Goal: Communication & Community: Answer question/provide support

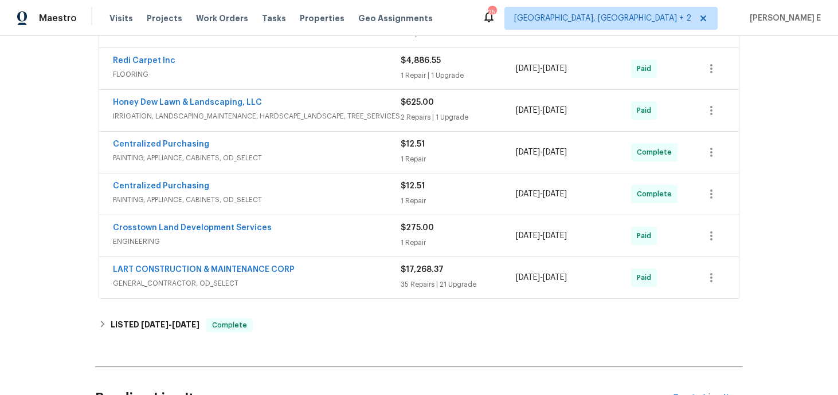
scroll to position [662, 0]
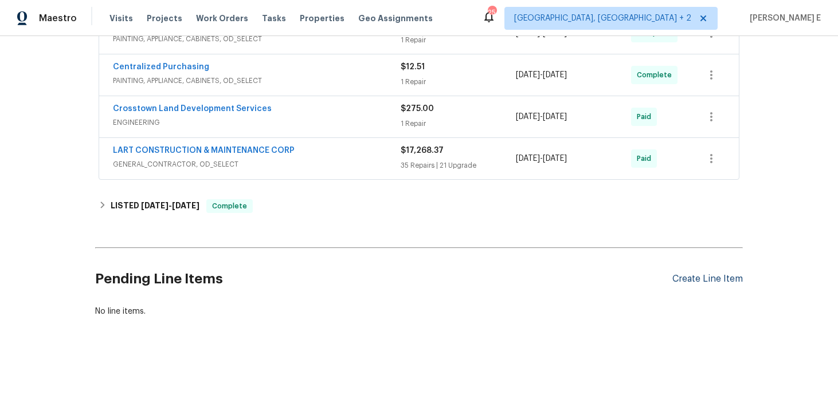
click at [712, 277] on div "Create Line Item" at bounding box center [707, 279] width 70 height 11
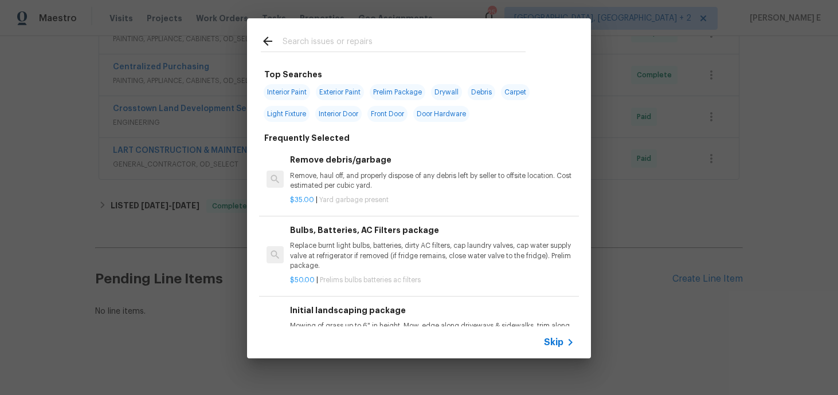
click at [550, 348] on span "Skip" at bounding box center [553, 342] width 19 height 11
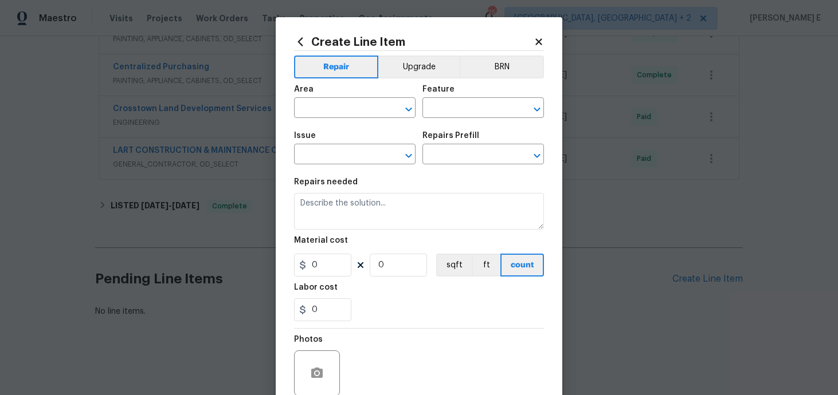
click at [328, 118] on span "Area ​" at bounding box center [355, 102] width 122 height 46
click at [336, 107] on input "text" at bounding box center [338, 109] width 89 height 18
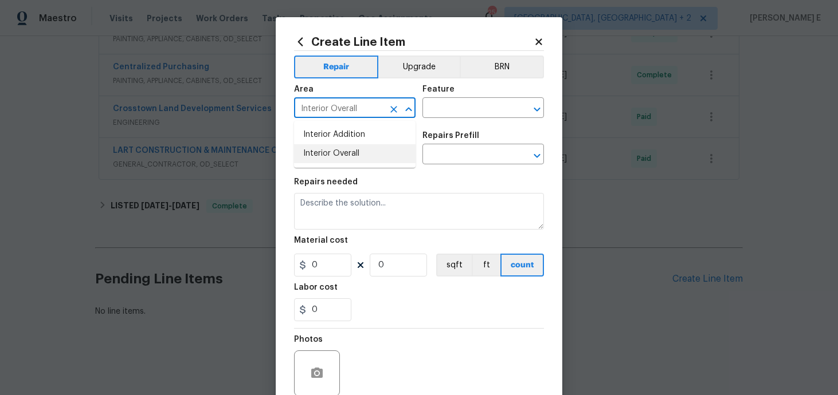
type input "Interior Overall"
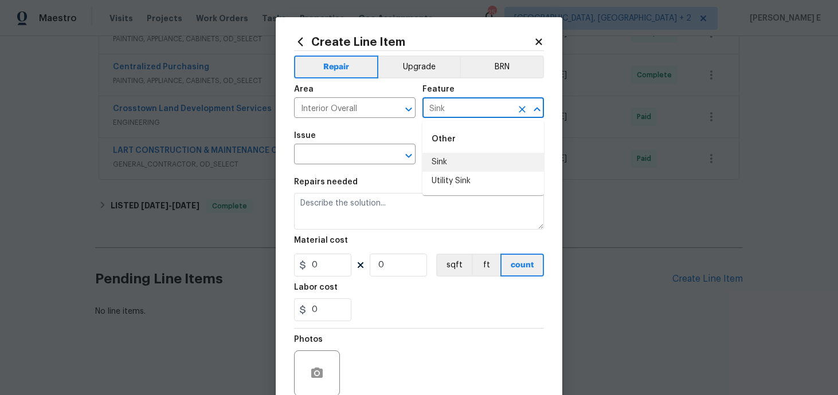
type input "Sink"
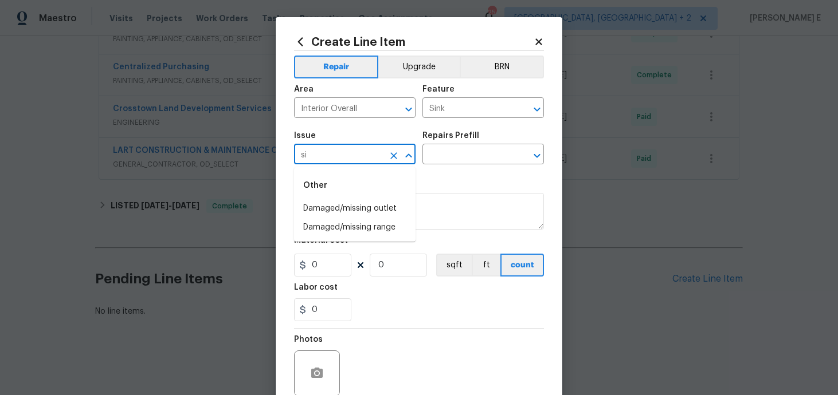
type input "s"
click at [390, 224] on li "Kitchen Plumbing" at bounding box center [355, 227] width 122 height 19
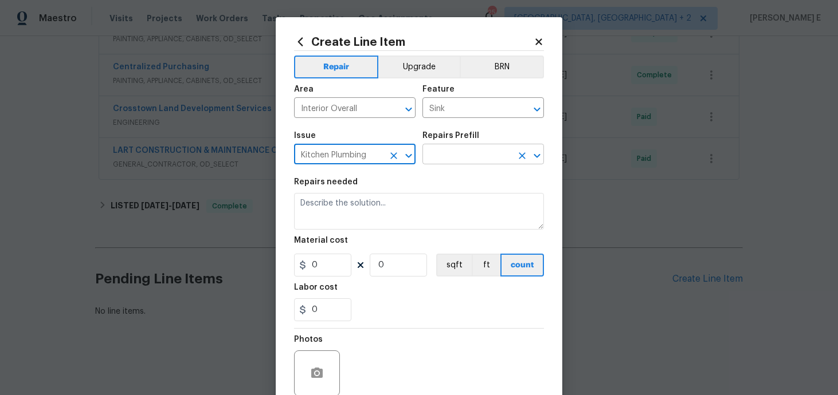
type input "Kitchen Plumbing"
click at [475, 160] on input "text" at bounding box center [466, 156] width 89 height 18
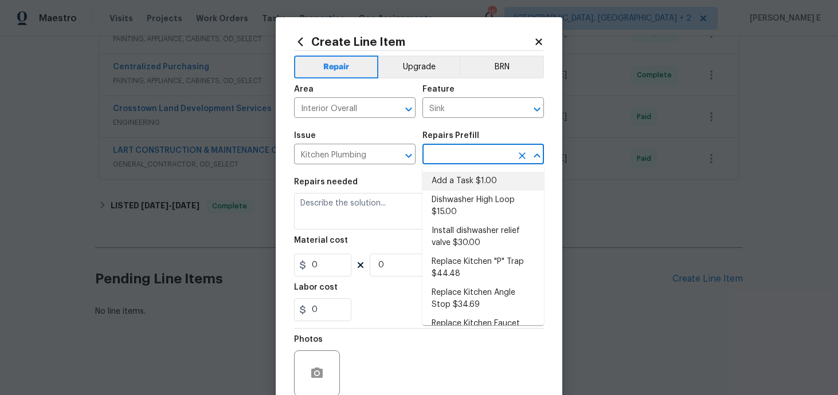
click at [456, 182] on li "Add a Task $1.00" at bounding box center [483, 181] width 122 height 19
type input "Plumbing"
type input "Add a Task $1.00"
type textarea "HPM to detail"
type input "1"
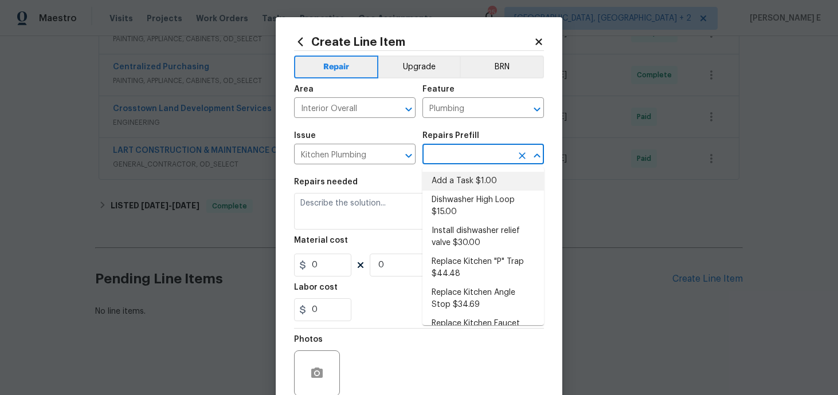
type input "1"
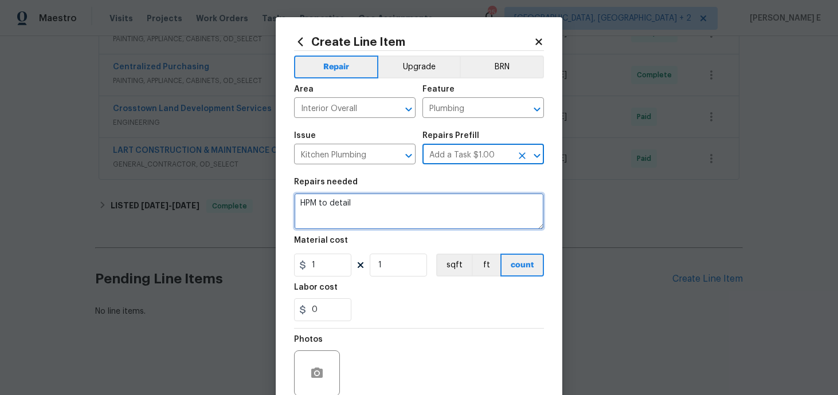
click at [393, 225] on textarea "HPM to detail" at bounding box center [419, 211] width 250 height 37
paste textarea "One of the upstairs bathroom sinks has no running water. Please inspect the sin…"
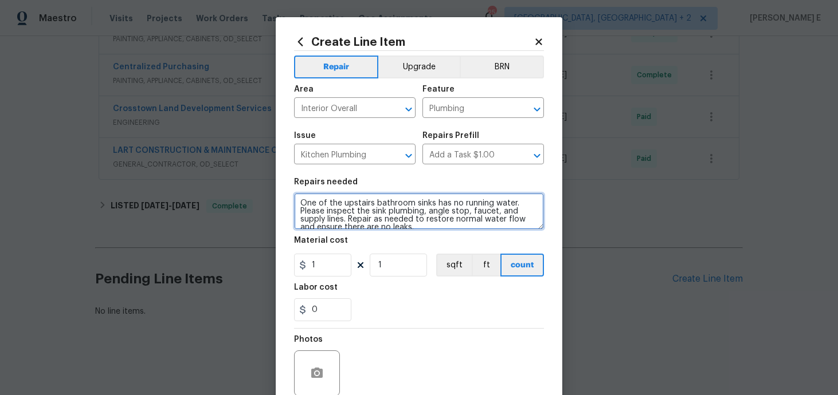
scroll to position [2, 0]
type textarea "One of the upstairs bathroom sinks has no running water. Please inspect the sin…"
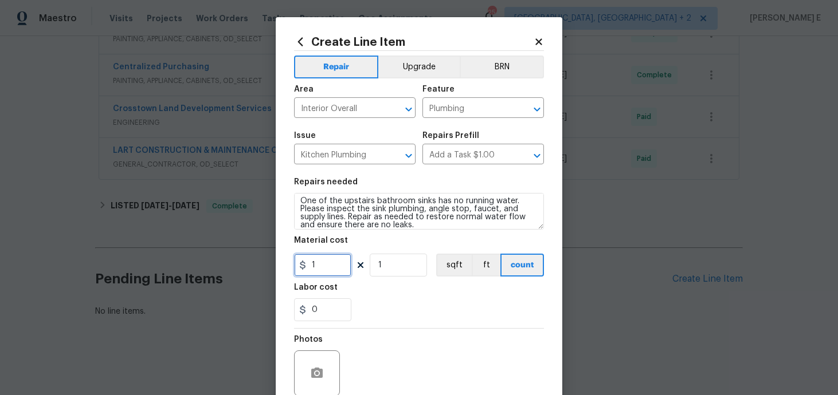
drag, startPoint x: 322, startPoint y: 265, endPoint x: 272, endPoint y: 265, distance: 49.9
click at [273, 265] on div "Create Line Item Repair Upgrade BRN Area Interior Overall ​ Feature Plumbing ​ …" at bounding box center [419, 197] width 838 height 395
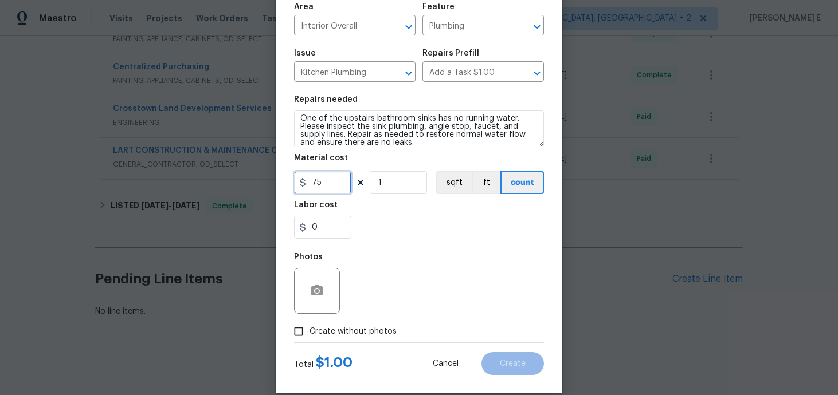
scroll to position [99, 0]
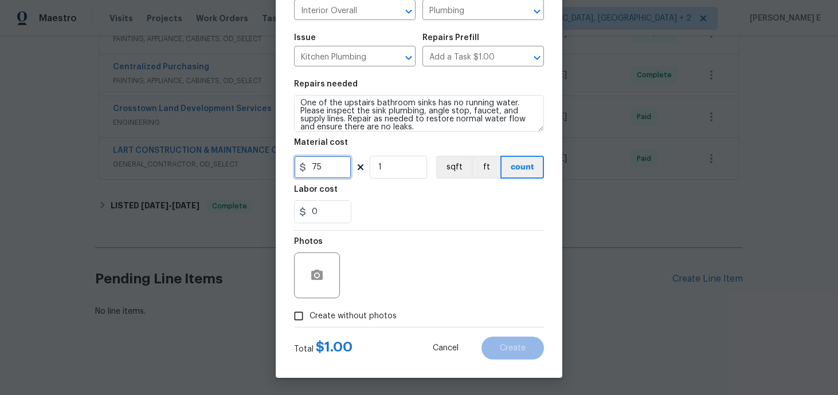
type input "75"
click at [321, 264] on button "button" at bounding box center [317, 276] width 28 height 28
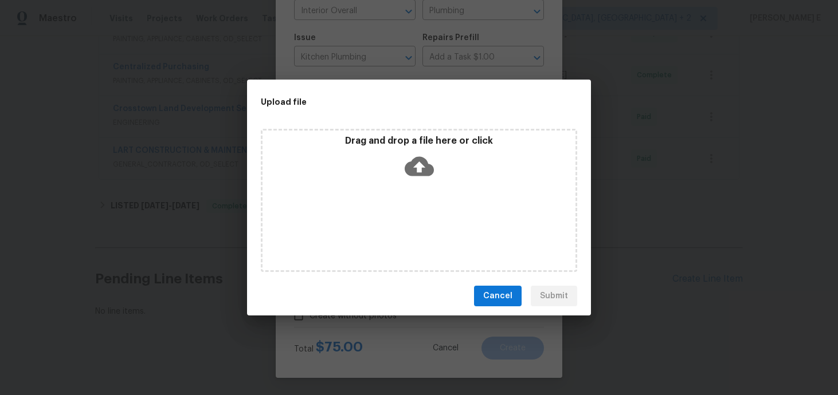
click at [414, 164] on icon at bounding box center [419, 166] width 29 height 19
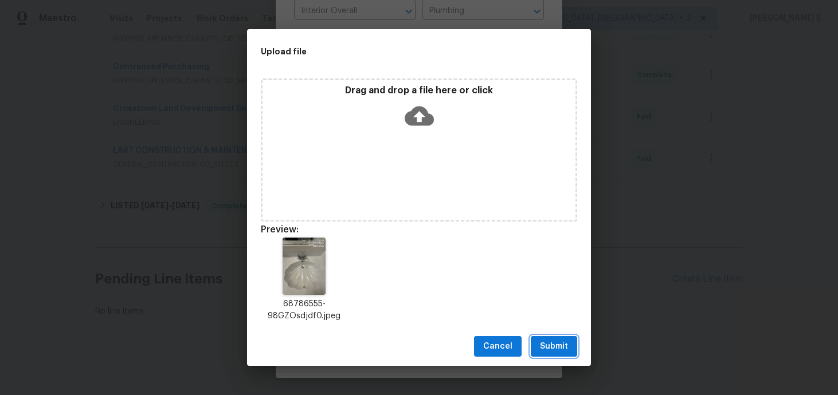
click at [542, 346] on span "Submit" at bounding box center [554, 347] width 28 height 14
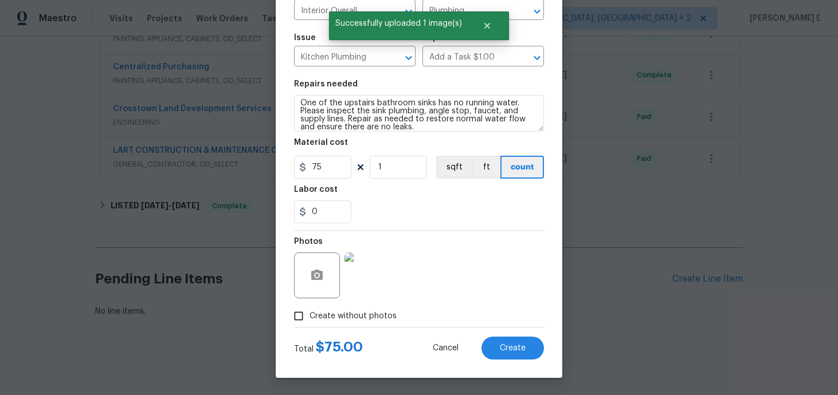
click at [515, 336] on div "Total $ 75.00 Cancel Create" at bounding box center [419, 344] width 250 height 32
click at [498, 344] on button "Create" at bounding box center [512, 348] width 62 height 23
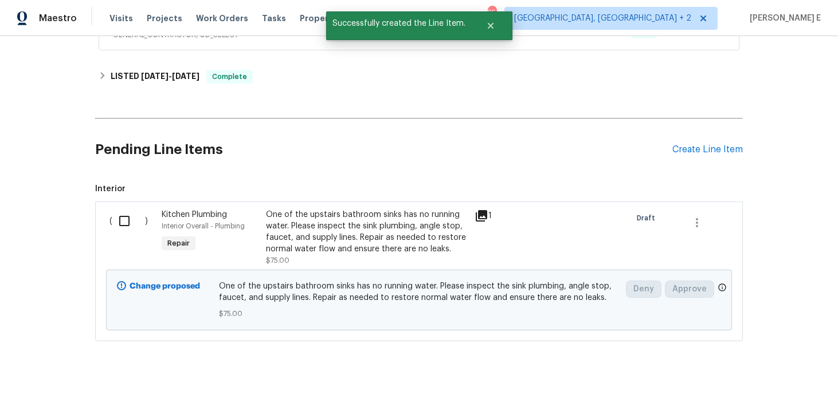
scroll to position [816, 0]
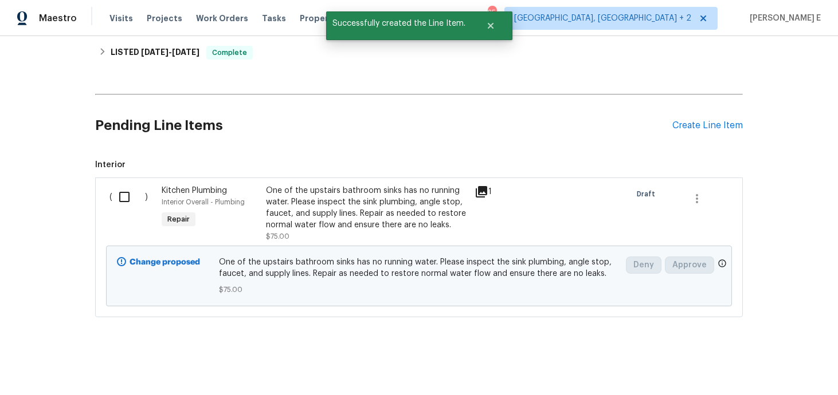
click at [128, 203] on input "checkbox" at bounding box center [128, 197] width 33 height 24
checkbox input "true"
click at [762, 382] on div "Cancel (1) Item Create Work Order" at bounding box center [419, 367] width 838 height 58
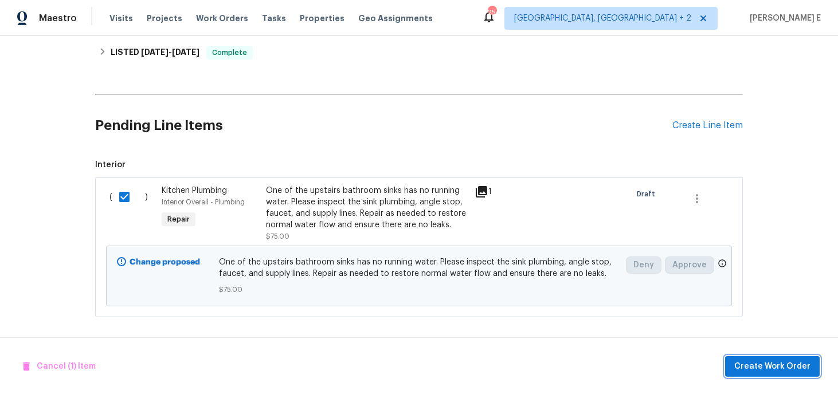
click at [765, 373] on span "Create Work Order" at bounding box center [772, 367] width 76 height 14
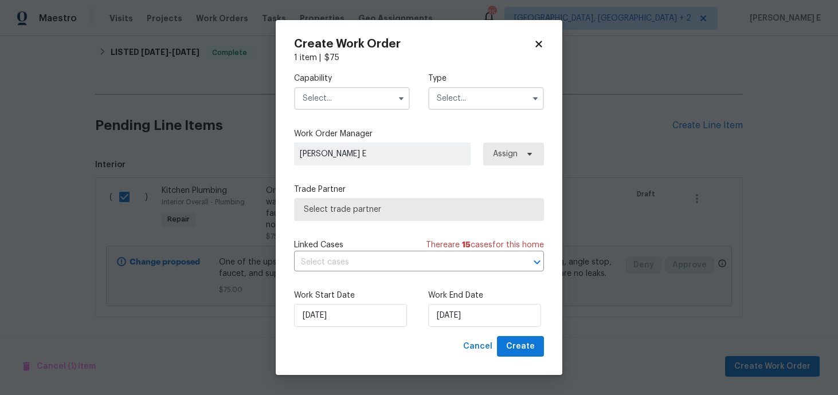
click at [373, 109] on div "Capability Type" at bounding box center [419, 92] width 250 height 56
click at [376, 106] on input "text" at bounding box center [352, 98] width 116 height 23
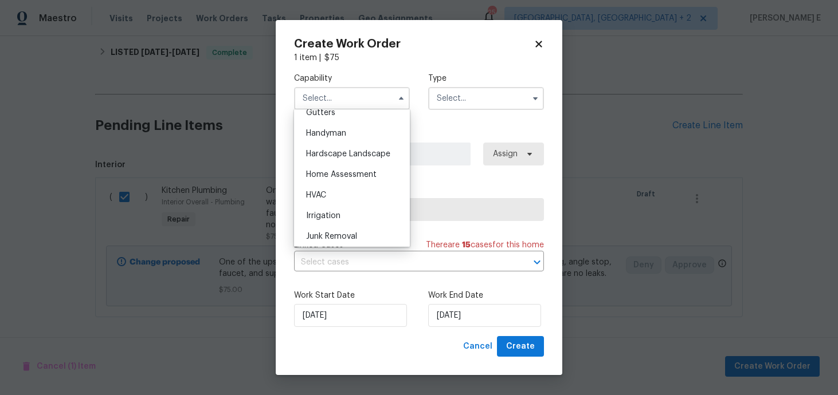
scroll to position [605, 0]
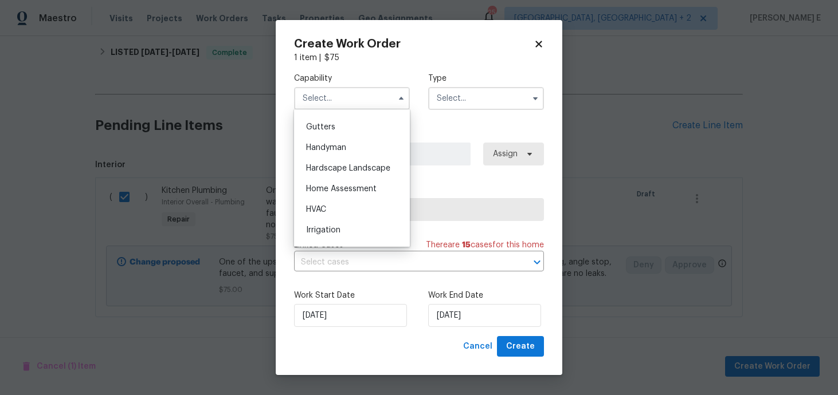
click at [358, 146] on div "Handyman" at bounding box center [352, 148] width 110 height 21
type input "Handyman"
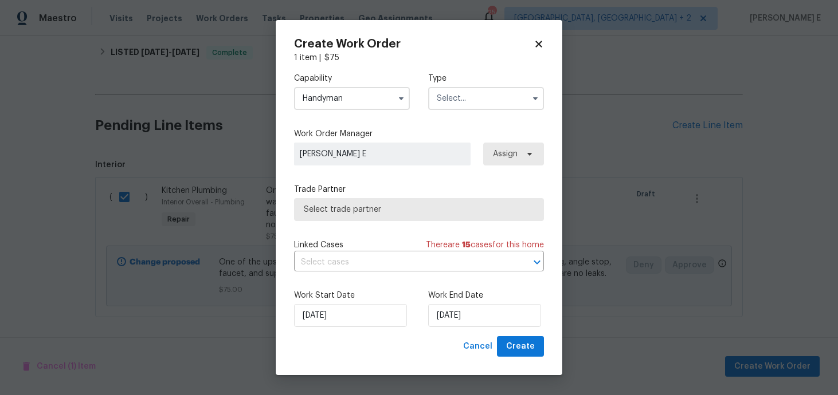
click at [451, 102] on input "text" at bounding box center [486, 98] width 116 height 23
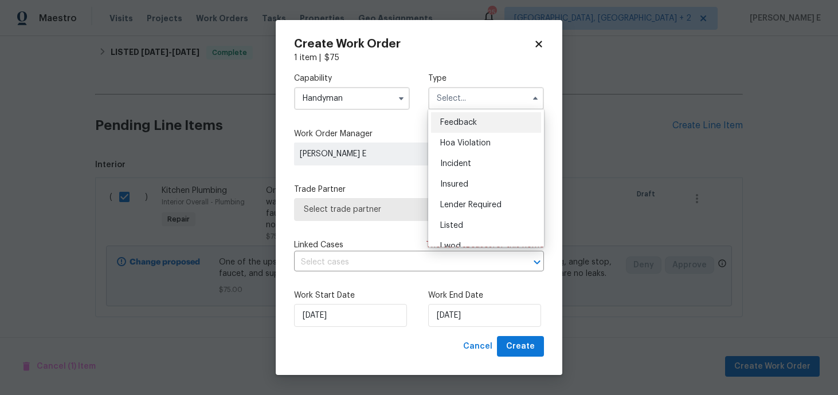
click at [450, 119] on span "Feedback" at bounding box center [458, 123] width 37 height 8
type input "Feedback"
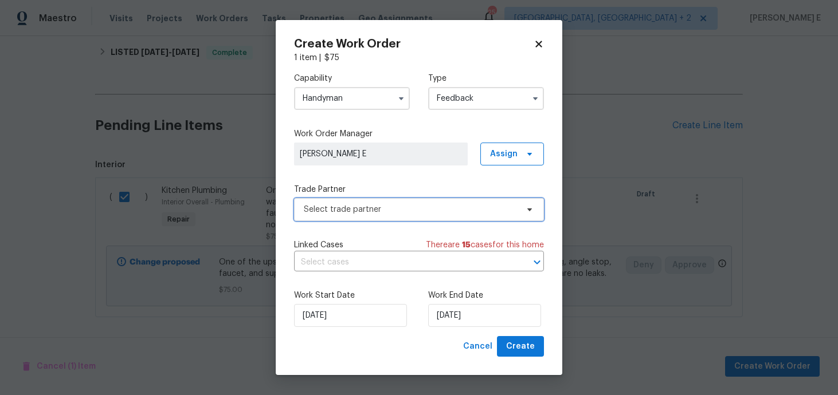
click at [350, 208] on span "Select trade partner" at bounding box center [411, 209] width 214 height 11
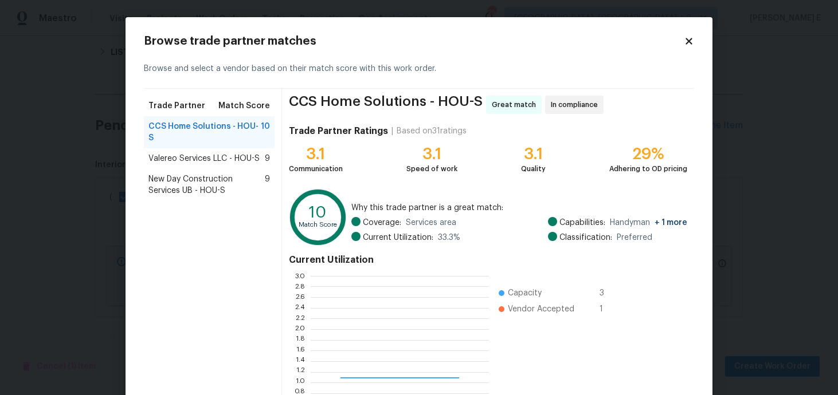
scroll to position [160, 178]
click at [223, 174] on span "New Day Construction Services UB - HOU-S" at bounding box center [206, 185] width 116 height 23
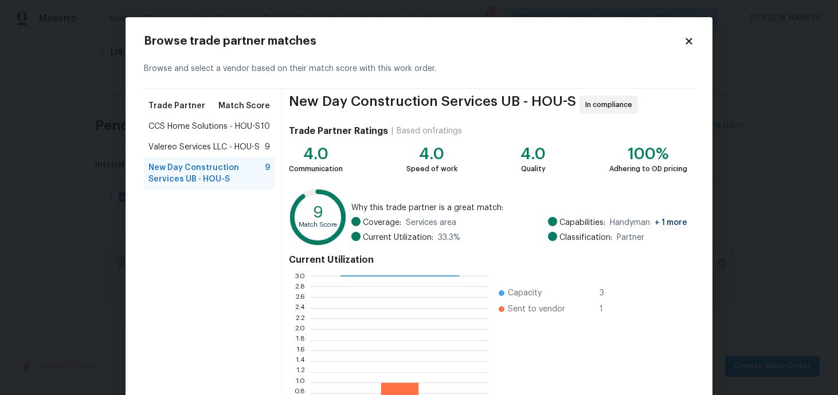
scroll to position [110, 0]
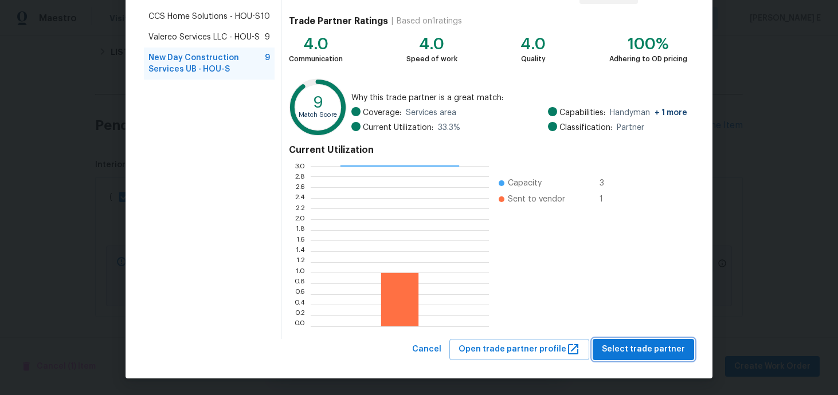
click at [657, 346] on span "Select trade partner" at bounding box center [643, 350] width 83 height 14
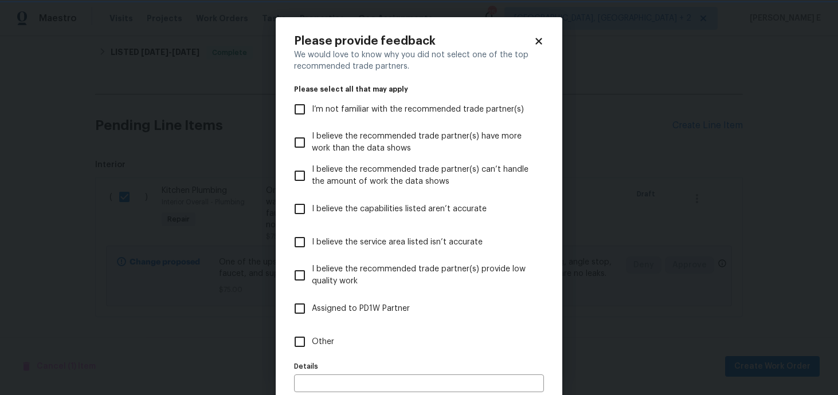
scroll to position [0, 0]
click at [516, 348] on label "Other" at bounding box center [411, 342] width 247 height 33
click at [312, 348] on input "Other" at bounding box center [300, 342] width 24 height 24
checkbox input "true"
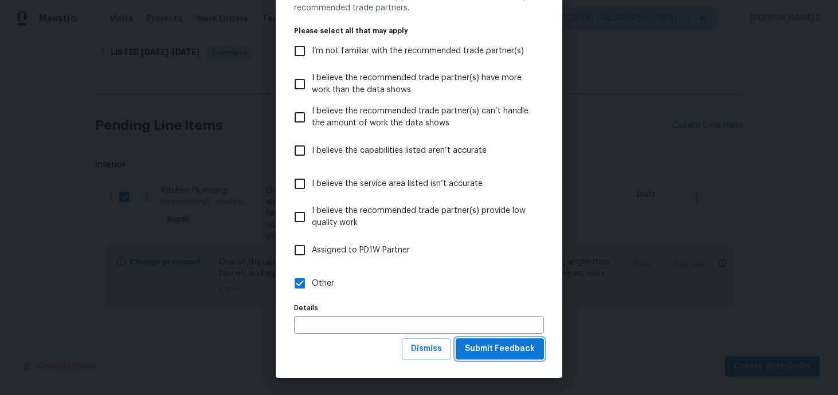
click at [516, 348] on span "Submit Feedback" at bounding box center [500, 349] width 70 height 14
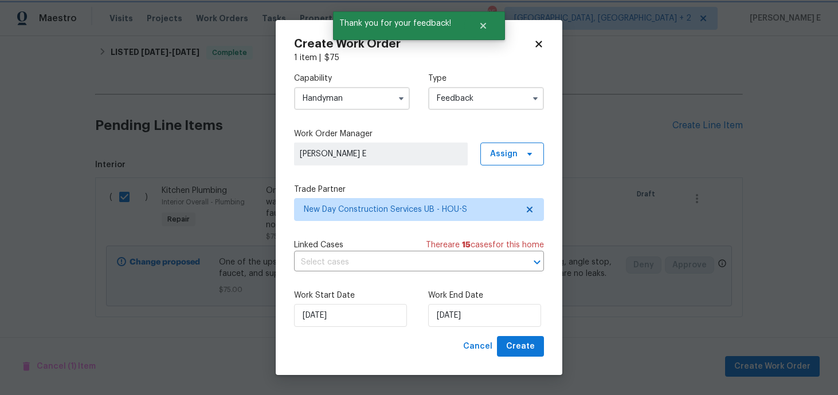
scroll to position [0, 0]
click at [434, 319] on input "28/08/2025" at bounding box center [484, 315] width 113 height 23
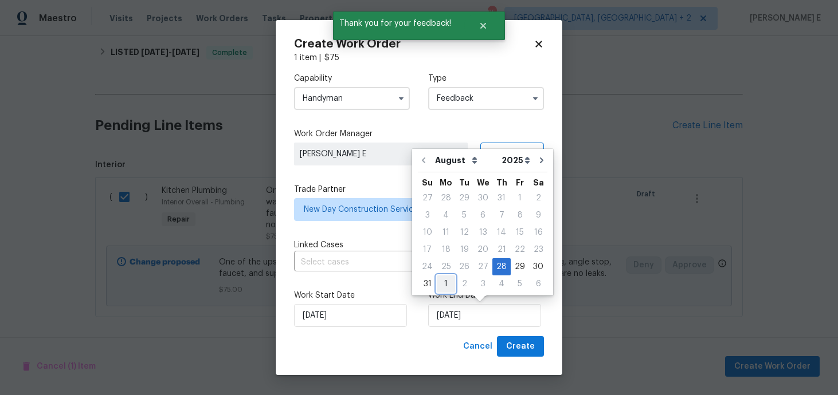
click at [445, 281] on div "1" at bounding box center [446, 284] width 18 height 16
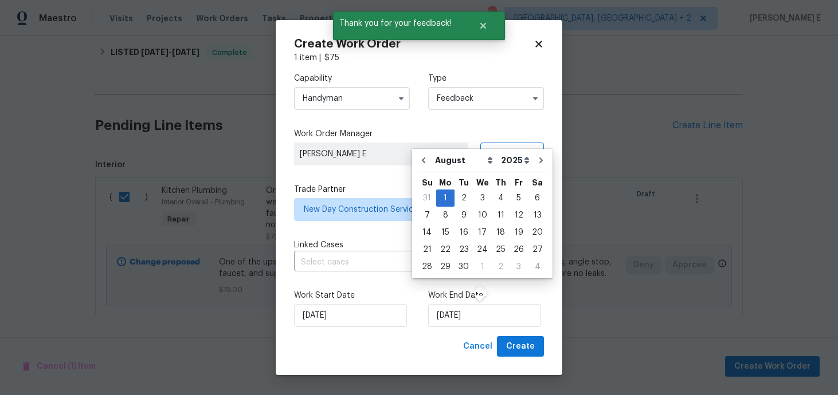
type input "01/09/2025"
select select "8"
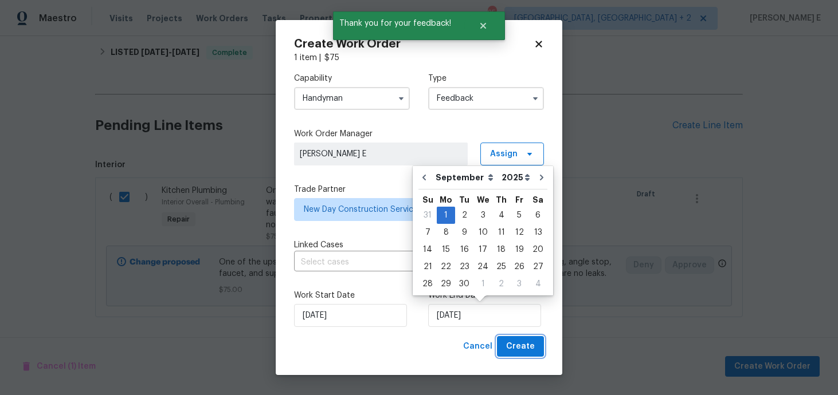
click at [531, 357] on button "Create" at bounding box center [520, 346] width 47 height 21
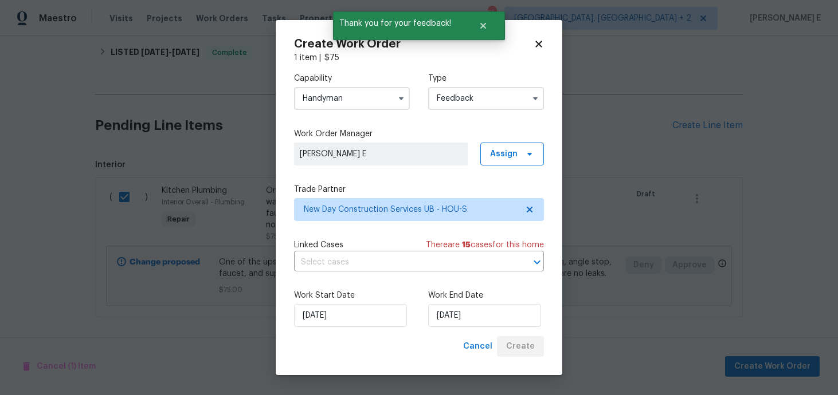
checkbox input "false"
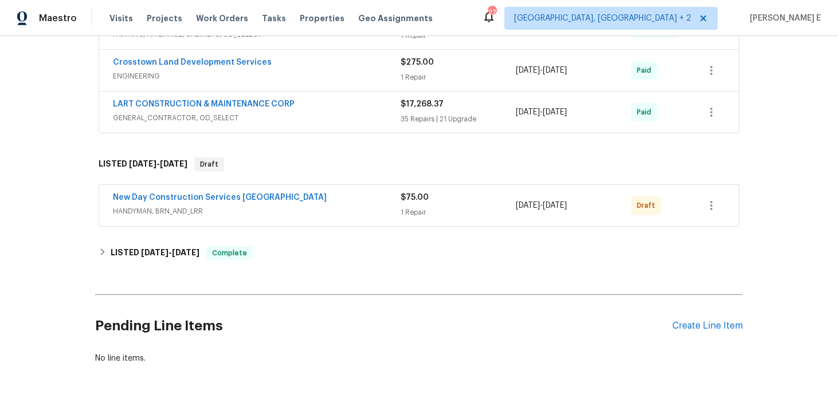
scroll to position [755, 0]
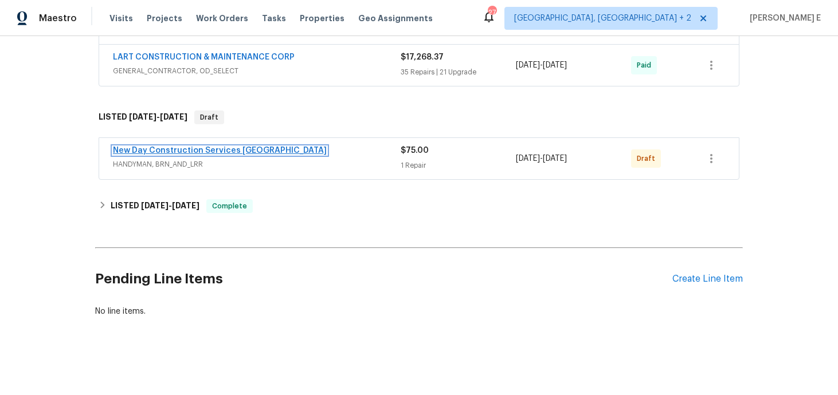
click at [165, 152] on link "New Day Construction Services UB" at bounding box center [220, 151] width 214 height 8
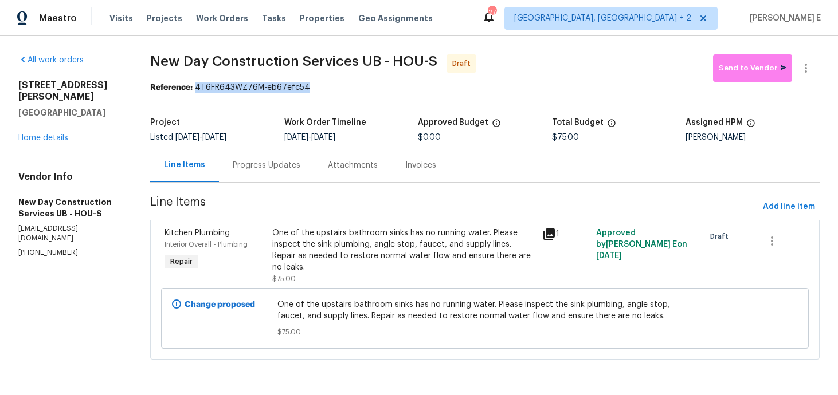
drag, startPoint x: 197, startPoint y: 88, endPoint x: 316, endPoint y: 88, distance: 119.2
click at [316, 88] on div "Reference: 4T6FR643WZ76M-eb67efc54" at bounding box center [484, 87] width 669 height 11
copy div "4T6FR643WZ76M-eb67efc54"
click at [283, 165] on div "Progress Updates" at bounding box center [267, 165] width 68 height 11
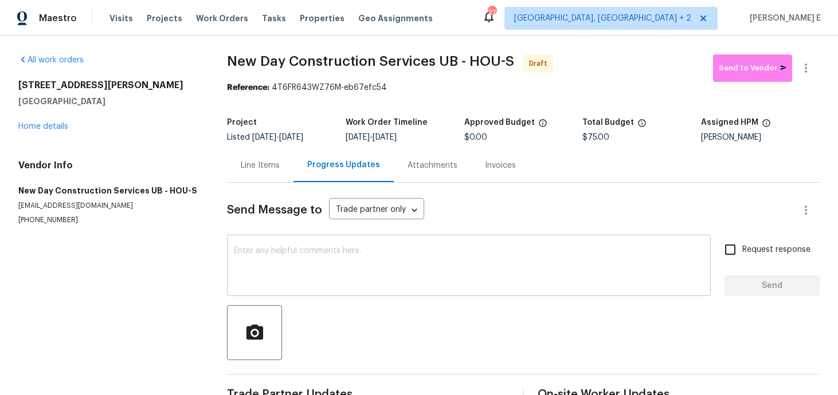
click at [283, 272] on textarea at bounding box center [469, 267] width 470 height 40
paste textarea "Hi this is Keerthana with Opendoor. I’m confirming you received the WO for the …"
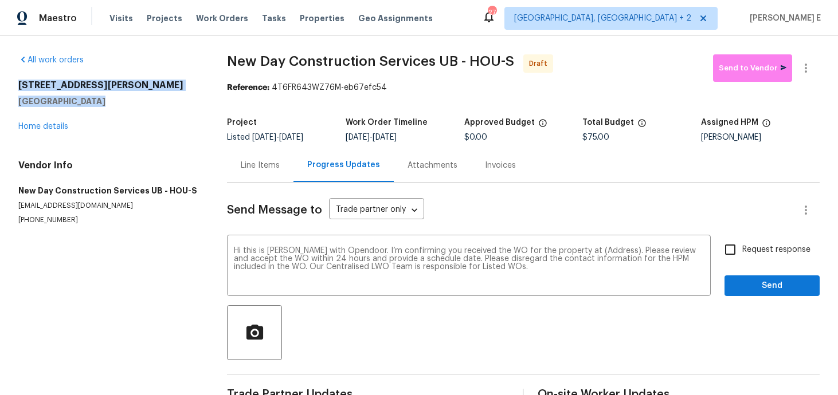
drag, startPoint x: 19, startPoint y: 84, endPoint x: 102, endPoint y: 96, distance: 83.5
click at [102, 96] on div "All work orders 11307 Wickersham Ln Houston, TX 77077 Home details Vendor Info …" at bounding box center [419, 231] width 838 height 390
copy div "11307 Wickersham Ln Houston, TX 77077"
click at [592, 252] on textarea "Hi this is Keerthana with Opendoor. I’m confirming you received the WO for the …" at bounding box center [469, 267] width 470 height 40
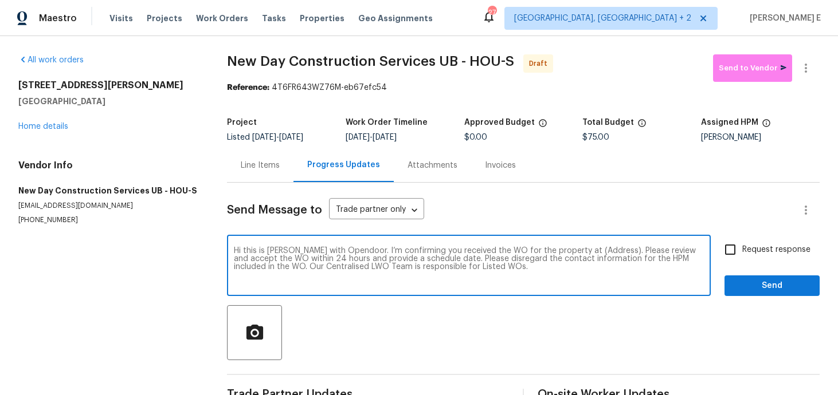
click at [592, 252] on textarea "Hi this is Keerthana with Opendoor. I’m confirming you received the WO for the …" at bounding box center [469, 267] width 470 height 40
paste textarea "11307 Wickersham Ln Houston, TX 77077"
type textarea "Hi this is Keerthana with Opendoor. I’m confirming you received the WO for the …"
click at [731, 247] on input "Request response" at bounding box center [730, 250] width 24 height 24
checkbox input "true"
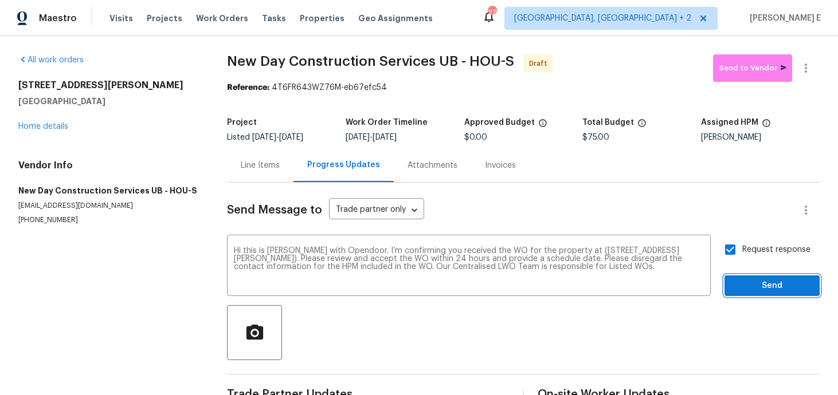
click at [749, 283] on span "Send" at bounding box center [772, 286] width 77 height 14
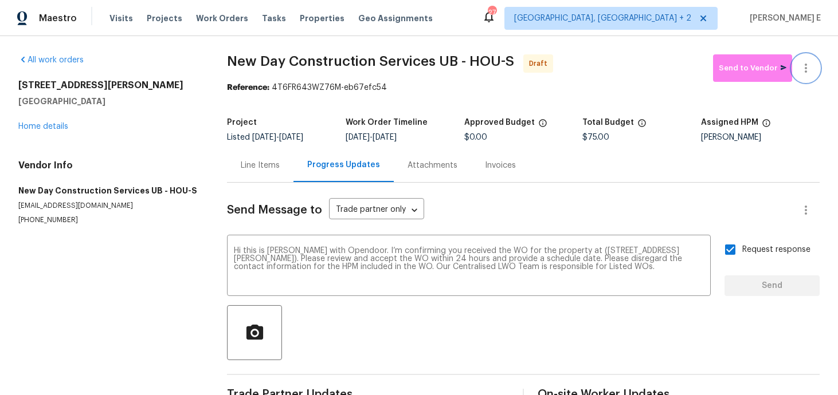
click at [802, 65] on icon "button" at bounding box center [806, 68] width 14 height 14
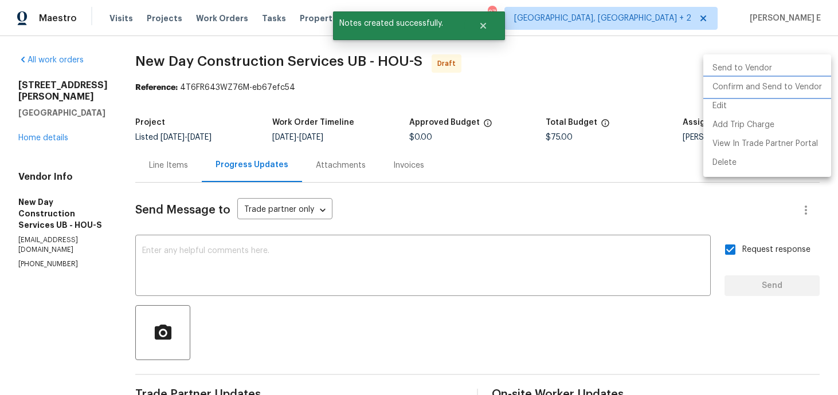
click at [765, 78] on li "Confirm and Send to Vendor" at bounding box center [767, 87] width 128 height 19
click at [527, 113] on div at bounding box center [419, 197] width 838 height 395
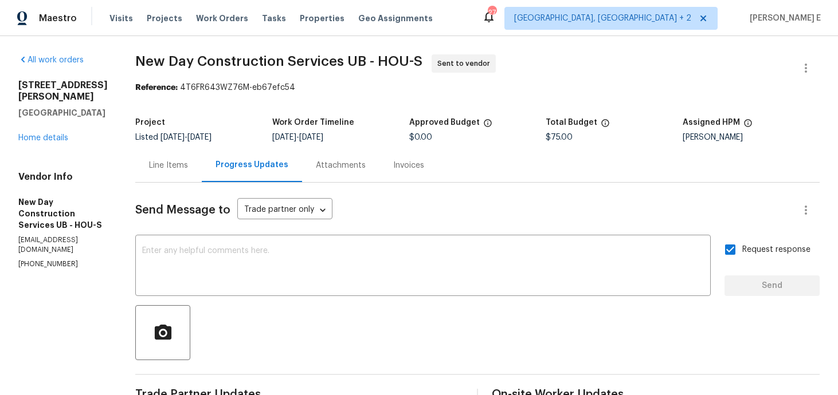
click at [160, 61] on span "New Day Construction Services UB - HOU-S" at bounding box center [278, 61] width 287 height 14
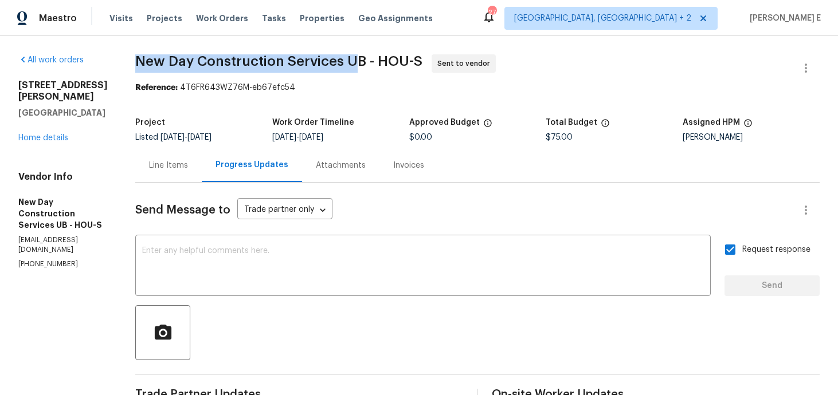
drag, startPoint x: 145, startPoint y: 60, endPoint x: 368, endPoint y: 56, distance: 223.0
click at [368, 56] on div "All work orders 11307 Wickersham Ln Houston, TX 77077 Home details Vendor Info …" at bounding box center [419, 276] width 838 height 480
copy span "New Day Construction Services U"
copy span "New Day Construction Services UB"
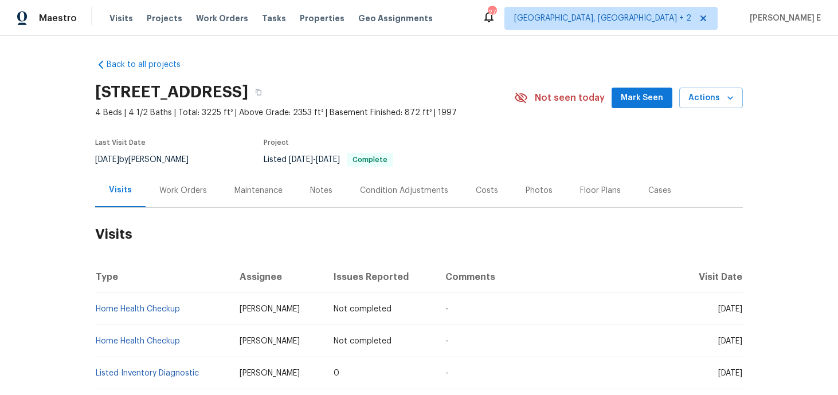
click at [169, 208] on h2 "Visits" at bounding box center [419, 234] width 648 height 53
click at [195, 178] on div "Work Orders" at bounding box center [183, 191] width 75 height 34
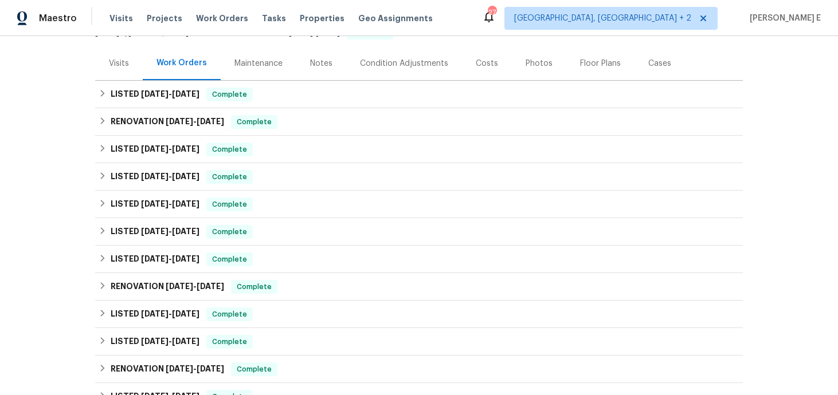
scroll to position [373, 0]
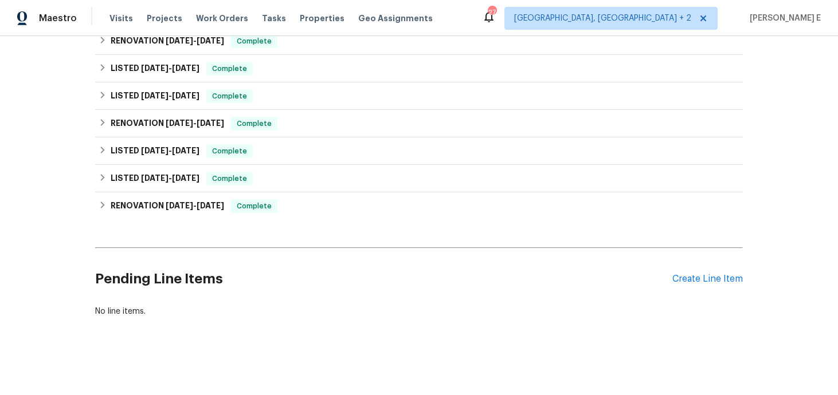
click at [701, 288] on div "Pending Line Items Create Line Item" at bounding box center [419, 279] width 648 height 53
click at [718, 281] on div "Create Line Item" at bounding box center [707, 279] width 70 height 11
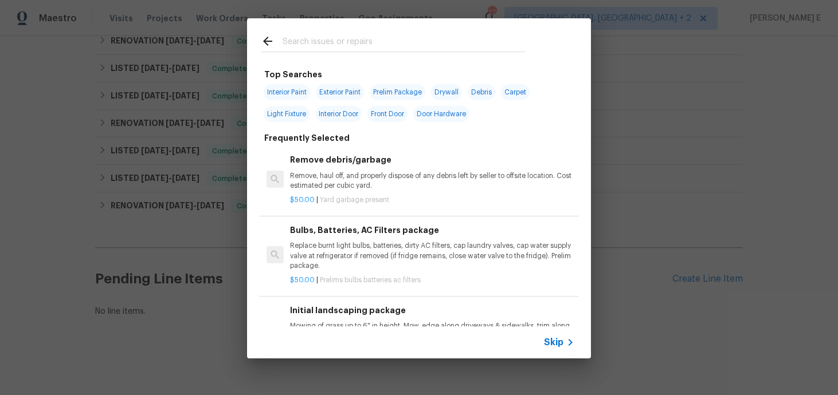
click at [558, 339] on span "Skip" at bounding box center [553, 342] width 19 height 11
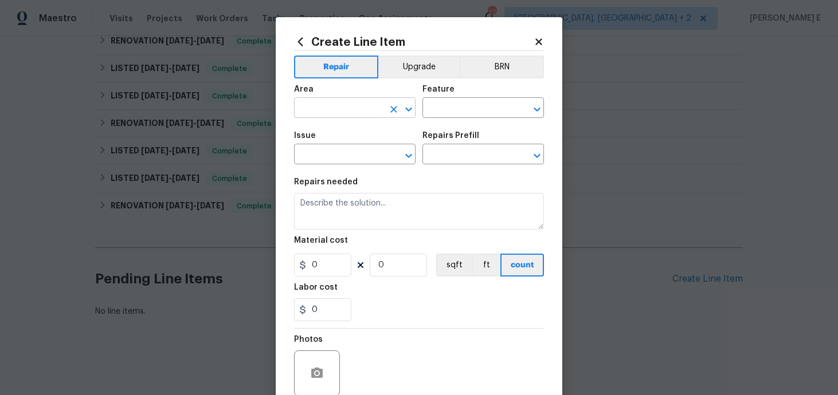
click at [315, 109] on input "text" at bounding box center [338, 109] width 89 height 18
type input "Interior Addition"
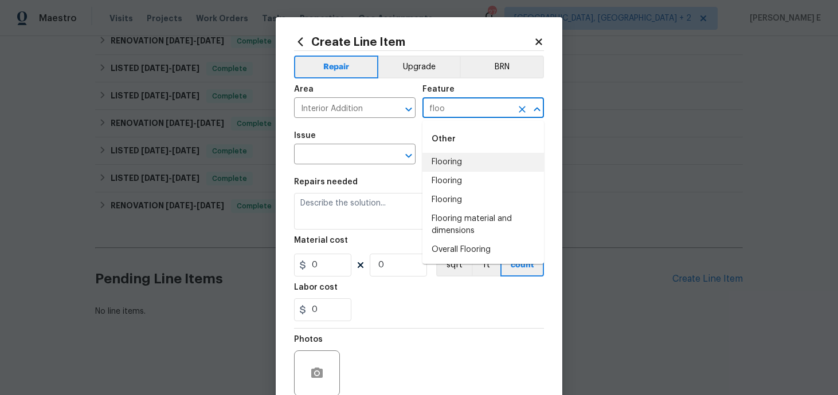
click at [455, 162] on li "Flooring" at bounding box center [483, 162] width 122 height 19
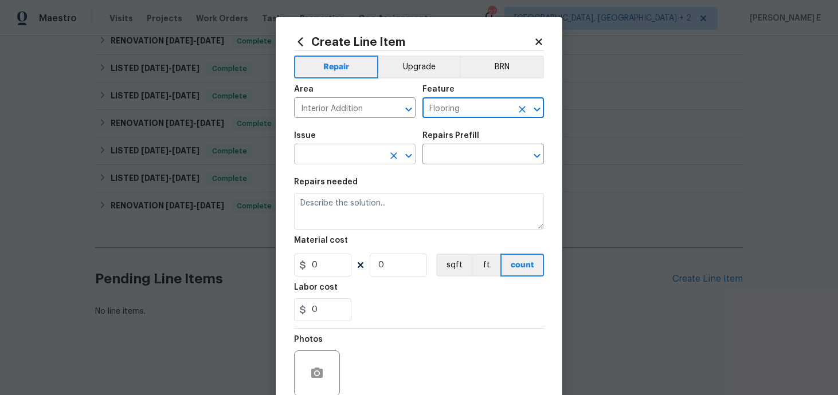
type input "Flooring"
click at [300, 153] on input "text" at bounding box center [338, 156] width 89 height 18
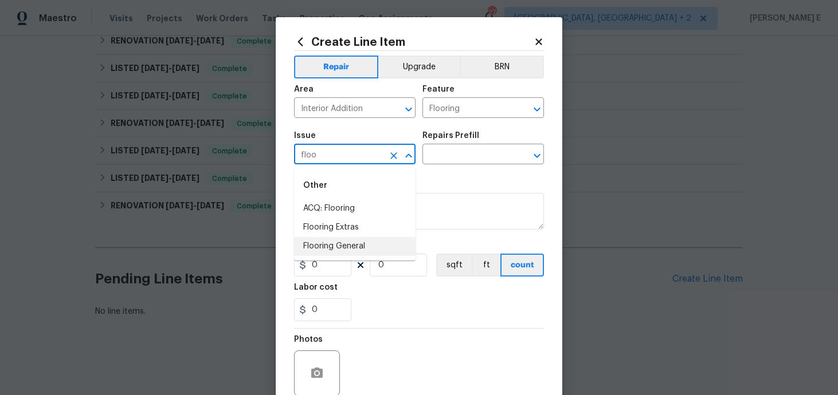
click at [336, 241] on li "Flooring General" at bounding box center [355, 246] width 122 height 19
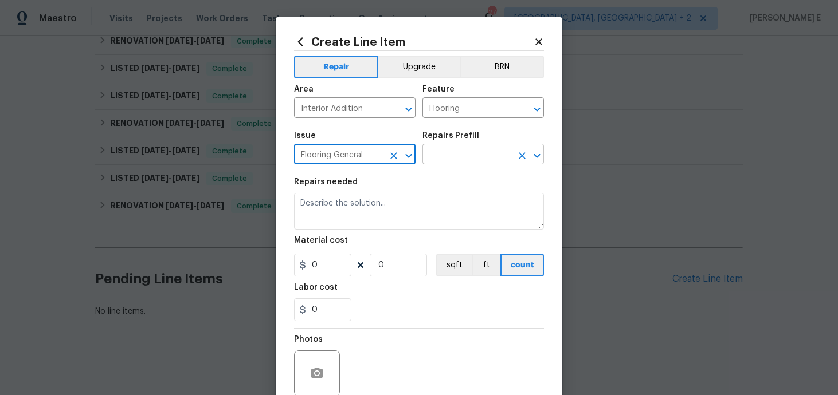
type input "Flooring General"
click at [451, 155] on input "text" at bounding box center [466, 156] width 89 height 18
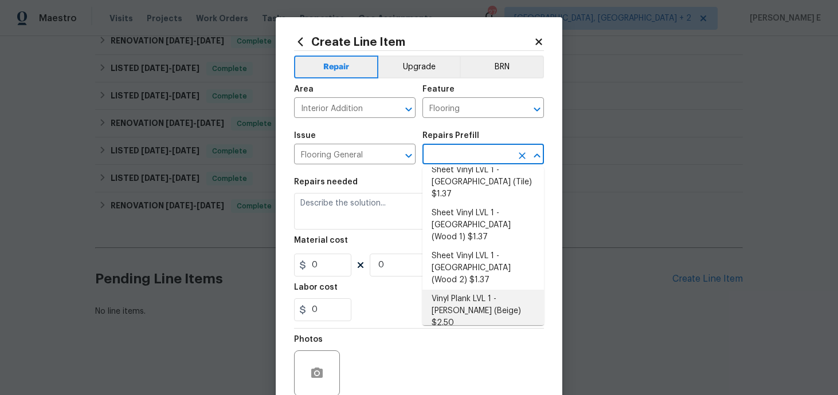
scroll to position [191, 0]
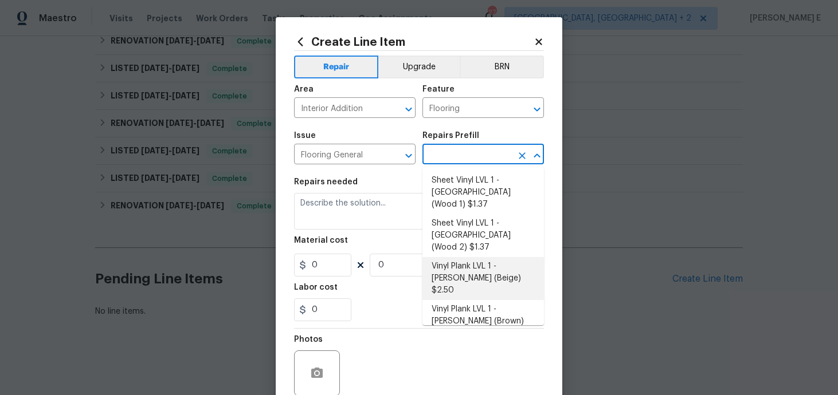
click at [461, 257] on li "Vinyl Plank LVL 1 - Knighton (Beige) $2.50" at bounding box center [483, 278] width 122 height 43
type input "Overall Flooring"
type input "Vinyl Plank LVL 1 - Knighton (Beige) $2.50"
type textarea "Install LVP (Knighton AP835 Prairie Dust) Includes transitions, glue and associ…"
type input "2.5"
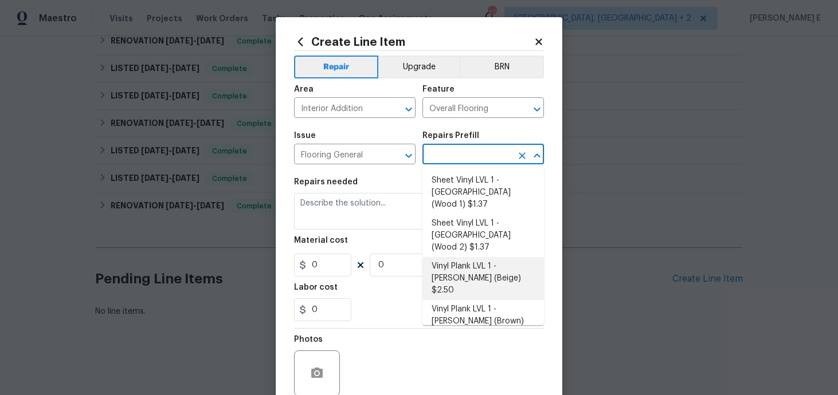
type input "1"
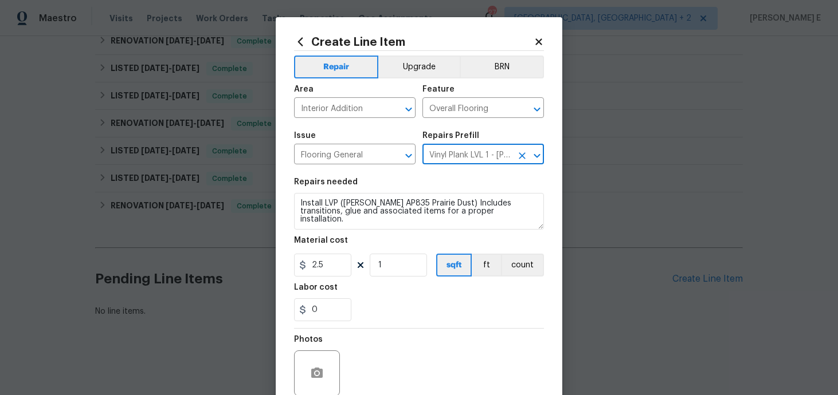
click at [408, 230] on section "Repairs needed Install LVP (Knighton AP835 Prairie Dust) Includes transitions, …" at bounding box center [419, 249] width 250 height 157
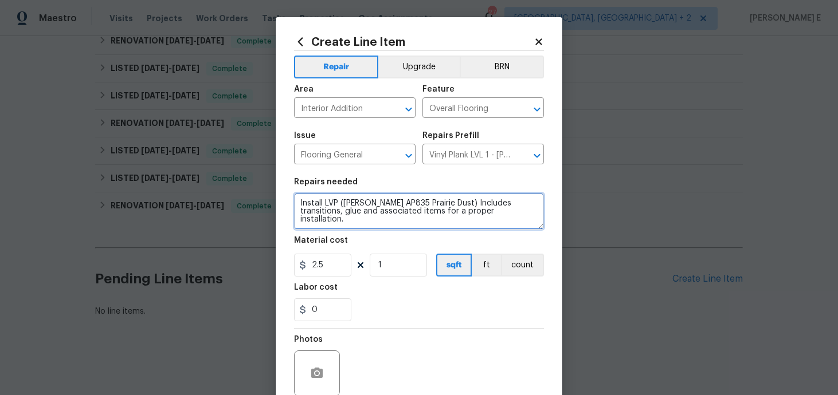
click at [424, 213] on textarea "Install LVP (Knighton AP835 Prairie Dust) Includes transitions, glue and associ…" at bounding box center [419, 211] width 250 height 37
paste textarea "The floors on the main level are uneven. Please inspect the flooring and subflo…"
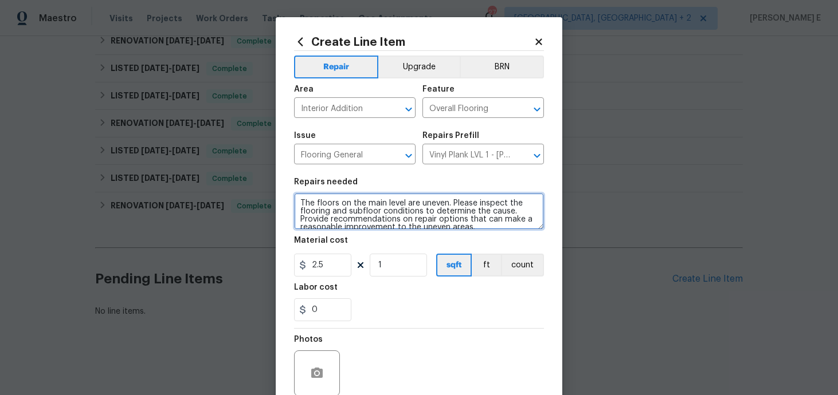
scroll to position [10, 0]
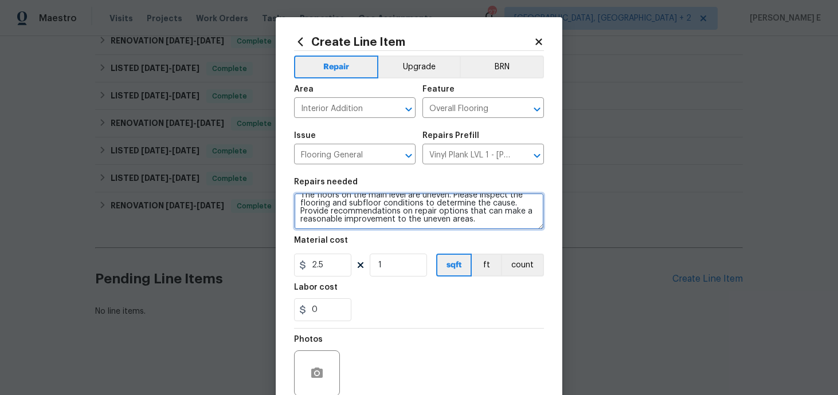
type textarea "The floors on the main level are uneven. Please inspect the flooring and subflo…"
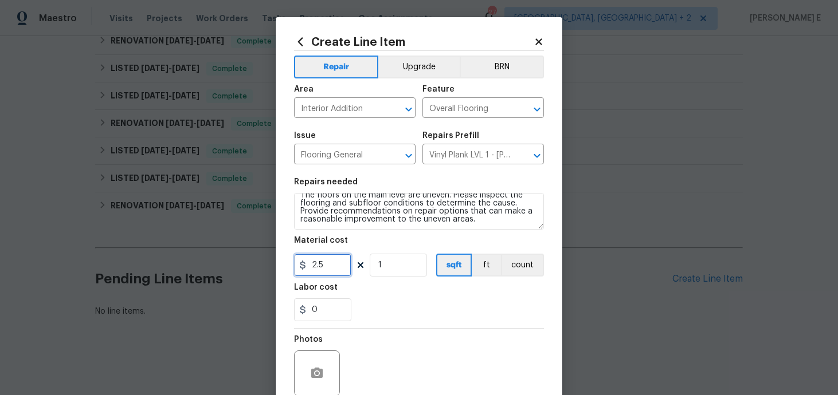
click at [319, 264] on input "2.5" at bounding box center [322, 265] width 57 height 23
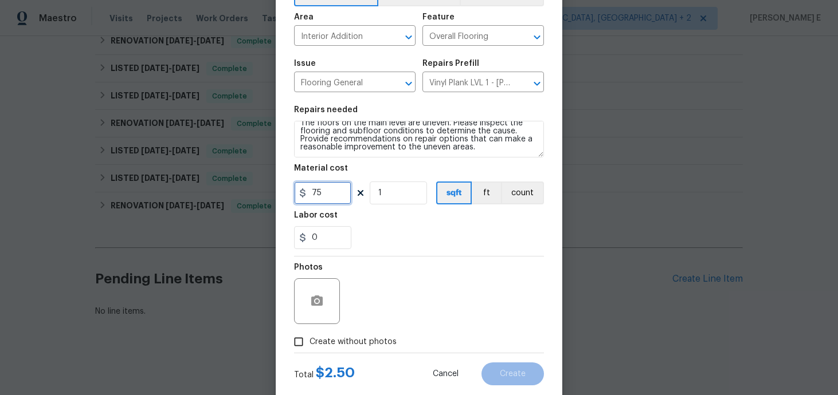
scroll to position [99, 0]
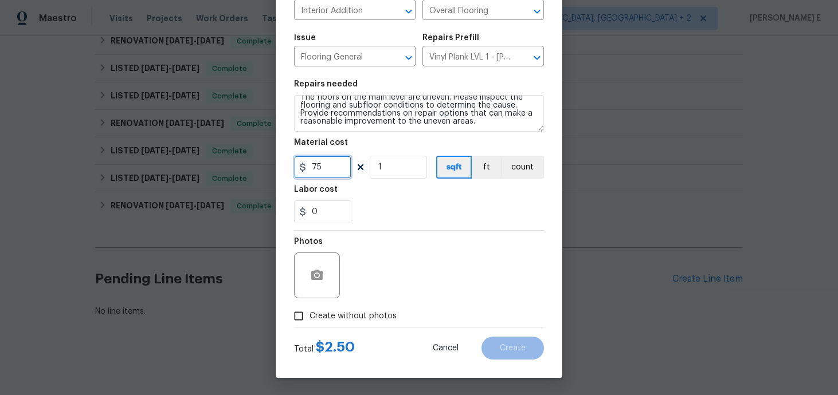
type input "75"
click at [335, 315] on span "Create without photos" at bounding box center [353, 317] width 87 height 12
click at [310, 315] on input "Create without photos" at bounding box center [299, 316] width 22 height 22
checkbox input "true"
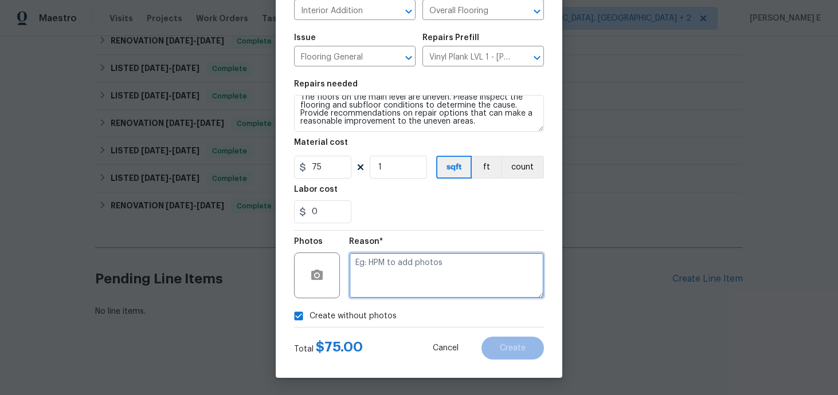
click at [434, 265] on textarea at bounding box center [446, 276] width 195 height 46
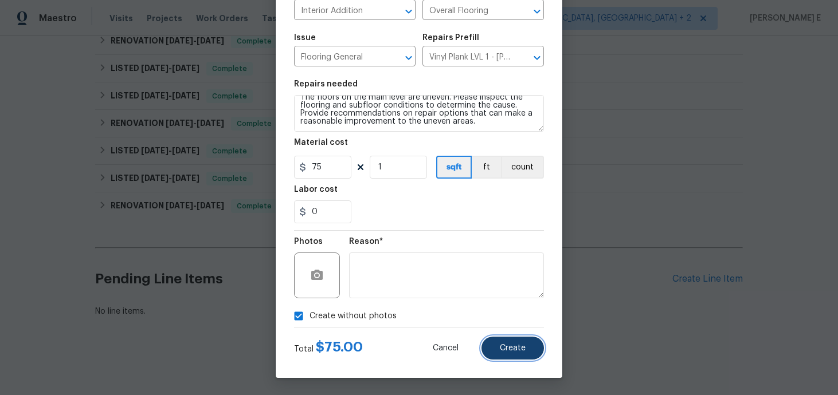
click at [524, 339] on button "Create" at bounding box center [512, 348] width 62 height 23
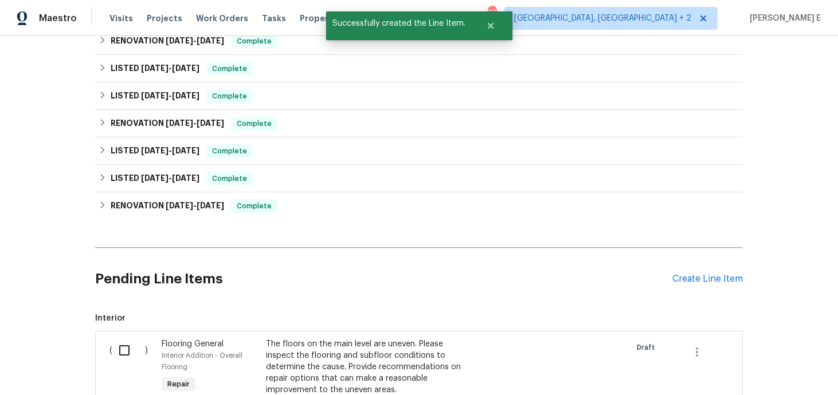
scroll to position [550, 0]
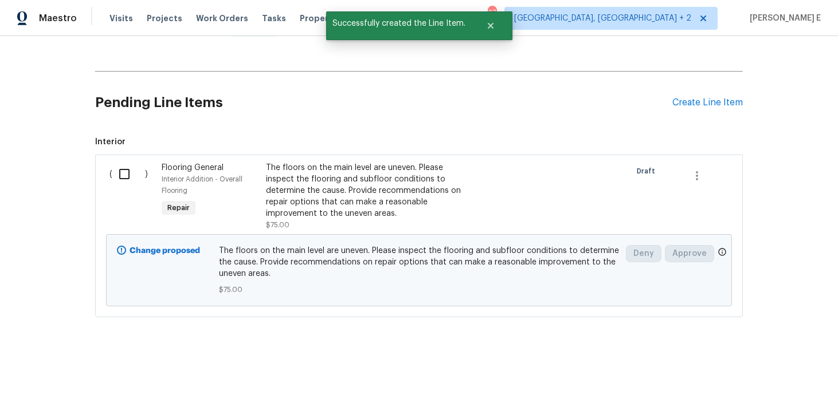
click at [120, 168] on input "checkbox" at bounding box center [128, 174] width 33 height 24
checkbox input "true"
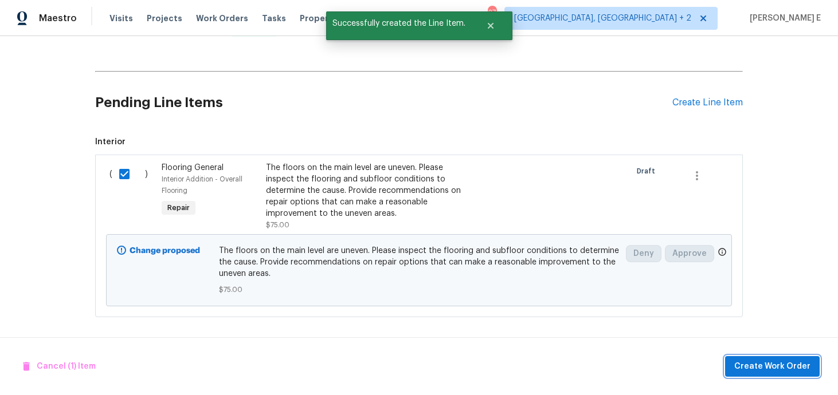
click at [782, 367] on span "Create Work Order" at bounding box center [772, 367] width 76 height 14
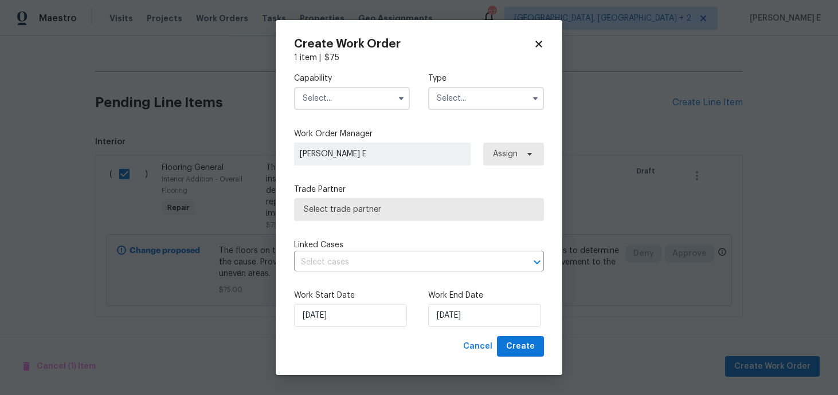
click at [362, 101] on input "text" at bounding box center [352, 98] width 116 height 23
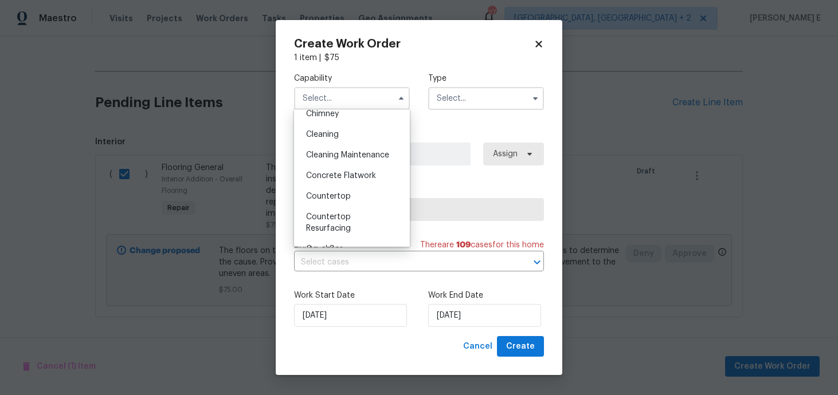
scroll to position [169, 0]
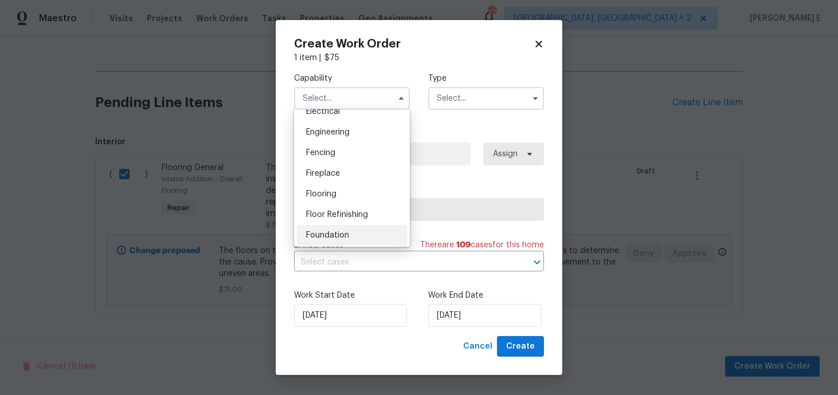
click at [362, 229] on div "Foundation" at bounding box center [352, 235] width 110 height 21
type input "Foundation"
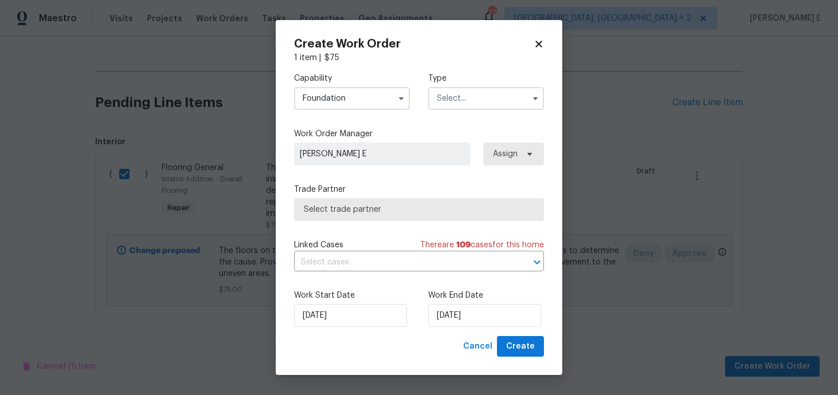
click at [464, 106] on input "text" at bounding box center [486, 98] width 116 height 23
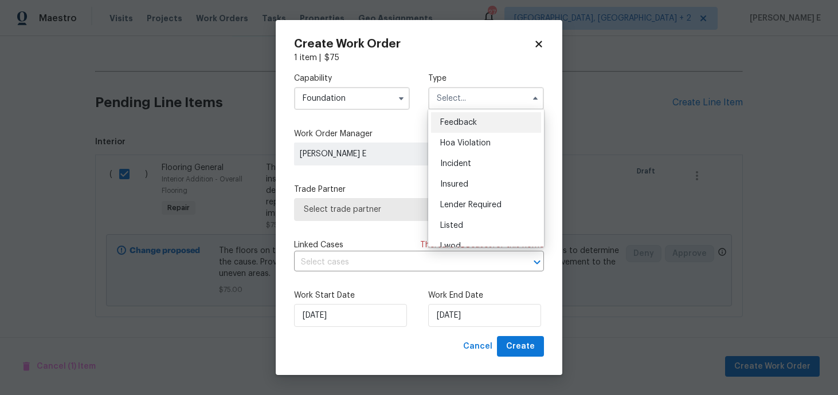
click at [459, 120] on span "Feedback" at bounding box center [458, 123] width 37 height 8
type input "Feedback"
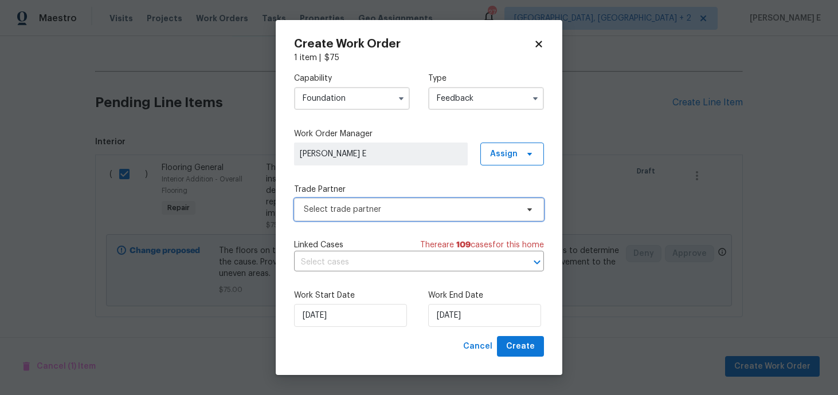
click at [363, 210] on span "Select trade partner" at bounding box center [411, 209] width 214 height 11
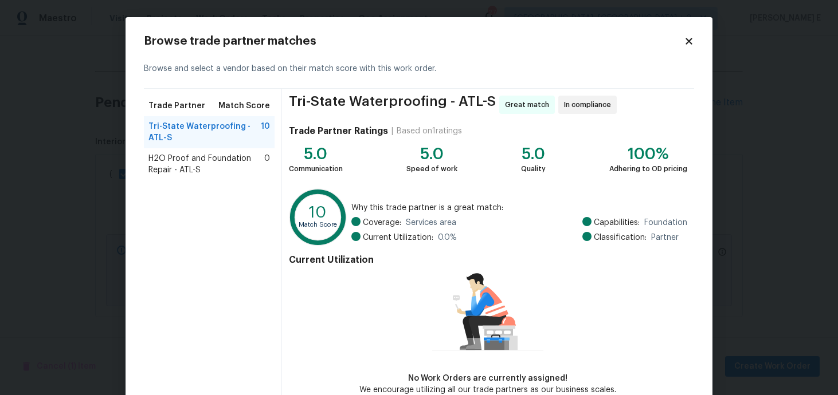
click at [240, 177] on div "H2O Proof and Foundation Repair - ATL-S 0" at bounding box center [209, 164] width 131 height 32
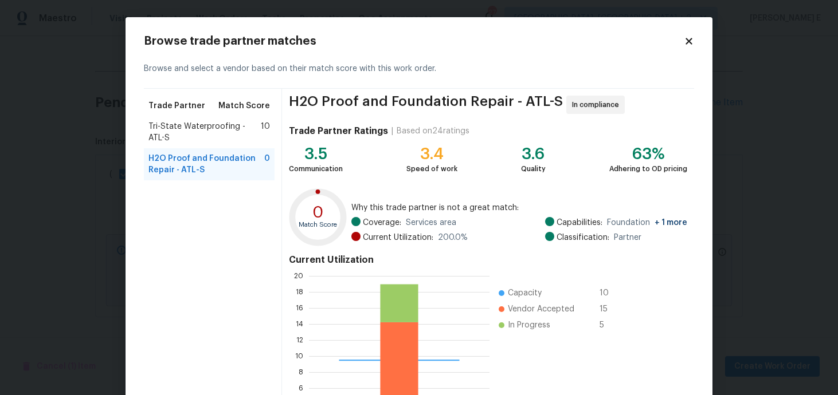
scroll to position [110, 0]
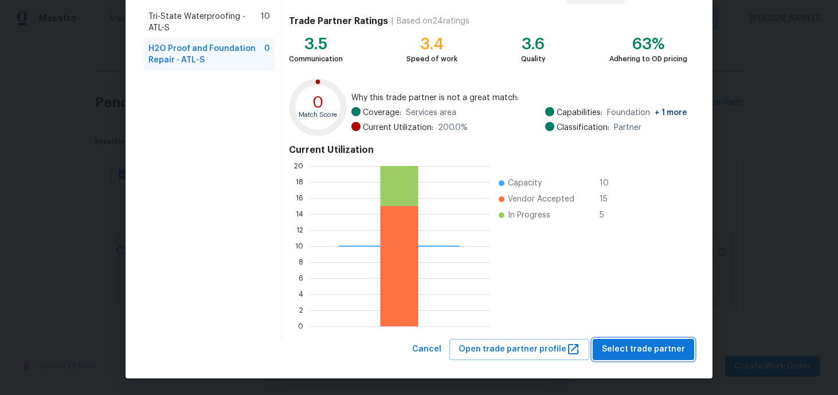
click at [620, 343] on span "Select trade partner" at bounding box center [643, 350] width 83 height 14
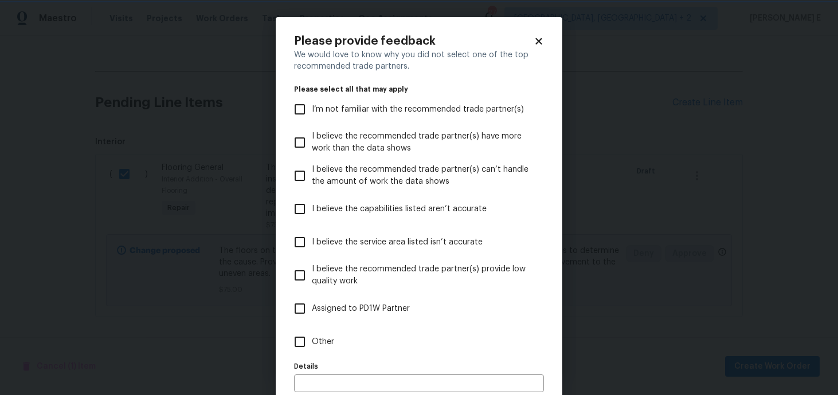
scroll to position [0, 0]
click at [376, 340] on label "Other" at bounding box center [411, 342] width 247 height 33
click at [312, 340] on input "Other" at bounding box center [300, 342] width 24 height 24
checkbox input "true"
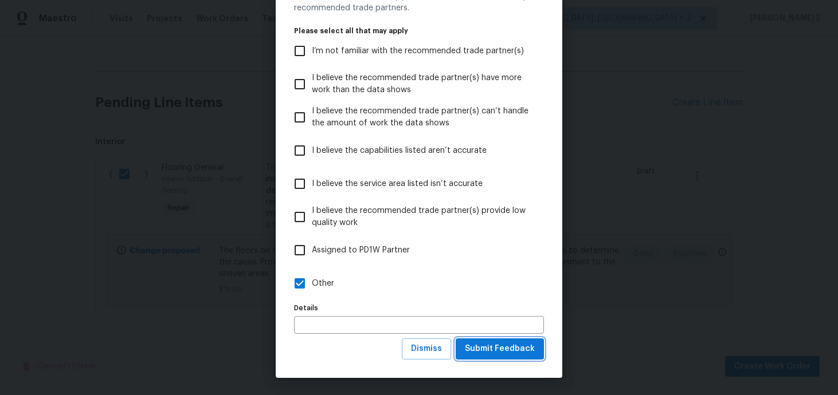
click at [478, 347] on span "Submit Feedback" at bounding box center [500, 349] width 70 height 14
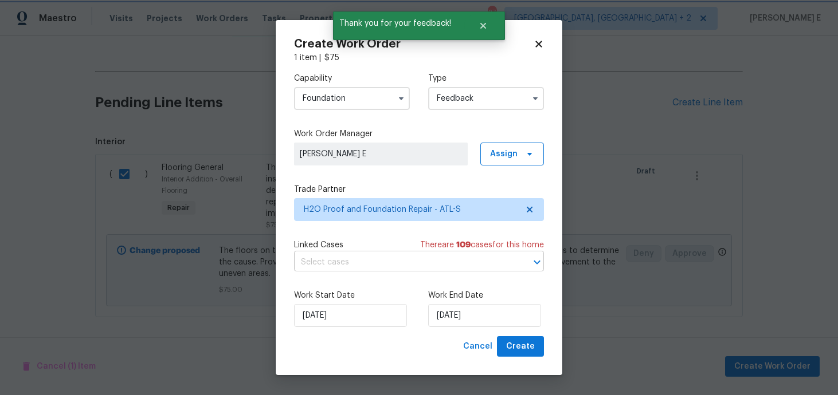
scroll to position [0, 0]
click at [503, 155] on span "Assign" at bounding box center [504, 153] width 28 height 11
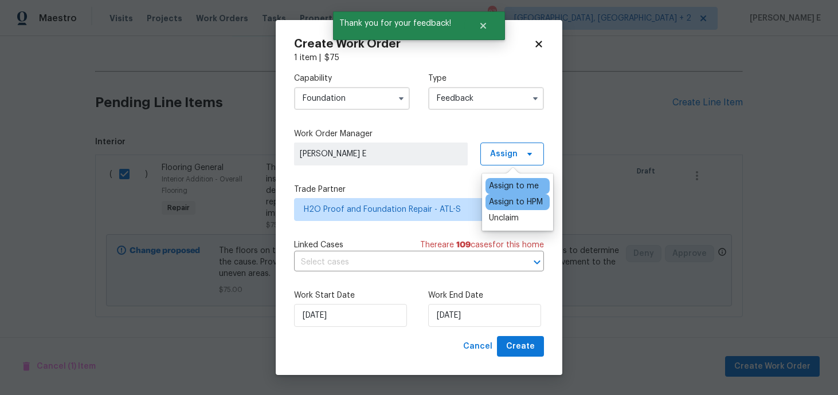
click at [496, 199] on div "Assign to HPM" at bounding box center [516, 202] width 54 height 11
click at [355, 167] on div "Capability Foundation Type Feedback Work Order Manager Tyler Payne Assign Trade…" at bounding box center [419, 200] width 250 height 273
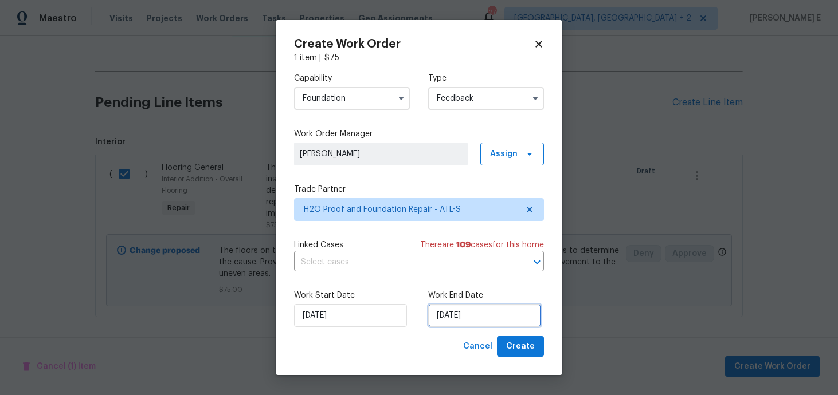
click at [461, 320] on input "[DATE]" at bounding box center [484, 315] width 113 height 23
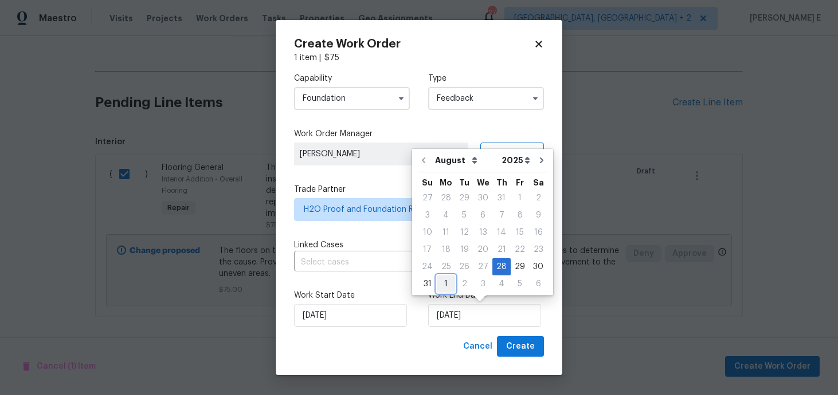
click at [445, 285] on div "1" at bounding box center [446, 284] width 18 height 16
type input "01/09/2025"
select select "8"
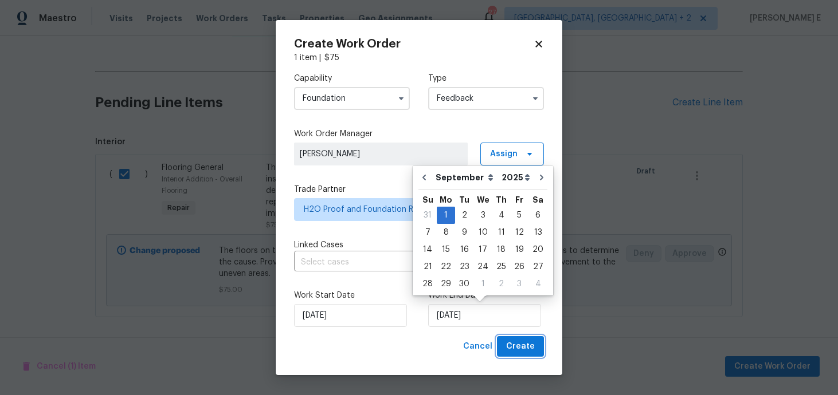
click at [508, 348] on button "Create" at bounding box center [520, 346] width 47 height 21
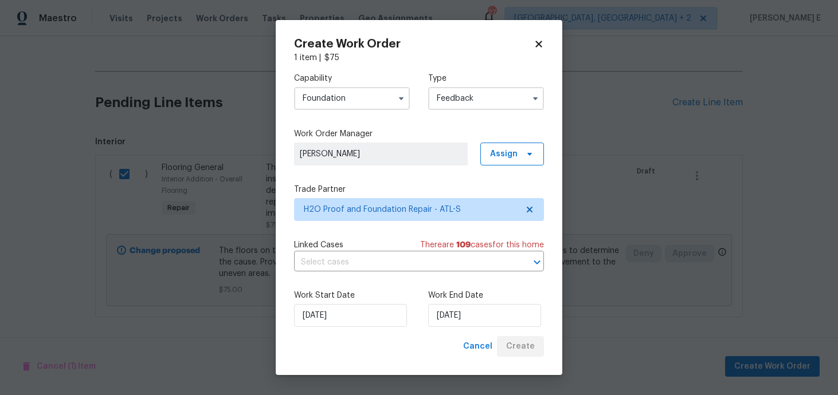
checkbox input "false"
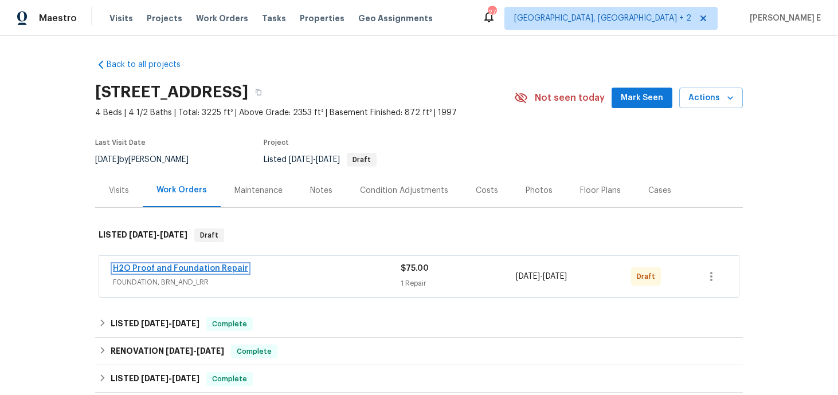
click at [180, 269] on link "H2O Proof and Foundation Repair" at bounding box center [180, 269] width 135 height 8
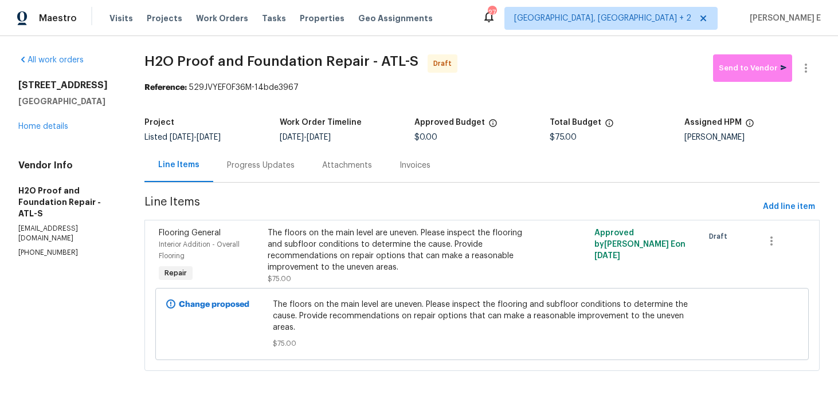
click at [281, 167] on div "Progress Updates" at bounding box center [261, 165] width 68 height 11
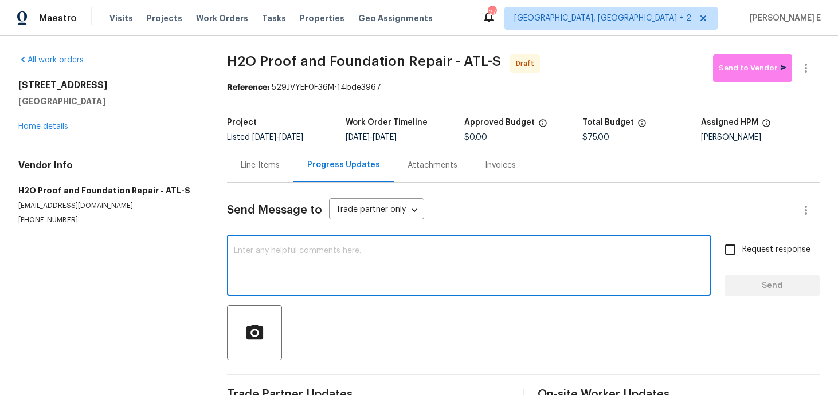
click at [324, 261] on textarea at bounding box center [469, 267] width 470 height 40
paste textarea "Hi this is Keerthana with Opendoor. I’m confirming you received the WO for the …"
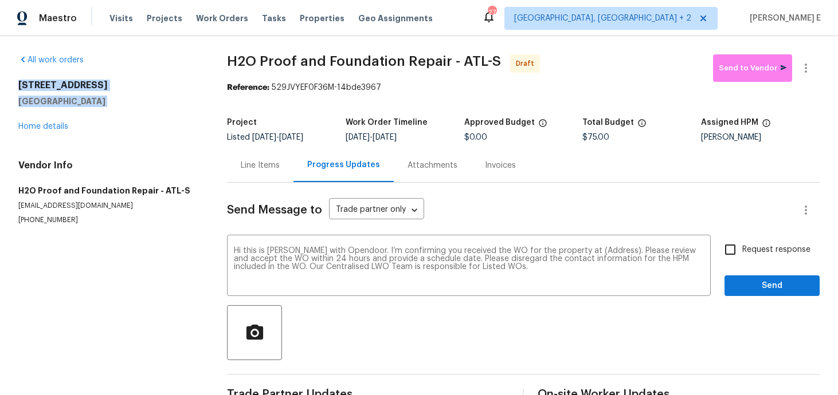
drag, startPoint x: 16, startPoint y: 83, endPoint x: 111, endPoint y: 112, distance: 98.8
click at [111, 112] on div "All work orders 5055 Hickory Hills Dr Woodstock, GA 30188 Home details Vendor I…" at bounding box center [419, 231] width 838 height 390
copy div "5055 Hickory Hills Dr Woodstock, GA 30188"
click at [600, 255] on textarea "Hi this is Keerthana with Opendoor. I’m confirming you received the WO for the …" at bounding box center [469, 267] width 470 height 40
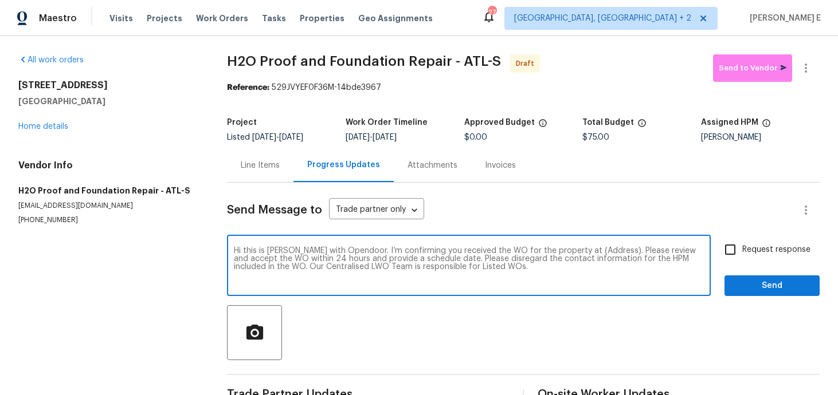
click at [600, 255] on textarea "Hi this is Keerthana with Opendoor. I’m confirming you received the WO for the …" at bounding box center [469, 267] width 470 height 40
paste textarea "5055 Hickory Hills Dr Woodstock, GA 30188"
type textarea "Hi this is Keerthana with Opendoor. I’m confirming you received the WO for the …"
click at [789, 252] on span "Request response" at bounding box center [776, 250] width 68 height 12
click at [742, 252] on input "Request response" at bounding box center [730, 250] width 24 height 24
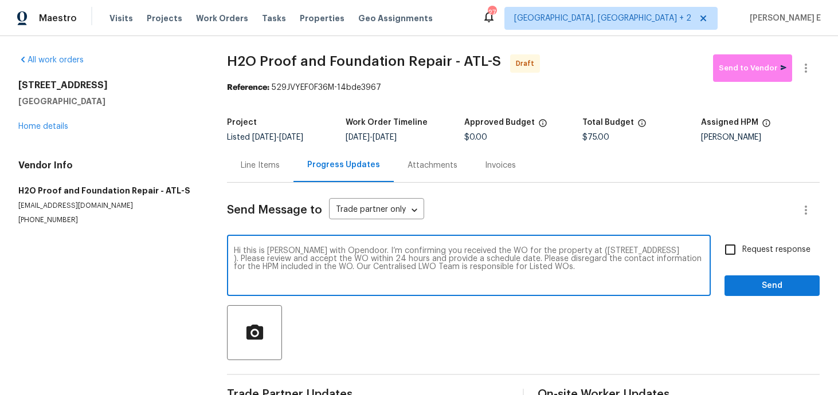
checkbox input "true"
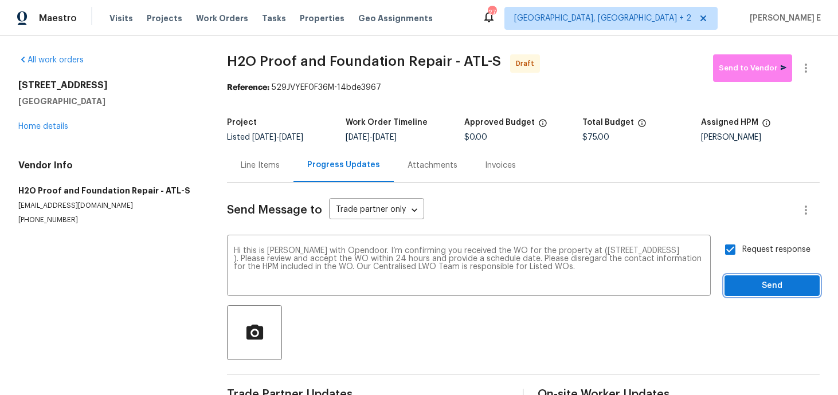
click at [770, 285] on span "Send" at bounding box center [772, 286] width 77 height 14
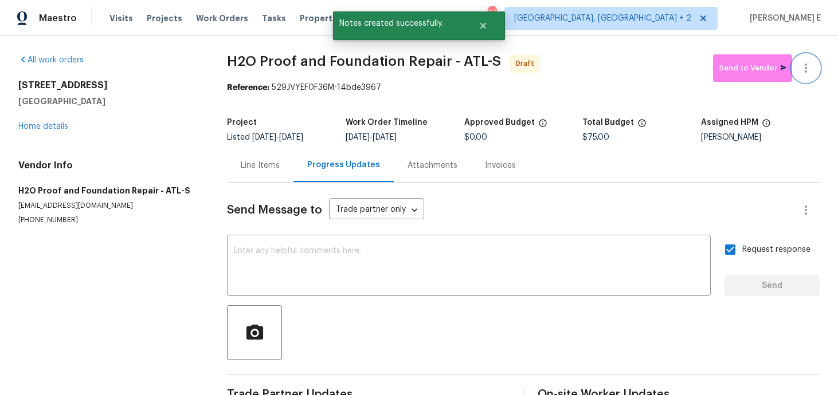
click at [815, 69] on button "button" at bounding box center [806, 68] width 28 height 28
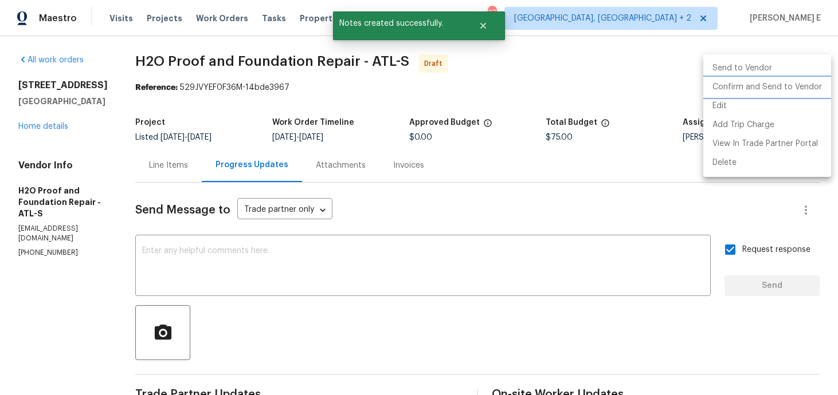
click at [761, 87] on li "Confirm and Send to Vendor" at bounding box center [767, 87] width 128 height 19
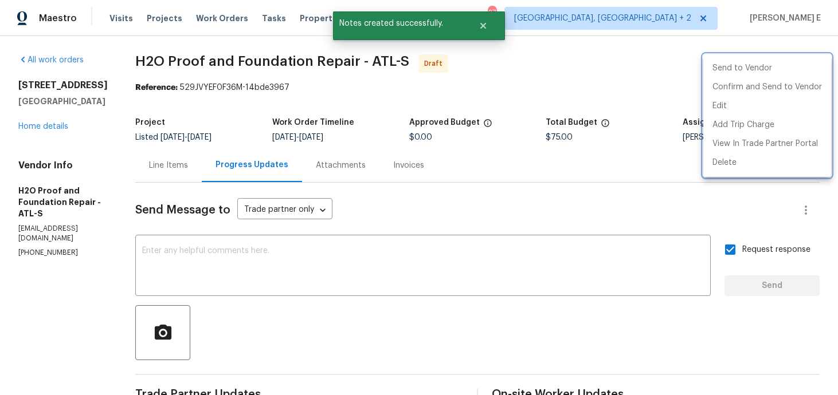
click at [451, 152] on div at bounding box center [419, 197] width 838 height 395
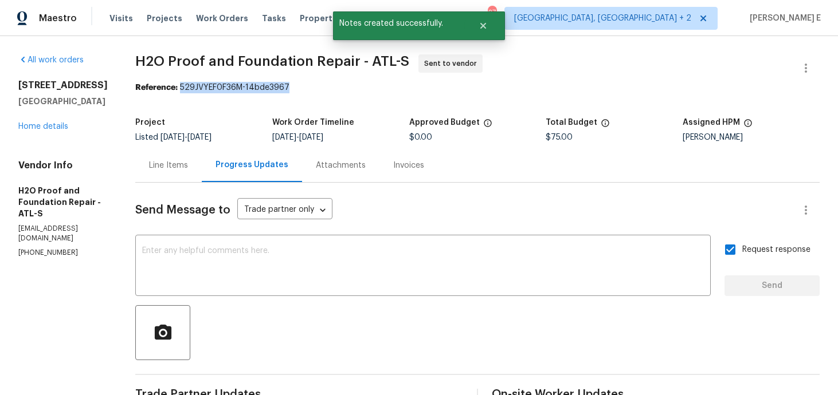
drag, startPoint x: 176, startPoint y: 88, endPoint x: 288, endPoint y: 89, distance: 112.3
click at [288, 89] on div "Reference: 529JVYEF0F36M-14bde3967" at bounding box center [477, 87] width 684 height 11
copy div "529JVYEF0F36M-14bde3967"
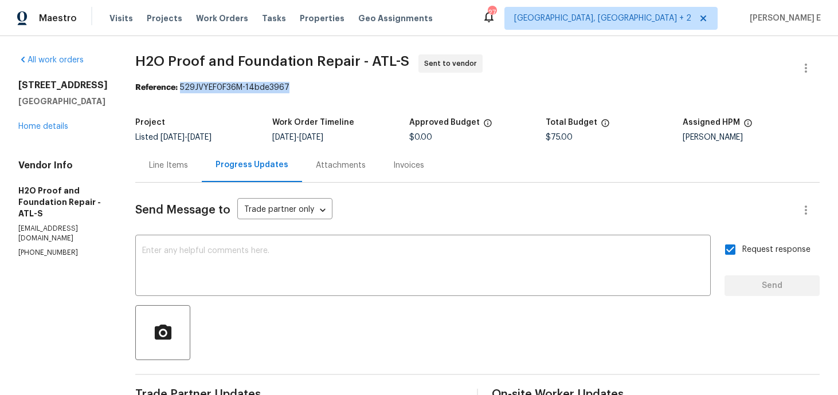
click at [121, 77] on div "All work orders 5055 Hickory Hills Dr Woodstock, GA 30188 Home details Vendor I…" at bounding box center [419, 270] width 838 height 469
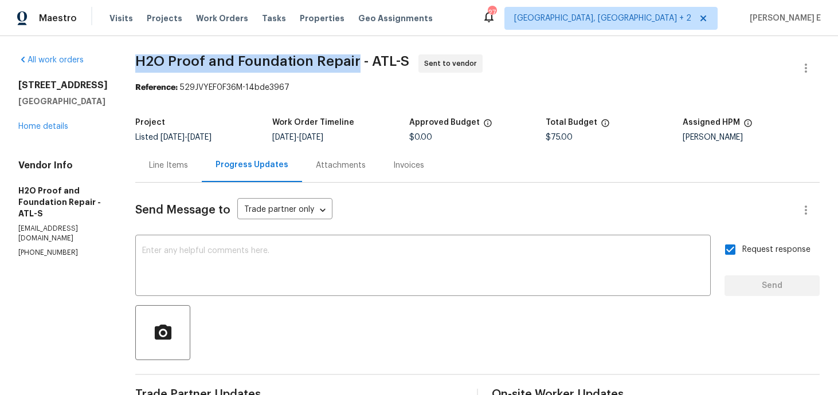
drag, startPoint x: 132, startPoint y: 59, endPoint x: 349, endPoint y: 60, distance: 216.7
click at [349, 60] on span "H2O Proof and Foundation Repair - ATL-S" at bounding box center [272, 61] width 274 height 14
copy span "H2O Proof and Foundation Repair"
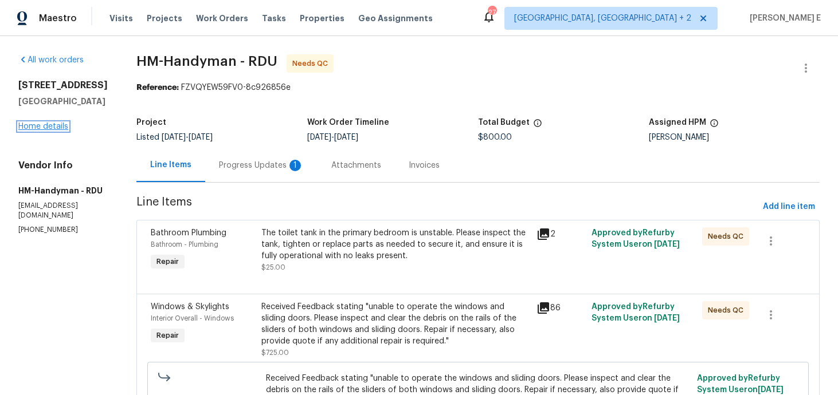
click at [58, 124] on link "Home details" at bounding box center [43, 127] width 50 height 8
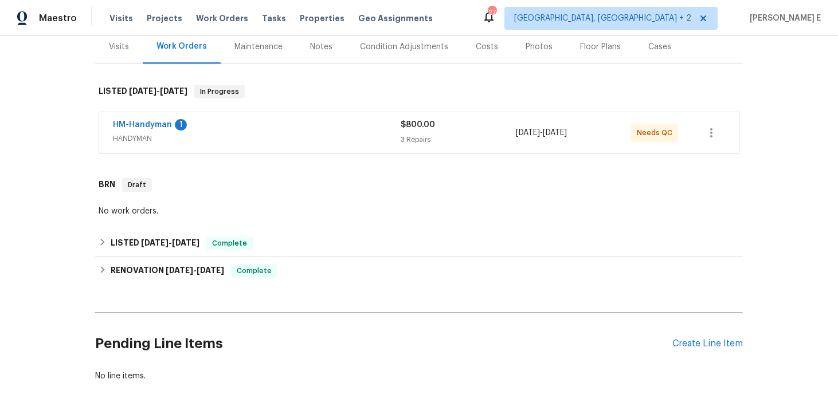
scroll to position [144, 0]
click at [142, 126] on link "HM-Handyman" at bounding box center [142, 124] width 59 height 8
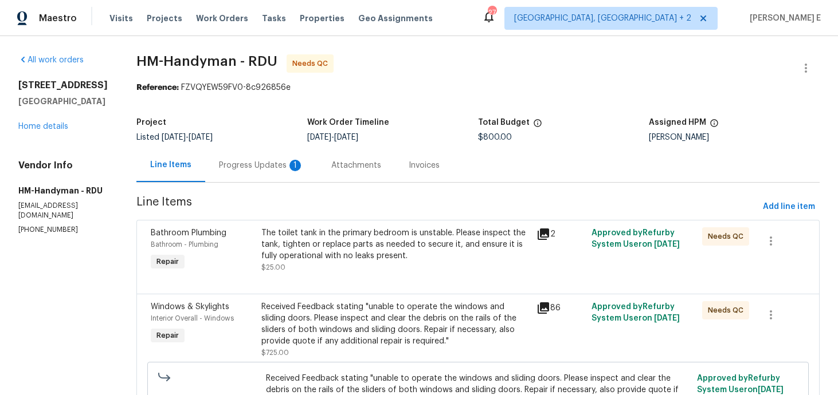
click at [278, 178] on div "Progress Updates 1" at bounding box center [261, 165] width 112 height 34
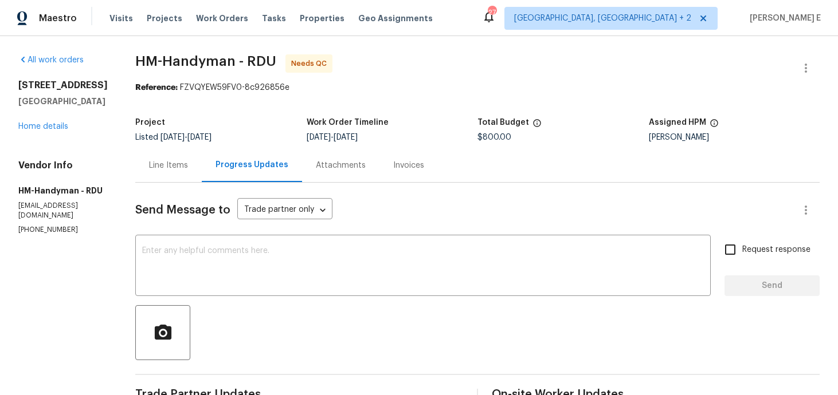
click at [174, 172] on div "Line Items" at bounding box center [168, 165] width 66 height 34
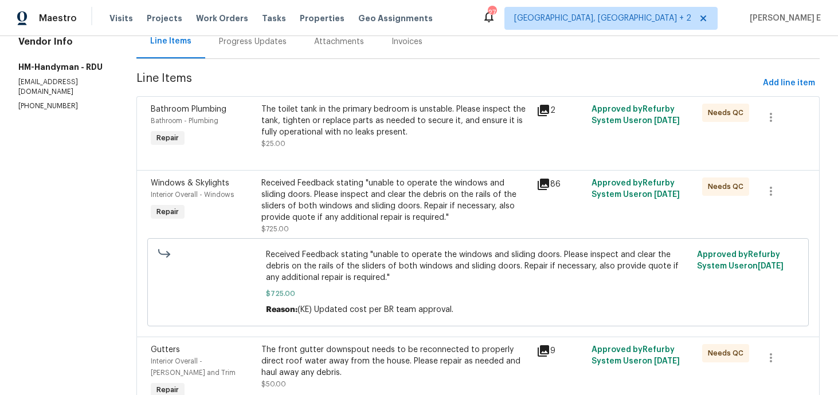
scroll to position [156, 0]
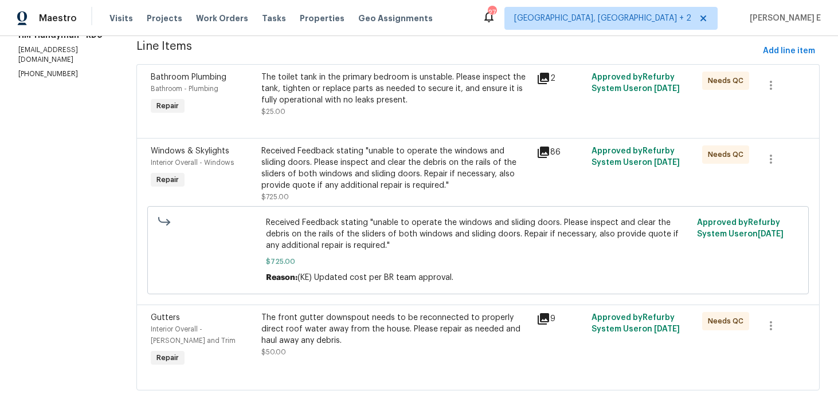
click at [407, 108] on div "The toilet tank in the primary bedroom is unstable. Please inspect the tank, ti…" at bounding box center [395, 95] width 269 height 46
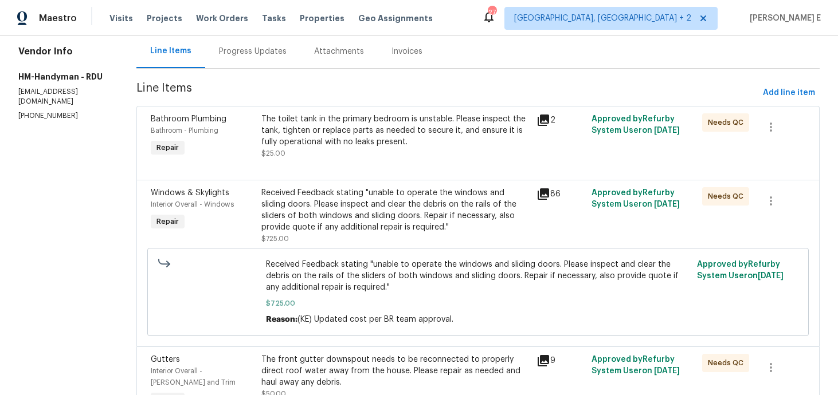
scroll to position [185, 0]
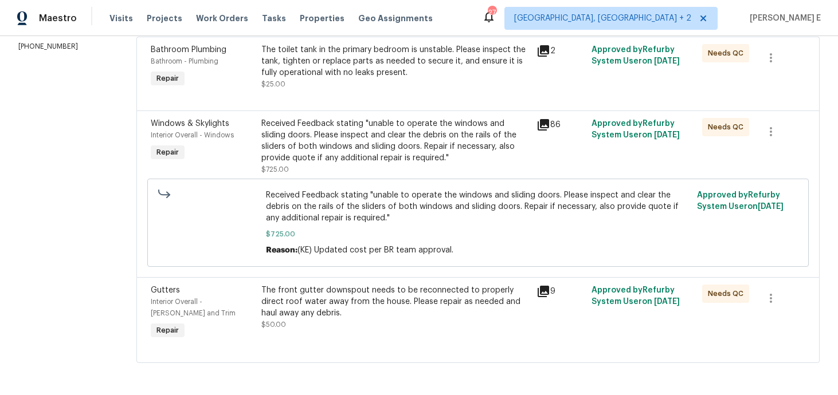
click at [421, 61] on div "The toilet tank in the primary bedroom is unstable. Please inspect the tank, ti…" at bounding box center [395, 61] width 269 height 34
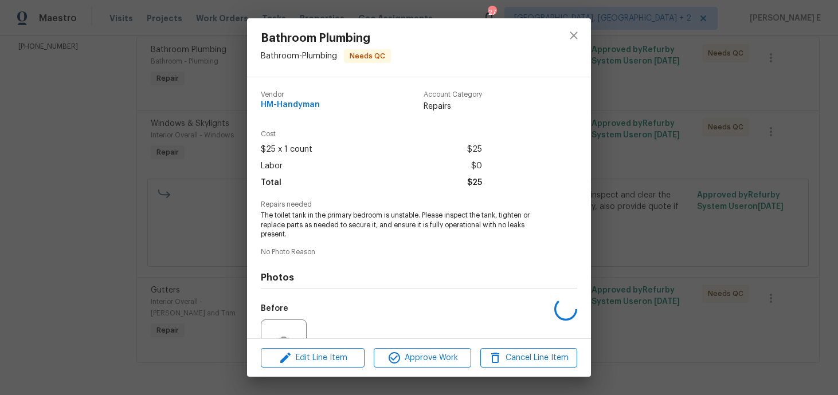
scroll to position [113, 0]
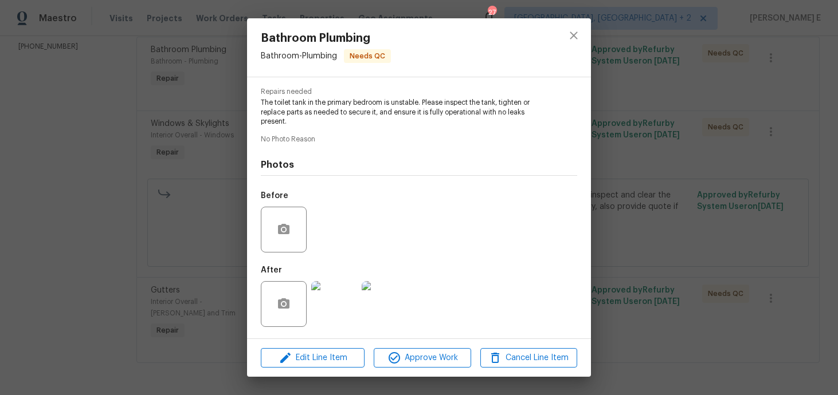
click at [335, 315] on img at bounding box center [334, 304] width 46 height 46
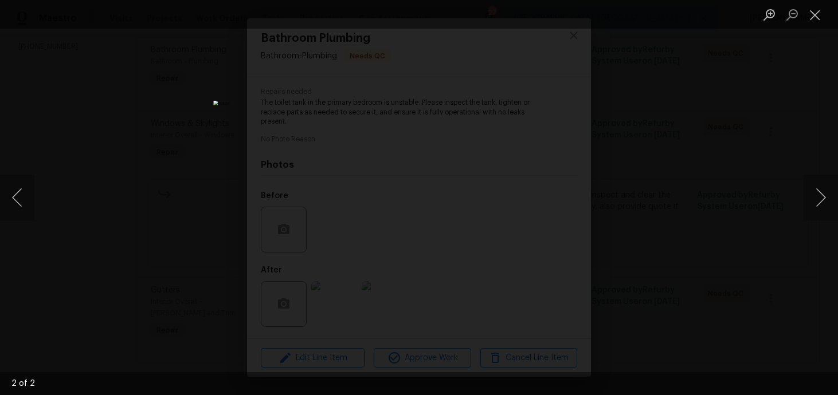
click at [623, 167] on div "Lightbox" at bounding box center [419, 197] width 838 height 395
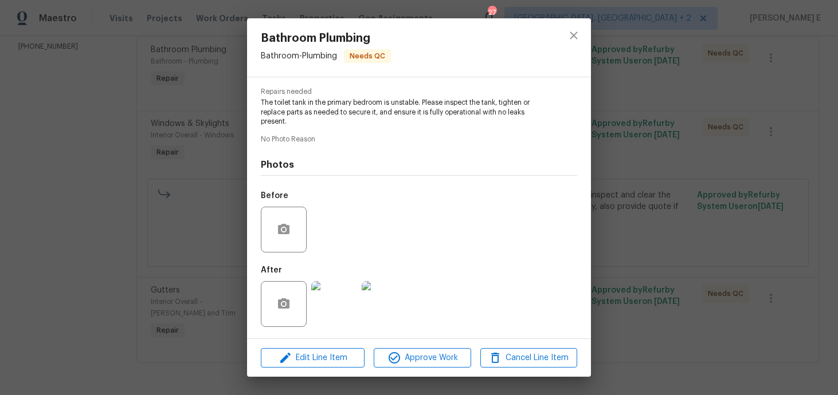
click at [623, 167] on div "Bathroom Plumbing Bathroom - Plumbing Needs QC Vendor HM-Handyman Account Categ…" at bounding box center [419, 197] width 838 height 395
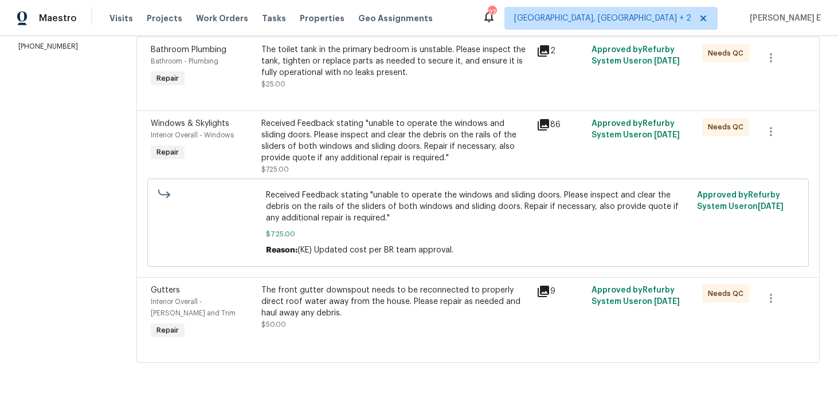
click at [402, 138] on div "Received Feedback stating "unable to operate the windows and sliding doors. Ple…" at bounding box center [395, 141] width 269 height 46
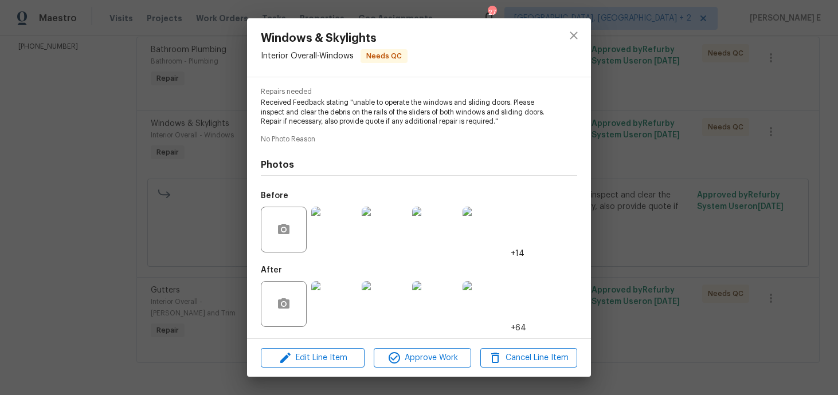
click at [333, 308] on img at bounding box center [334, 304] width 46 height 46
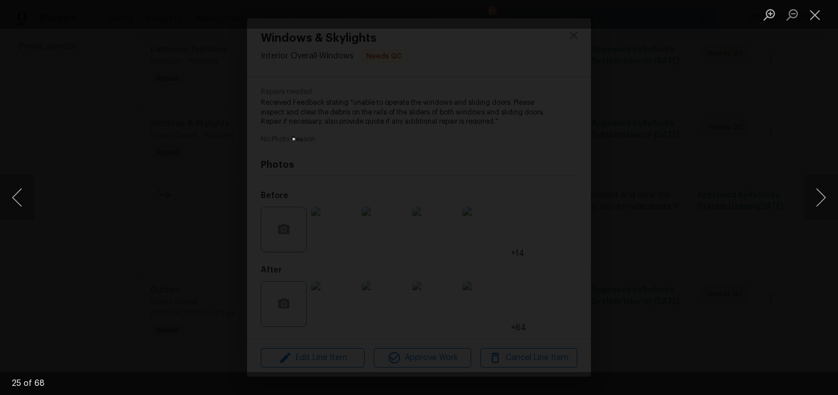
click at [706, 174] on div "Lightbox" at bounding box center [419, 197] width 838 height 395
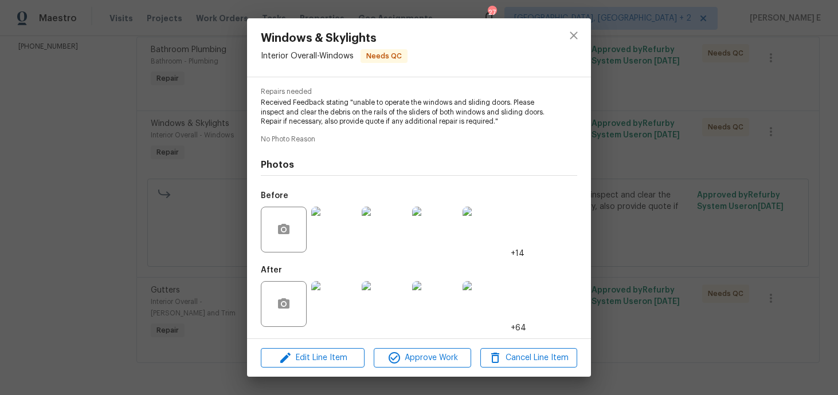
click at [706, 174] on div "Windows & Skylights Interior Overall - Windows Needs QC Vendor HM-Handyman Acco…" at bounding box center [419, 197] width 838 height 395
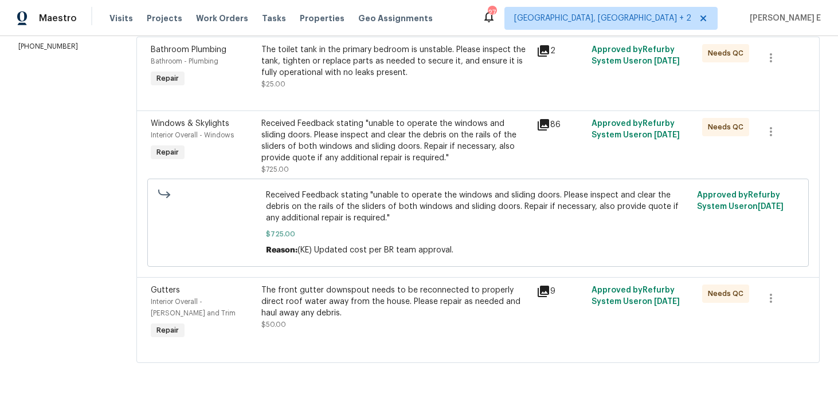
click at [371, 305] on div "The front gutter downspout needs to be reconnected to properly direct roof wate…" at bounding box center [395, 302] width 269 height 34
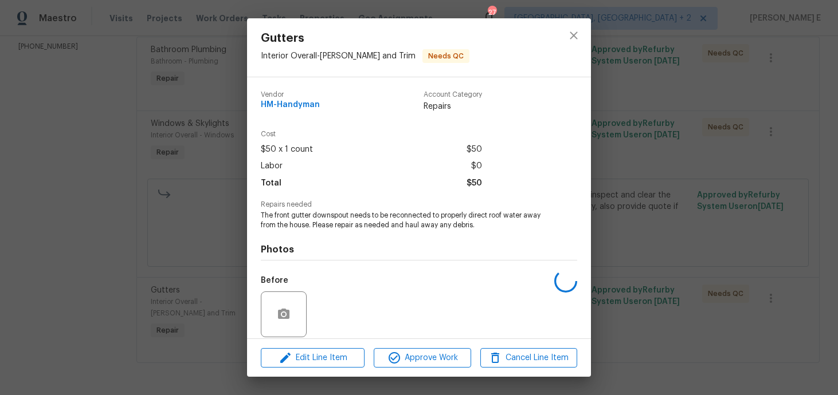
scroll to position [84, 0]
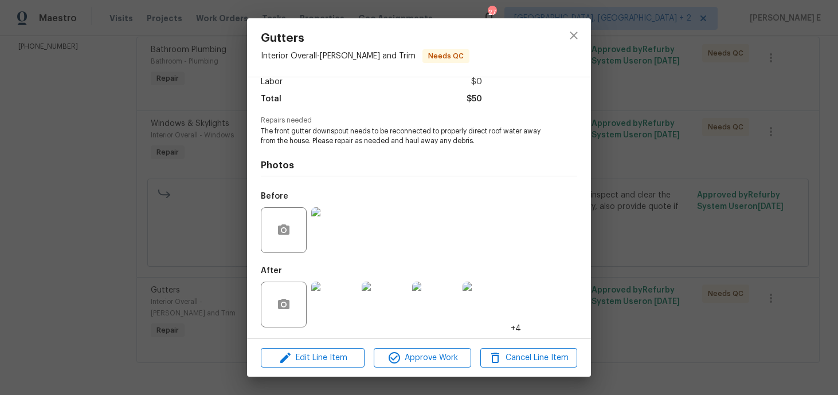
click at [326, 317] on img at bounding box center [334, 305] width 46 height 46
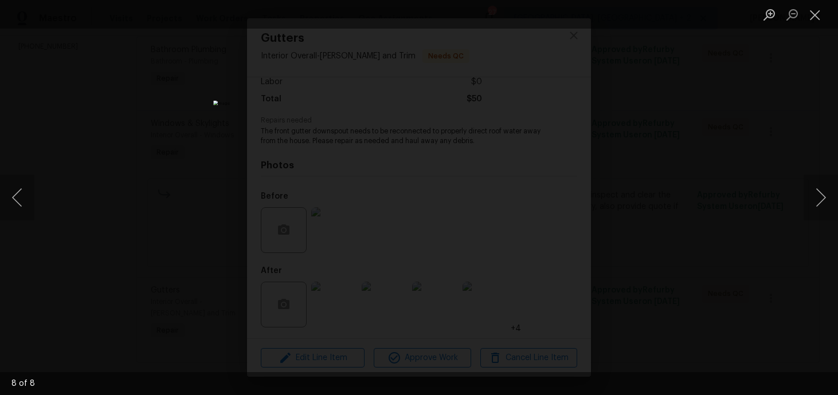
click at [701, 117] on div "Lightbox" at bounding box center [419, 197] width 838 height 395
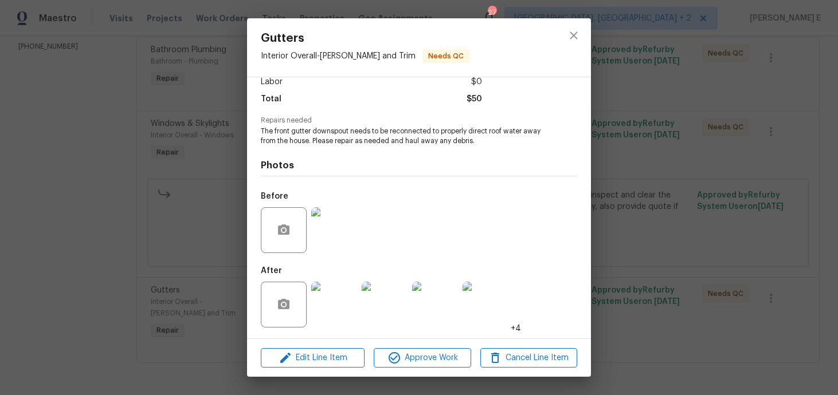
click at [701, 117] on div "Gutters Interior Overall - Eaves and Trim Needs QC Vendor HM-Handyman Account C…" at bounding box center [419, 197] width 838 height 395
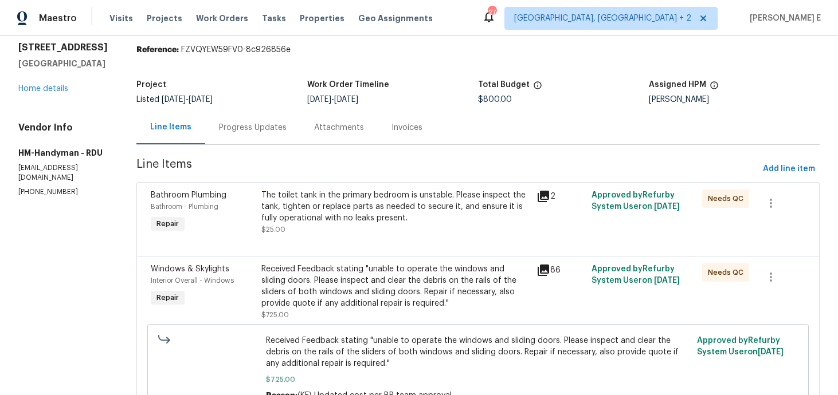
scroll to position [0, 0]
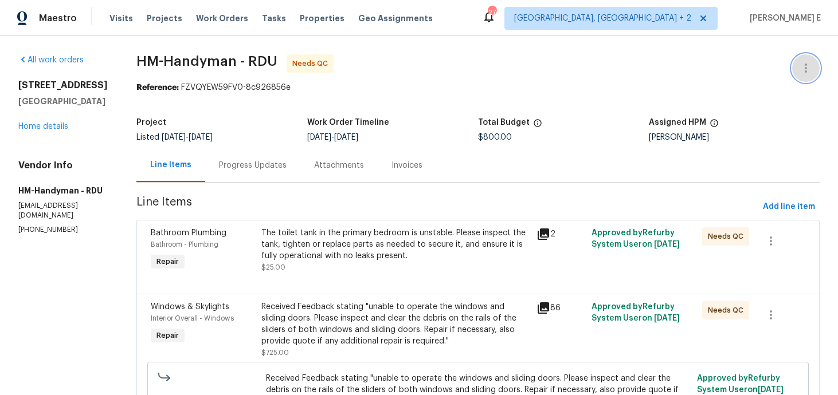
click at [795, 73] on button "button" at bounding box center [806, 68] width 28 height 28
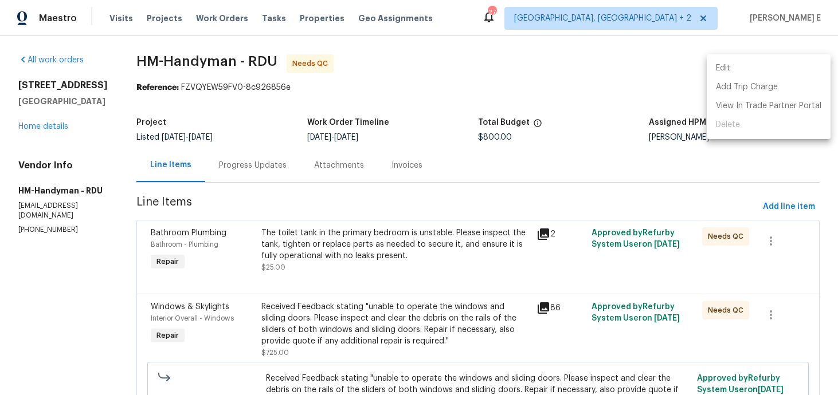
click at [742, 65] on li "Edit" at bounding box center [769, 68] width 124 height 19
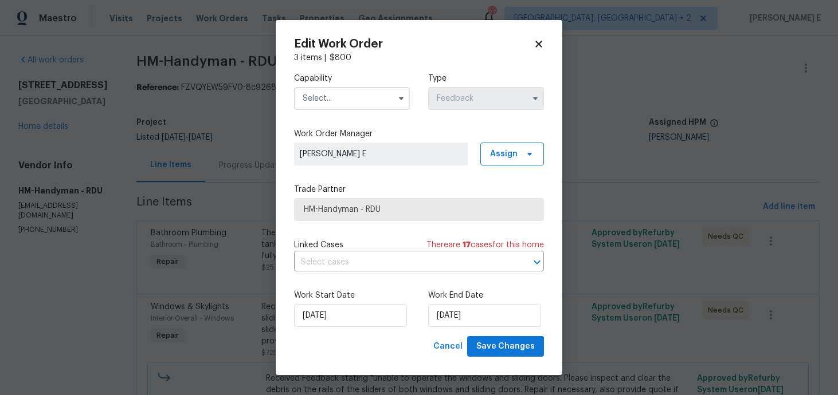
click at [362, 99] on input "text" at bounding box center [352, 98] width 116 height 23
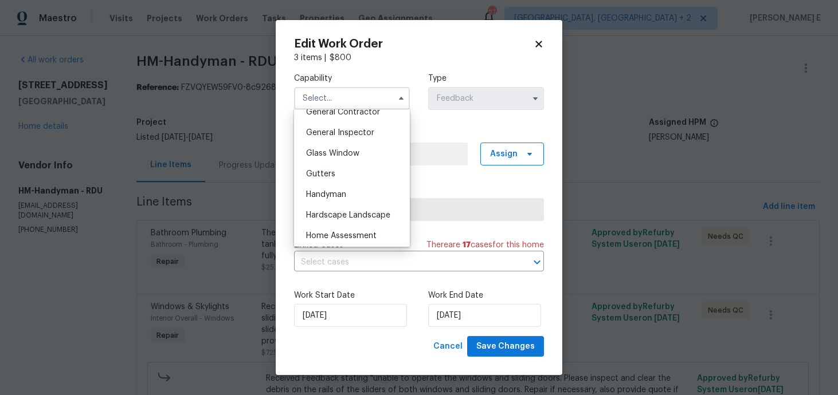
scroll to position [567, 0]
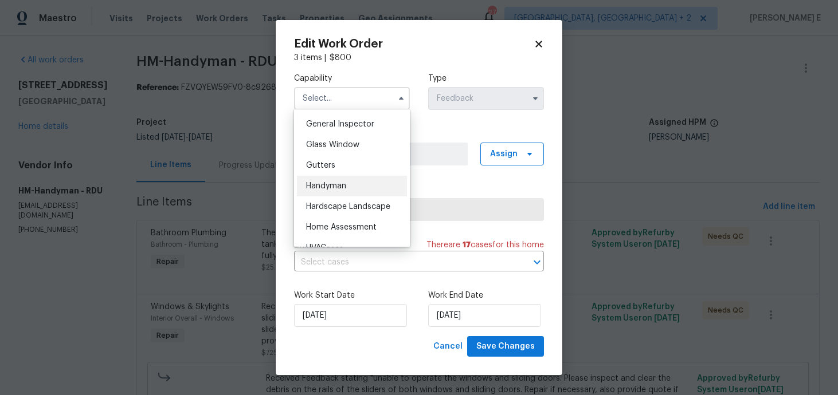
click at [352, 184] on div "Handyman" at bounding box center [352, 186] width 110 height 21
type input "Handyman"
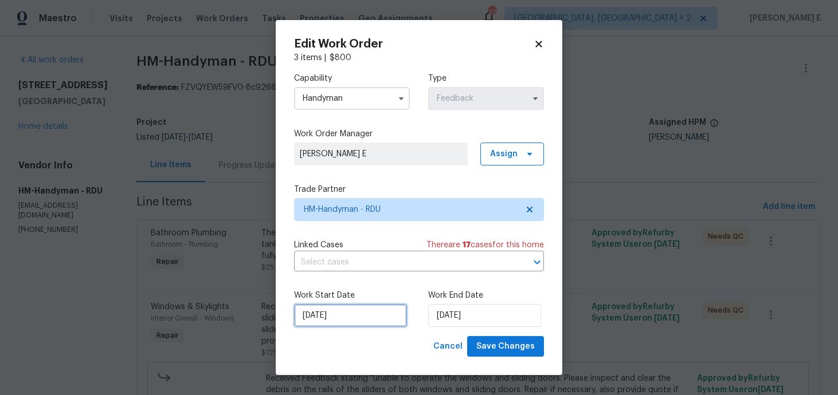
click at [332, 312] on input "12/08/2025" at bounding box center [350, 315] width 113 height 23
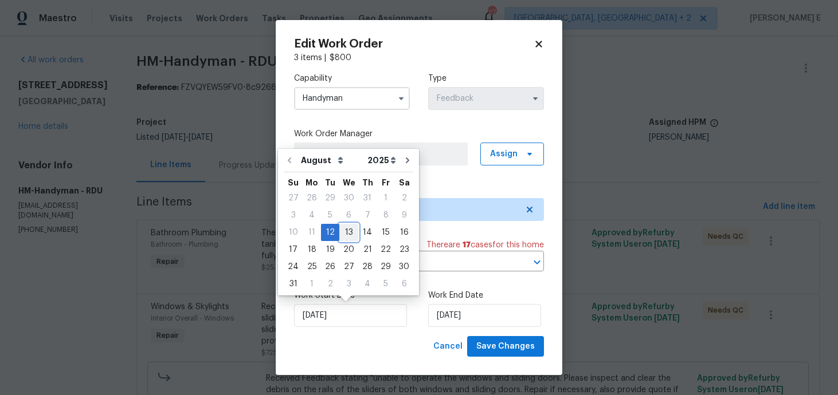
click at [343, 238] on div "13" at bounding box center [348, 233] width 19 height 16
type input "13/08/2025"
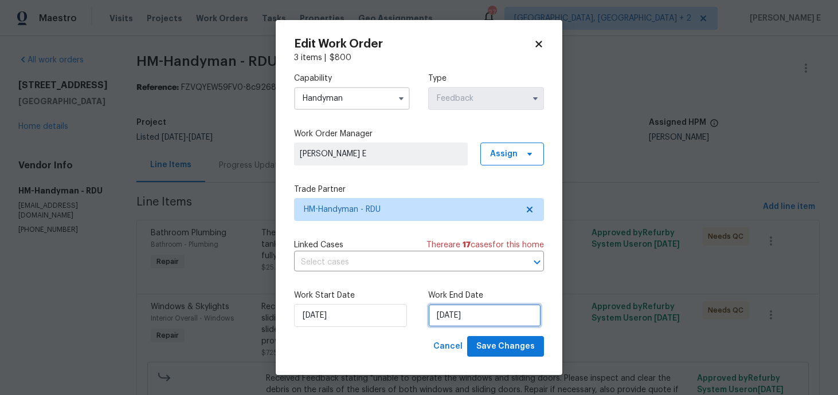
click at [450, 319] on input "14/08/2025" at bounding box center [484, 315] width 113 height 23
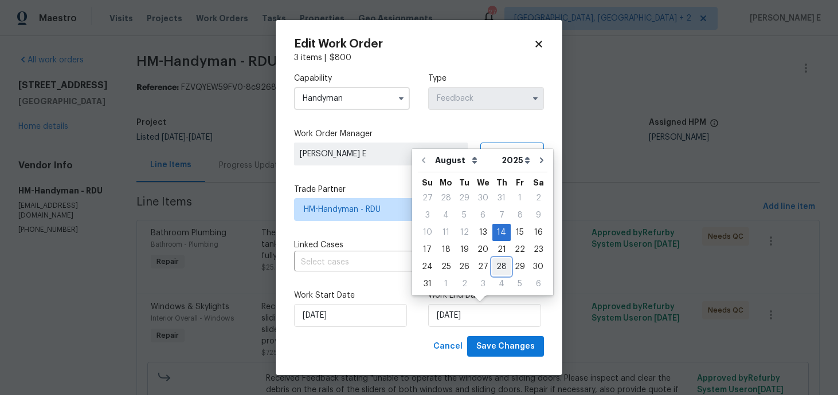
click at [495, 266] on div "28" at bounding box center [501, 267] width 18 height 16
type input "28/08/2025"
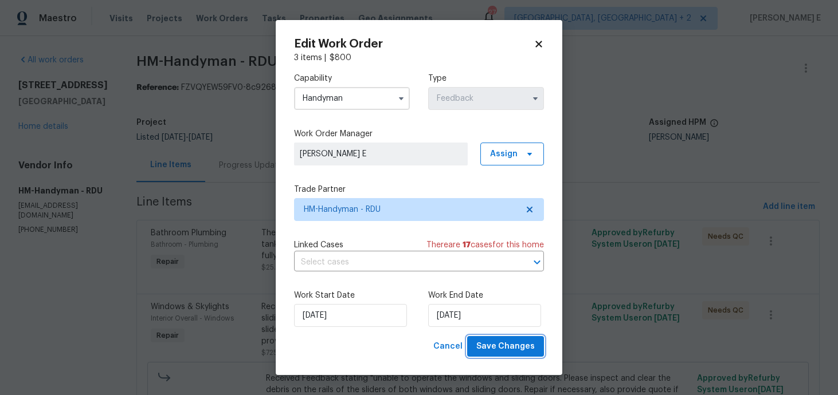
click at [501, 343] on span "Save Changes" at bounding box center [505, 347] width 58 height 14
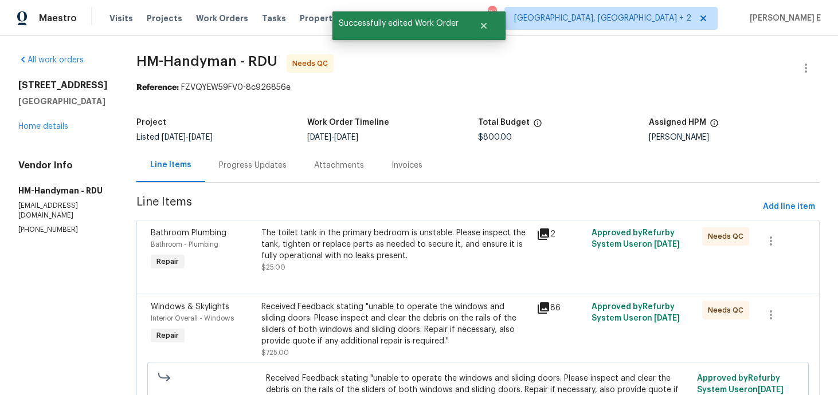
click at [308, 261] on div "The toilet tank in the primary bedroom is unstable. Please inspect the tank, ti…" at bounding box center [395, 245] width 269 height 34
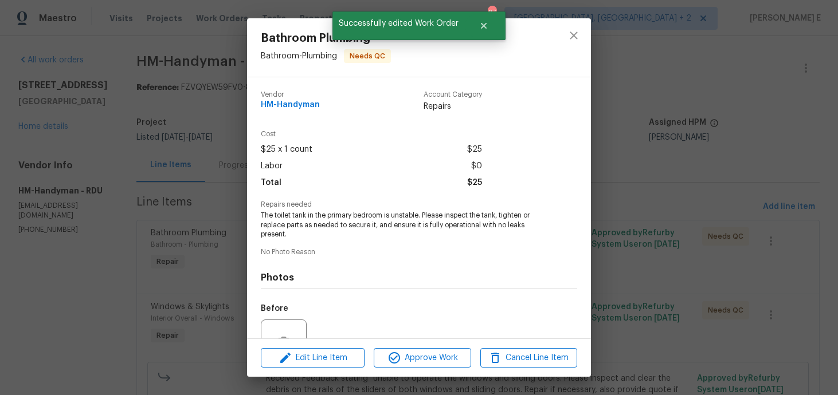
scroll to position [113, 0]
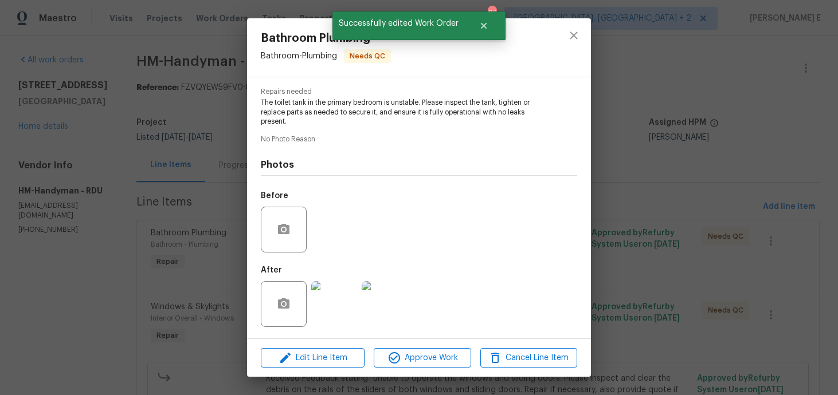
click at [53, 296] on div "Bathroom Plumbing Bathroom - Plumbing Needs QC Vendor HM-Handyman Account Categ…" at bounding box center [419, 197] width 838 height 395
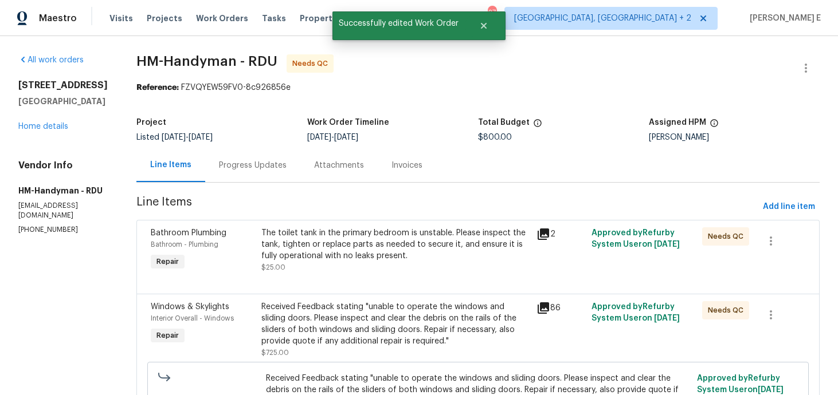
click at [240, 160] on div "Progress Updates" at bounding box center [253, 165] width 68 height 11
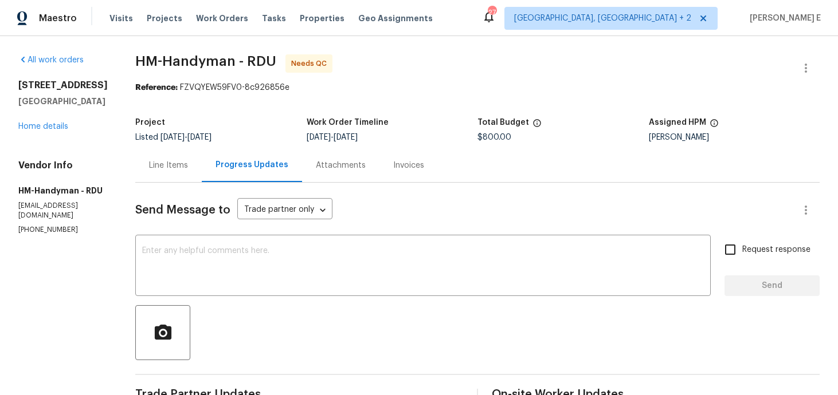
click at [187, 167] on div "Line Items" at bounding box center [168, 165] width 39 height 11
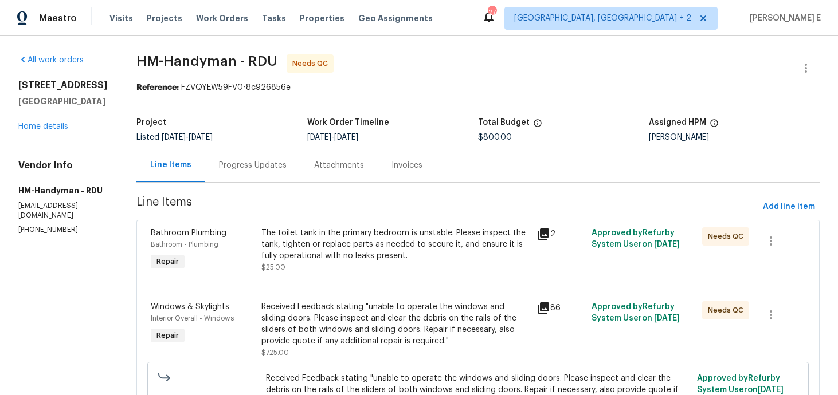
click at [338, 240] on div "The toilet tank in the primary bedroom is unstable. Please inspect the tank, ti…" at bounding box center [395, 245] width 269 height 34
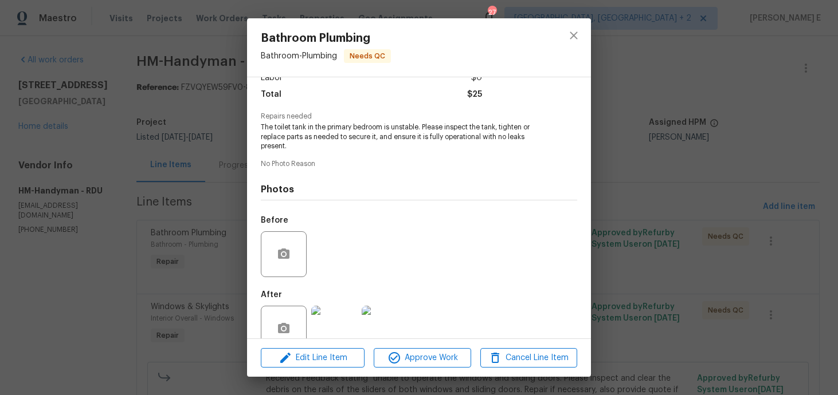
scroll to position [113, 0]
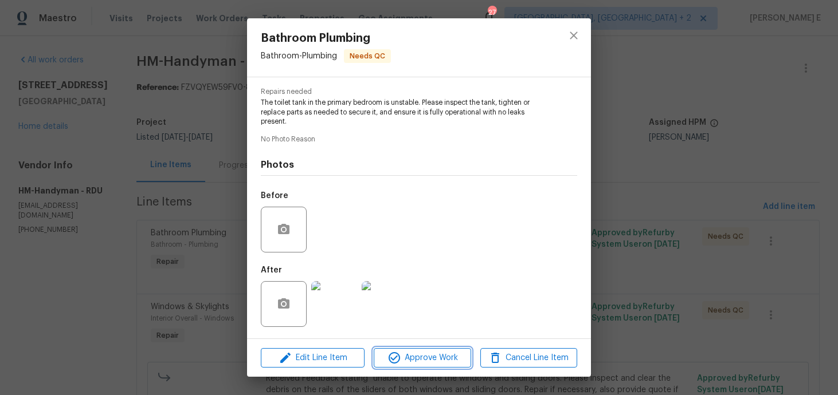
click at [384, 359] on span "Approve Work" at bounding box center [422, 358] width 90 height 14
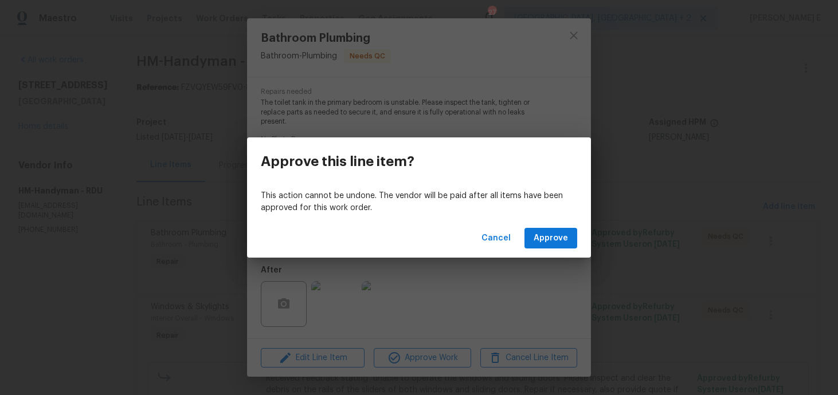
click at [582, 228] on div "Cancel Approve" at bounding box center [419, 239] width 344 height 40
click at [554, 241] on span "Approve" at bounding box center [551, 239] width 34 height 14
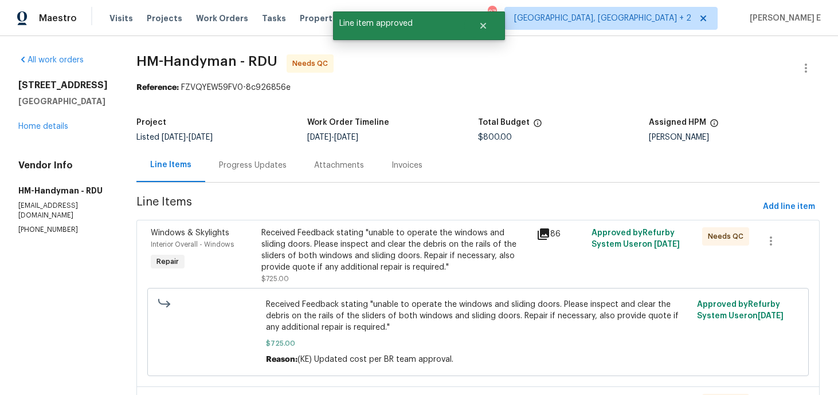
click at [371, 254] on div "Received Feedback stating "unable to operate the windows and sliding doors. Ple…" at bounding box center [395, 251] width 269 height 46
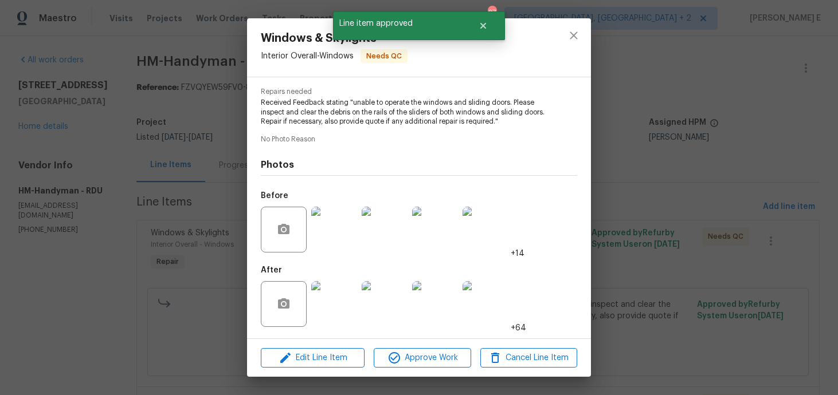
click at [394, 347] on div "Edit Line Item Approve Work Cancel Line Item" at bounding box center [419, 358] width 344 height 38
click at [394, 353] on icon "button" at bounding box center [394, 358] width 14 height 14
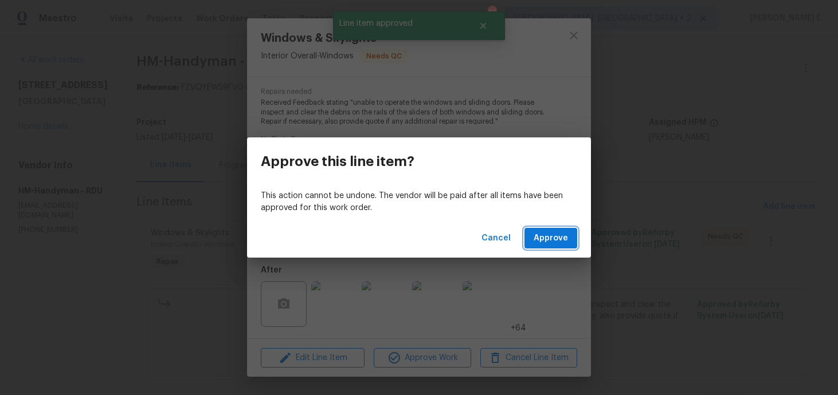
click at [545, 230] on button "Approve" at bounding box center [550, 238] width 53 height 21
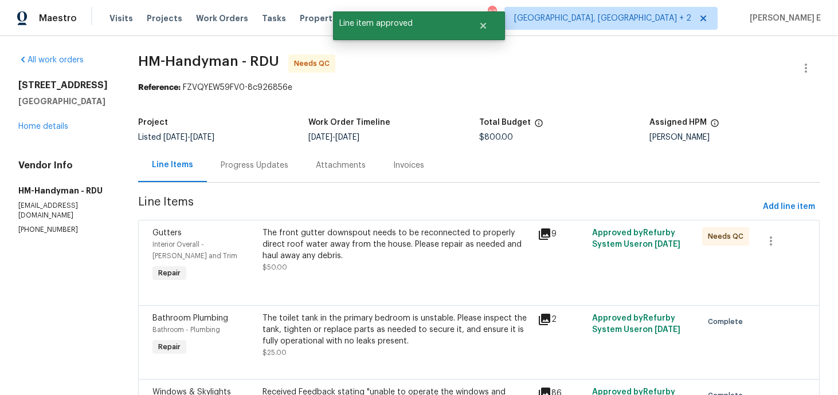
click at [364, 265] on div "The front gutter downspout needs to be reconnected to properly direct roof wate…" at bounding box center [397, 251] width 268 height 46
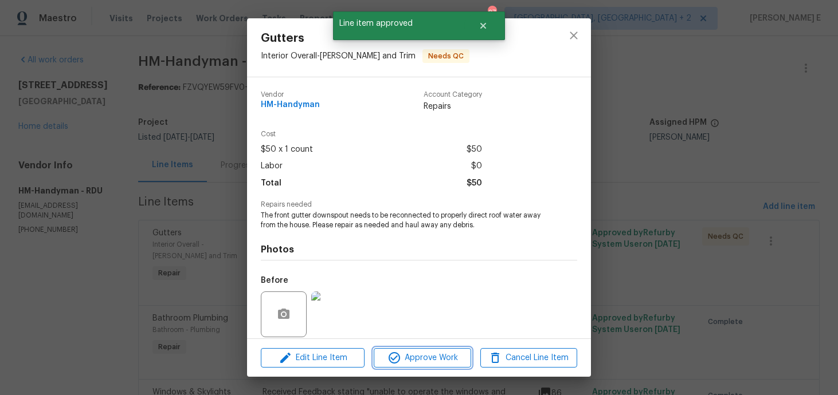
click at [382, 357] on span "Approve Work" at bounding box center [422, 358] width 90 height 14
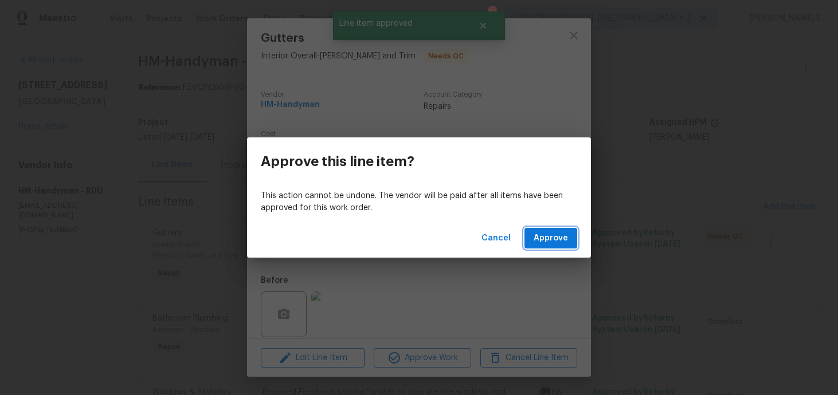
click at [548, 228] on button "Approve" at bounding box center [550, 238] width 53 height 21
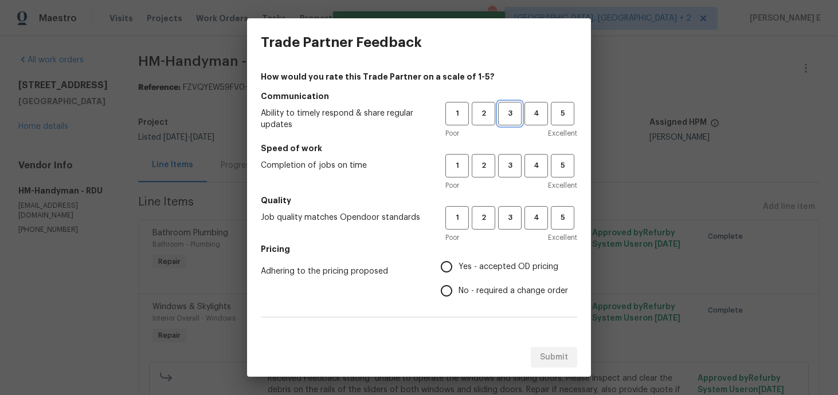
click at [506, 120] on button "3" at bounding box center [509, 113] width 23 height 23
click at [503, 177] on button "3" at bounding box center [509, 165] width 23 height 23
click at [512, 224] on span "3" at bounding box center [509, 217] width 21 height 13
click at [453, 271] on input "Yes - accepted OD pricing" at bounding box center [446, 267] width 24 height 24
radio input "true"
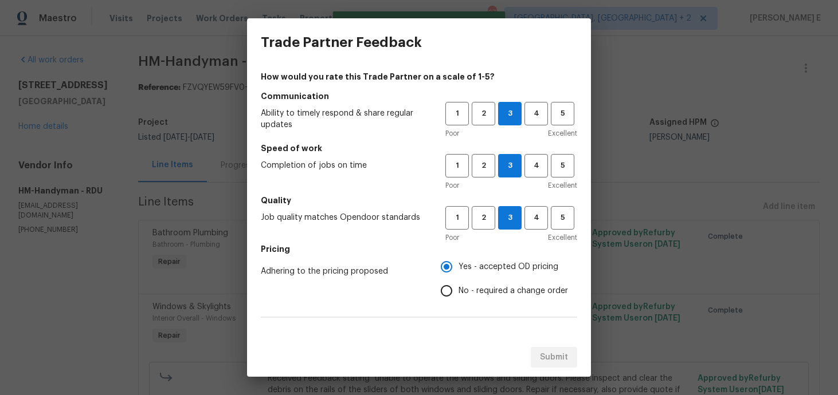
click at [452, 289] on input "No - required a change order" at bounding box center [446, 291] width 24 height 24
radio input "true"
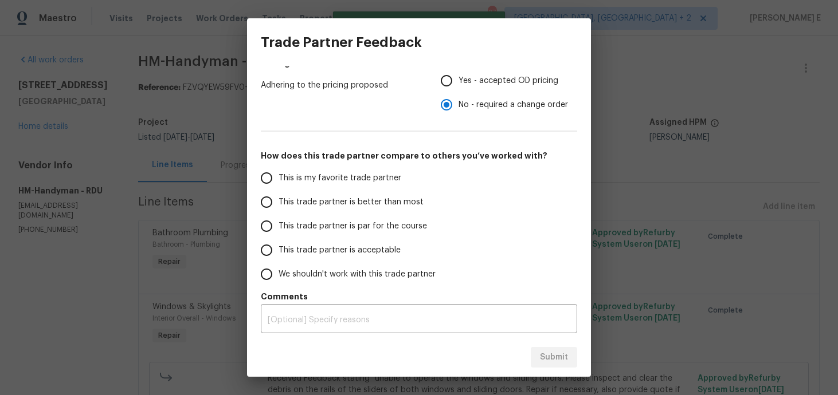
click at [381, 226] on span "This trade partner is par for the course" at bounding box center [353, 227] width 148 height 12
click at [279, 226] on input "This trade partner is par for the course" at bounding box center [266, 226] width 24 height 24
radio input "true"
click at [550, 362] on span "Submit" at bounding box center [554, 358] width 28 height 14
radio input "false"
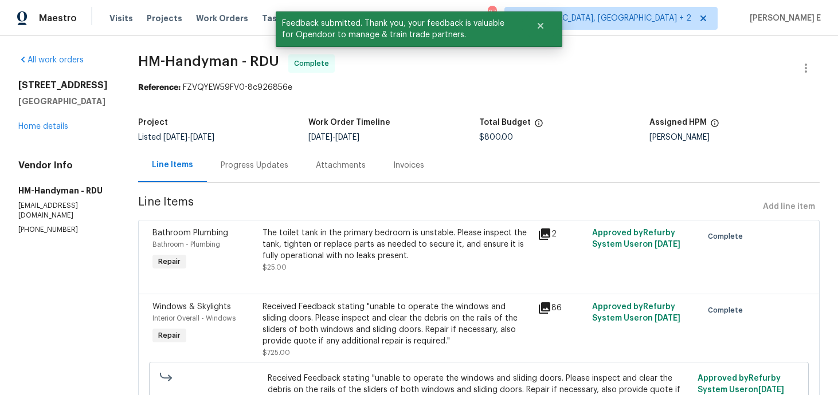
click at [273, 182] on div "Line Items Progress Updates Attachments Invoices" at bounding box center [478, 165] width 681 height 34
click at [282, 174] on div "Progress Updates" at bounding box center [254, 165] width 95 height 34
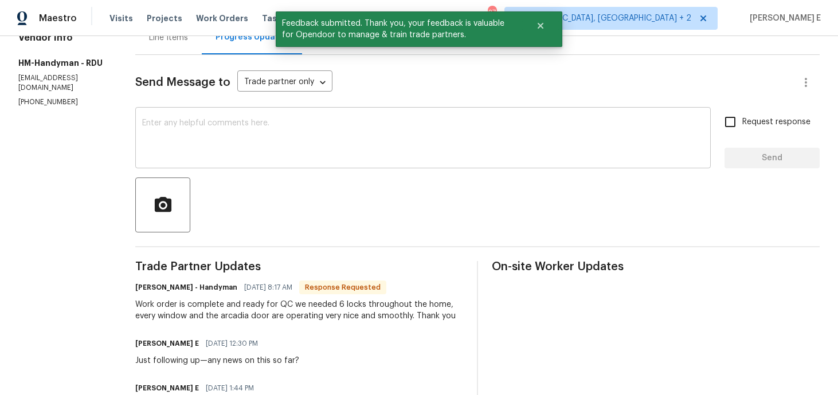
scroll to position [93, 0]
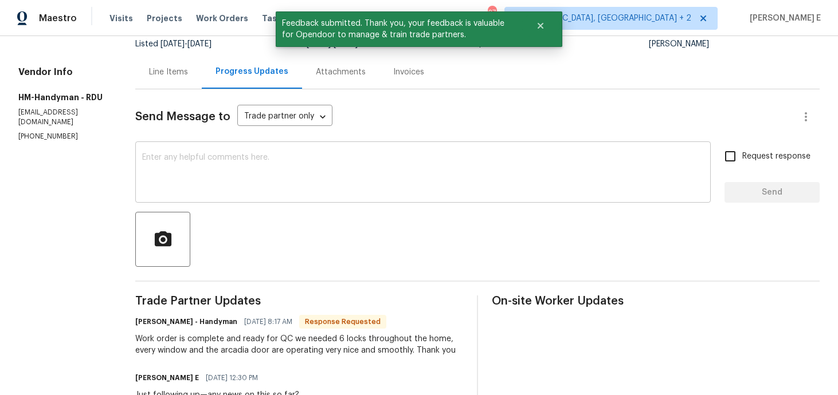
click at [377, 178] on textarea at bounding box center [423, 174] width 562 height 40
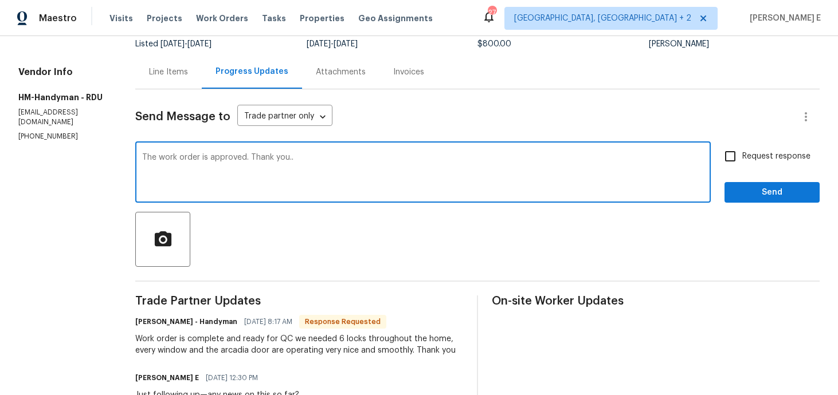
type textarea "The work order is approved. Thank you.."
click at [742, 154] on input "Request response" at bounding box center [730, 156] width 24 height 24
checkbox input "true"
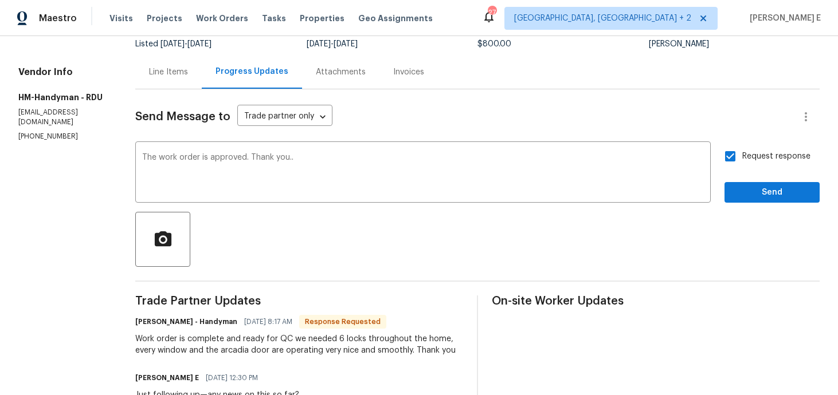
click at [744, 191] on span "Send" at bounding box center [772, 193] width 77 height 14
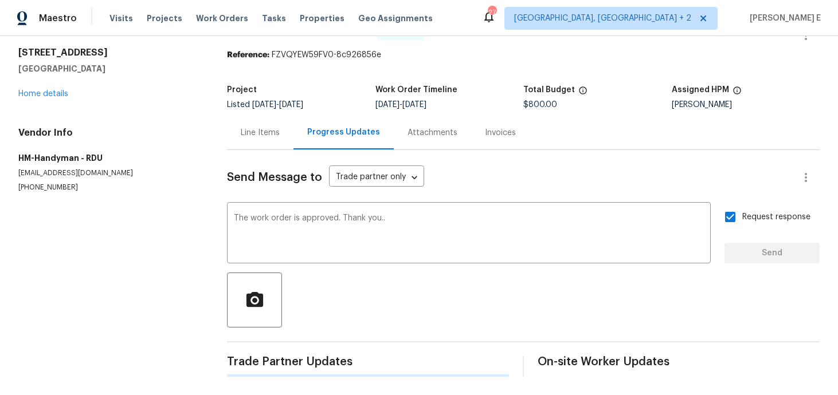
scroll to position [0, 0]
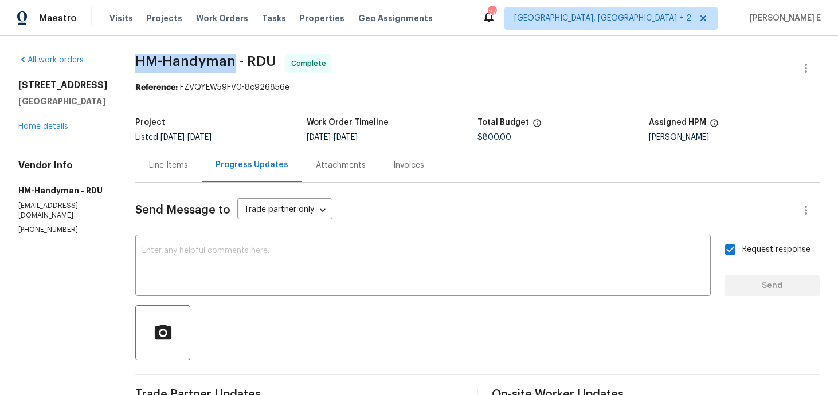
drag, startPoint x: 142, startPoint y: 67, endPoint x: 245, endPoint y: 67, distance: 103.2
copy span "HM-Handyman"
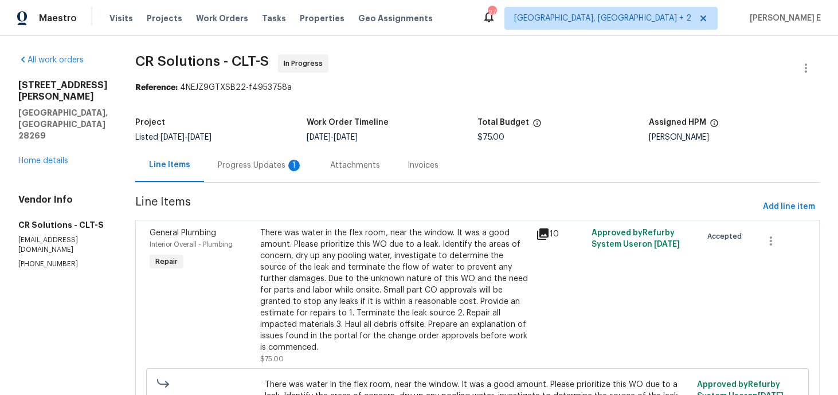
click at [241, 161] on div "Progress Updates 1" at bounding box center [260, 165] width 85 height 11
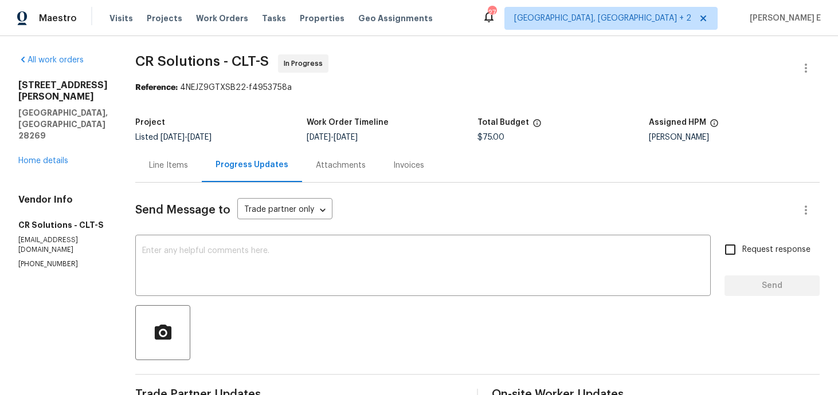
click at [163, 164] on div "Line Items" at bounding box center [168, 165] width 39 height 11
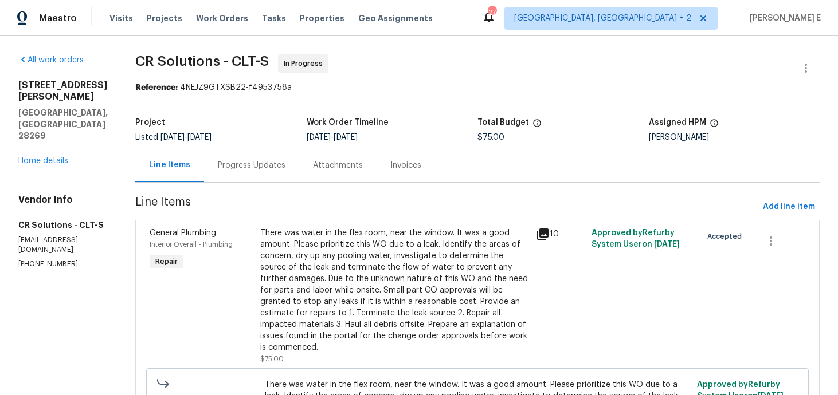
click at [232, 163] on div "Progress Updates" at bounding box center [252, 165] width 68 height 11
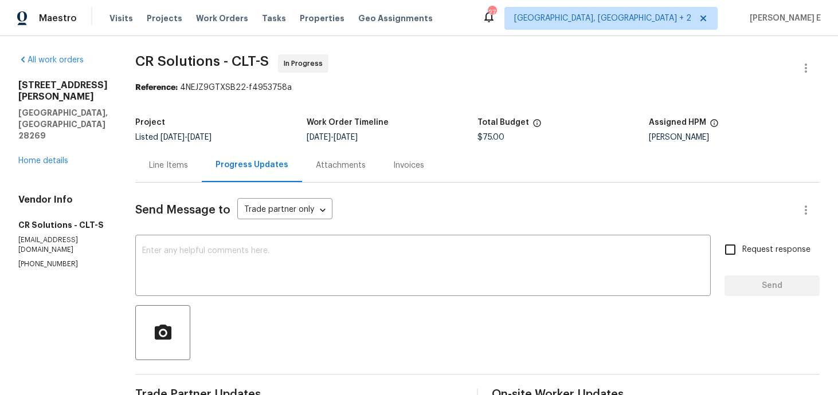
click at [171, 175] on div "Line Items" at bounding box center [168, 165] width 66 height 34
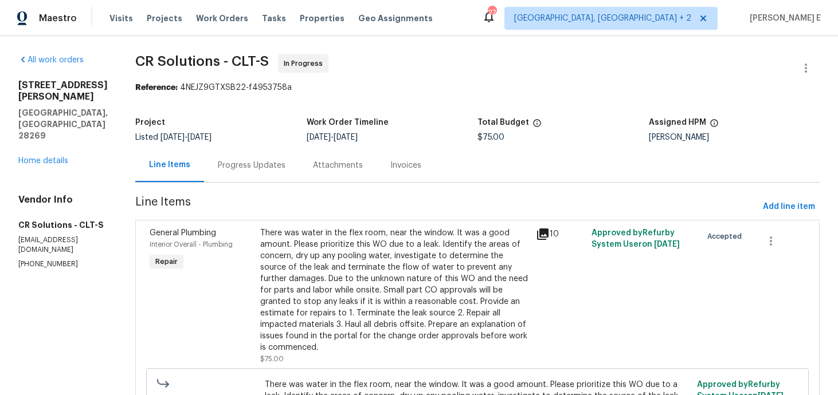
click at [304, 271] on div "There was water in the flex room, near the window. It was a good amount. Please…" at bounding box center [394, 291] width 269 height 126
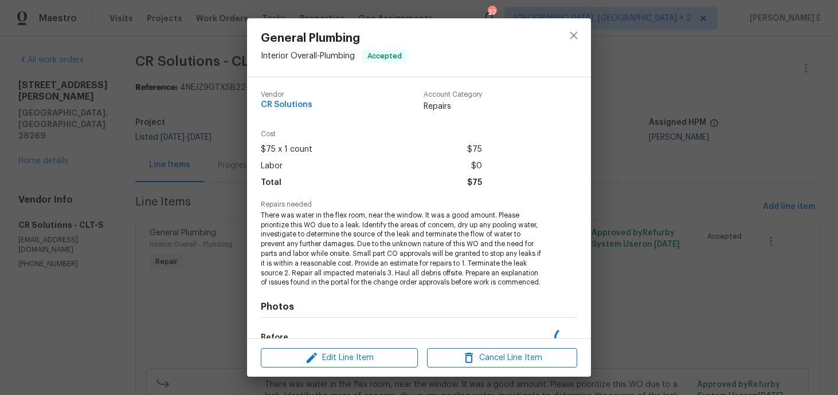
scroll to position [142, 0]
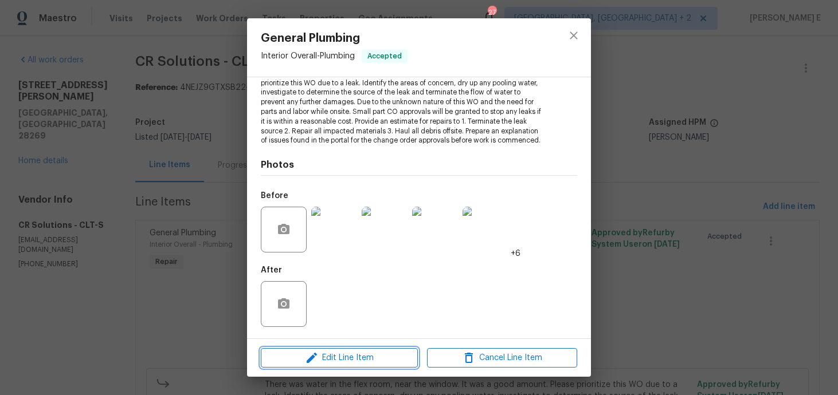
click at [302, 361] on span "Edit Line Item" at bounding box center [339, 358] width 150 height 14
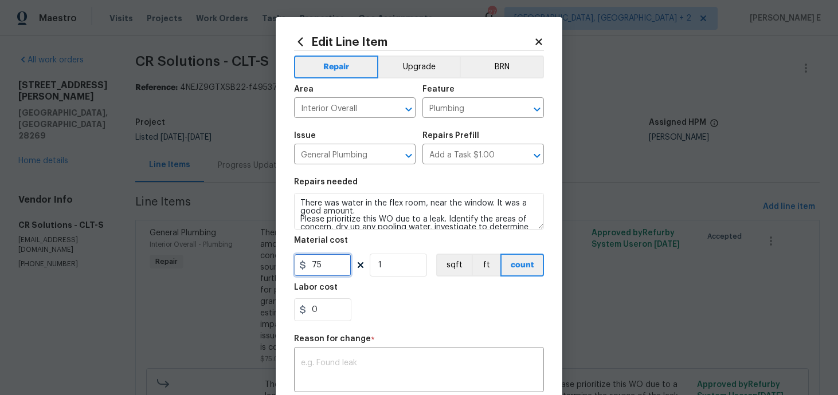
click at [314, 263] on input "75" at bounding box center [322, 265] width 57 height 23
type input "150"
click at [321, 363] on textarea at bounding box center [419, 371] width 236 height 24
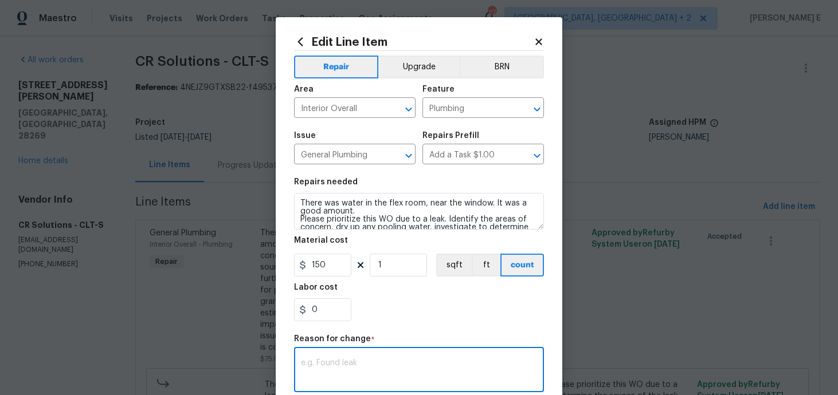
paste textarea "(KE) Updated per vendor's final cost."
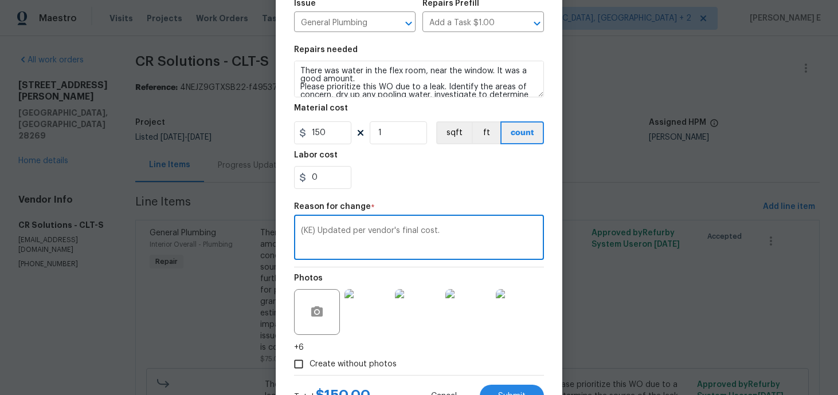
scroll to position [181, 0]
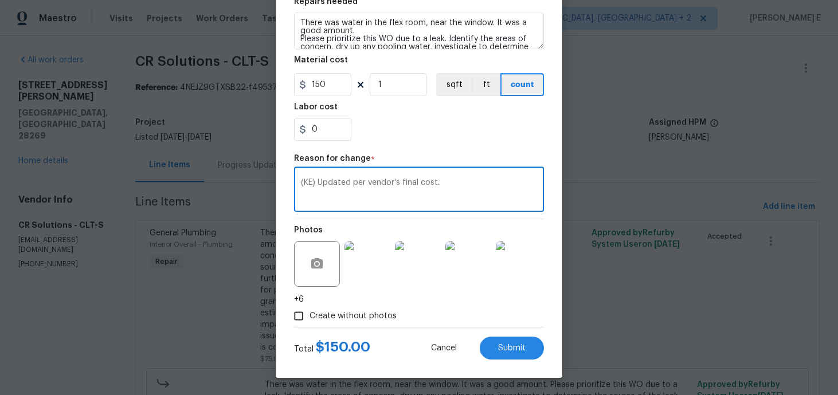
type textarea "(KE) Updated per vendor's final cost."
click at [550, 350] on div "Edit Line Item Repair Upgrade BRN Area Interior Overall ​ Feature Plumbing ​ Is…" at bounding box center [419, 108] width 287 height 542
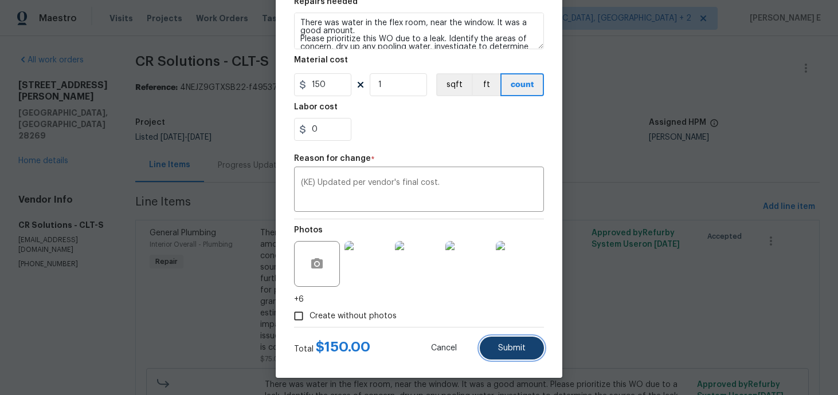
click at [517, 350] on span "Submit" at bounding box center [512, 348] width 28 height 9
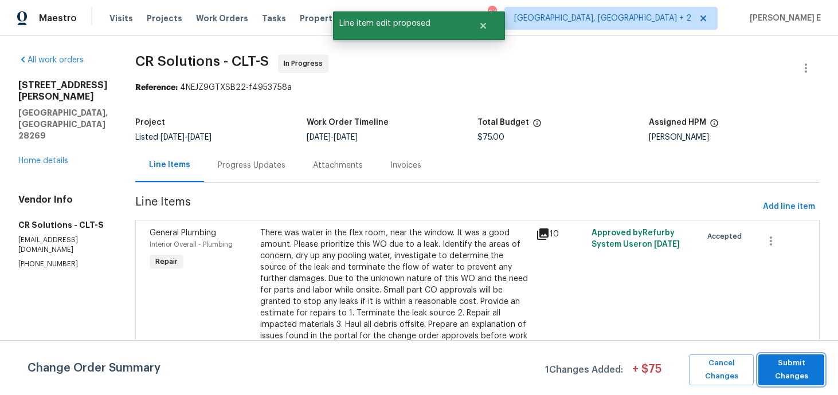
click at [789, 371] on span "Submit Changes" at bounding box center [791, 370] width 54 height 26
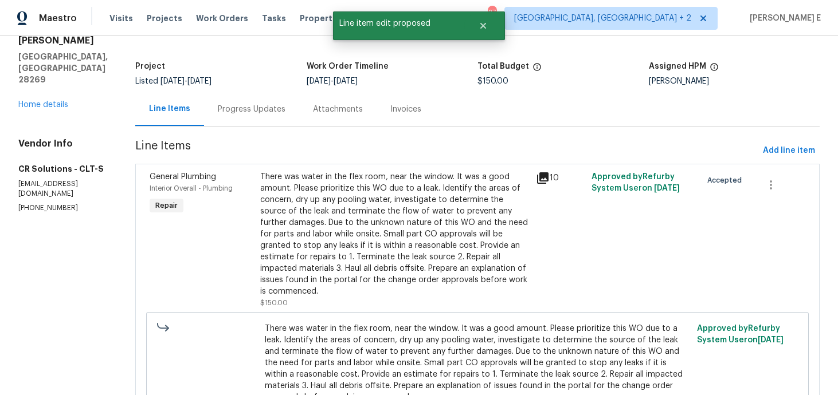
scroll to position [0, 0]
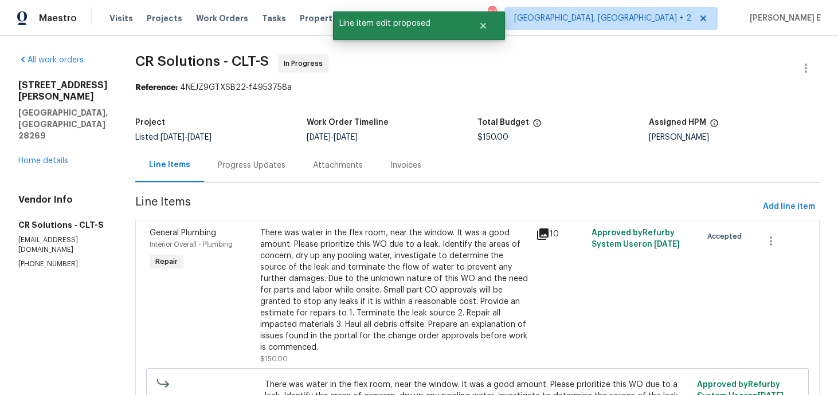
click at [218, 163] on div "Progress Updates" at bounding box center [252, 165] width 68 height 11
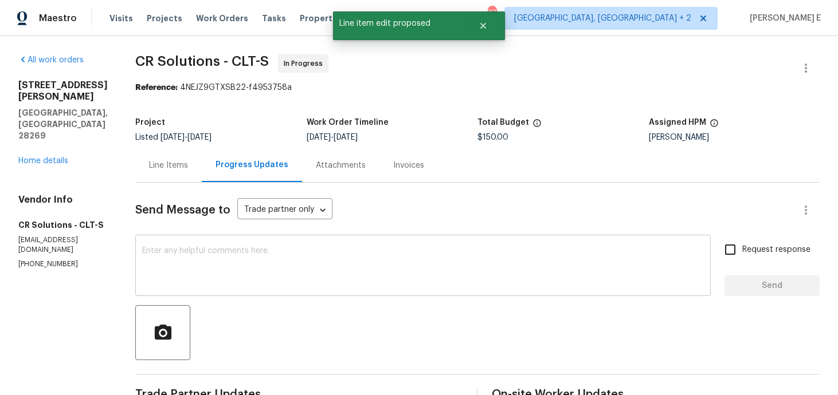
click at [227, 267] on textarea at bounding box center [423, 267] width 562 height 40
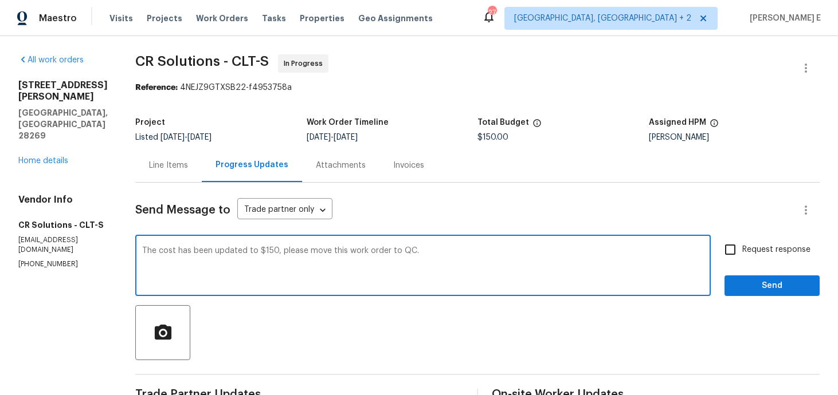
type textarea "The cost has been updated to $150, please move this work order to QC."
click at [737, 247] on input "Request response" at bounding box center [730, 250] width 24 height 24
checkbox input "true"
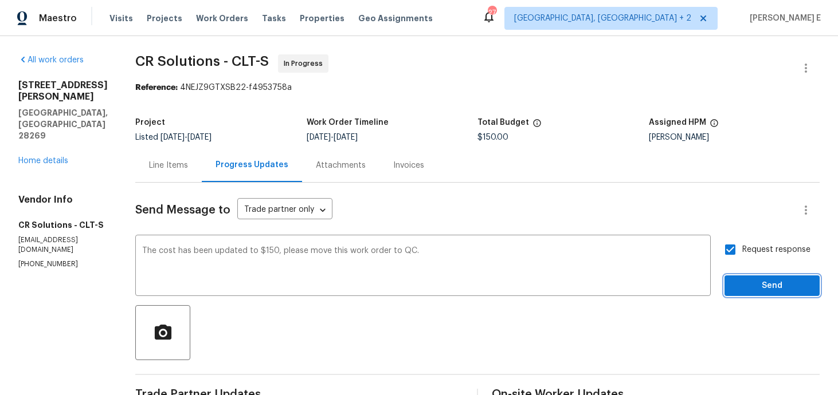
click at [747, 283] on span "Send" at bounding box center [772, 286] width 77 height 14
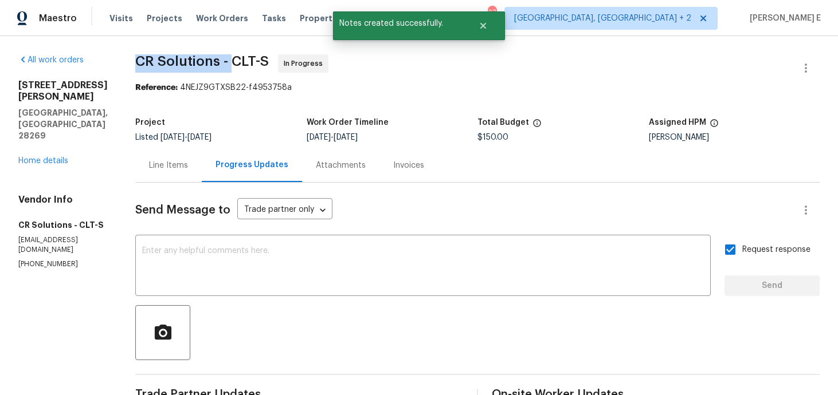
drag, startPoint x: 131, startPoint y: 65, endPoint x: 230, endPoint y: 66, distance: 99.2
click at [230, 66] on span "CR Solutions - CLT-S" at bounding box center [202, 61] width 134 height 14
copy span "CR Solutions -"
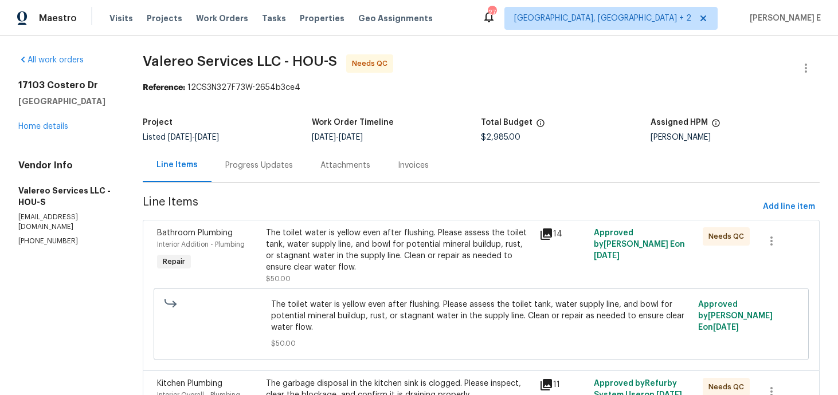
click at [266, 165] on div "Progress Updates" at bounding box center [259, 165] width 68 height 11
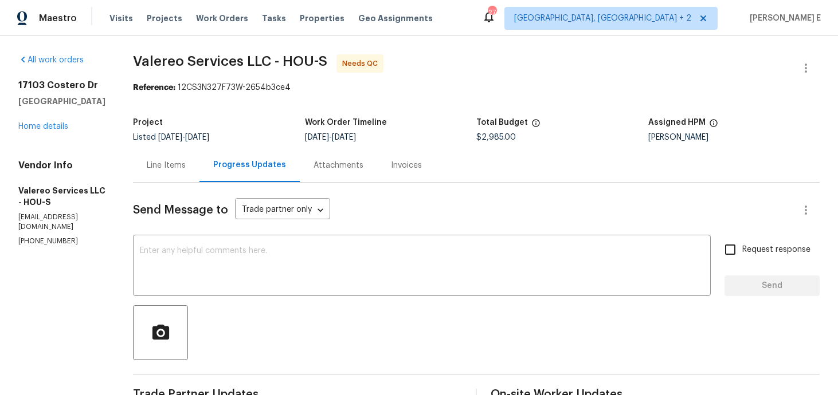
click at [162, 175] on div "Line Items" at bounding box center [166, 165] width 66 height 34
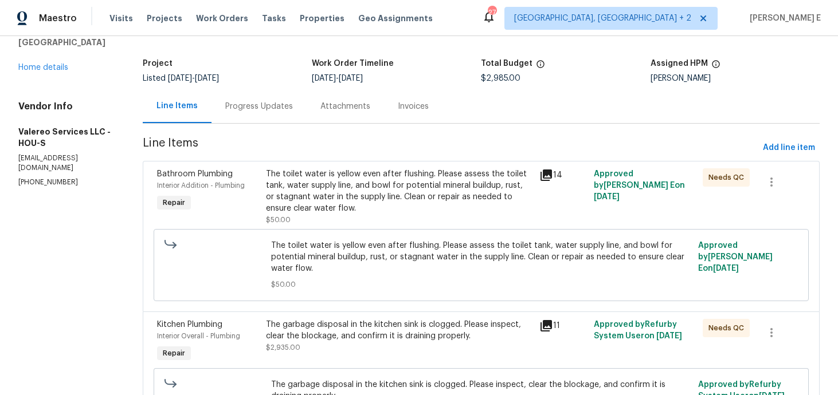
scroll to position [132, 0]
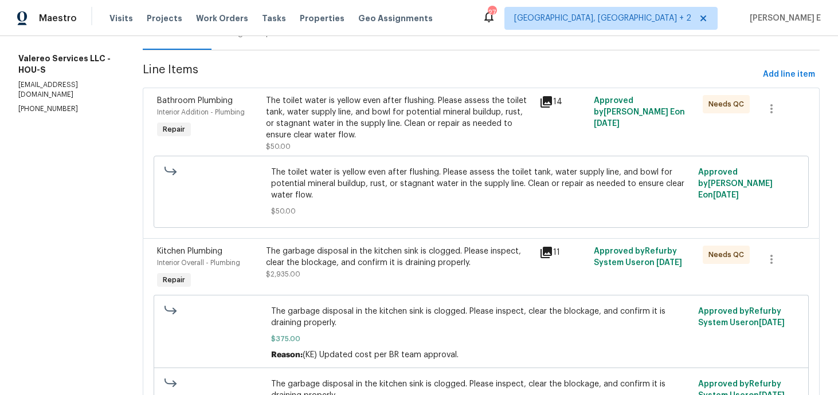
click at [407, 114] on div "The toilet water is yellow even after flushing. Please assess the toilet tank, …" at bounding box center [399, 118] width 266 height 46
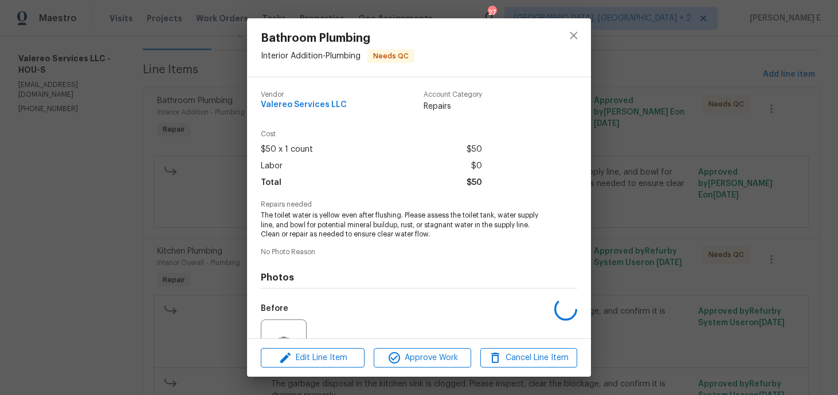
scroll to position [113, 0]
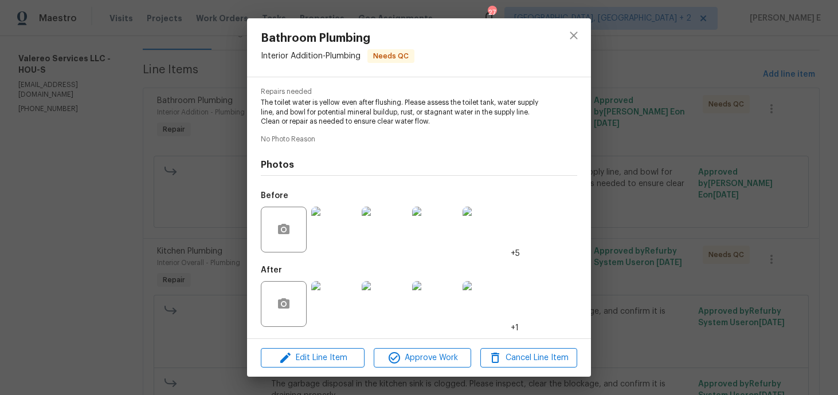
click at [335, 305] on img at bounding box center [334, 304] width 46 height 46
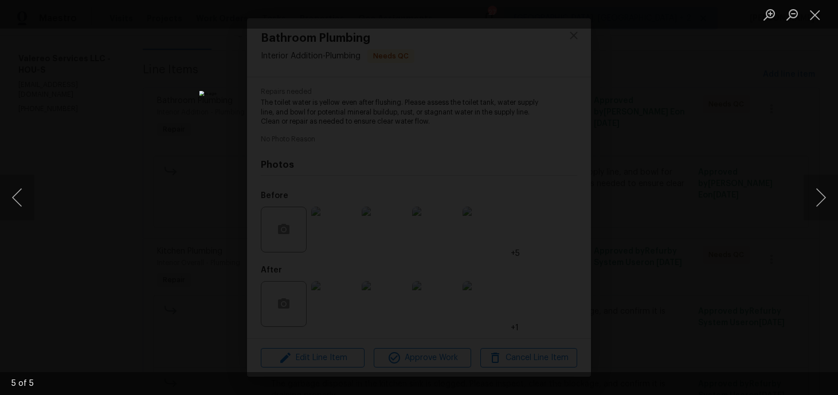
click at [718, 153] on div "Lightbox" at bounding box center [419, 197] width 838 height 395
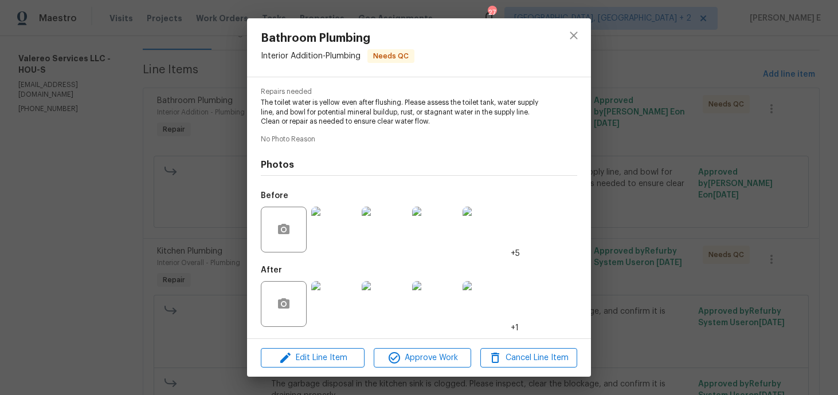
click at [718, 153] on div "Bathroom Plumbing Interior Addition - Plumbing Needs QC Vendor Valereo Services…" at bounding box center [419, 197] width 838 height 395
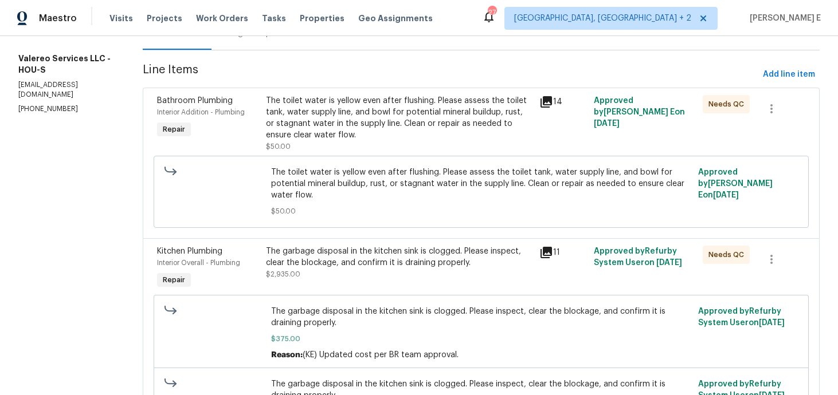
scroll to position [226, 0]
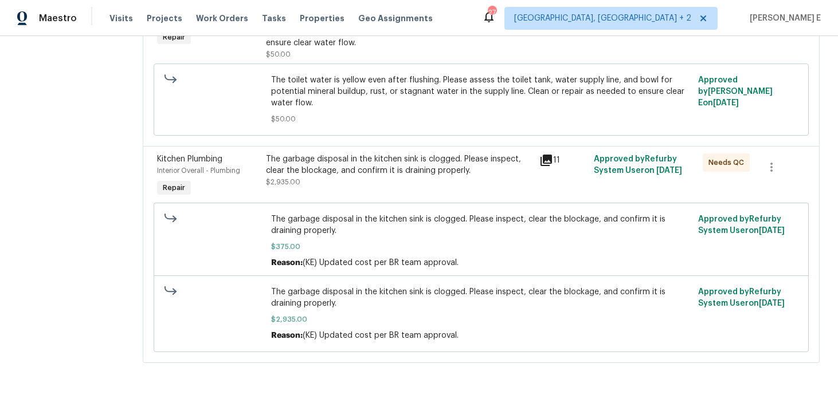
click at [388, 160] on div "The garbage disposal in the kitchen sink is clogged. Please inspect, clear the …" at bounding box center [399, 165] width 266 height 23
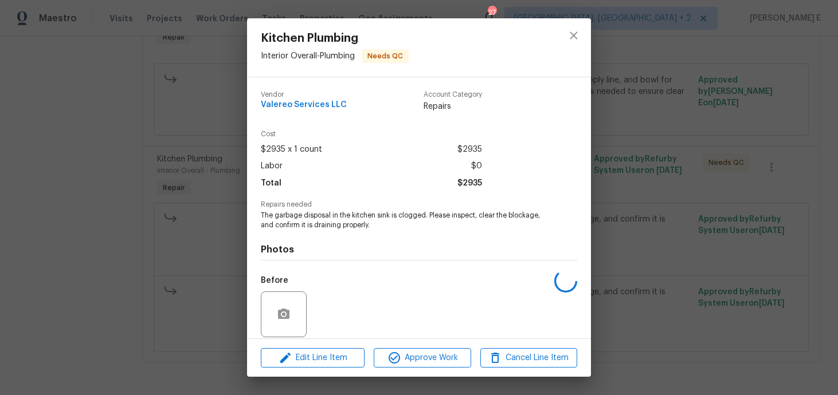
scroll to position [84, 0]
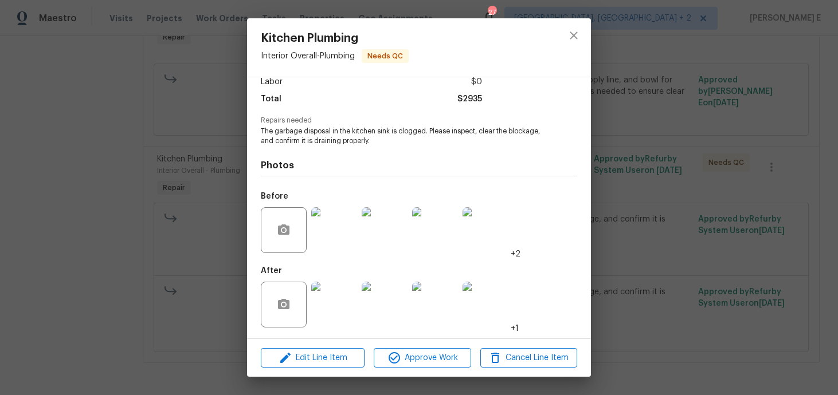
click at [348, 297] on img at bounding box center [334, 305] width 46 height 46
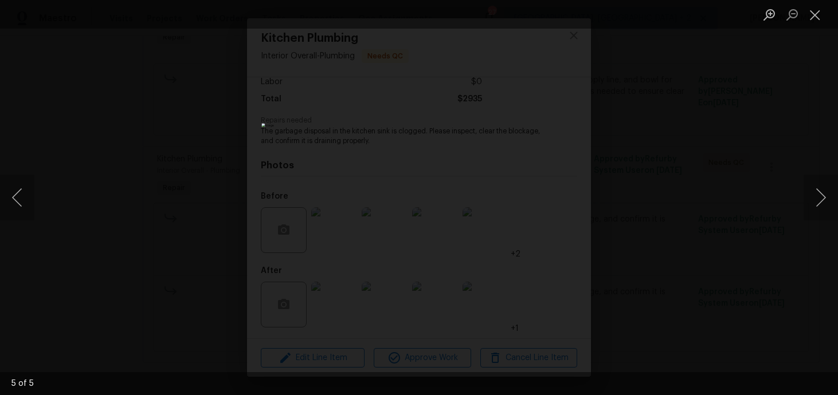
click at [680, 139] on div "Lightbox" at bounding box center [419, 197] width 838 height 395
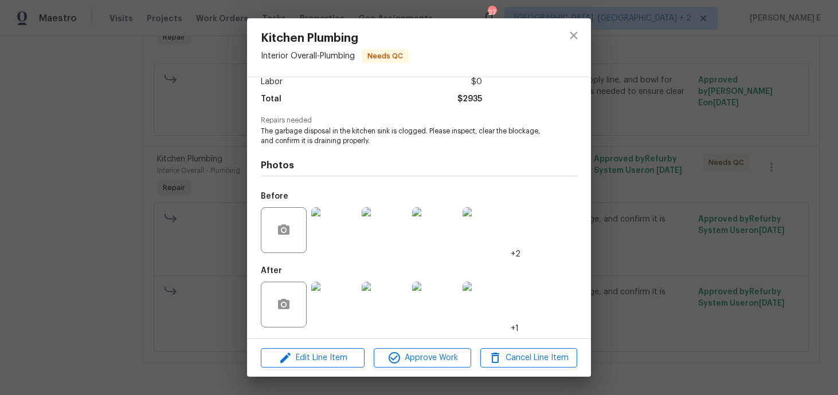
click at [680, 139] on div "Kitchen Plumbing Interior Overall - Plumbing Needs QC Vendor Valereo Services L…" at bounding box center [419, 197] width 838 height 395
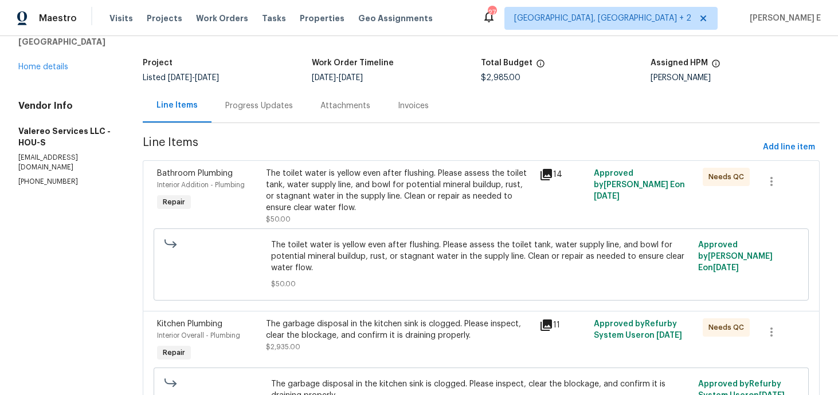
scroll to position [0, 0]
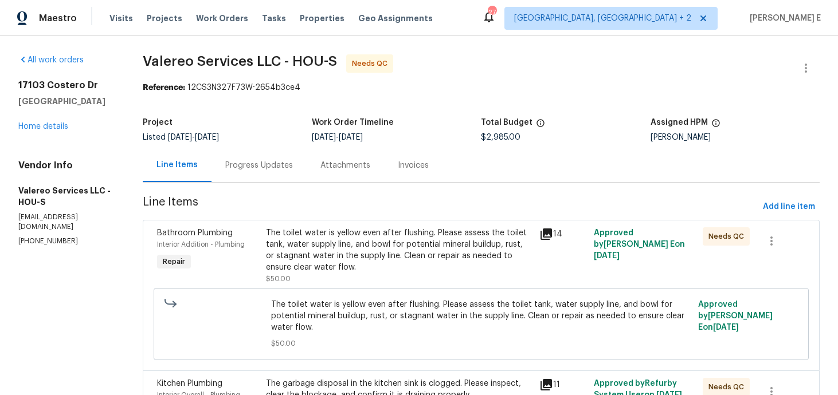
click at [281, 167] on div "Progress Updates" at bounding box center [259, 165] width 68 height 11
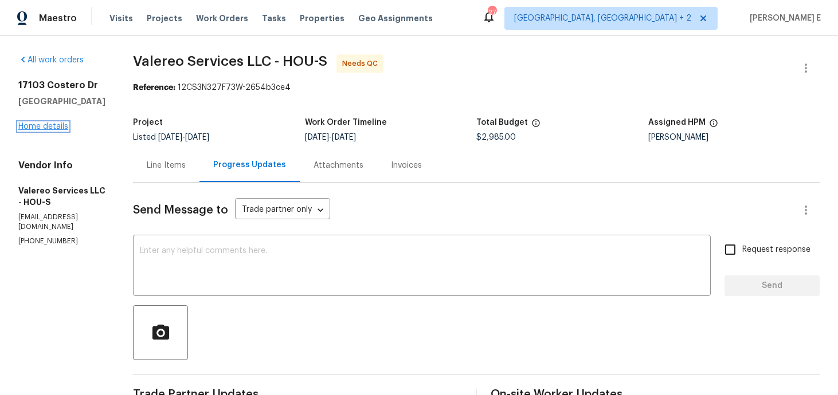
click at [37, 124] on link "Home details" at bounding box center [43, 127] width 50 height 8
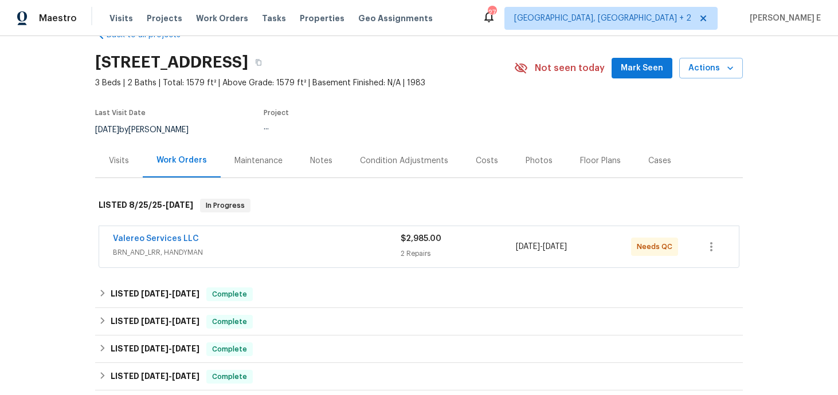
scroll to position [34, 0]
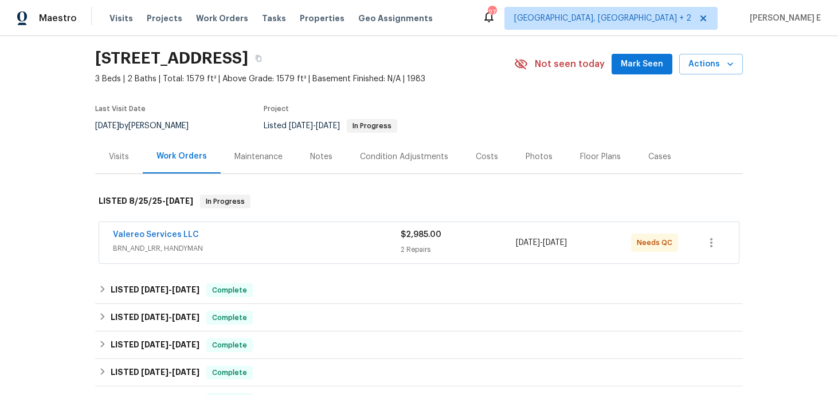
click at [166, 230] on span "Valereo Services LLC" at bounding box center [156, 234] width 86 height 11
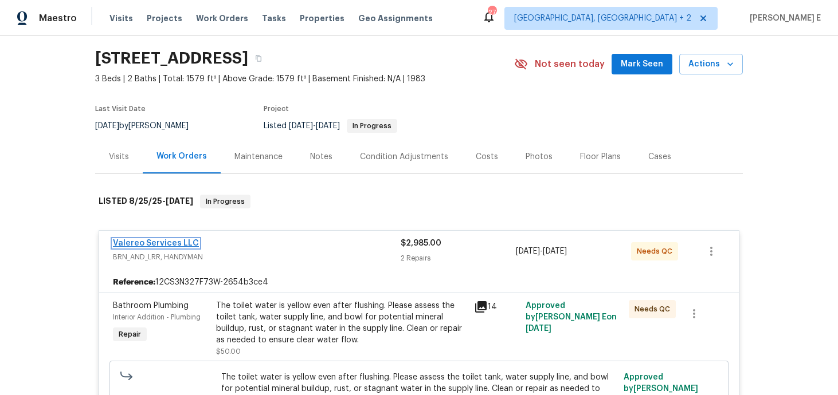
click at [156, 244] on link "Valereo Services LLC" at bounding box center [156, 244] width 86 height 8
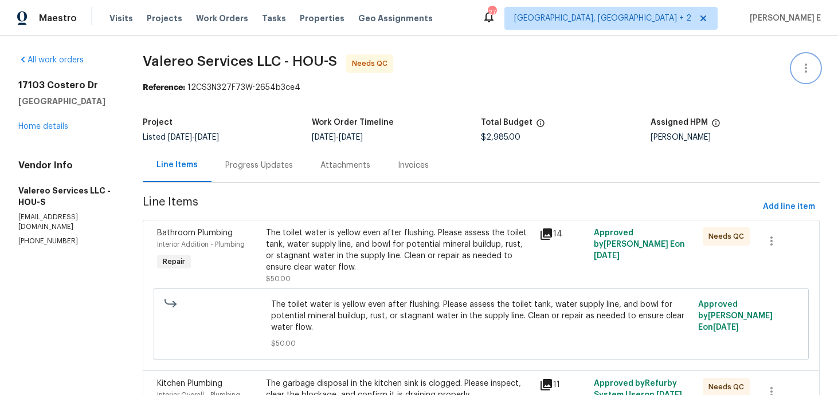
click at [802, 68] on icon "button" at bounding box center [806, 68] width 14 height 14
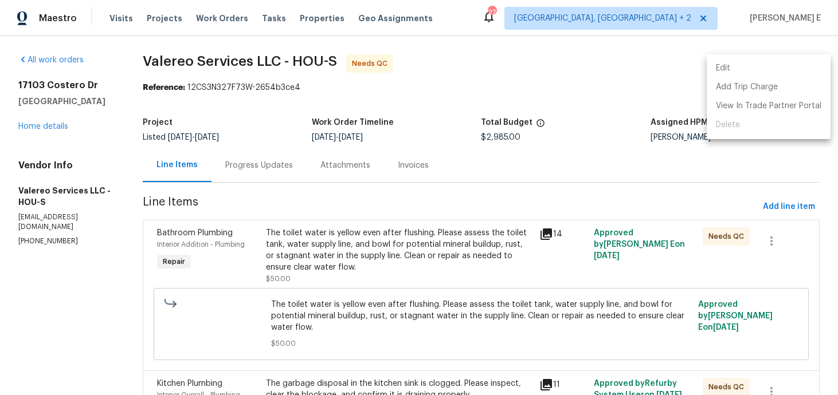
click at [750, 72] on li "Edit" at bounding box center [769, 68] width 124 height 19
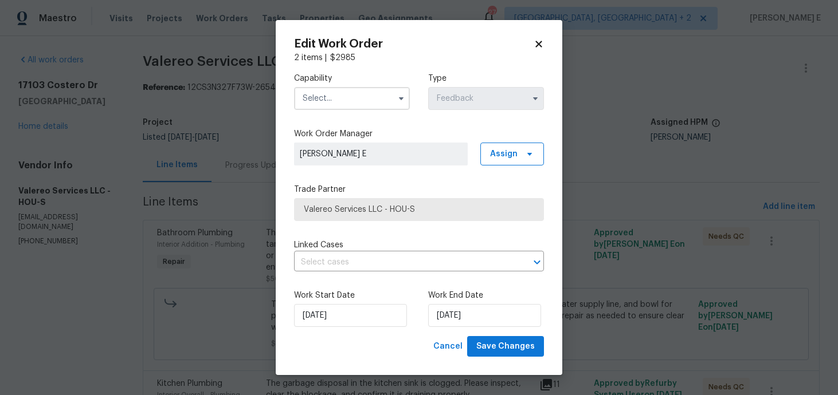
click at [382, 108] on input "text" at bounding box center [352, 98] width 116 height 23
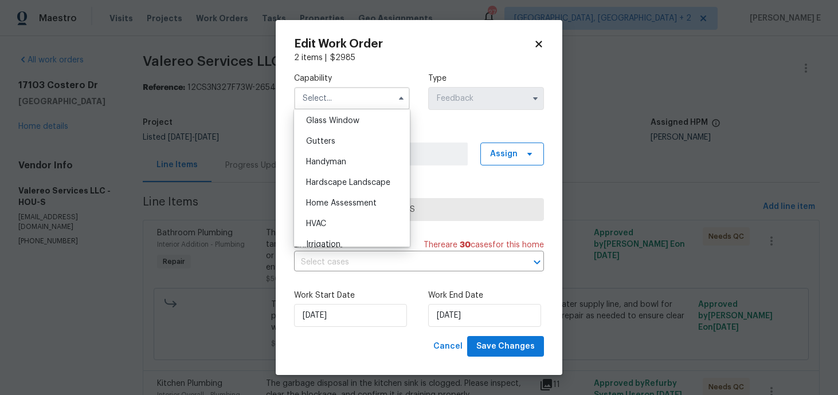
scroll to position [597, 0]
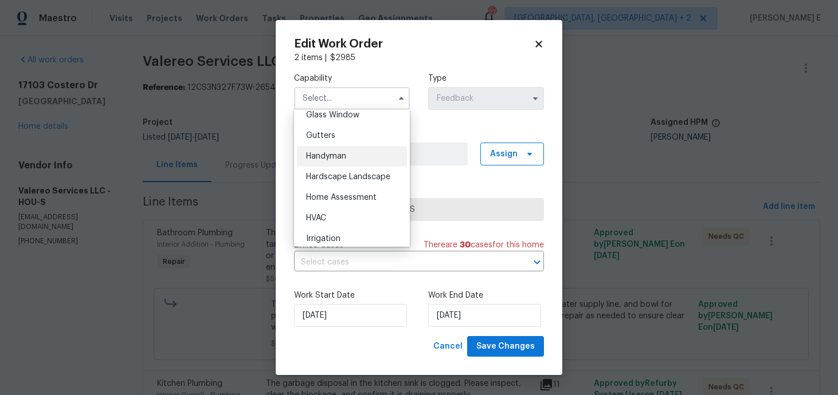
click at [384, 158] on div "Handyman" at bounding box center [352, 156] width 110 height 21
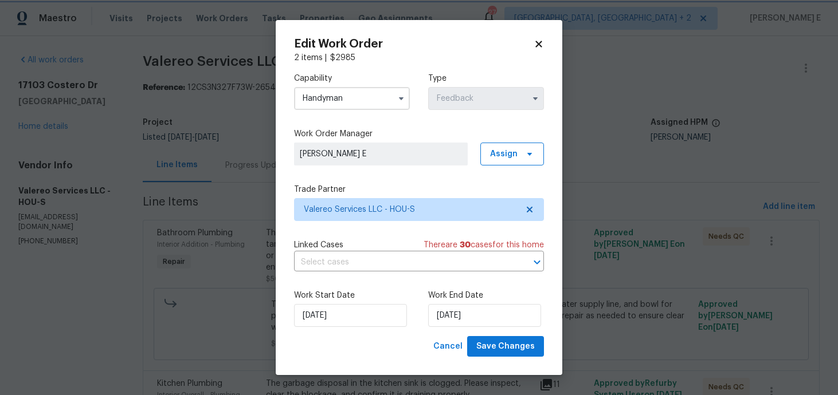
type input "Handyman"
click at [347, 323] on input "[DATE]" at bounding box center [350, 315] width 113 height 23
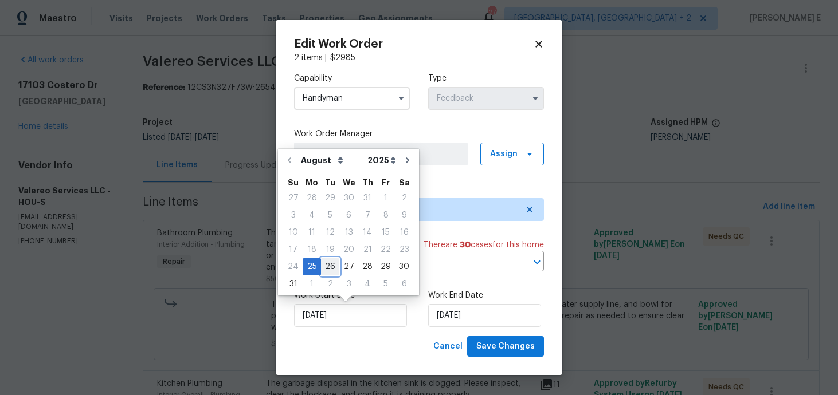
click at [324, 265] on div "26" at bounding box center [330, 267] width 18 height 16
type input "[DATE]"
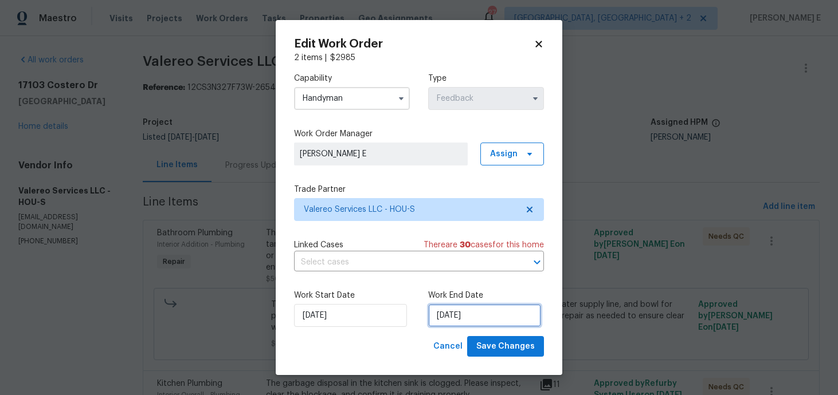
click at [461, 318] on input "[DATE]" at bounding box center [484, 315] width 113 height 23
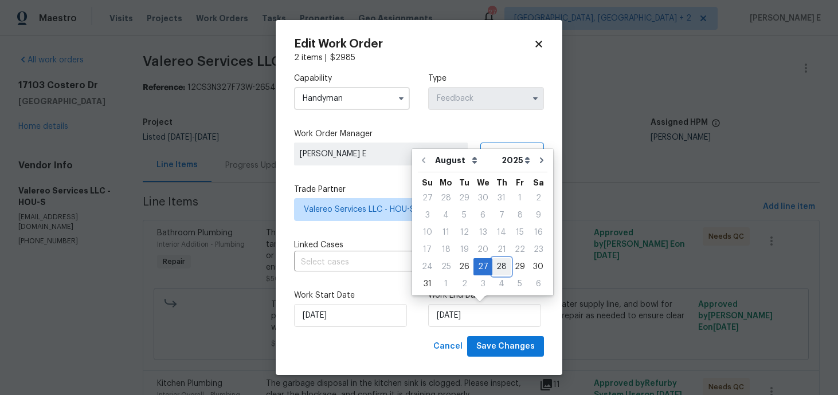
click at [501, 268] on div "28" at bounding box center [501, 267] width 18 height 16
type input "[DATE]"
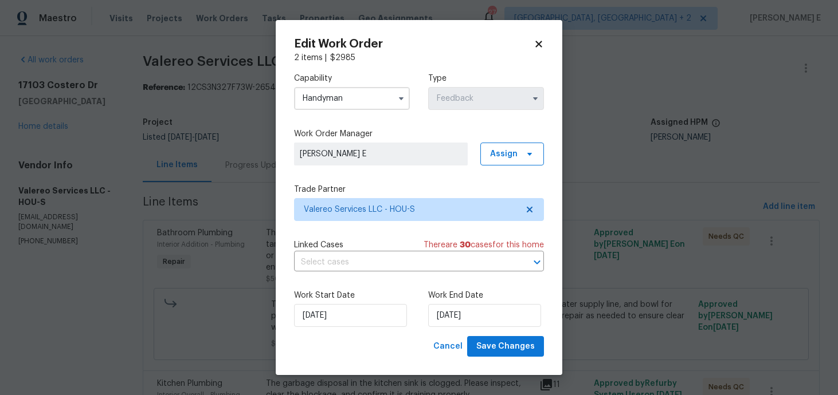
click at [508, 360] on div "Edit Work Order 2 items | $ 2985 Capability Handyman Type Feedback Work Order M…" at bounding box center [419, 198] width 287 height 356
click at [515, 352] on span "Save Changes" at bounding box center [505, 347] width 58 height 14
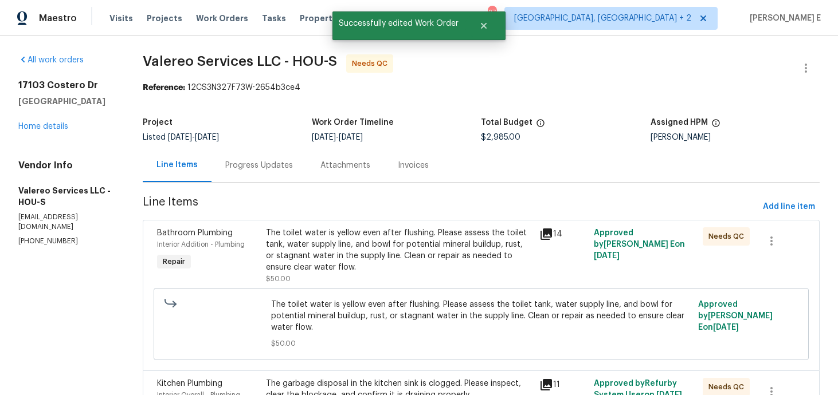
click at [399, 246] on div "The toilet water is yellow even after flushing. Please assess the toilet tank, …" at bounding box center [399, 251] width 266 height 46
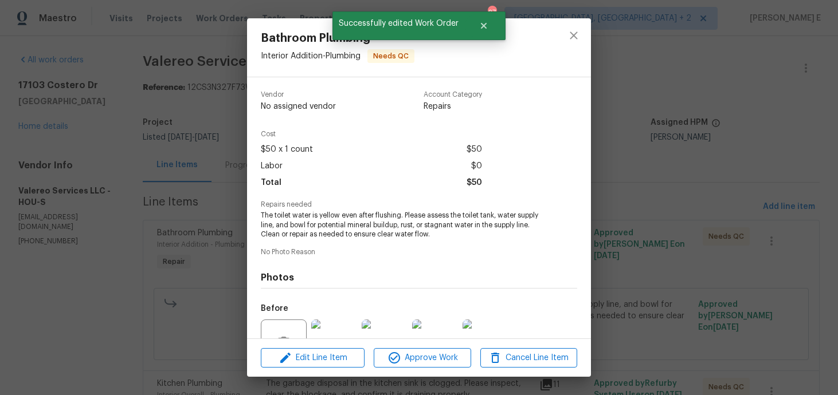
scroll to position [113, 0]
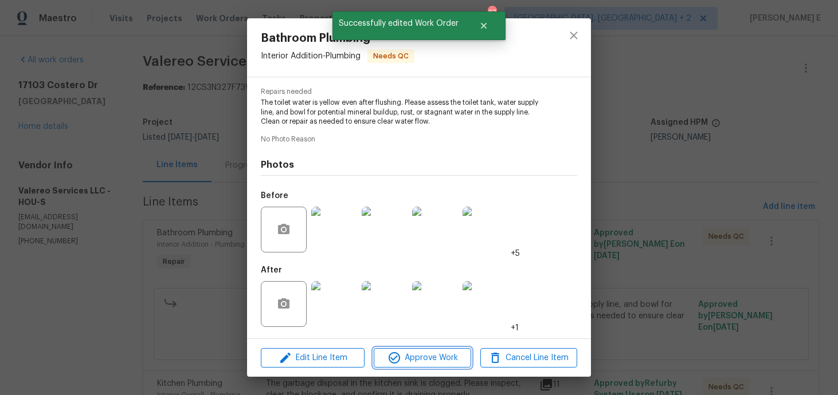
click at [428, 361] on span "Approve Work" at bounding box center [422, 358] width 90 height 14
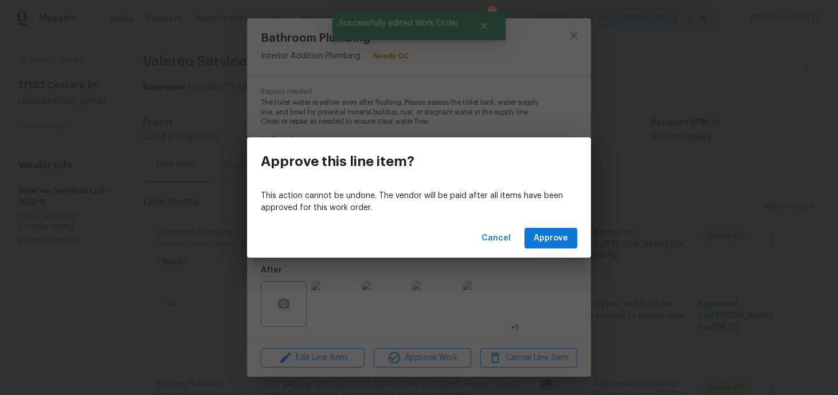
click at [545, 250] on div "Cancel Approve" at bounding box center [419, 239] width 344 height 40
click at [553, 238] on span "Approve" at bounding box center [551, 239] width 34 height 14
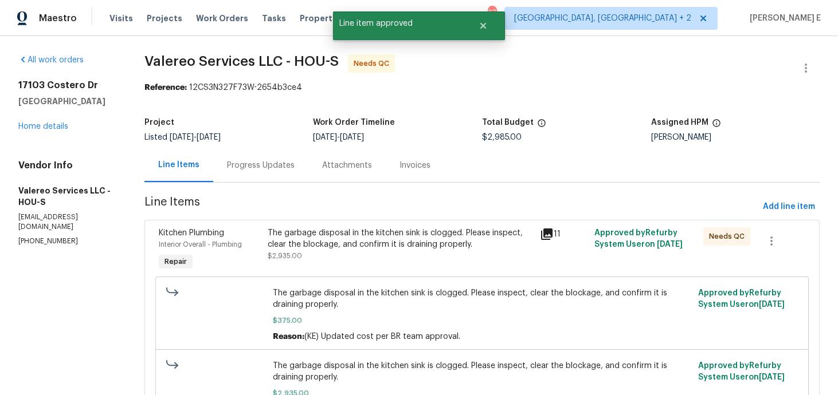
click at [427, 229] on div "The garbage disposal in the kitchen sink is clogged. Please inspect, clear the …" at bounding box center [400, 239] width 265 height 23
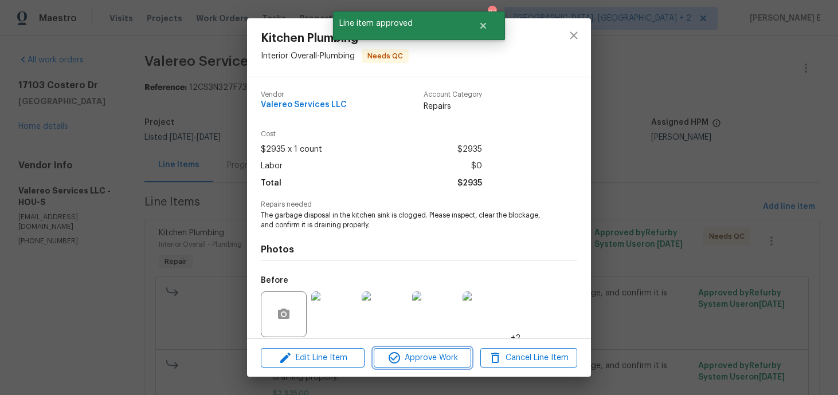
click at [442, 361] on span "Approve Work" at bounding box center [422, 358] width 90 height 14
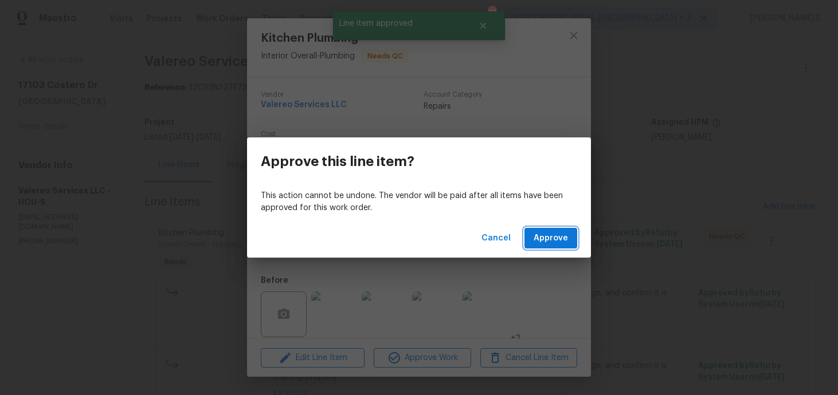
click at [547, 234] on span "Approve" at bounding box center [551, 239] width 34 height 14
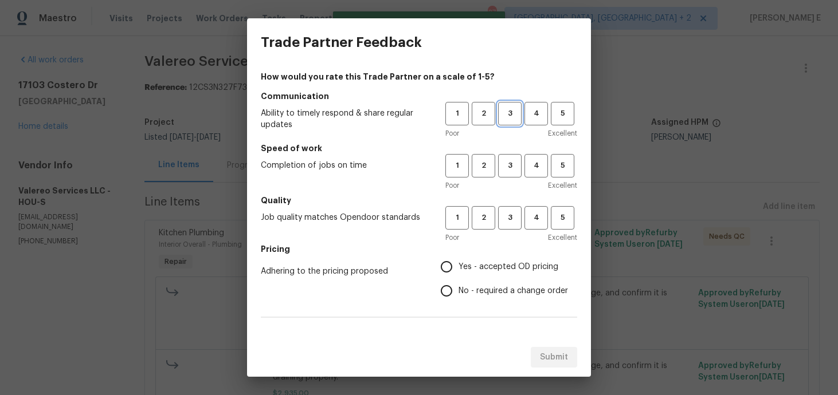
click at [519, 111] on span "3" at bounding box center [509, 113] width 21 height 13
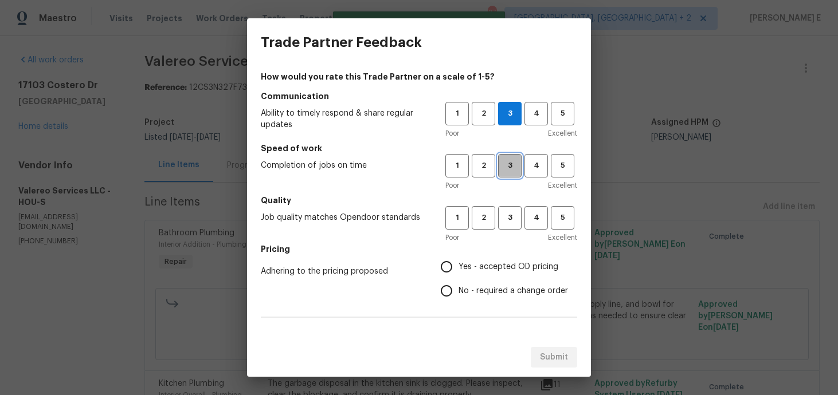
click at [516, 170] on span "3" at bounding box center [509, 165] width 21 height 13
click at [508, 211] on span "3" at bounding box center [509, 217] width 21 height 13
click at [458, 292] on input "No - required a change order" at bounding box center [446, 291] width 24 height 24
radio input "true"
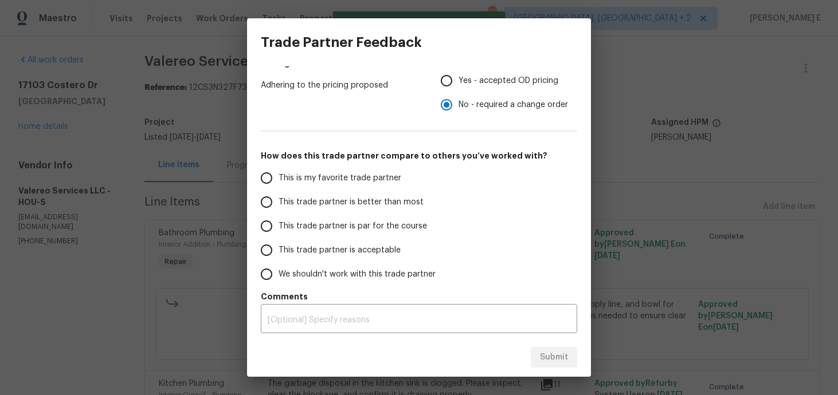
click at [387, 227] on span "This trade partner is par for the course" at bounding box center [353, 227] width 148 height 12
click at [279, 227] on input "This trade partner is par for the course" at bounding box center [266, 226] width 24 height 24
click at [554, 352] on span "Submit" at bounding box center [554, 358] width 28 height 14
radio input "true"
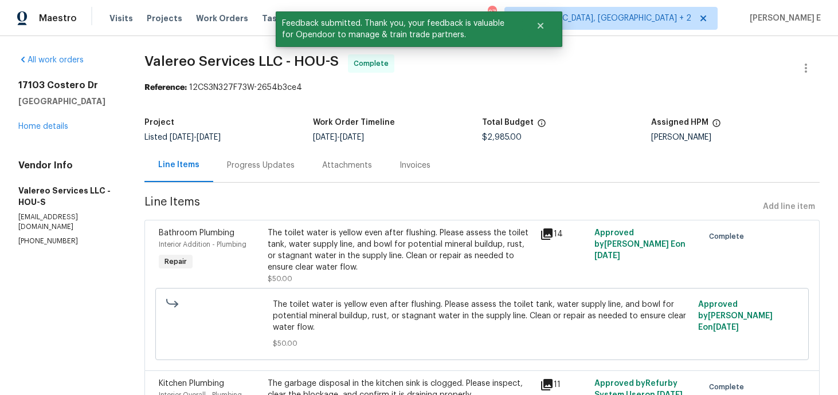
click at [287, 163] on div "Progress Updates" at bounding box center [261, 165] width 68 height 11
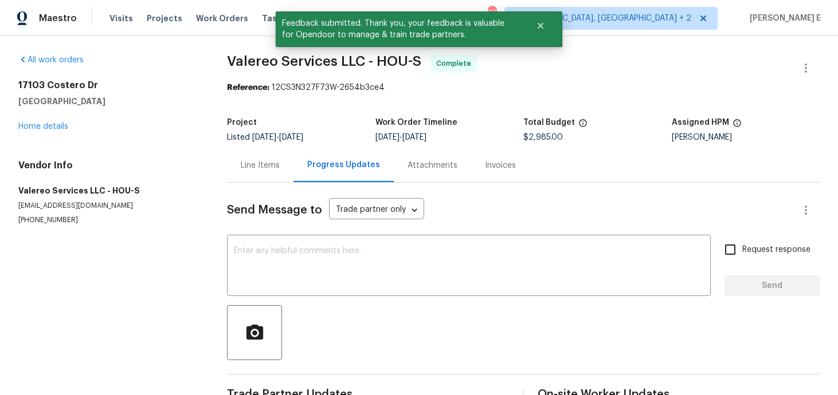
click at [299, 221] on div "Send Message to Trade partner only Trade partner only ​" at bounding box center [509, 211] width 565 height 28
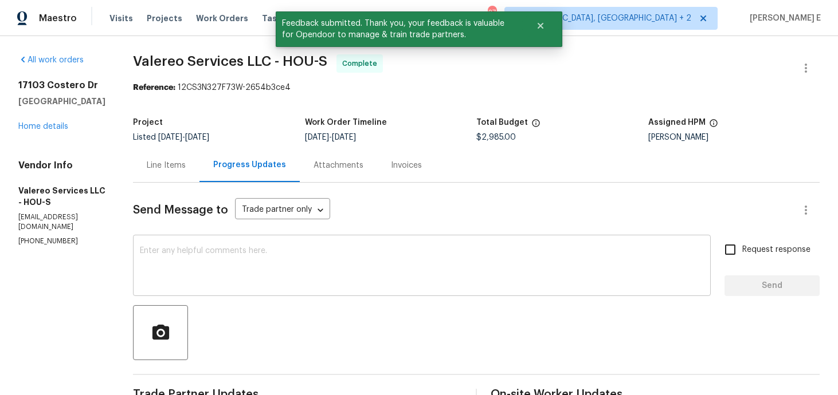
click at [284, 270] on textarea at bounding box center [422, 267] width 564 height 40
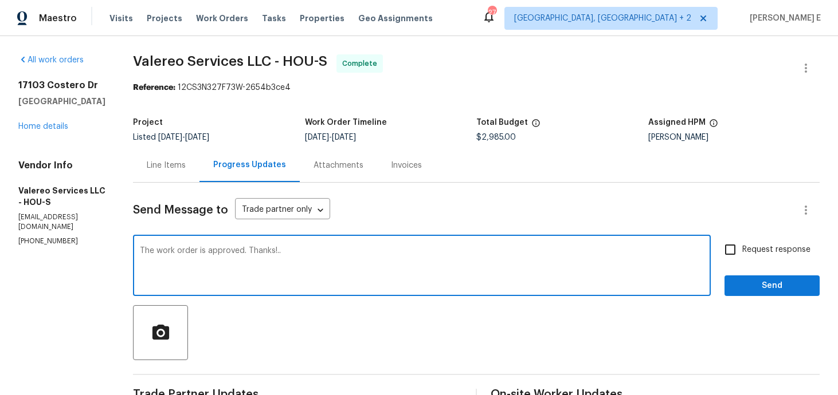
type textarea "The work order is approved. Thanks!.."
click at [746, 257] on label "Request response" at bounding box center [764, 250] width 92 height 24
click at [742, 257] on input "Request response" at bounding box center [730, 250] width 24 height 24
checkbox input "true"
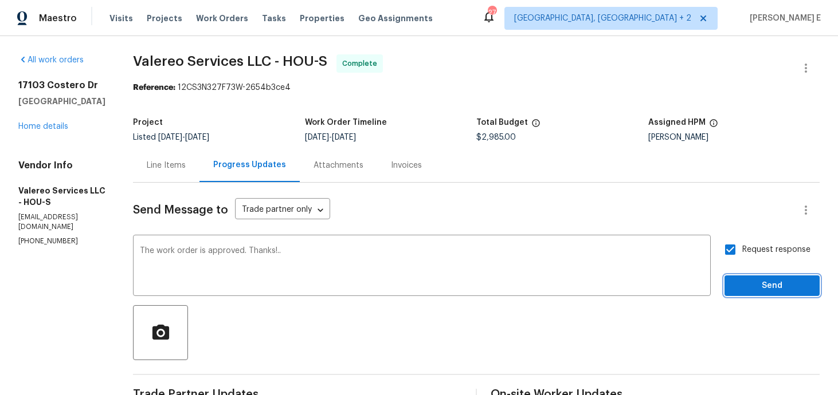
click at [745, 288] on span "Send" at bounding box center [772, 286] width 77 height 14
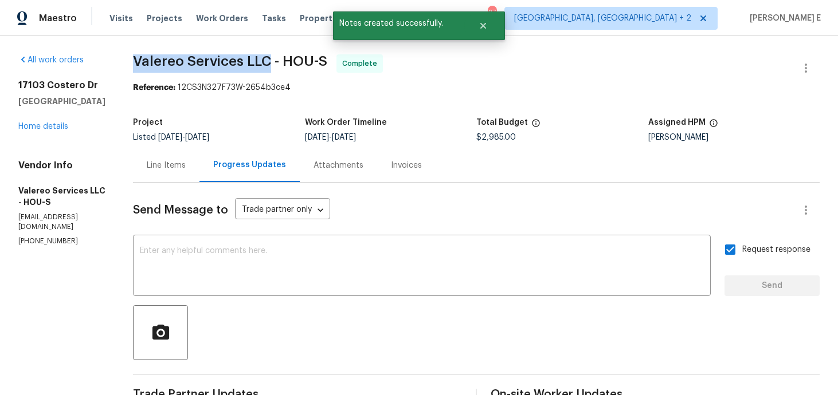
drag, startPoint x: 126, startPoint y: 64, endPoint x: 261, endPoint y: 64, distance: 135.3
click at [260, 64] on span "Valereo Services LLC - HOU-S" at bounding box center [230, 61] width 194 height 14
copy span "Valereo Services LLC"
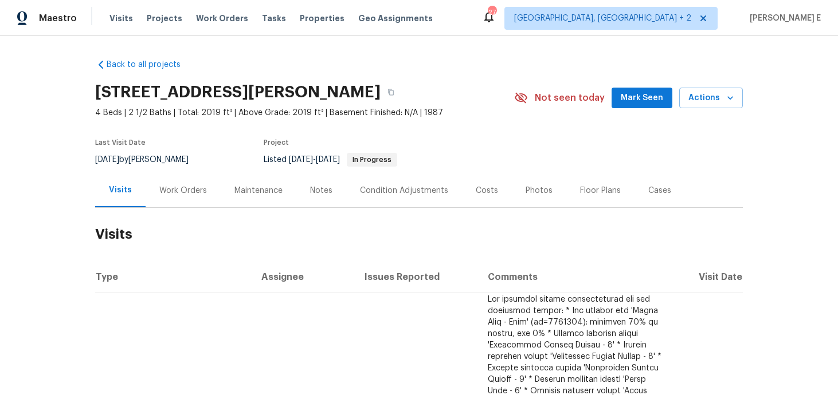
click at [197, 187] on div "Work Orders" at bounding box center [183, 190] width 48 height 11
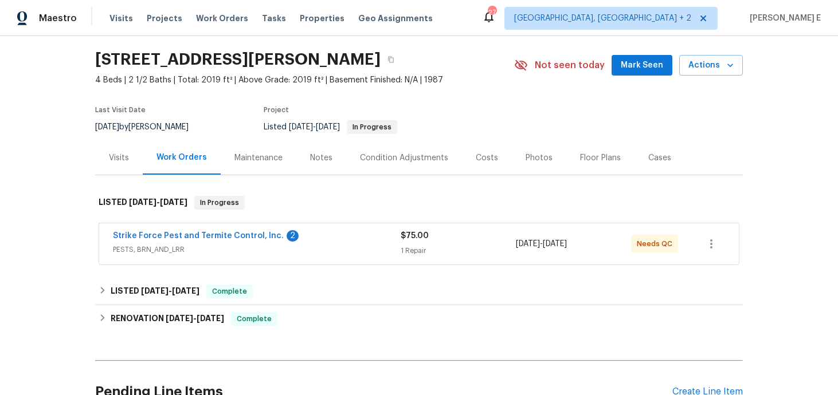
scroll to position [43, 0]
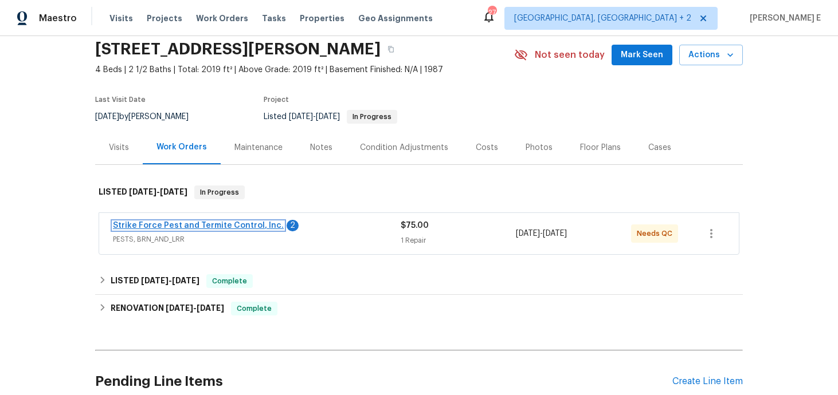
click at [185, 225] on link "Strike Force Pest and Termite Control, Inc." at bounding box center [198, 226] width 171 height 8
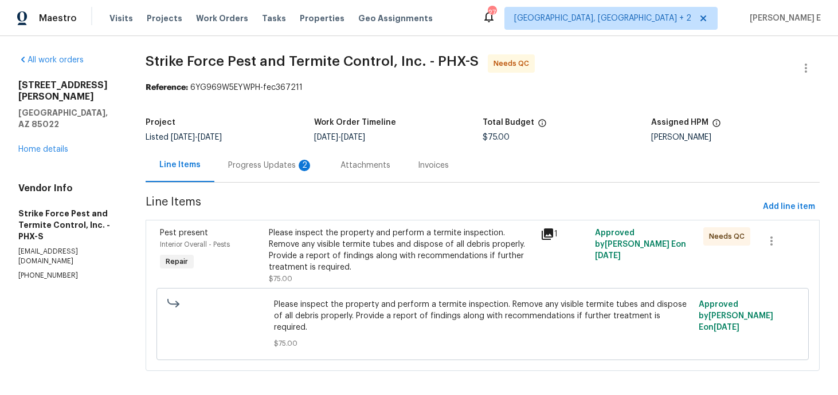
click at [278, 175] on div "Progress Updates 2" at bounding box center [270, 165] width 112 height 34
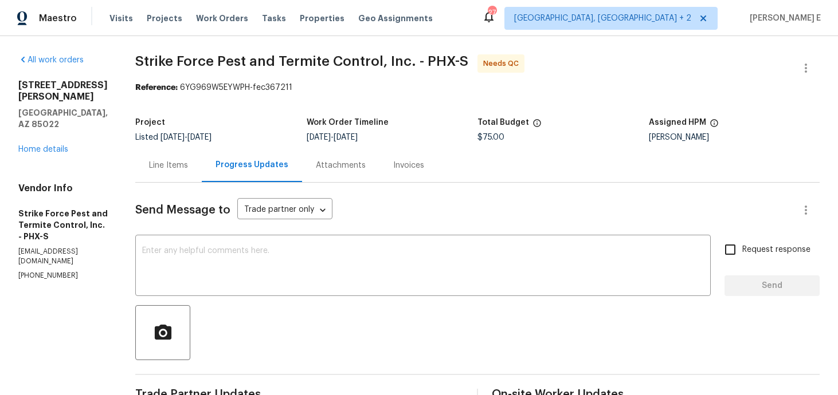
click at [163, 177] on div "Line Items" at bounding box center [168, 165] width 66 height 34
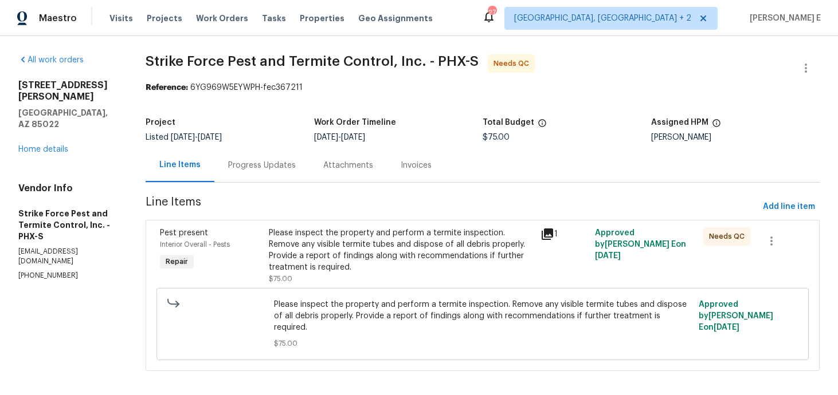
click at [296, 241] on div "Please inspect the property and perform a termite inspection. Remove any visibl…" at bounding box center [401, 251] width 265 height 46
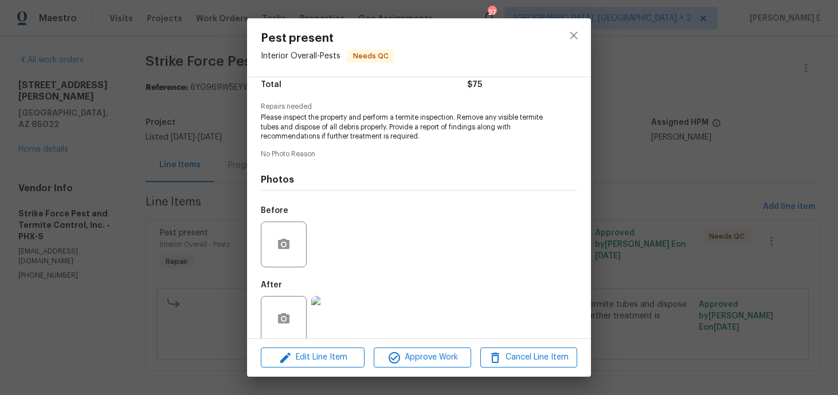
scroll to position [113, 0]
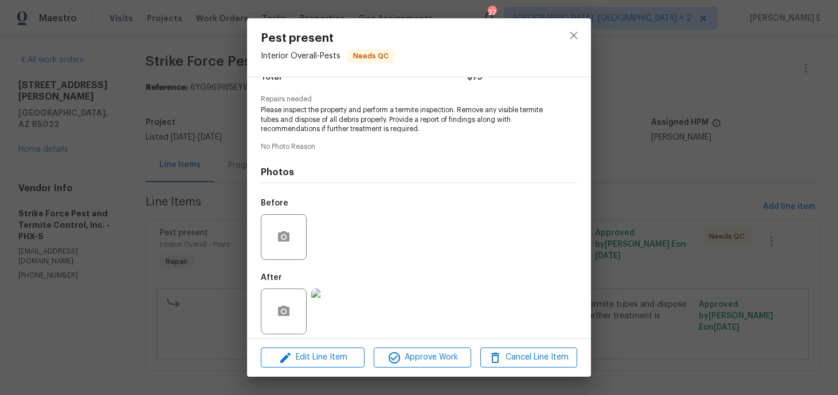
click at [322, 308] on img at bounding box center [334, 312] width 46 height 46
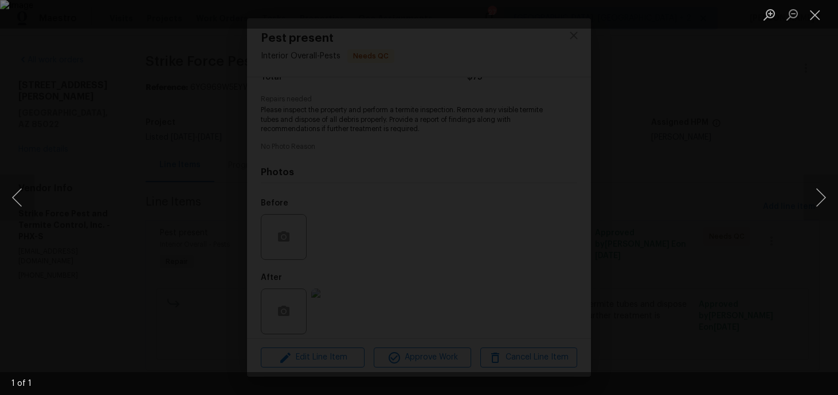
click at [769, 104] on div "Lightbox" at bounding box center [419, 197] width 838 height 395
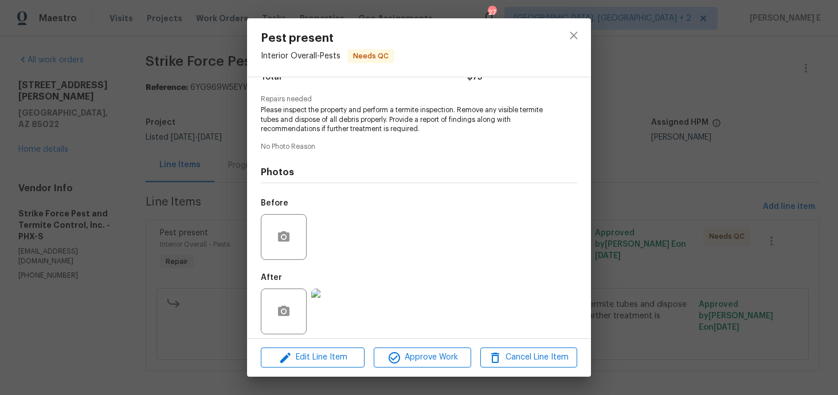
click at [769, 104] on div "Pest present Interior Overall - Pests Needs QC Vendor Strike Force Pest and Ter…" at bounding box center [419, 197] width 838 height 395
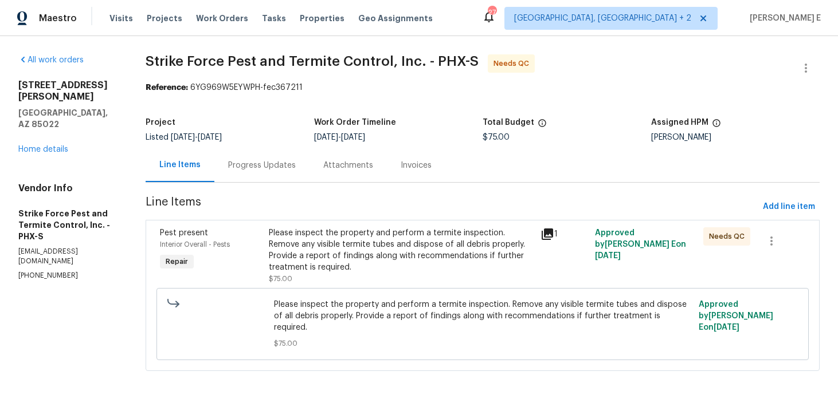
click at [409, 236] on div "Please inspect the property and perform a termite inspection. Remove any visibl…" at bounding box center [401, 251] width 265 height 46
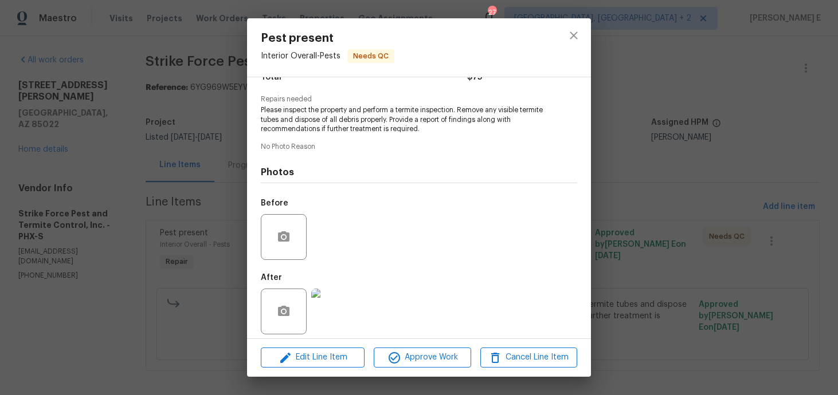
click at [180, 322] on div "Pest present Interior Overall - Pests Needs QC Vendor Strike Force Pest and Ter…" at bounding box center [419, 197] width 838 height 395
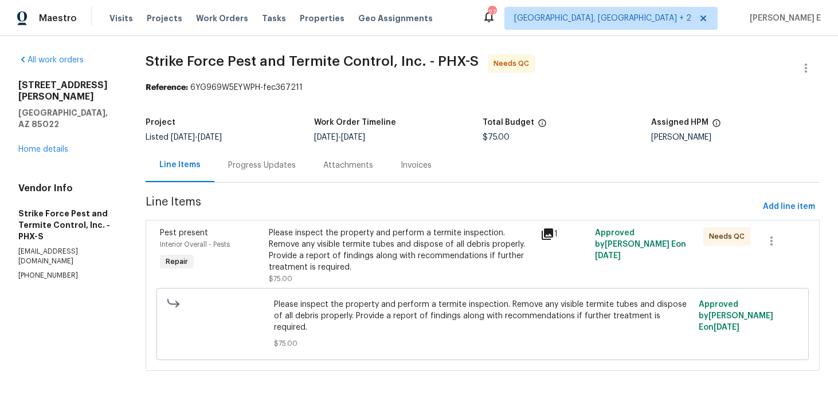
click at [250, 179] on div "Progress Updates" at bounding box center [261, 165] width 95 height 34
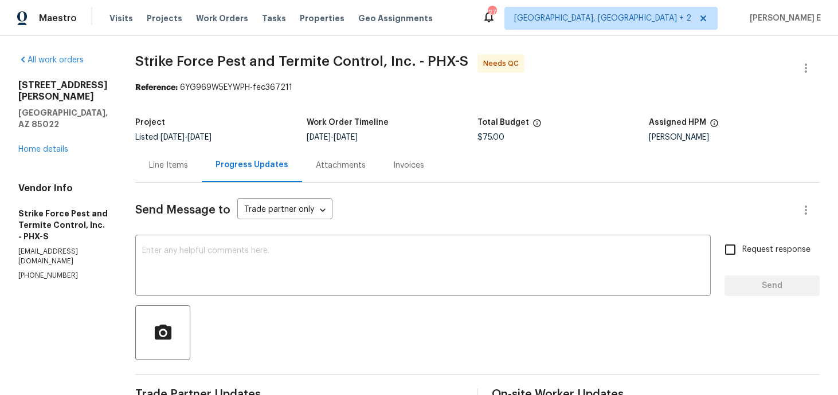
click at [170, 143] on div "Project Listed 8/26/2025 - 8/28/2025 Work Order Timeline 8/26/2025 - 8/28/2025 …" at bounding box center [477, 130] width 684 height 37
click at [170, 164] on div "Line Items" at bounding box center [168, 165] width 39 height 11
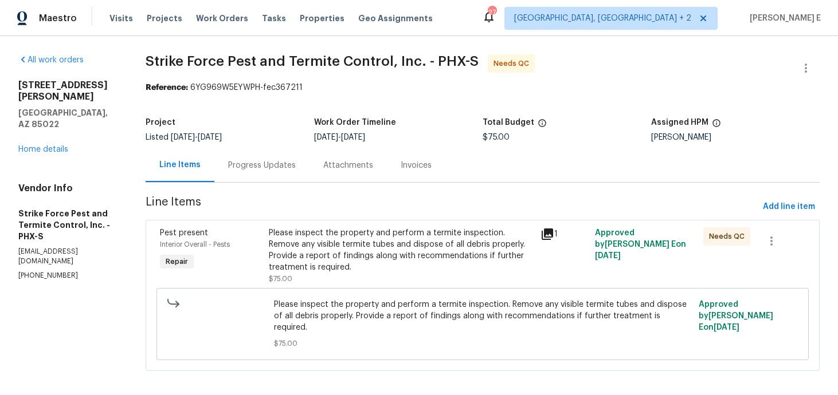
click at [311, 226] on div "Please inspect the property and perform a termite inspection. Remove any visibl…" at bounding box center [401, 256] width 272 height 64
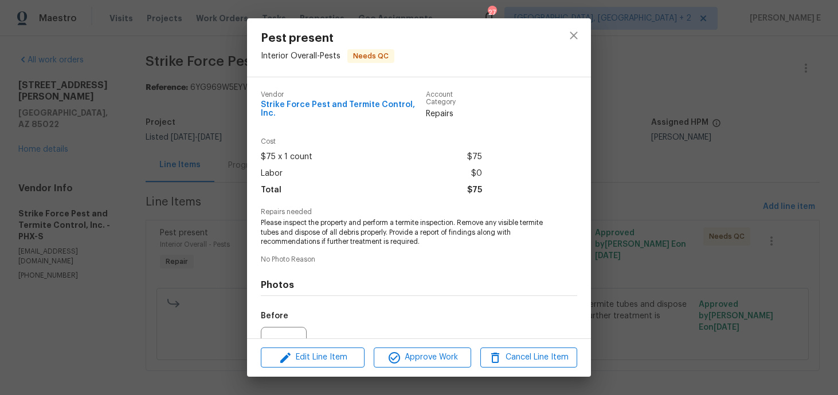
scroll to position [113, 0]
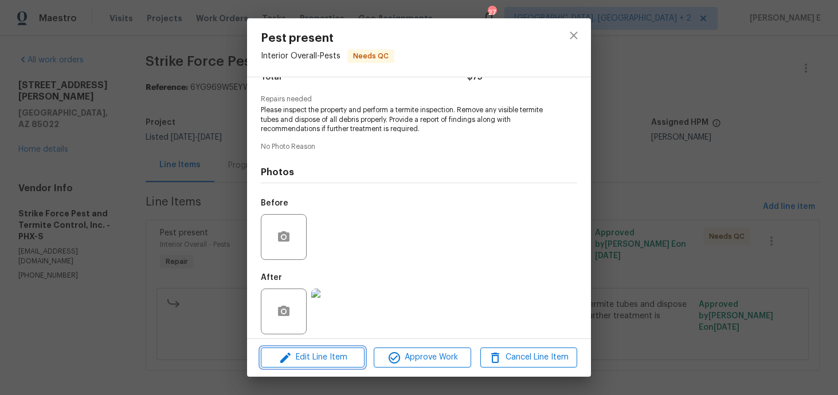
click at [288, 350] on button "Edit Line Item" at bounding box center [313, 358] width 104 height 20
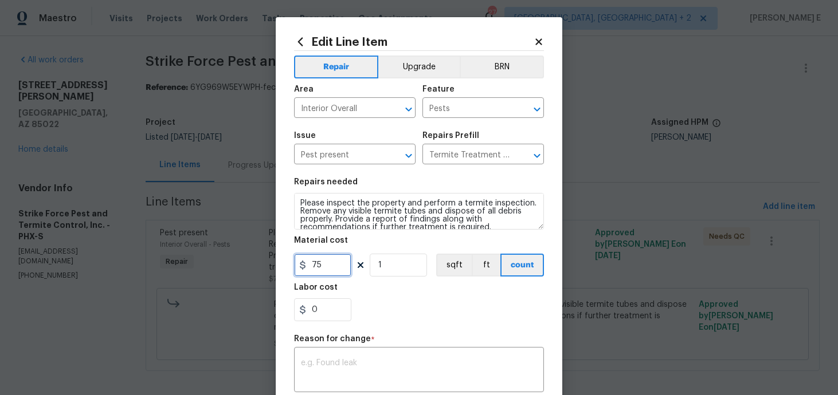
click at [318, 267] on input "75" at bounding box center [322, 265] width 57 height 23
type input "299"
click at [346, 354] on div "x ​" at bounding box center [419, 371] width 250 height 42
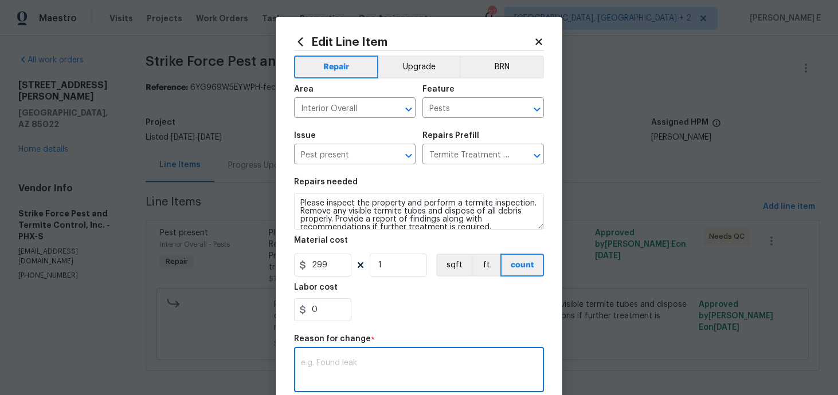
paste textarea "(KE) Updated per vendor's final cost."
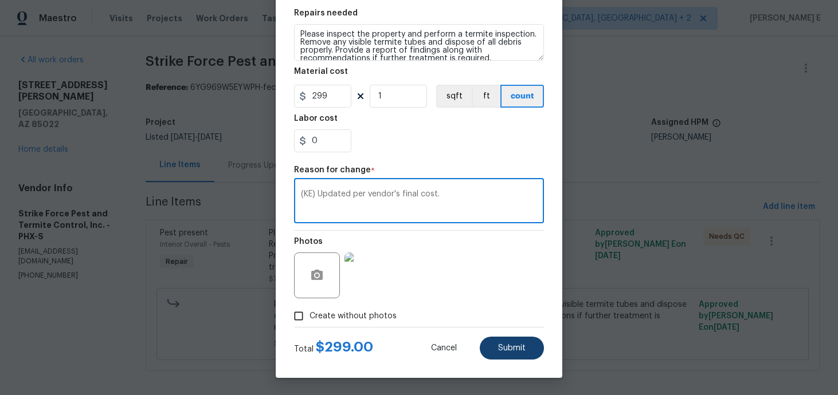
type textarea "(KE) Updated per vendor's final cost."
click at [491, 337] on button "Submit" at bounding box center [512, 348] width 64 height 23
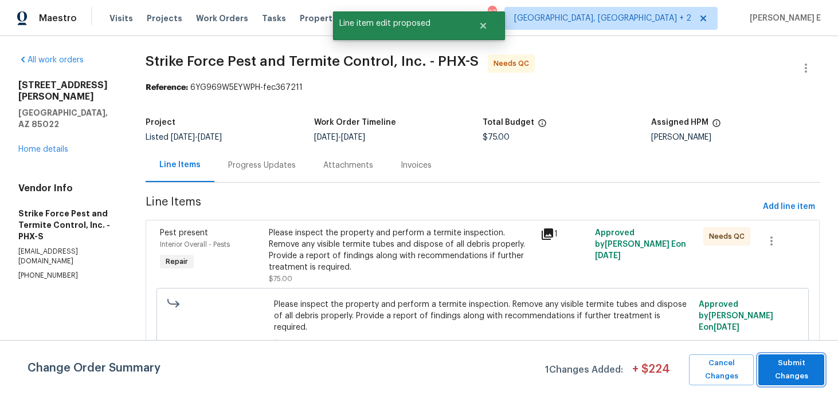
click at [780, 374] on span "Submit Changes" at bounding box center [791, 370] width 54 height 26
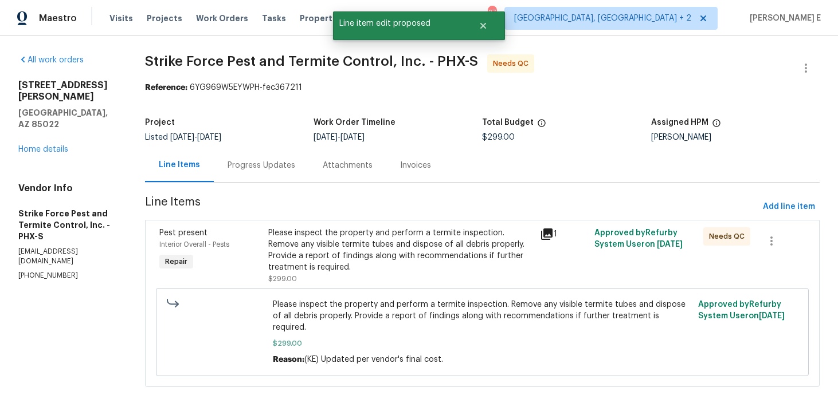
click at [275, 171] on div "Progress Updates" at bounding box center [261, 165] width 95 height 34
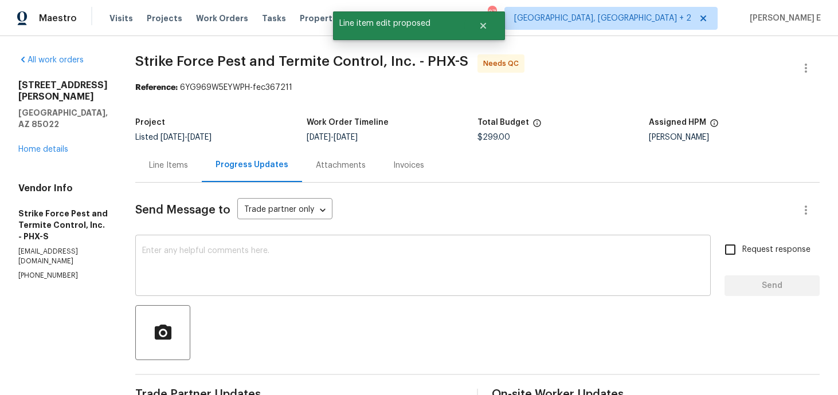
click at [280, 263] on textarea at bounding box center [423, 267] width 562 height 40
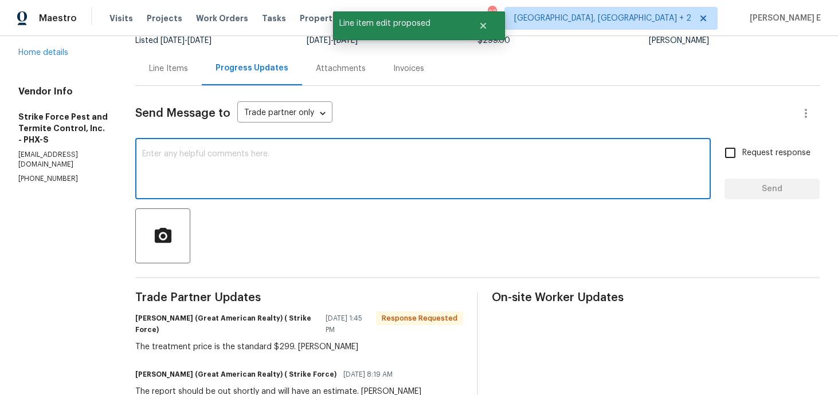
scroll to position [122, 0]
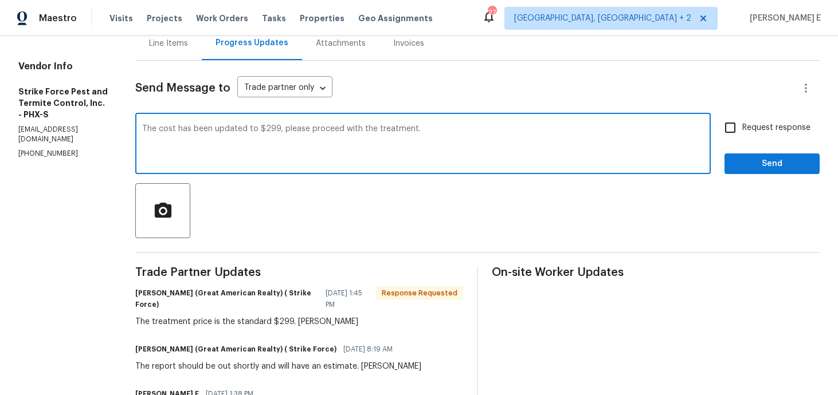
type textarea "The cost has been updated to $299, please proceed with the treatment."
click at [740, 126] on input "Request response" at bounding box center [730, 128] width 24 height 24
checkbox input "true"
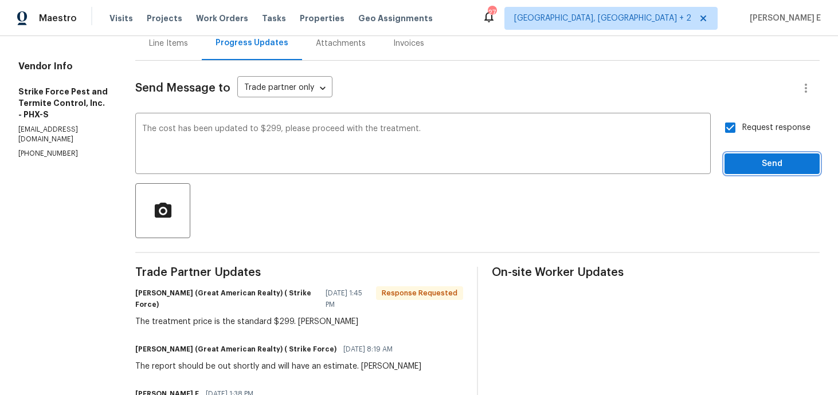
click at [751, 162] on span "Send" at bounding box center [772, 164] width 77 height 14
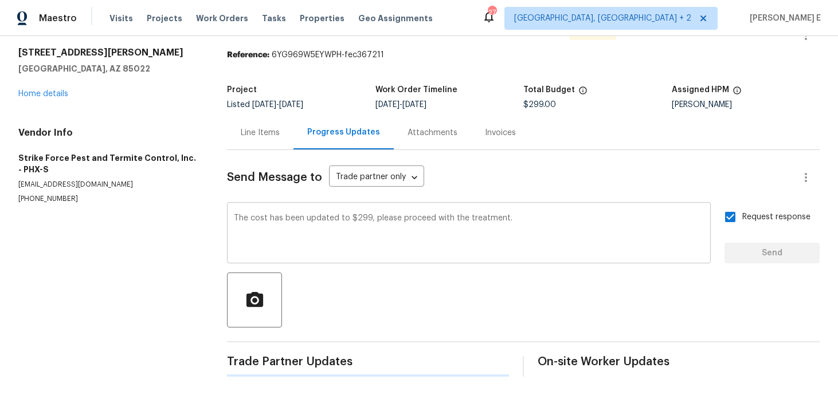
scroll to position [0, 0]
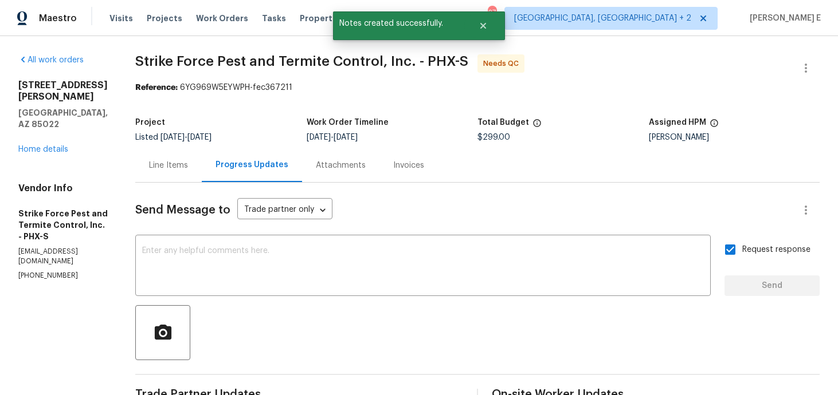
click at [162, 171] on div "Line Items" at bounding box center [168, 165] width 66 height 34
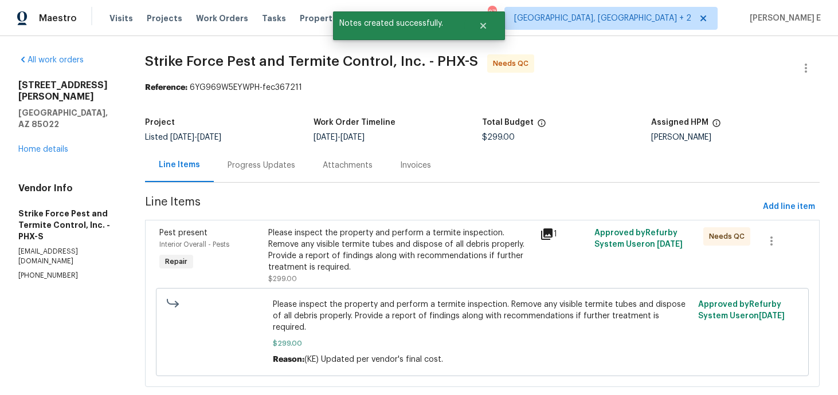
scroll to position [13, 0]
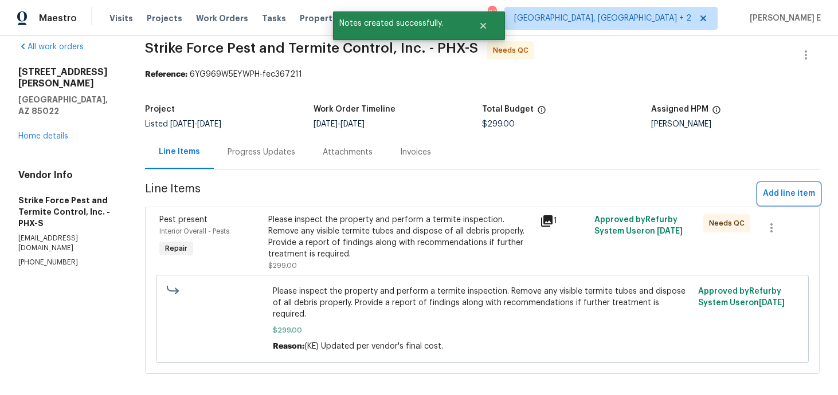
click at [773, 197] on span "Add line item" at bounding box center [789, 194] width 52 height 14
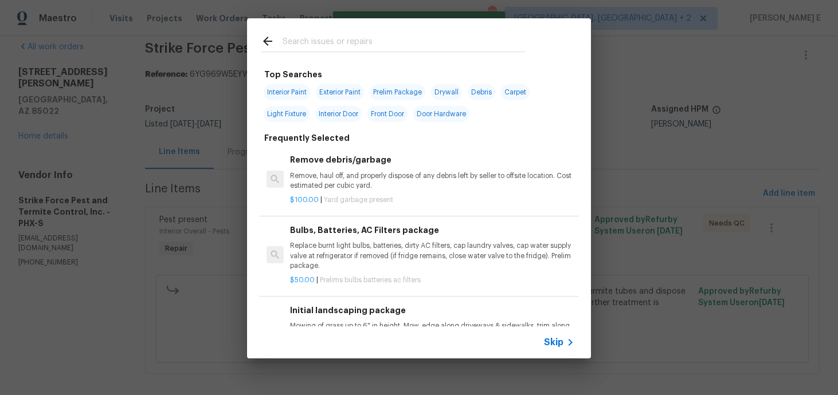
click at [563, 340] on icon at bounding box center [570, 343] width 14 height 14
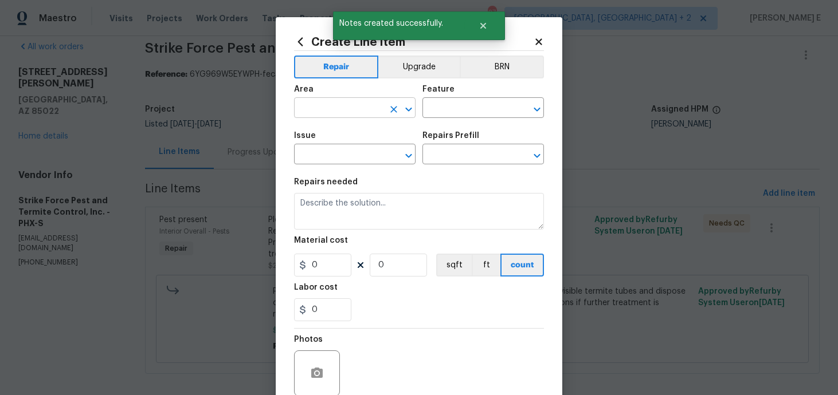
click at [344, 107] on input "text" at bounding box center [338, 109] width 89 height 18
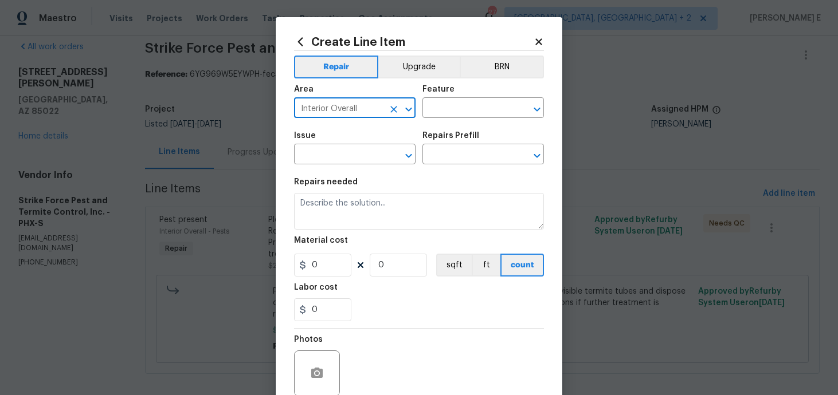
type input "Interior Overall"
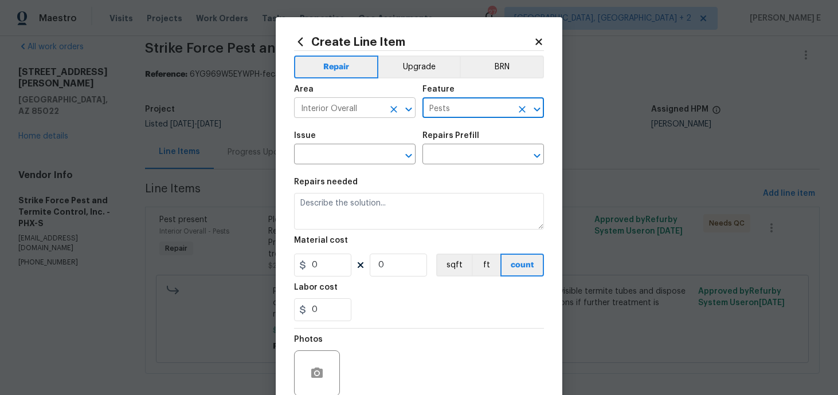
type input "Pests"
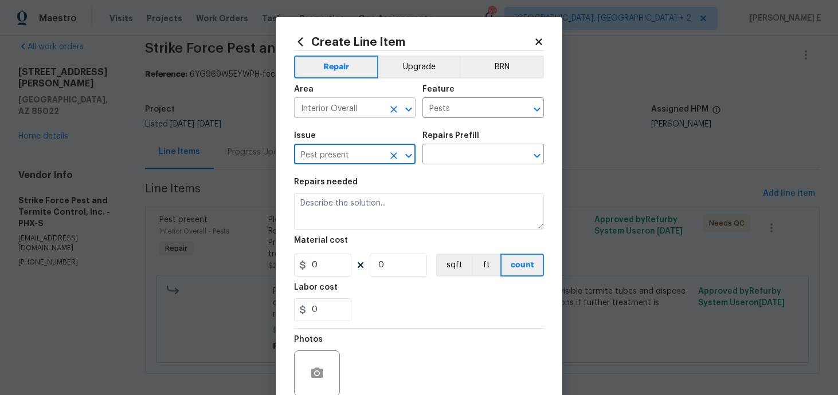
type input "Pest present"
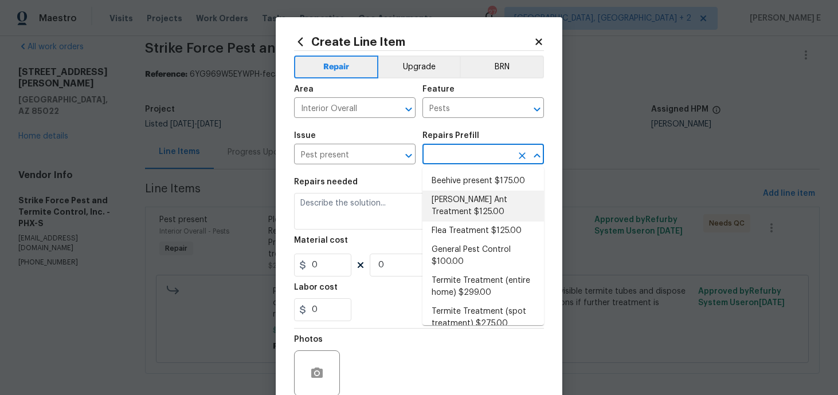
scroll to position [13, 0]
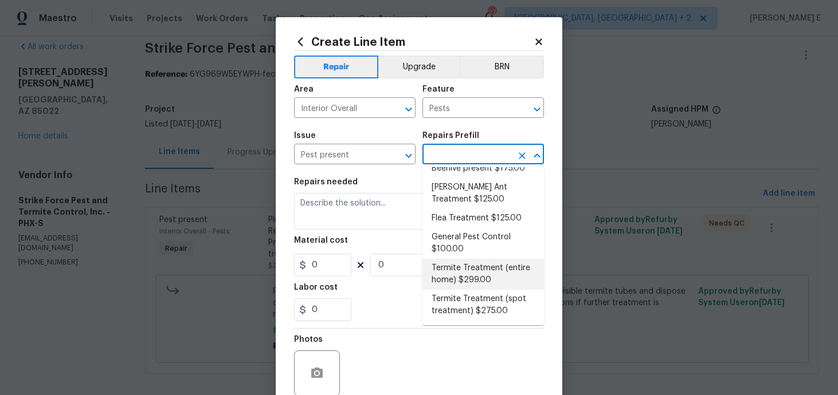
click at [445, 260] on li "Termite Treatment (entire home) $299.00" at bounding box center [483, 274] width 122 height 31
type input "Termite Treatment (entire home) $299.00"
type textarea "Treat for Termites - Perimeter Plus; to include trenching, drilling where neede…"
type input "299"
type input "1"
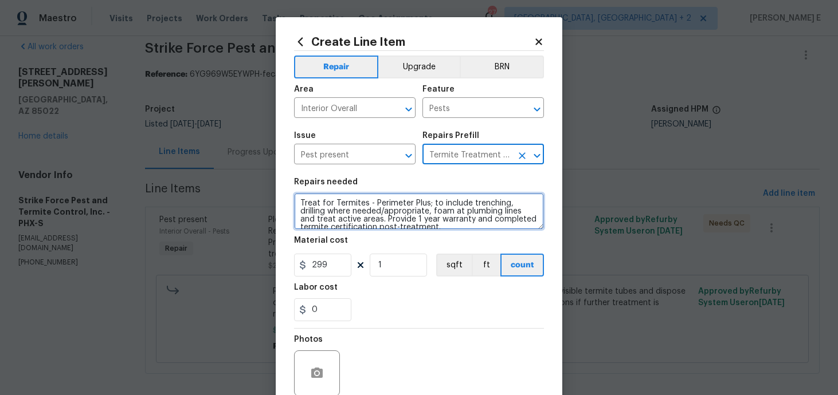
click at [374, 230] on textarea "Treat for Termites - Perimeter Plus; to include trenching, drilling where neede…" at bounding box center [419, 211] width 250 height 37
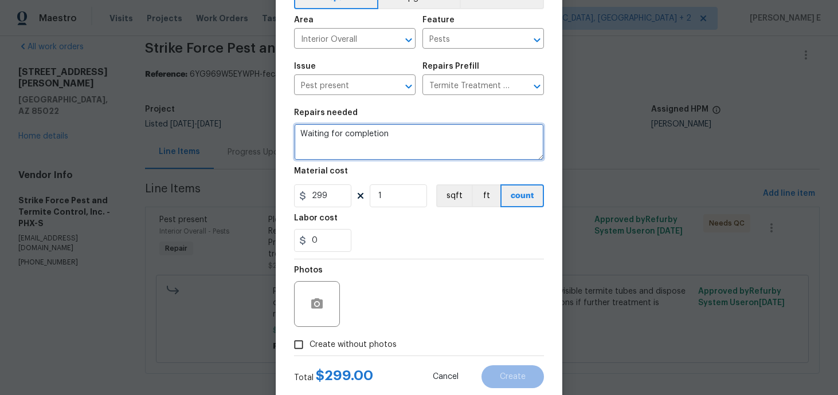
scroll to position [99, 0]
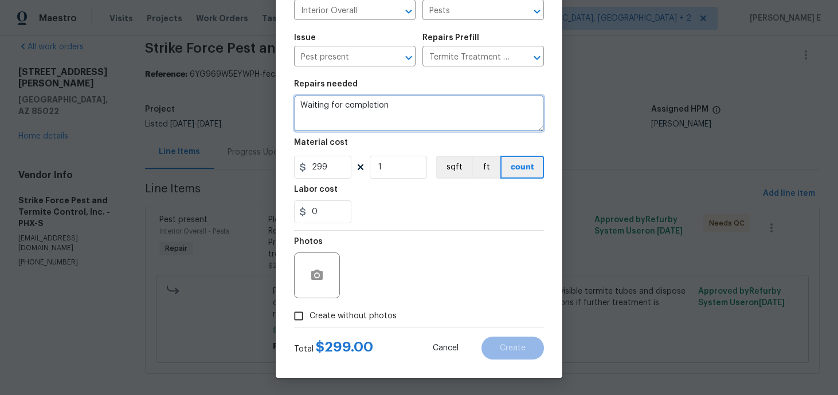
type textarea "Waiting for completion"
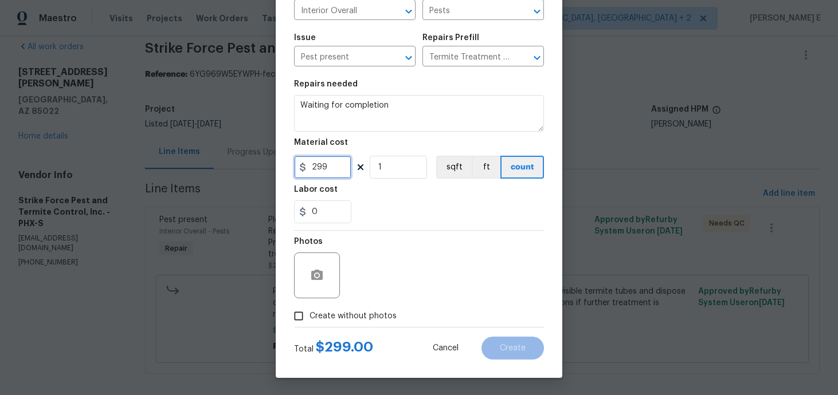
click at [316, 166] on input "299" at bounding box center [322, 167] width 57 height 23
type input "1"
click at [307, 305] on input "Create without photos" at bounding box center [299, 316] width 22 height 22
checkbox input "true"
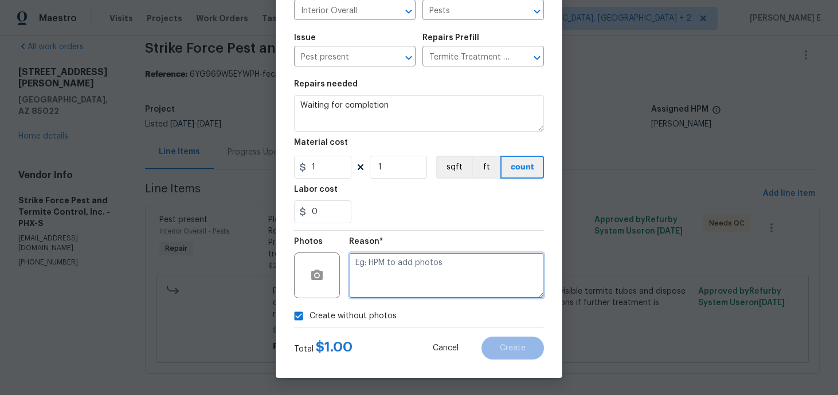
click at [420, 267] on textarea at bounding box center [446, 276] width 195 height 46
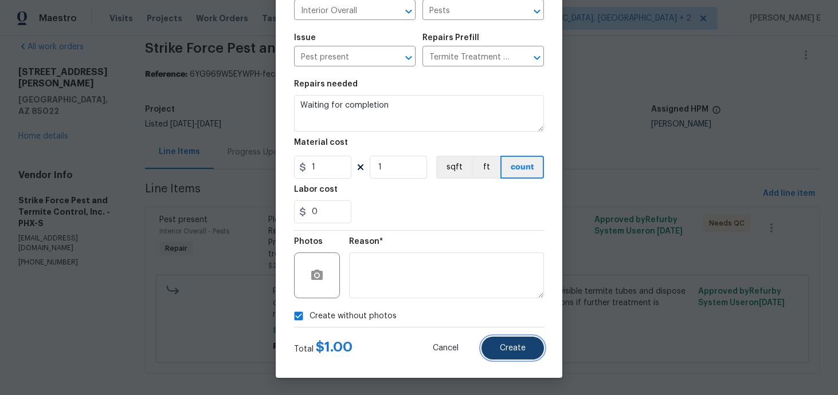
click at [507, 354] on button "Create" at bounding box center [512, 348] width 62 height 23
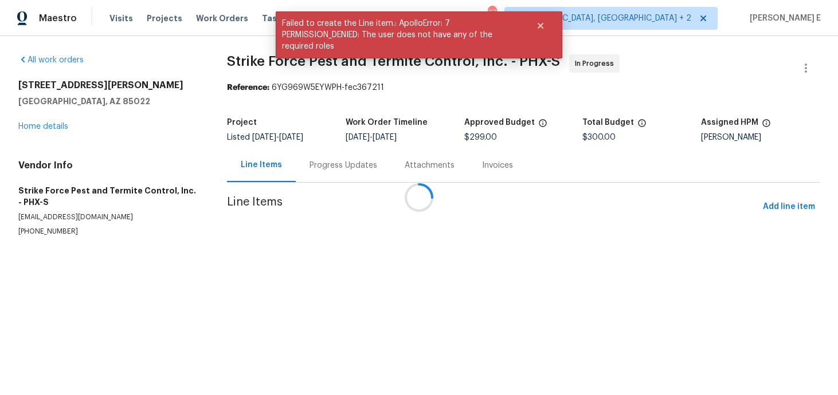
scroll to position [0, 0]
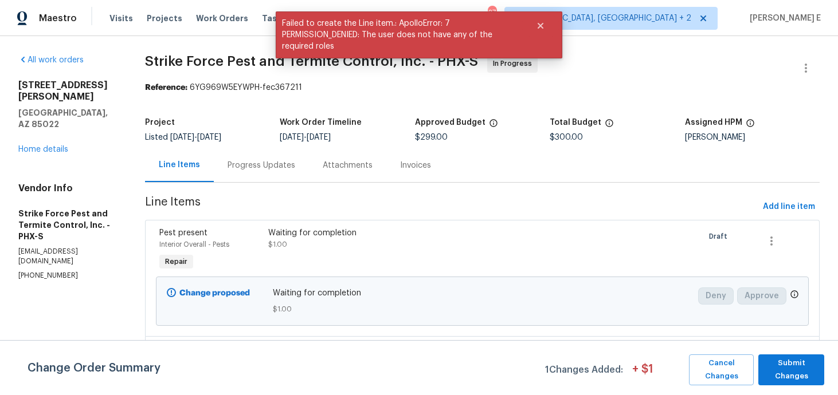
click at [808, 387] on div "Change Order Summary 1 Changes Added: + $ 1 Cancel Changes Submit Changes" at bounding box center [419, 367] width 838 height 55
click at [800, 368] on span "Submit Changes" at bounding box center [791, 370] width 54 height 26
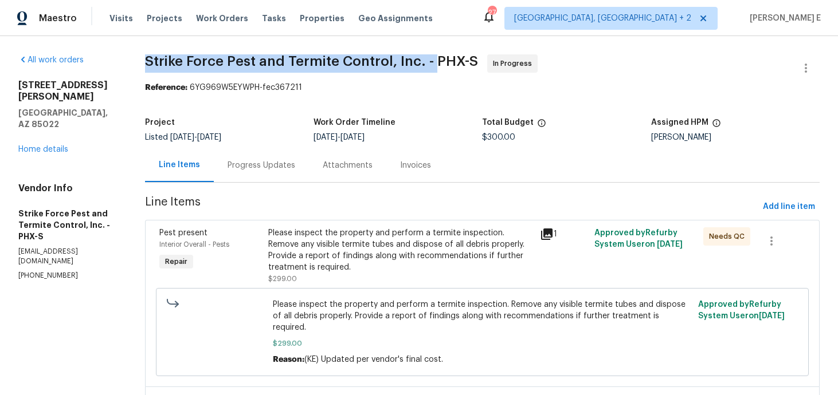
drag, startPoint x: 146, startPoint y: 62, endPoint x: 431, endPoint y: 59, distance: 285.5
click at [431, 59] on span "Strike Force Pest and Termite Control, Inc. - PHX-S" at bounding box center [311, 61] width 333 height 14
copy span "Strike Force Pest and Termite Control, Inc. -"
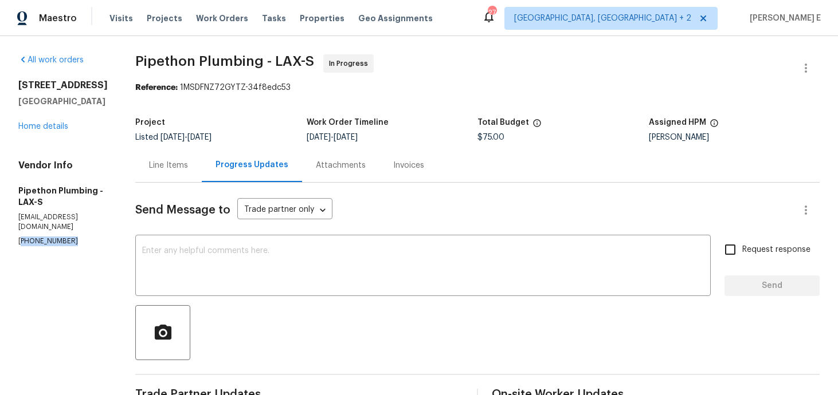
drag, startPoint x: 19, startPoint y: 220, endPoint x: 94, endPoint y: 220, distance: 74.5
click at [94, 237] on p "[PHONE_NUMBER]" at bounding box center [62, 242] width 89 height 10
copy p "323) 328-6363"
click at [367, 259] on textarea at bounding box center [423, 267] width 562 height 40
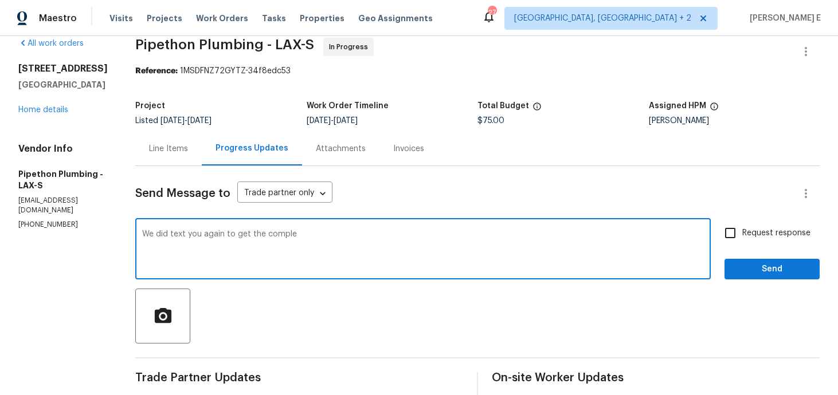
scroll to position [15, 0]
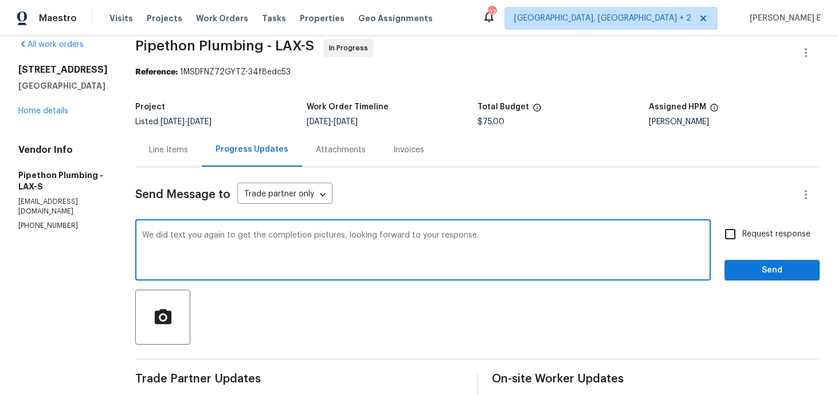
type textarea "We did text you again to get the completion pictures, looking forward to your r…"
click at [761, 247] on div "Request response Send" at bounding box center [771, 251] width 95 height 58
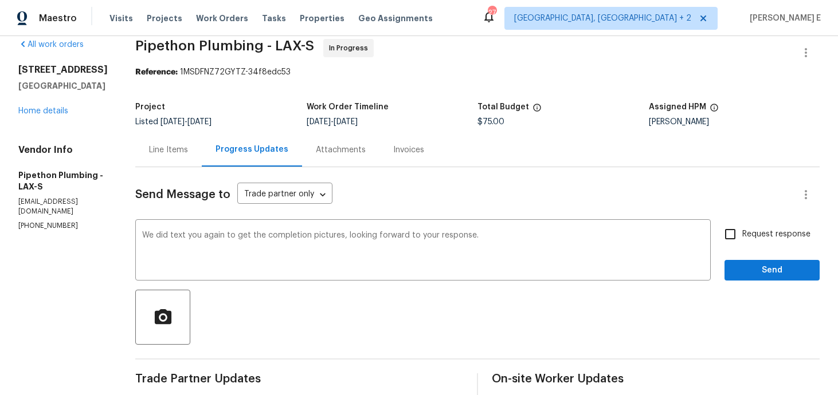
click at [741, 242] on input "Request response" at bounding box center [730, 234] width 24 height 24
checkbox input "true"
click at [750, 263] on button "Send" at bounding box center [771, 270] width 95 height 21
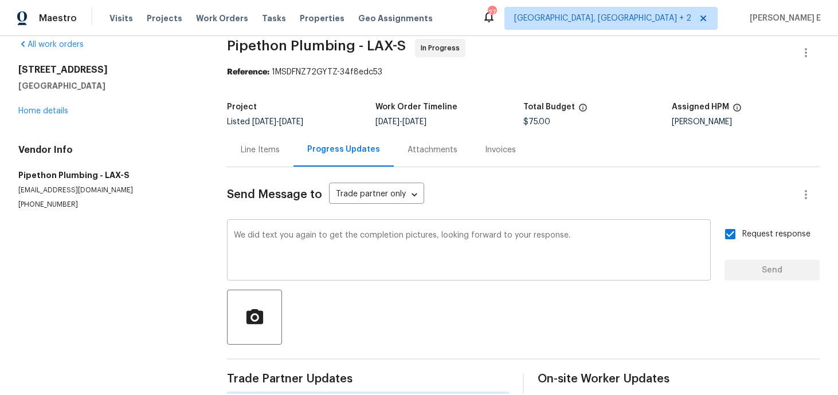
scroll to position [0, 0]
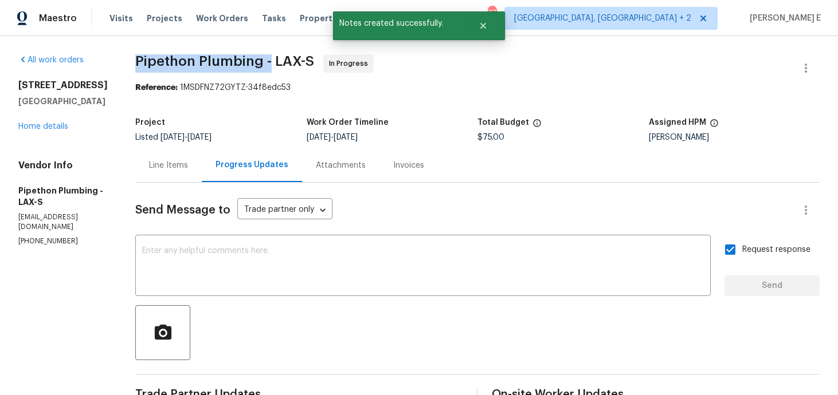
drag, startPoint x: 150, startPoint y: 65, endPoint x: 285, endPoint y: 61, distance: 135.9
copy span "Pipethon Plumbing -"
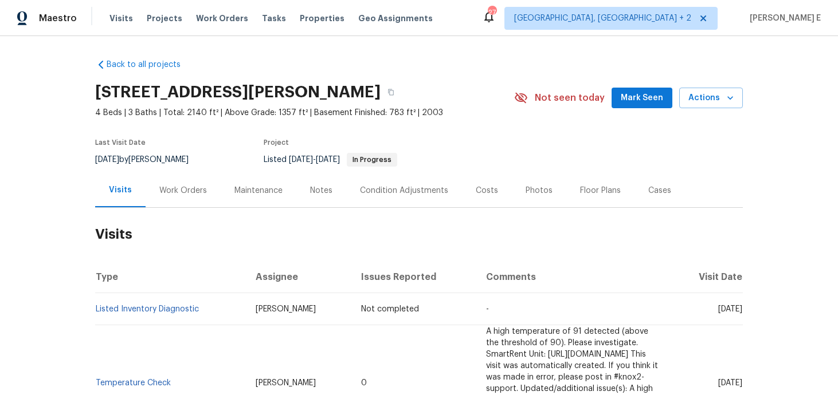
click at [201, 194] on div "Work Orders" at bounding box center [183, 190] width 48 height 11
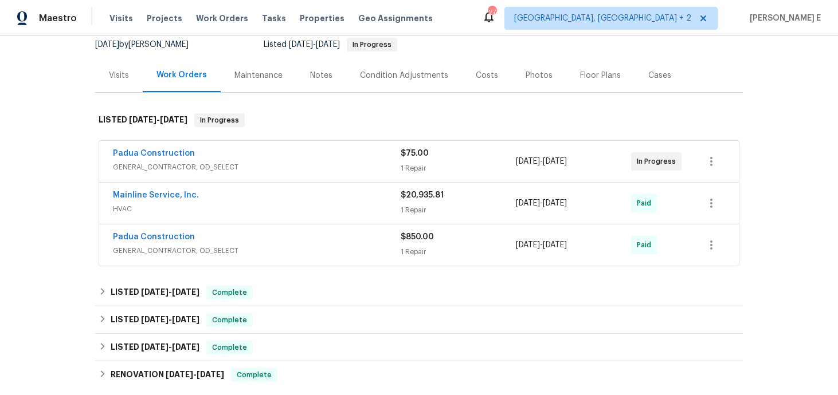
scroll to position [117, 0]
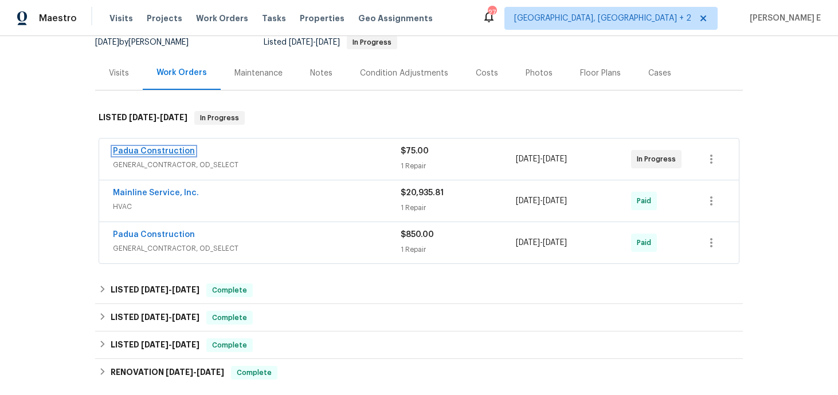
click at [157, 148] on link "Padua Construction" at bounding box center [154, 151] width 82 height 8
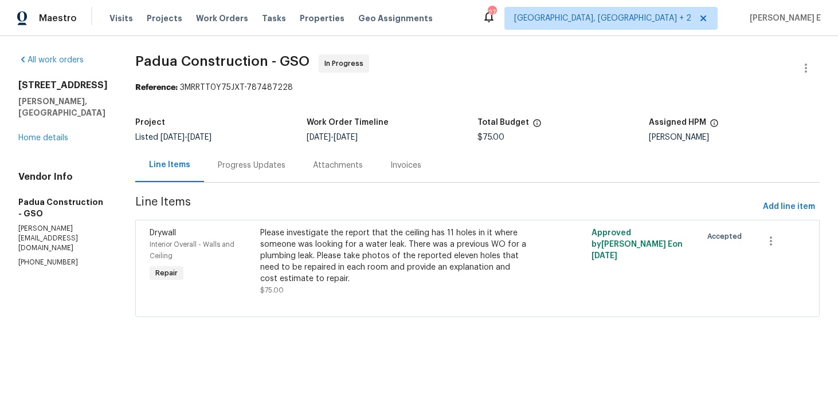
click at [252, 166] on div "Progress Updates" at bounding box center [252, 165] width 68 height 11
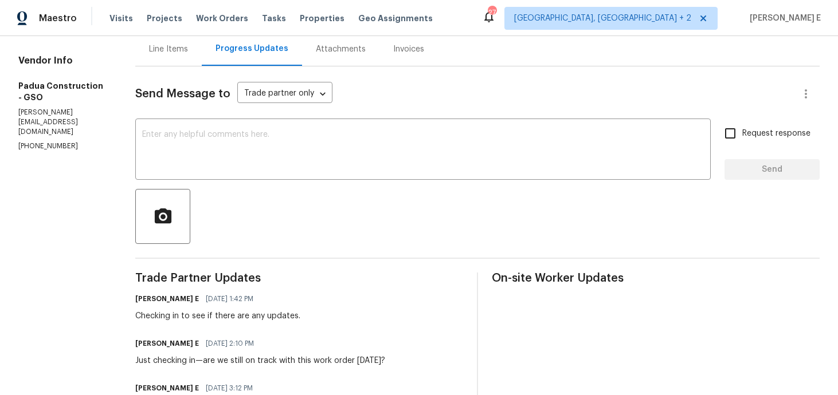
scroll to position [75, 0]
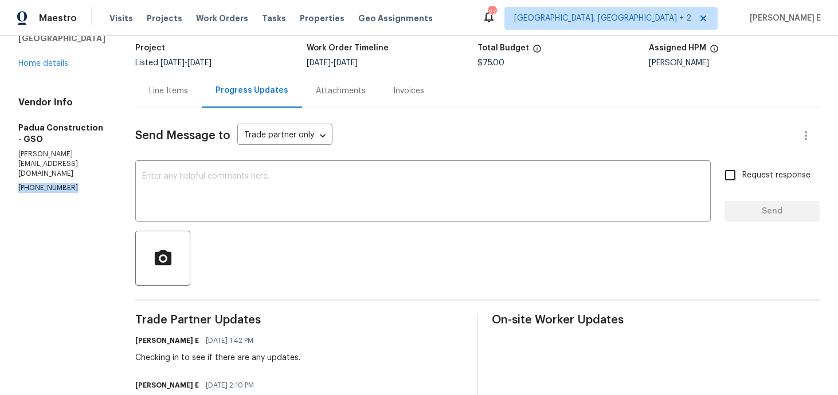
drag, startPoint x: 17, startPoint y: 160, endPoint x: 73, endPoint y: 161, distance: 56.2
click at [73, 161] on div "All work orders 6321 Hibiscus Ct Whitsett, NC 27377 Home details Vendor Info Pa…" at bounding box center [419, 291] width 838 height 659
copy p "(305) 319-1110"
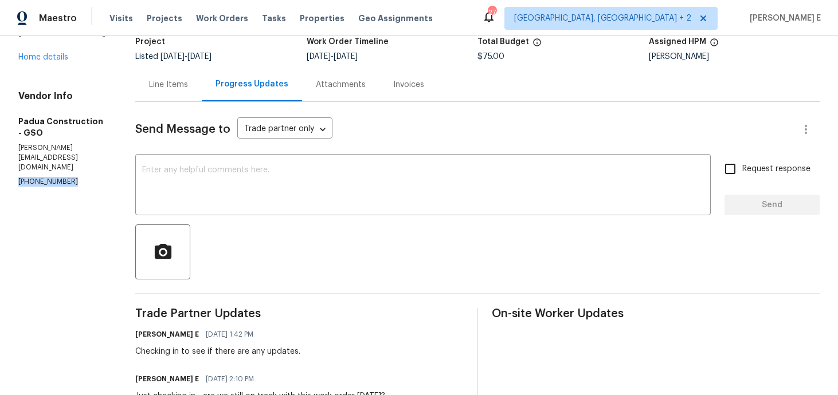
copy p "(305) 319-1110"
click at [288, 192] on textarea at bounding box center [423, 186] width 562 height 40
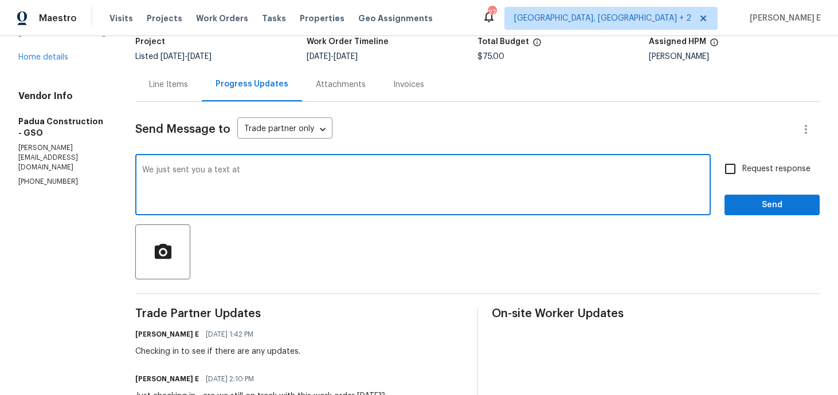
paste textarea "(305) 319-1110"
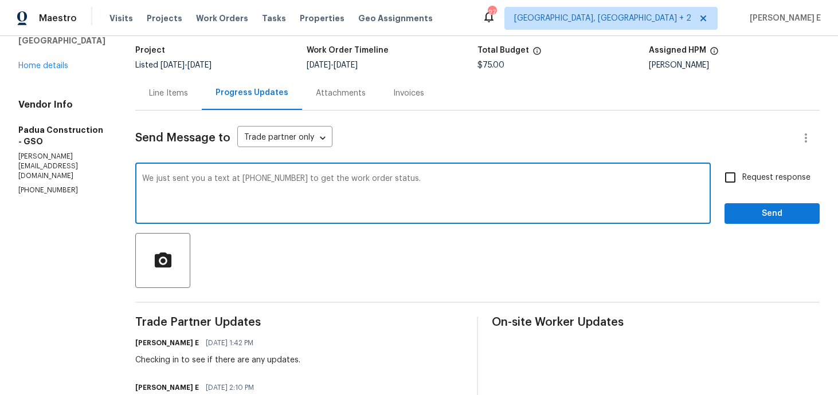
scroll to position [76, 0]
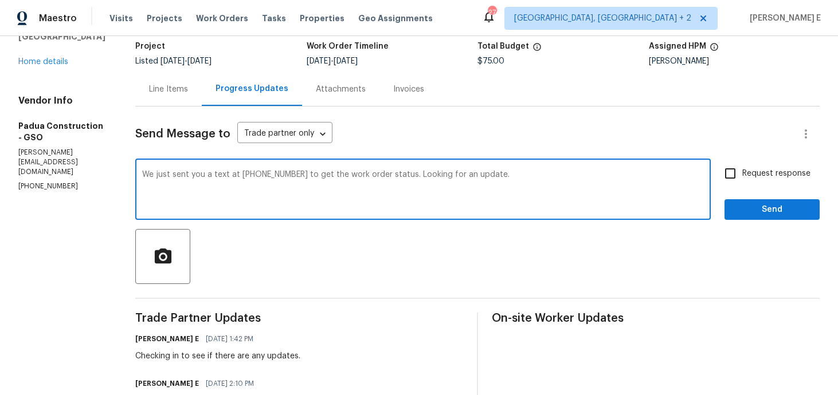
type textarea "We just sent you a text at (305) 319-1110 to get the work order status. Looking…"
click at [740, 173] on input "Request response" at bounding box center [730, 174] width 24 height 24
checkbox input "true"
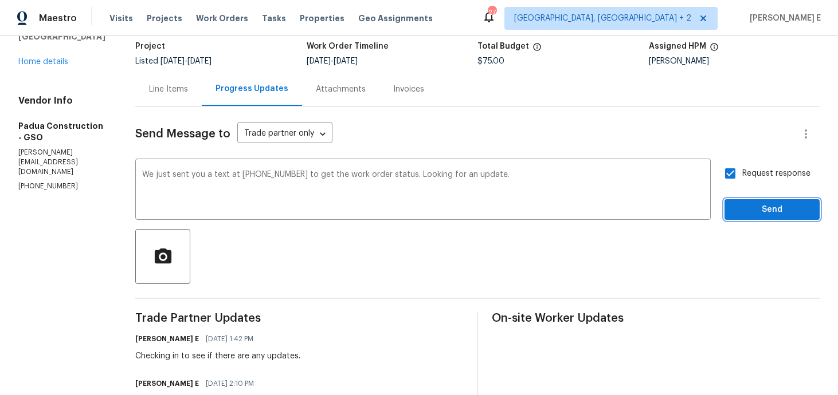
click at [753, 217] on button "Send" at bounding box center [771, 209] width 95 height 21
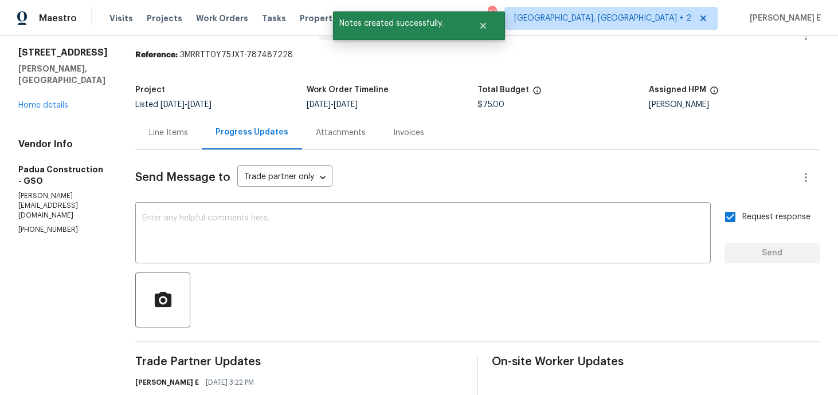
scroll to position [0, 0]
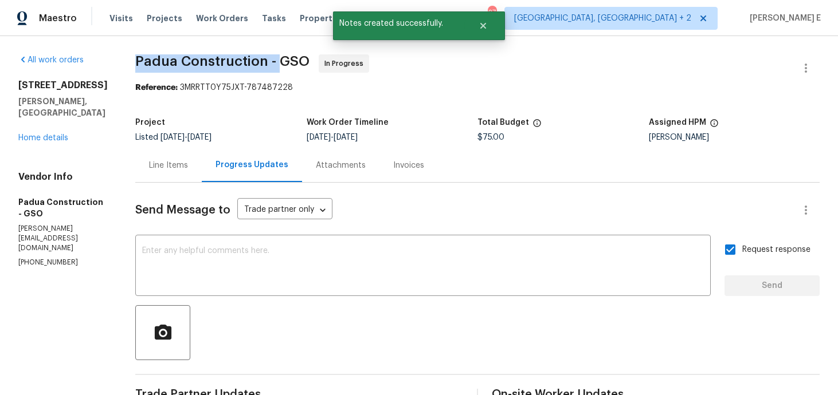
drag, startPoint x: 132, startPoint y: 68, endPoint x: 273, endPoint y: 64, distance: 141.6
click at [273, 64] on div "All work orders 6321 Hibiscus Ct Whitsett, NC 27377 Home details Vendor Info Pa…" at bounding box center [419, 393] width 838 height 715
copy span "Padua Construction -"
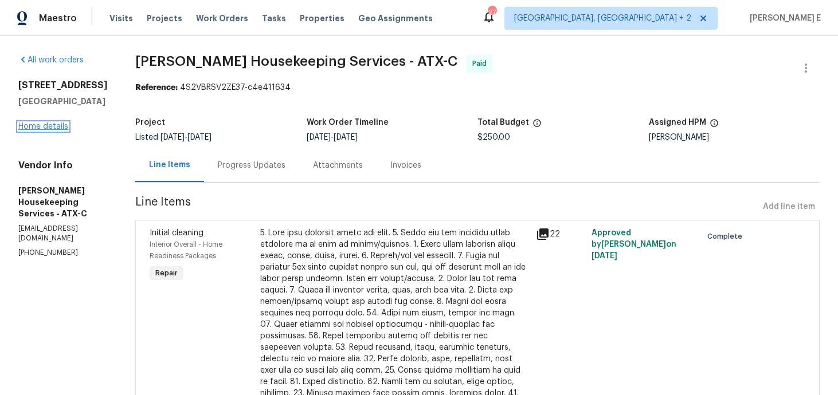
click at [62, 128] on link "Home details" at bounding box center [43, 127] width 50 height 8
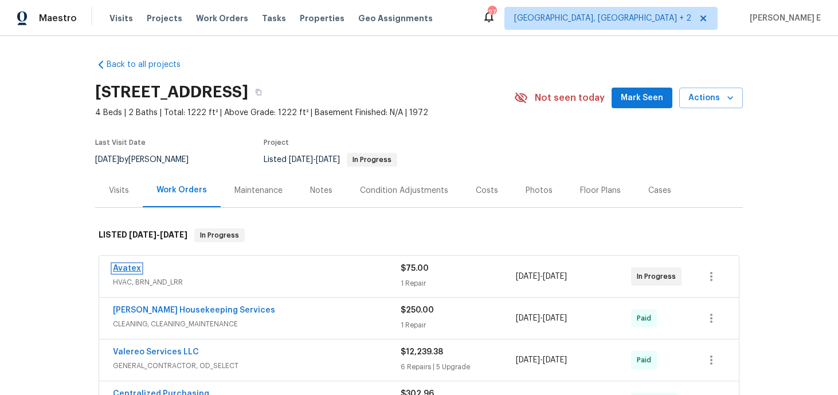
click at [128, 268] on link "Avatex" at bounding box center [127, 269] width 28 height 8
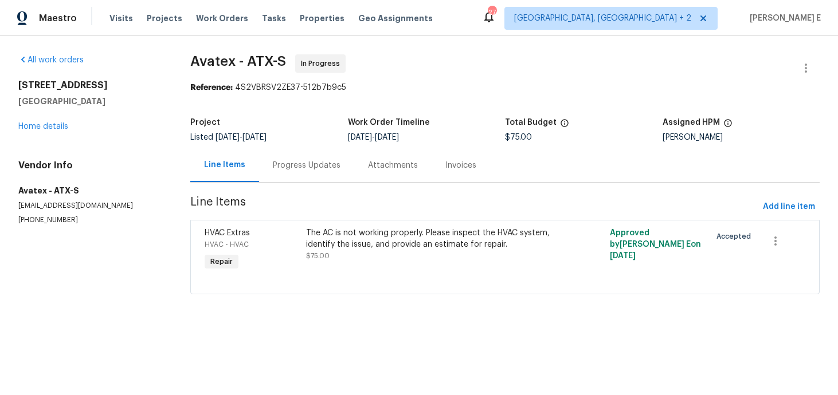
click at [317, 162] on div "Progress Updates" at bounding box center [307, 165] width 68 height 11
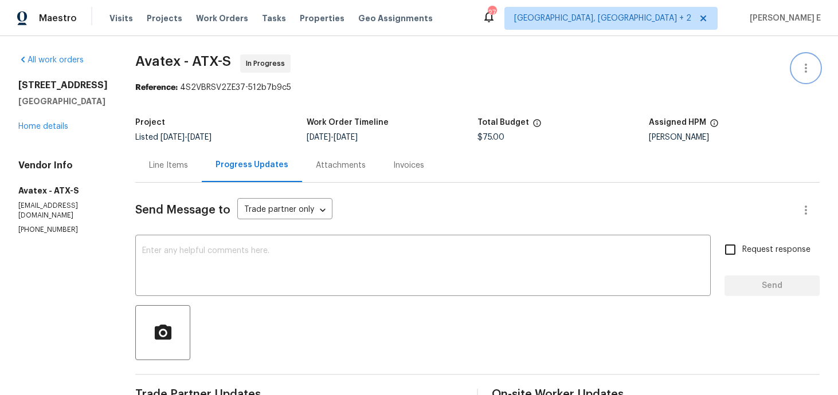
click at [796, 63] on button "button" at bounding box center [806, 68] width 28 height 28
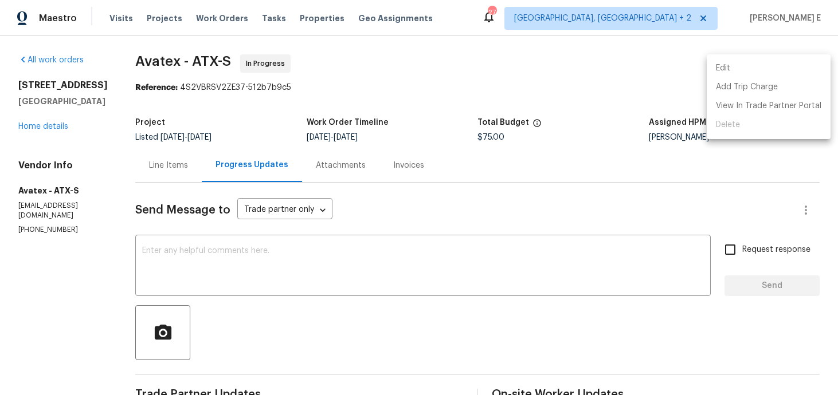
click at [724, 77] on li "Edit" at bounding box center [769, 68] width 124 height 19
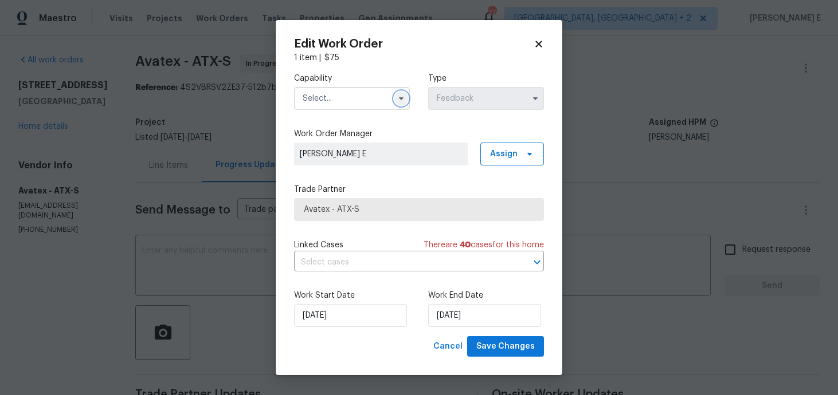
click at [397, 97] on icon "button" at bounding box center [401, 98] width 9 height 9
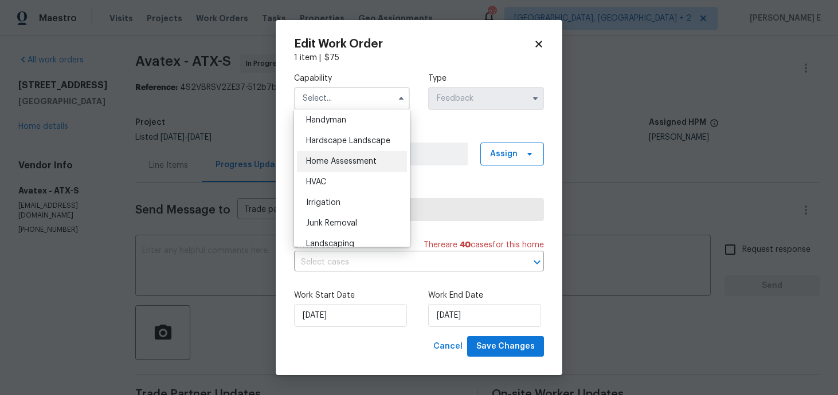
scroll to position [638, 0]
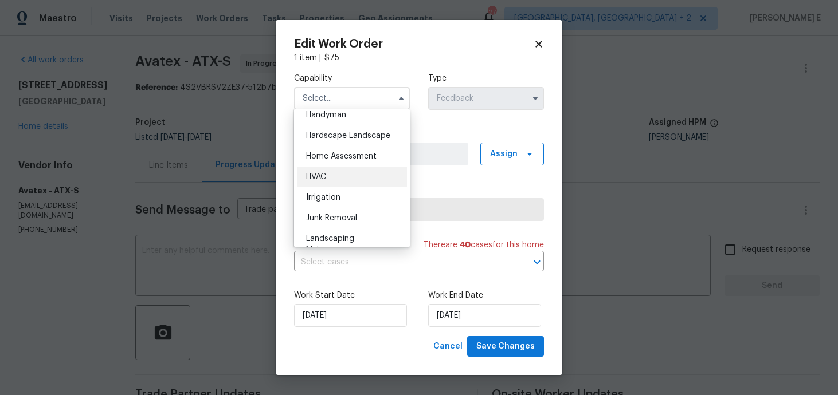
click at [370, 179] on div "HVAC" at bounding box center [352, 177] width 110 height 21
type input "HVAC"
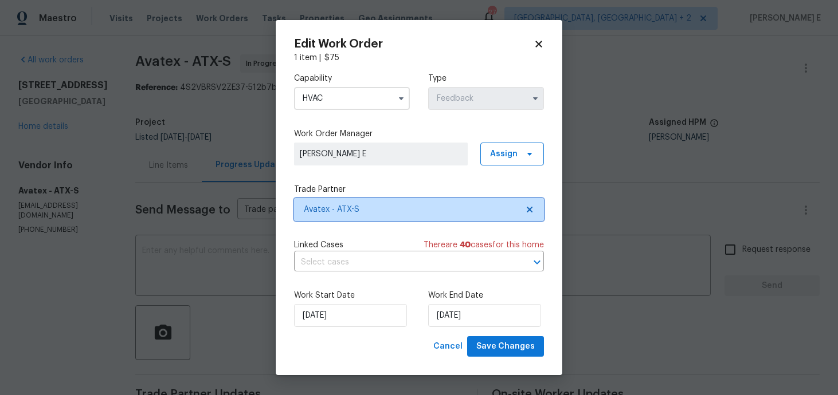
click at [393, 209] on span "Avatex - ATX-S" at bounding box center [411, 209] width 214 height 11
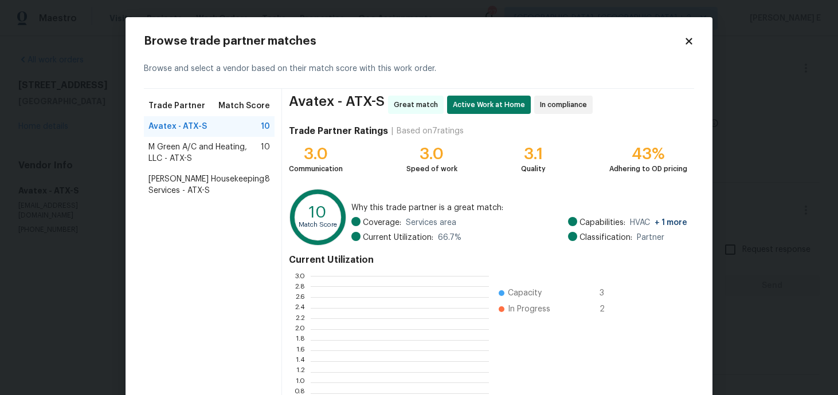
scroll to position [160, 178]
click at [749, 93] on body "Maestro Visits Projects Work Orders Tasks Properties Geo Assignments 27 Albuque…" at bounding box center [419, 197] width 838 height 395
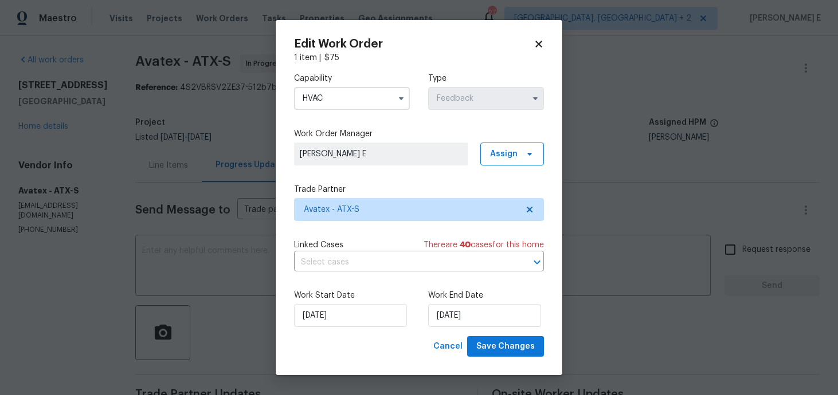
click at [749, 93] on body "Maestro Visits Projects Work Orders Tasks Properties Geo Assignments 27 Albuque…" at bounding box center [419, 197] width 838 height 395
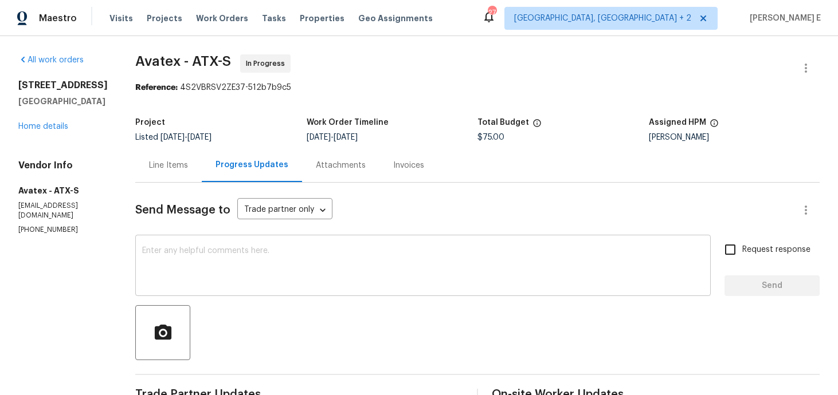
click at [375, 279] on textarea at bounding box center [423, 267] width 562 height 40
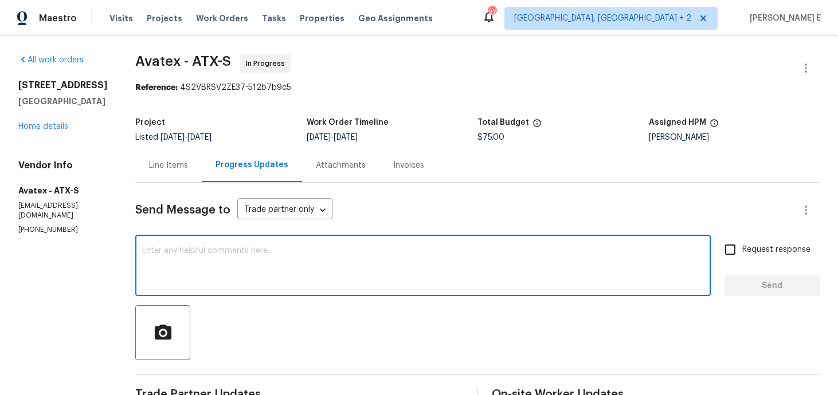
paste textarea "Hi, this work order needs to be done by the target date to stay on track. Pleas…"
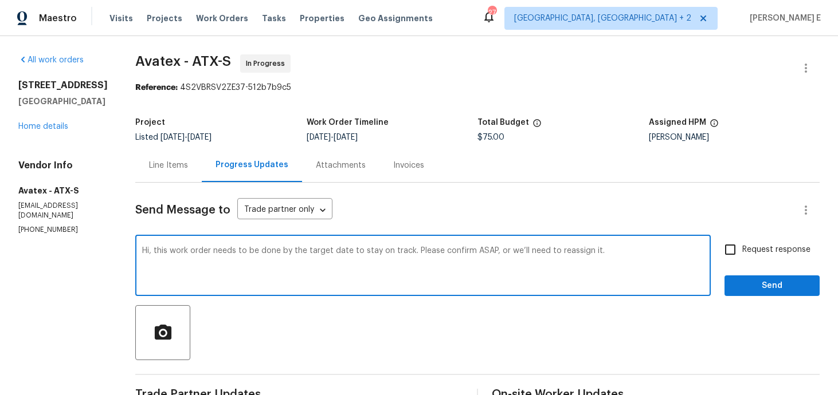
type textarea "Hi, this work order needs to be done by the target date to stay on track. Pleas…"
click at [742, 248] on input "Request response" at bounding box center [730, 250] width 24 height 24
checkbox input "true"
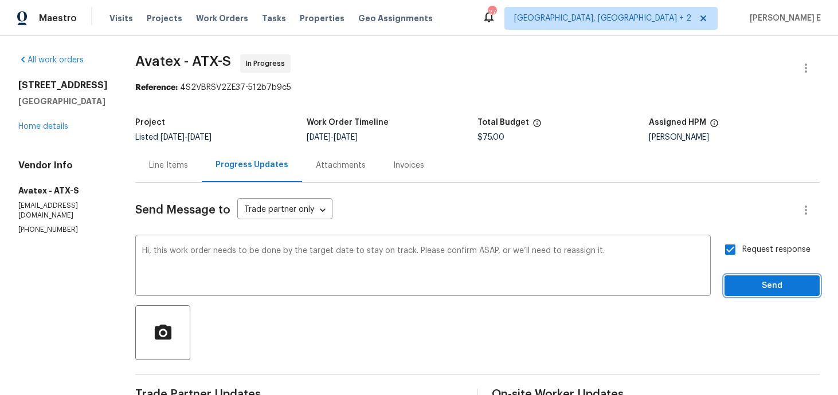
click at [753, 282] on span "Send" at bounding box center [772, 286] width 77 height 14
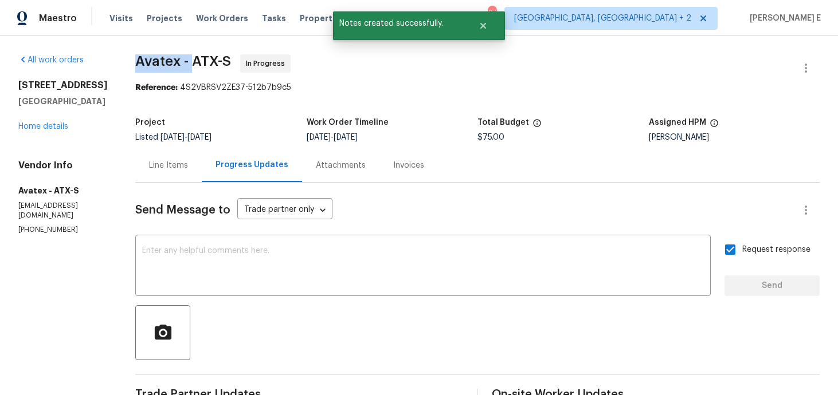
drag, startPoint x: 139, startPoint y: 65, endPoint x: 197, endPoint y: 66, distance: 57.9
click at [197, 66] on div "All work orders 6214 Blarwood Dr Austin, TX 78745 Home details Vendor Info Avat…" at bounding box center [419, 354] width 838 height 637
copy span "Avatex -"
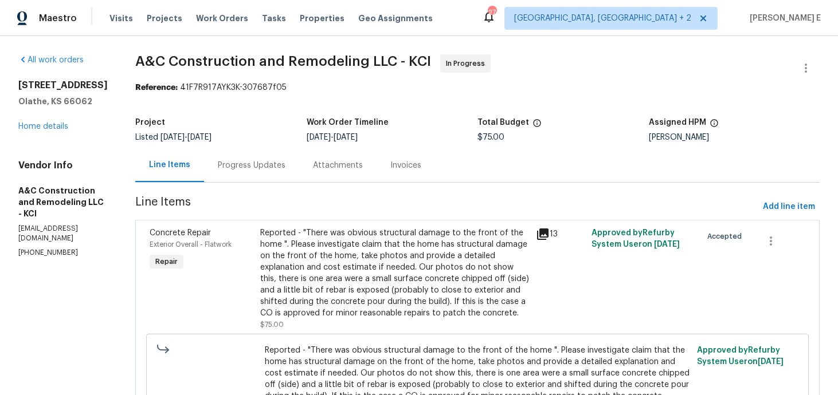
click at [261, 162] on div "Progress Updates" at bounding box center [252, 165] width 68 height 11
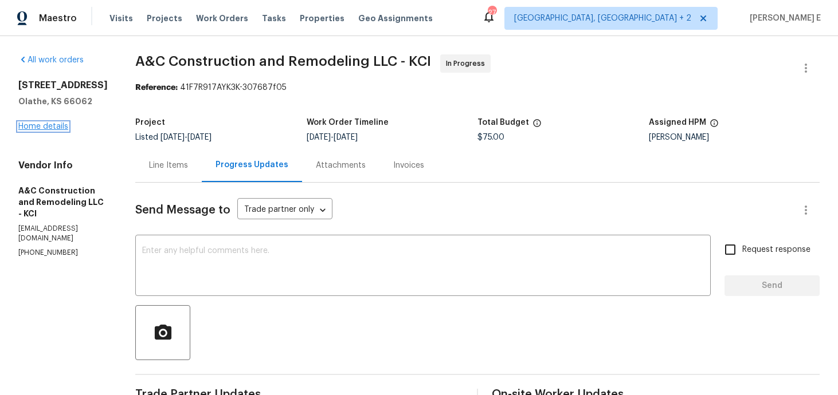
click at [48, 127] on link "Home details" at bounding box center [43, 127] width 50 height 8
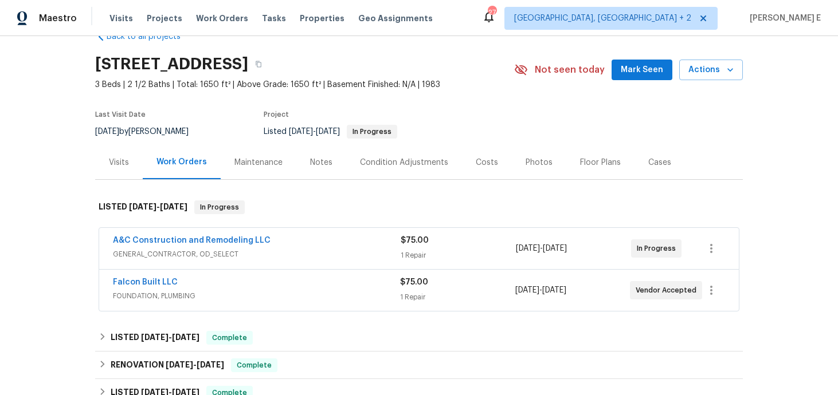
scroll to position [73, 0]
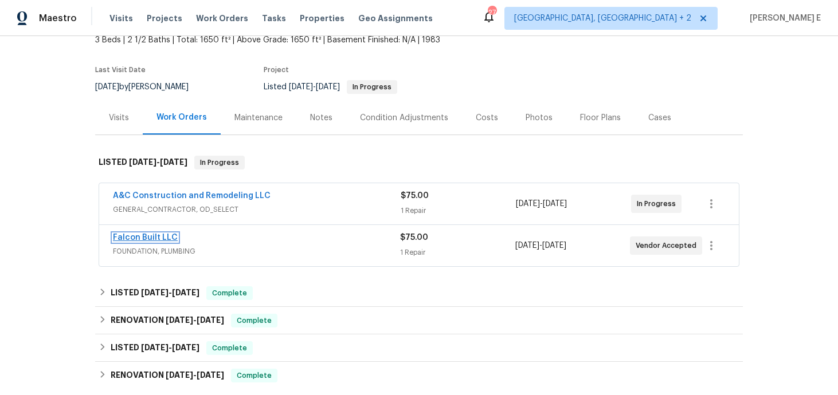
click at [147, 237] on link "Falcon Built LLC" at bounding box center [145, 238] width 65 height 8
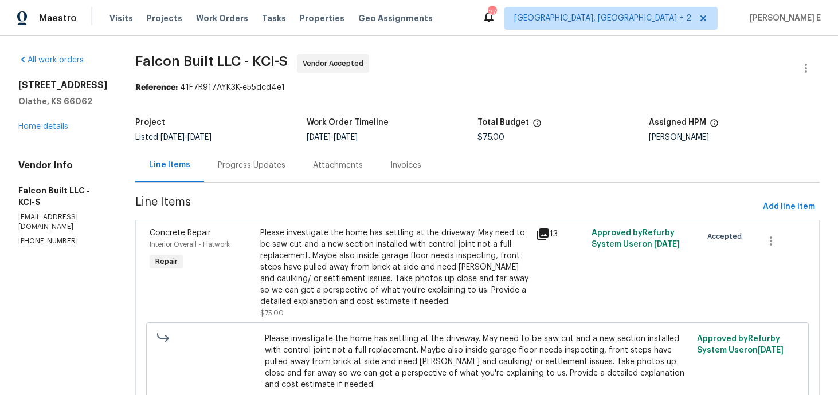
click at [284, 172] on div "Progress Updates" at bounding box center [251, 165] width 95 height 34
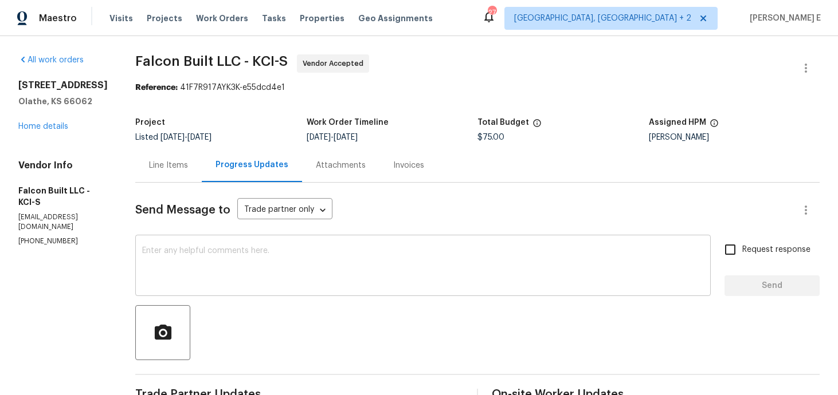
click at [436, 276] on textarea at bounding box center [423, 267] width 562 height 40
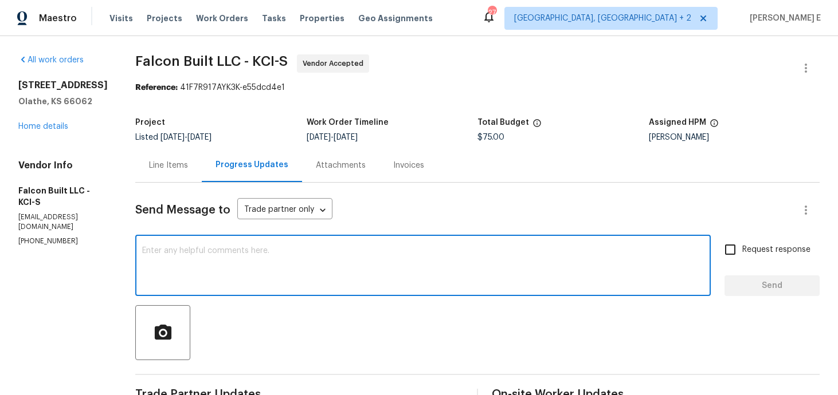
paste textarea "Do you happen to have an update on this?"
type textarea "Do you happen to have an update on this?"
click at [738, 249] on input "Request response" at bounding box center [730, 250] width 24 height 24
checkbox input "true"
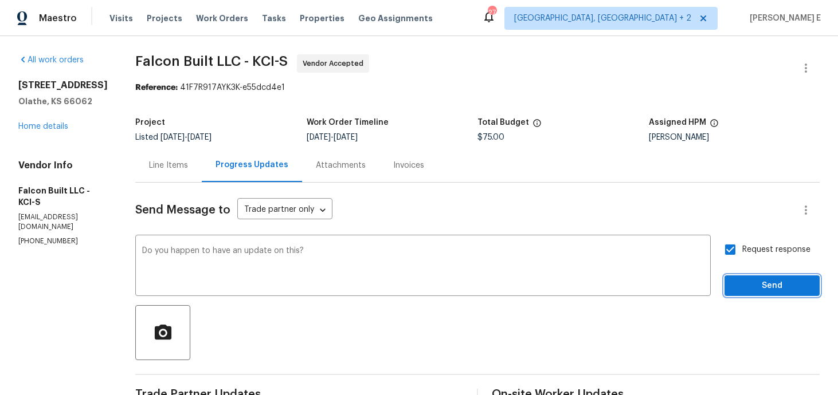
click at [751, 279] on span "Send" at bounding box center [772, 286] width 77 height 14
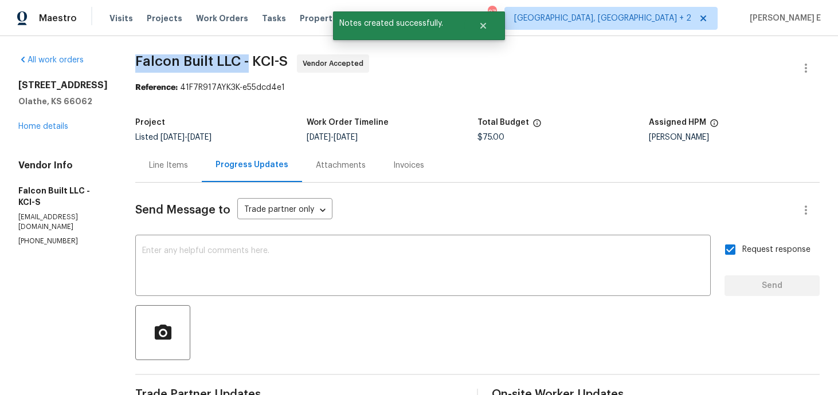
drag, startPoint x: 146, startPoint y: 66, endPoint x: 259, endPoint y: 66, distance: 112.9
click at [258, 66] on span "Falcon Built LLC - KCI-S" at bounding box center [211, 61] width 152 height 14
copy span "Falcon Built LLC -"
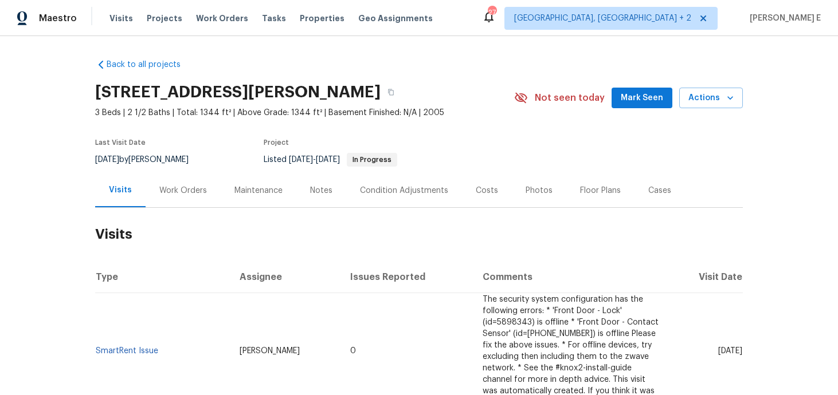
click at [199, 194] on div "Work Orders" at bounding box center [183, 190] width 48 height 11
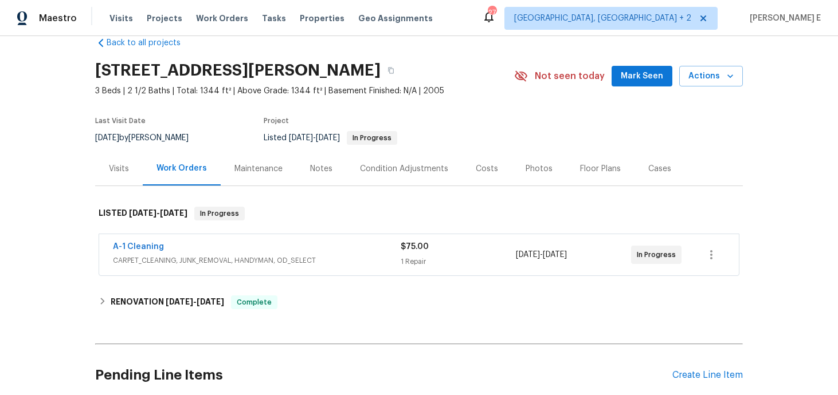
scroll to position [37, 0]
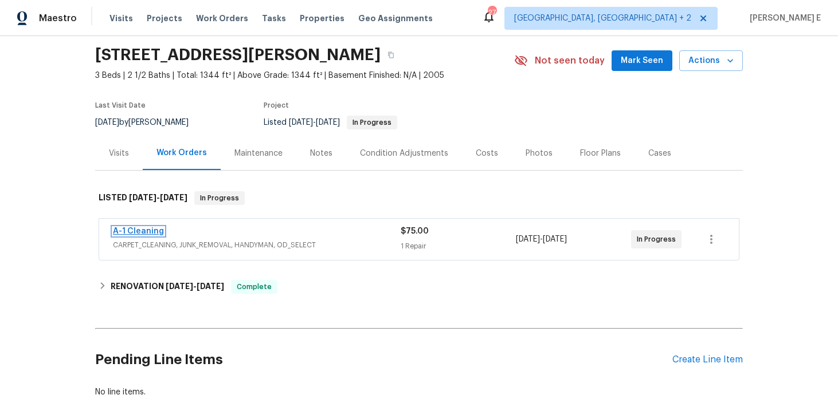
click at [143, 230] on link "A-1 Cleaning" at bounding box center [138, 232] width 51 height 8
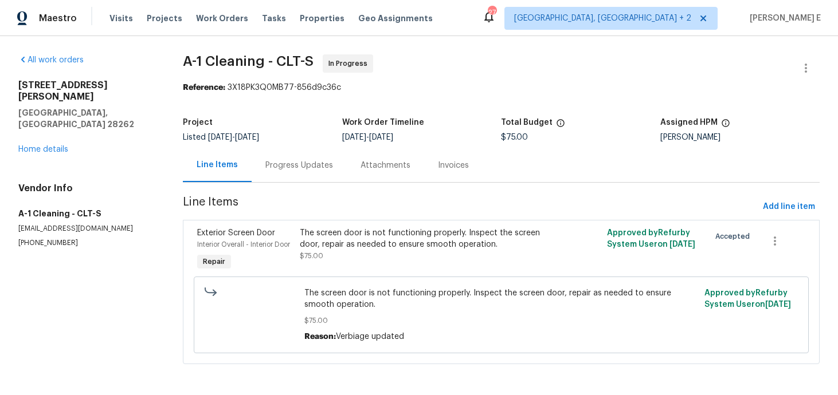
click at [318, 163] on div "Progress Updates" at bounding box center [299, 165] width 68 height 11
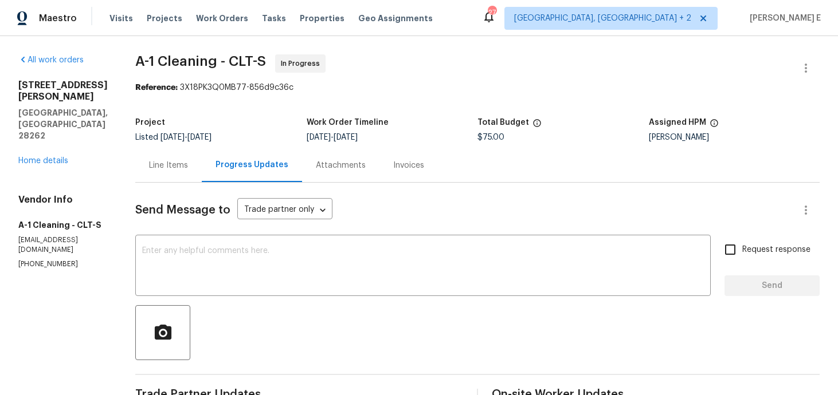
scroll to position [1, 0]
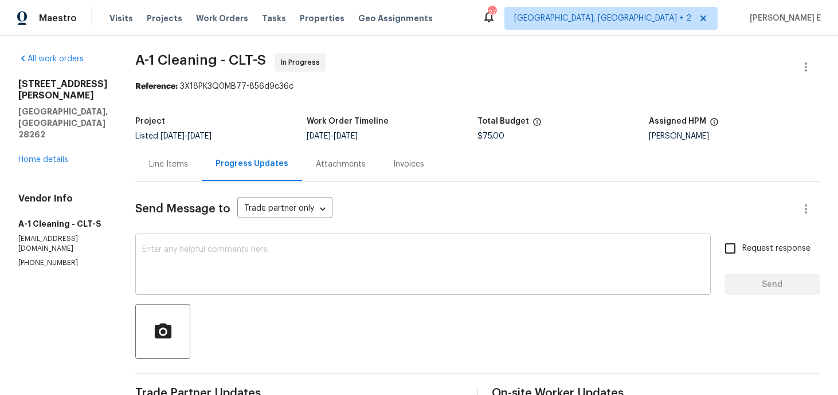
click at [242, 267] on textarea at bounding box center [423, 266] width 562 height 40
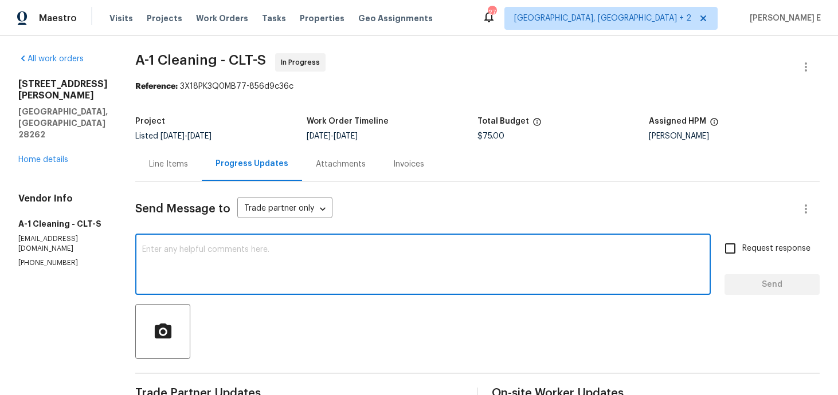
paste textarea "Thanks for accepting the work order! Just checking—do you have a scheduled date…"
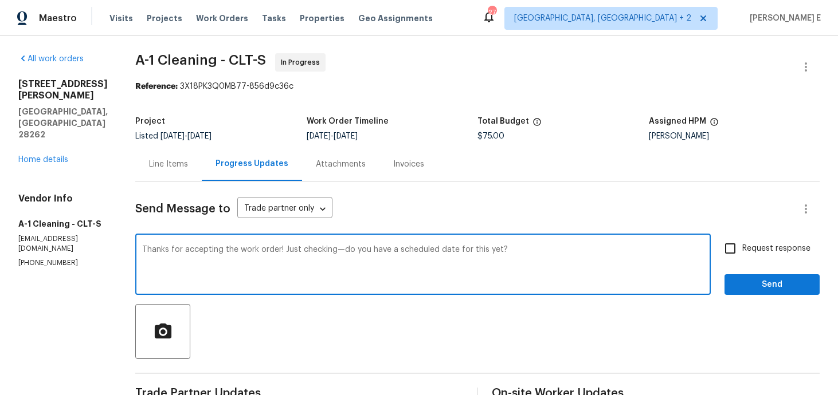
type textarea "Thanks for accepting the work order! Just checking—do you have a scheduled date…"
click at [747, 248] on span "Request response" at bounding box center [776, 249] width 68 height 12
click at [742, 248] on input "Request response" at bounding box center [730, 249] width 24 height 24
checkbox input "true"
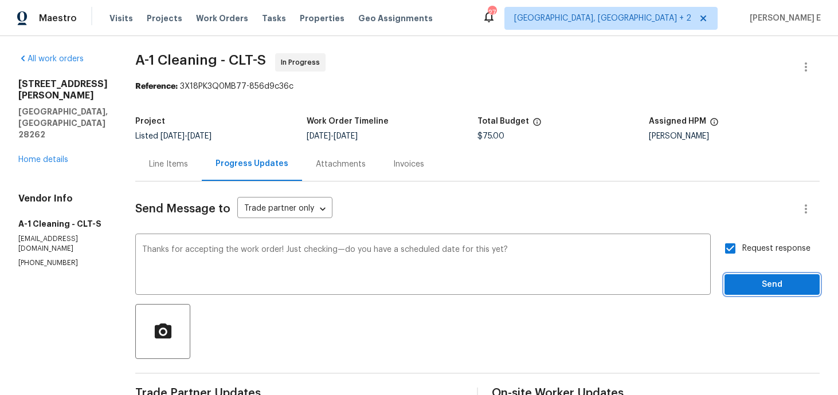
click at [747, 276] on button "Send" at bounding box center [771, 285] width 95 height 21
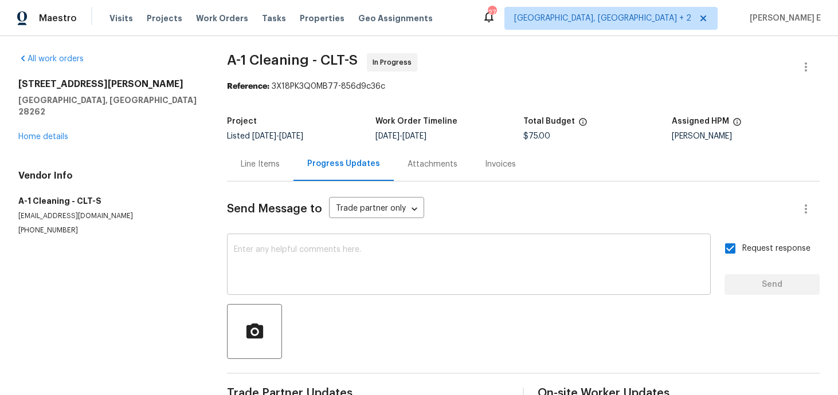
scroll to position [0, 0]
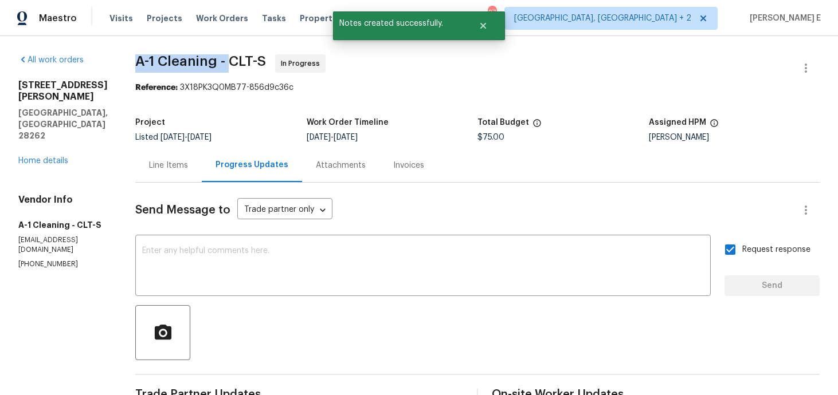
drag, startPoint x: 132, startPoint y: 57, endPoint x: 229, endPoint y: 64, distance: 97.1
click at [229, 64] on span "A-1 Cleaning - CLT-S" at bounding box center [200, 61] width 131 height 14
copy span "A-1 Cleaning -"
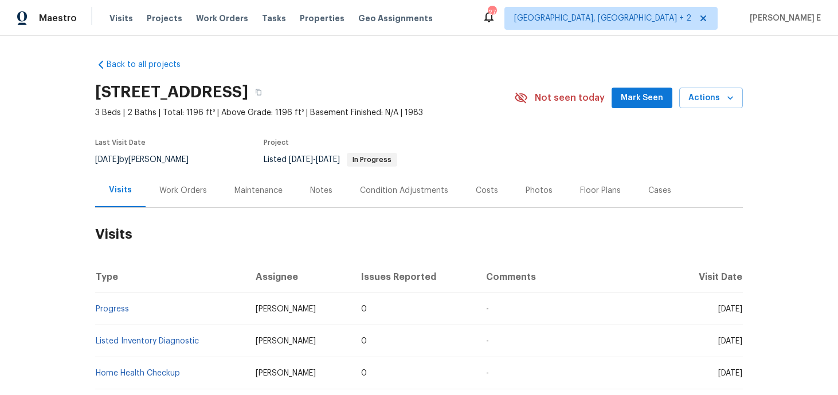
click at [160, 203] on div "Work Orders" at bounding box center [183, 191] width 75 height 34
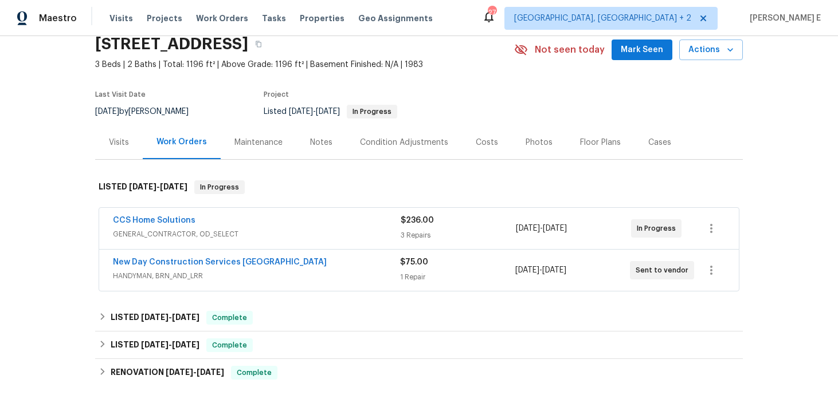
scroll to position [50, 0]
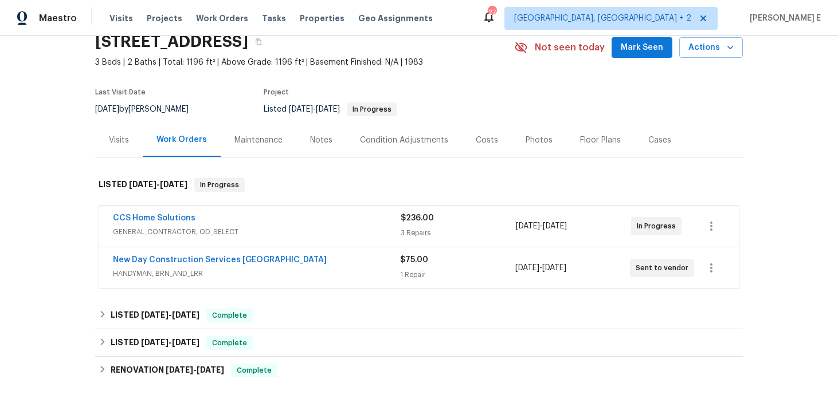
click at [256, 278] on span "HANDYMAN, BRN_AND_LRR" at bounding box center [256, 273] width 287 height 11
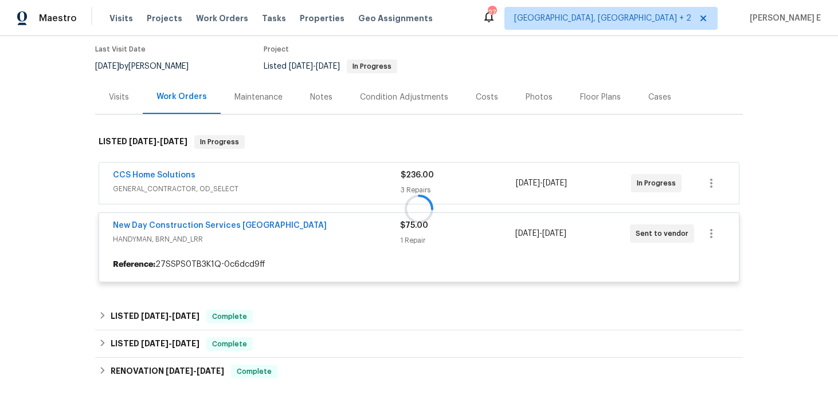
scroll to position [98, 0]
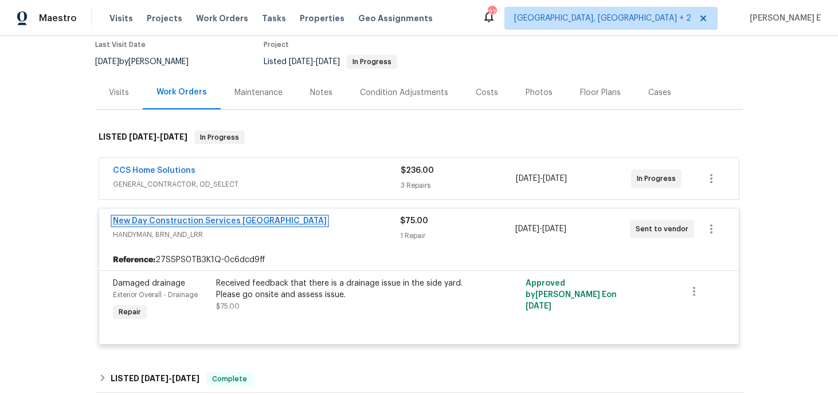
click at [221, 223] on link "New Day Construction Services UB" at bounding box center [220, 221] width 214 height 8
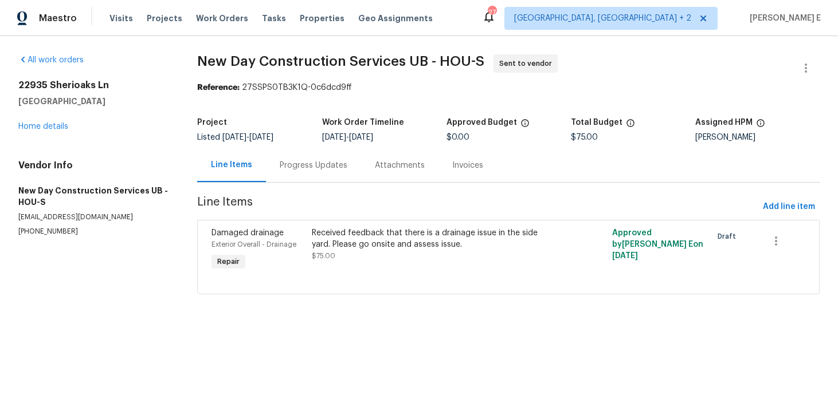
click at [297, 167] on div "Progress Updates" at bounding box center [314, 165] width 68 height 11
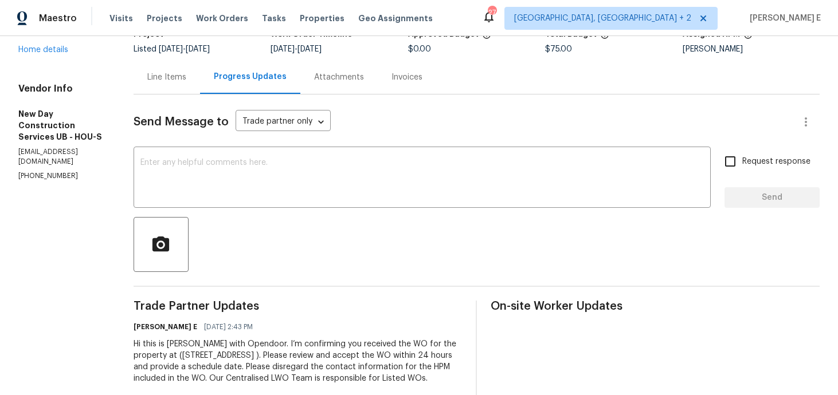
scroll to position [121, 0]
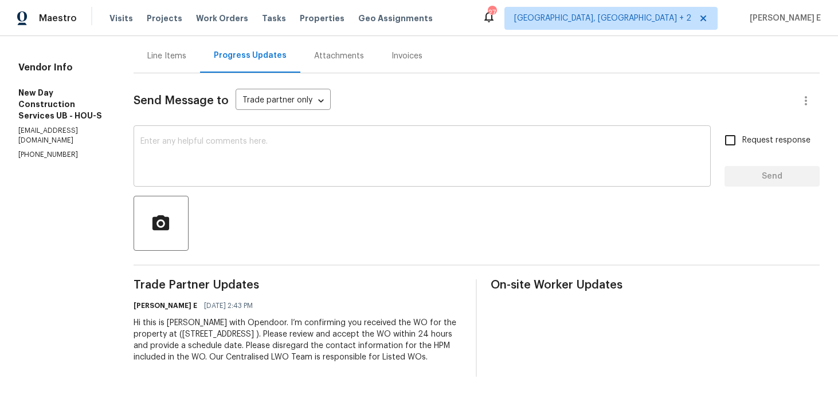
click at [280, 155] on textarea at bounding box center [421, 158] width 563 height 40
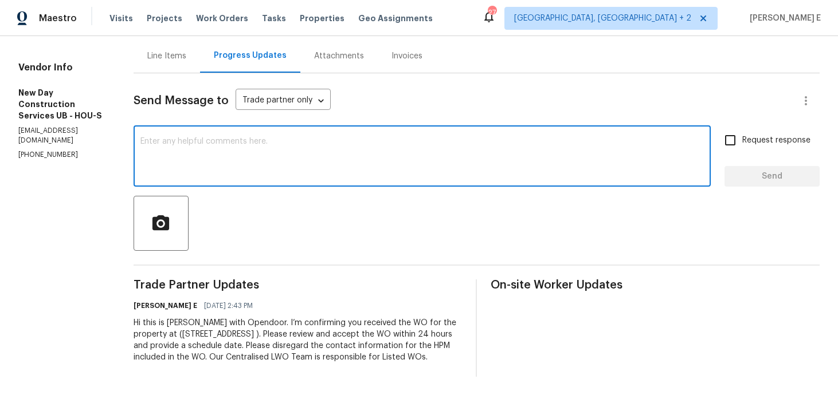
paste textarea "This is to inform you that we are reassigning this work order as it was not acc…"
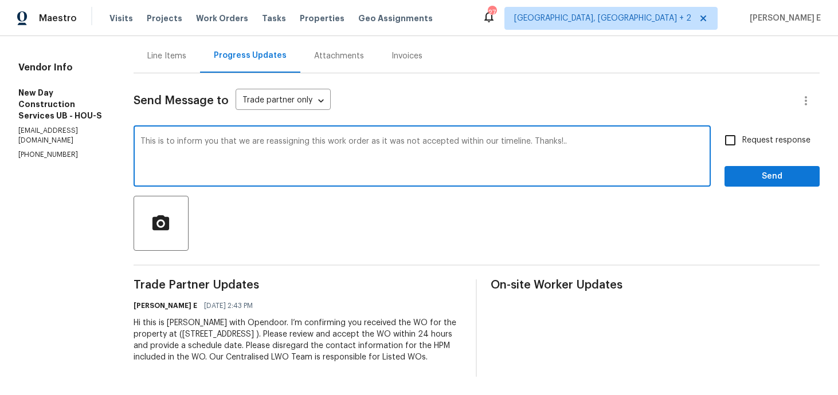
type textarea "This is to inform you that we are reassigning this work order as it was not acc…"
click at [747, 135] on span "Request response" at bounding box center [776, 141] width 68 height 12
click at [742, 128] on input "Request response" at bounding box center [730, 140] width 24 height 24
checkbox input "true"
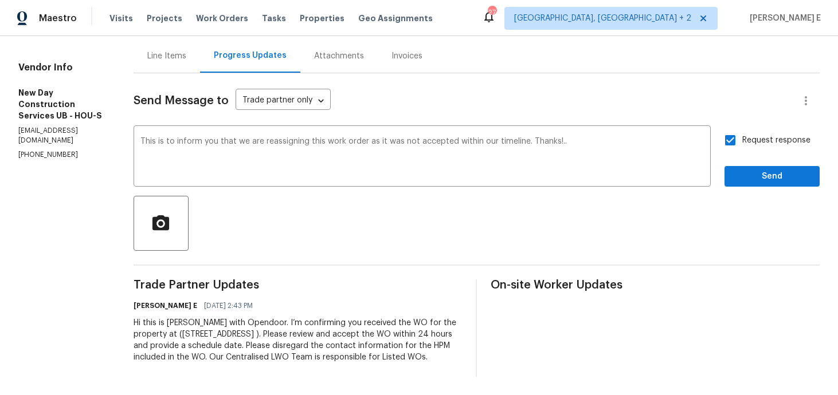
click at [742, 151] on div "Request response Send" at bounding box center [771, 157] width 95 height 58
click at [737, 170] on span "Send" at bounding box center [772, 177] width 77 height 14
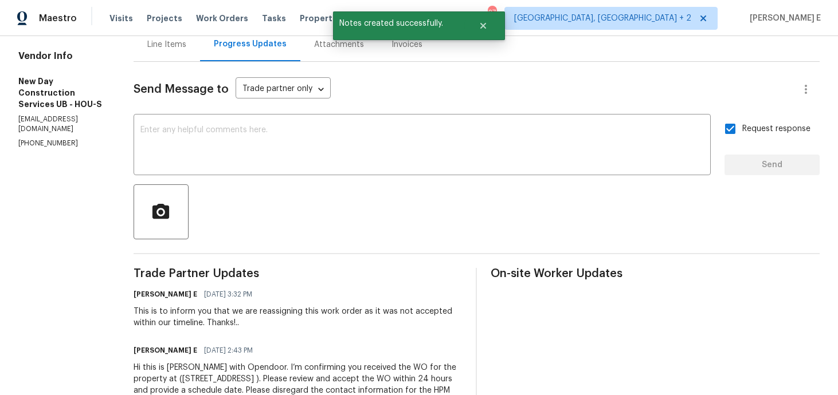
scroll to position [177, 0]
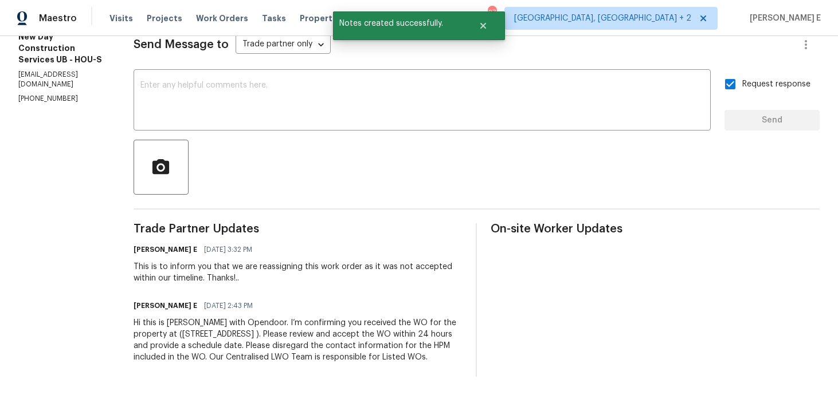
click at [251, 336] on div "Hi this is Keerthana with Opendoor. I’m confirming you received the WO for the …" at bounding box center [298, 341] width 329 height 46
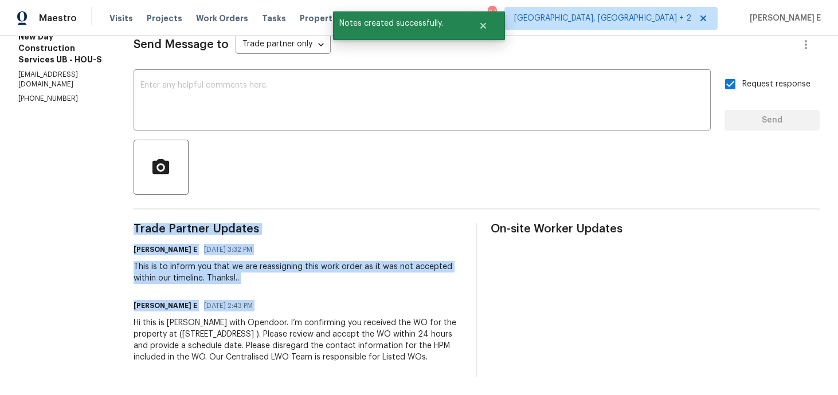
click at [251, 336] on div "Hi this is Keerthana with Opendoor. I’m confirming you received the WO for the …" at bounding box center [298, 341] width 329 height 46
copy div "Trade Partner Updates Keerthana E 08/28/2025 3:32 PM This is to inform you that…"
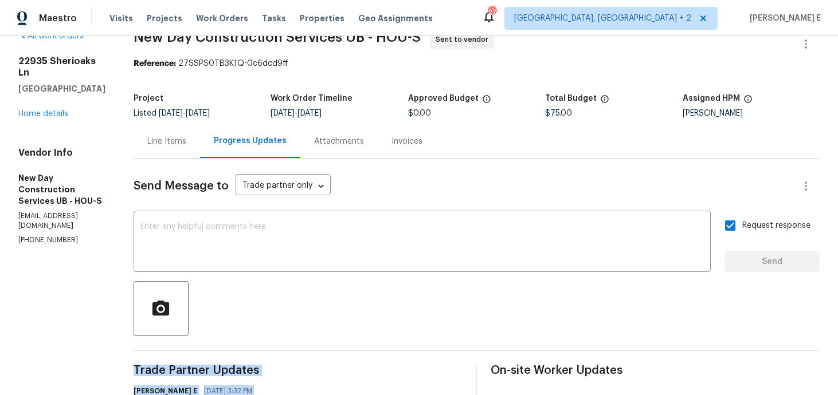
scroll to position [0, 0]
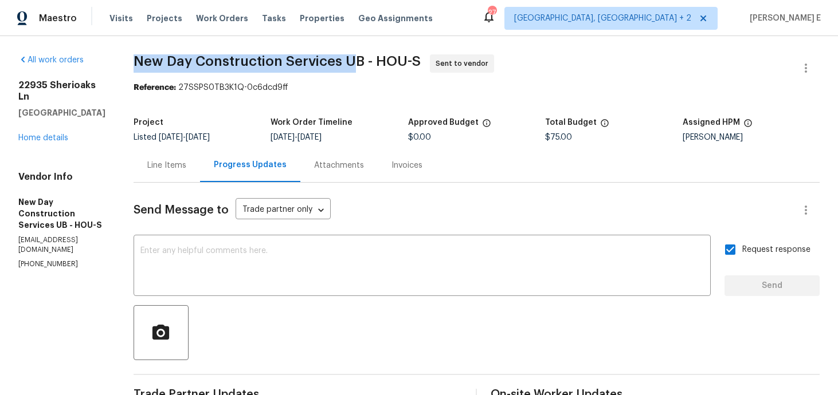
drag, startPoint x: 145, startPoint y: 64, endPoint x: 368, endPoint y: 66, distance: 223.0
click at [368, 66] on div "All work orders 22935 Sherioaks Ln Spring, TX 77389 Home details Vendor Info Ne…" at bounding box center [419, 298] width 838 height 525
copy span "New Day Construction Services UB"
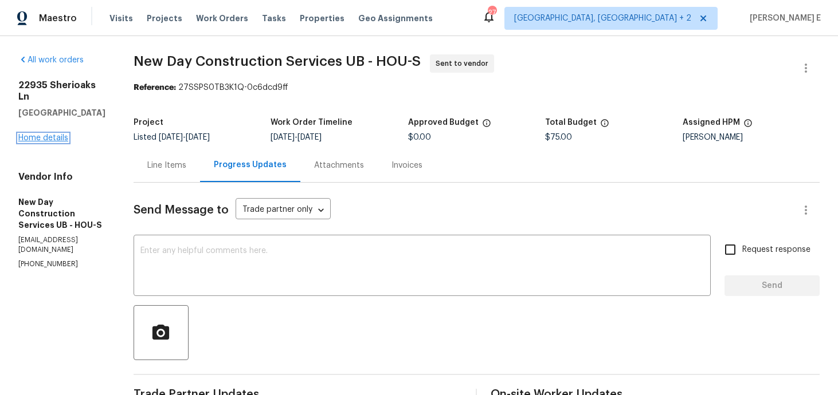
click at [62, 134] on link "Home details" at bounding box center [43, 138] width 50 height 8
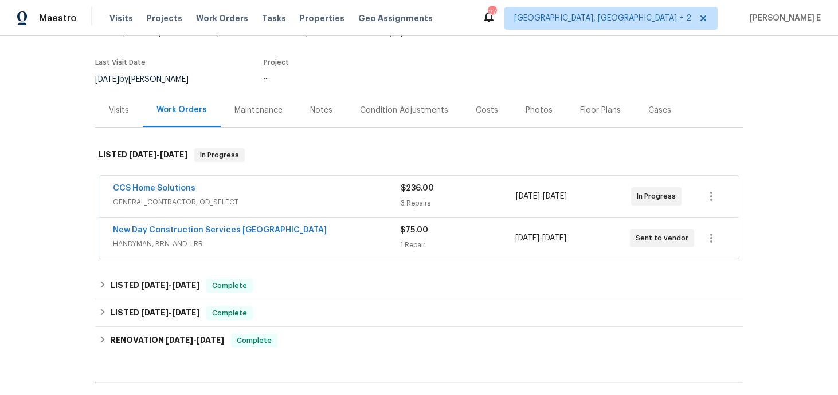
scroll to position [83, 0]
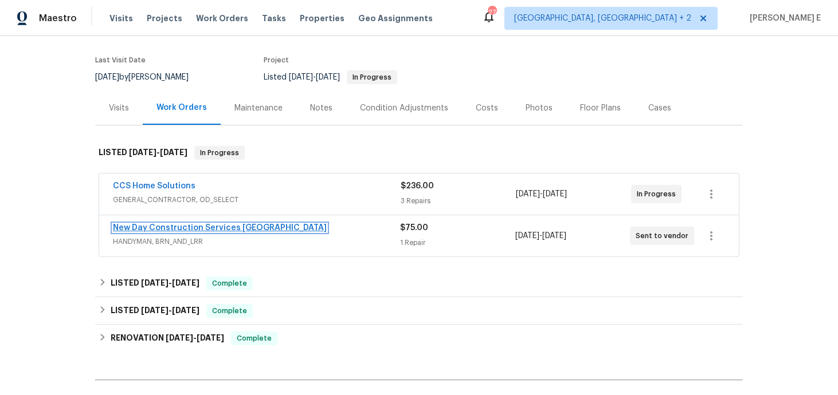
click at [189, 232] on link "New Day Construction Services [GEOGRAPHIC_DATA]" at bounding box center [220, 228] width 214 height 8
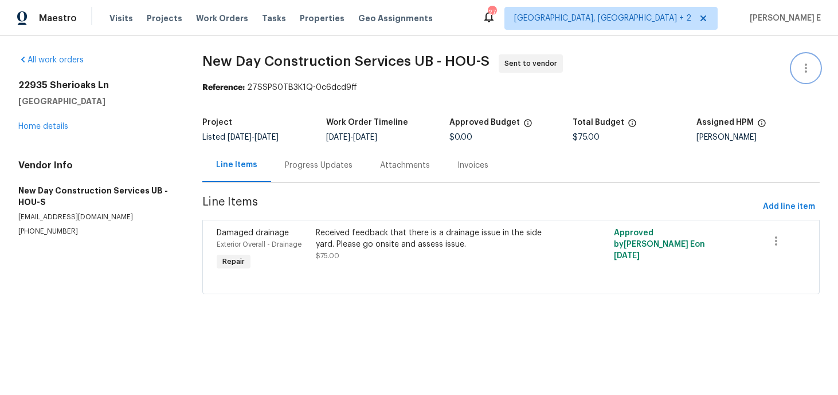
click at [802, 56] on button "button" at bounding box center [806, 68] width 28 height 28
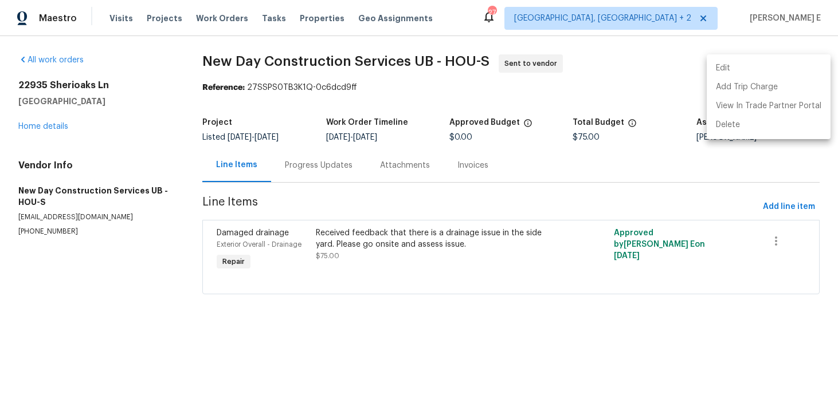
click at [769, 55] on ul "Edit Add Trip Charge View In Trade Partner Portal Delete" at bounding box center [769, 96] width 124 height 85
click at [727, 56] on ul "Edit Add Trip Charge View In Trade Partner Portal Delete" at bounding box center [769, 96] width 124 height 85
click at [719, 70] on li "Edit" at bounding box center [769, 68] width 124 height 19
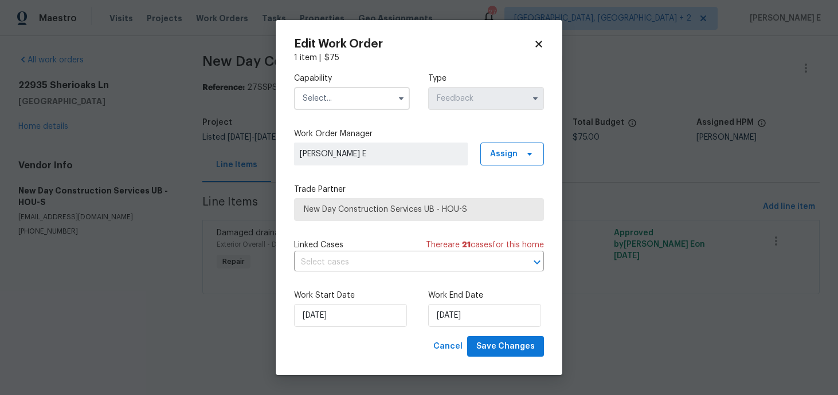
click at [365, 97] on input "text" at bounding box center [352, 98] width 116 height 23
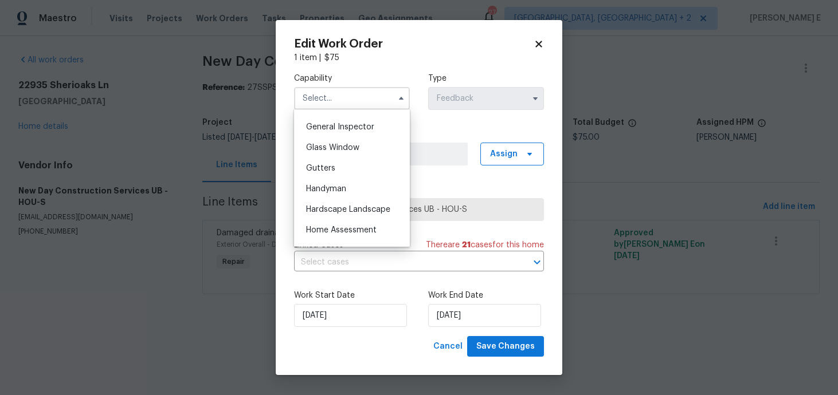
scroll to position [565, 0]
click at [346, 186] on span "Handyman" at bounding box center [326, 189] width 40 height 8
type input "Handyman"
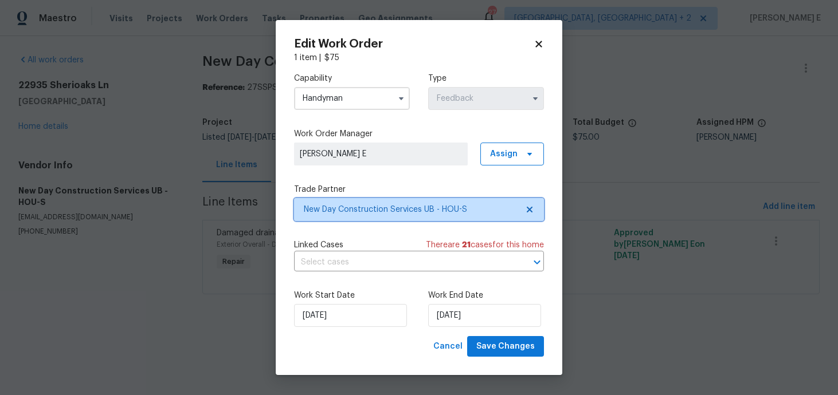
click at [383, 216] on span "New Day Construction Services UB - HOU-S" at bounding box center [419, 209] width 250 height 23
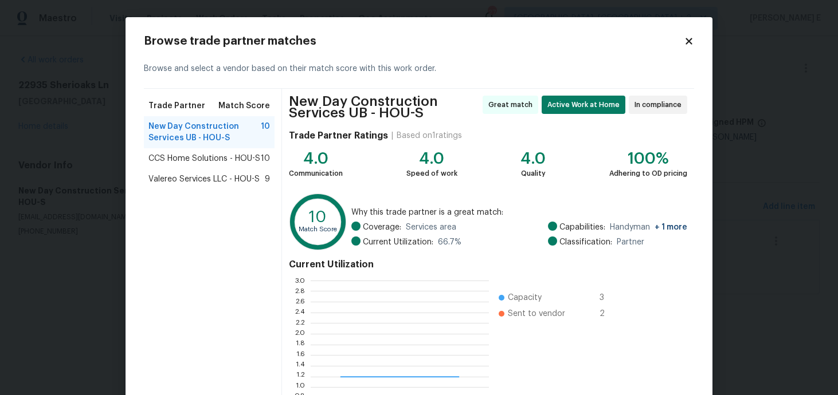
scroll to position [160, 178]
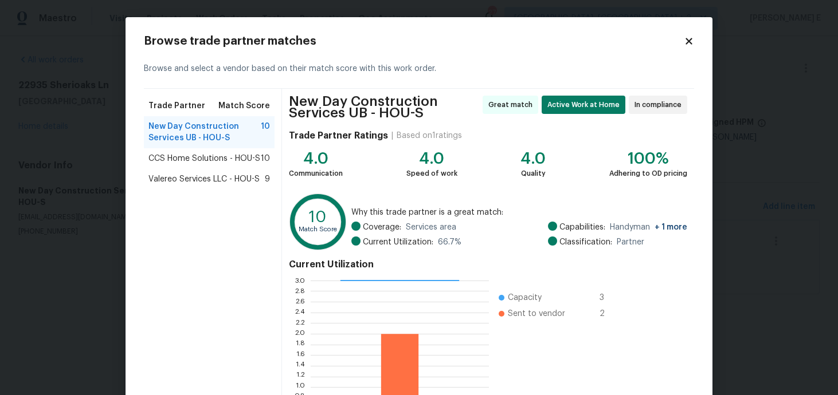
click at [211, 174] on span "Valereo Services LLC - HOU-S" at bounding box center [203, 179] width 111 height 11
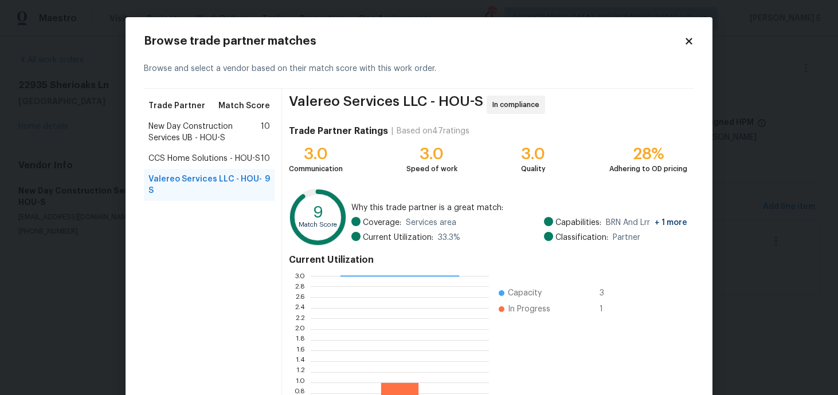
click at [211, 174] on span "Valereo Services LLC - HOU-S" at bounding box center [206, 185] width 116 height 23
click at [228, 162] on span "CCS Home Solutions - HOU-S" at bounding box center [204, 158] width 112 height 11
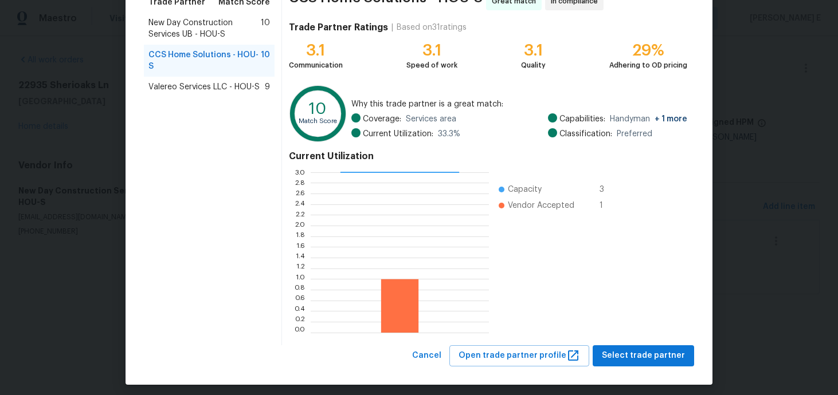
scroll to position [110, 0]
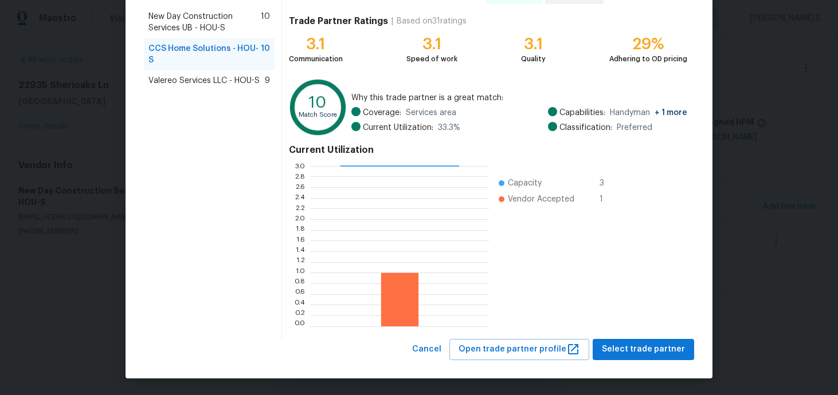
click at [205, 78] on span "Valereo Services LLC - HOU-S" at bounding box center [203, 80] width 111 height 11
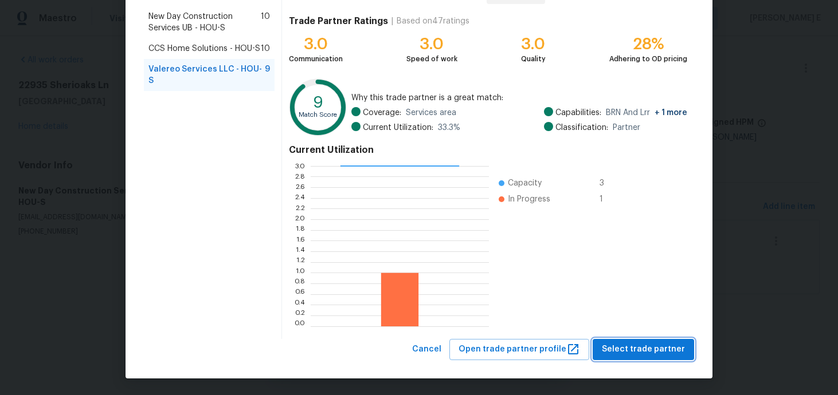
click at [643, 348] on span "Select trade partner" at bounding box center [643, 350] width 83 height 14
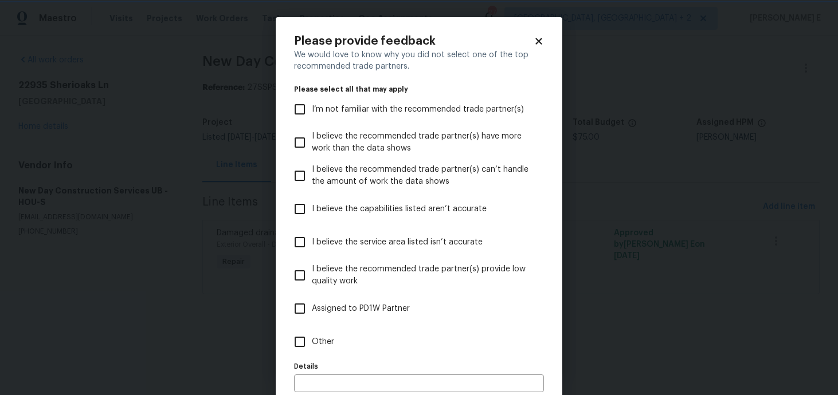
scroll to position [0, 0]
click at [418, 350] on label "Other" at bounding box center [411, 342] width 247 height 33
click at [312, 350] on input "Other" at bounding box center [300, 342] width 24 height 24
checkbox input "true"
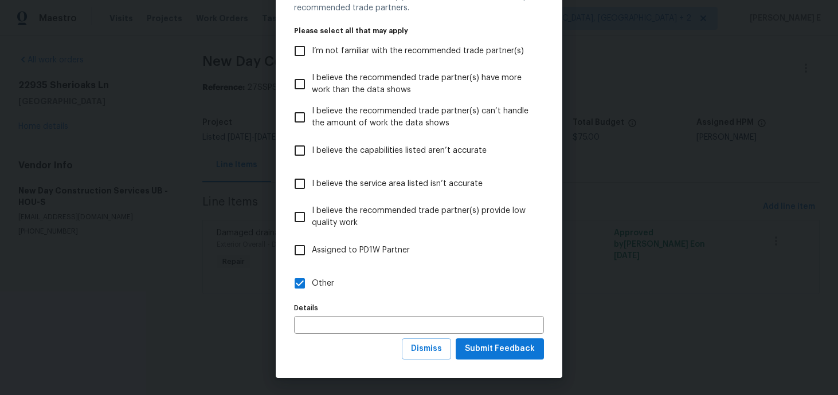
click at [491, 338] on div "We would love to know why you did not select one of the top recommended trade p…" at bounding box center [419, 165] width 250 height 348
click at [480, 343] on span "Submit Feedback" at bounding box center [500, 349] width 70 height 14
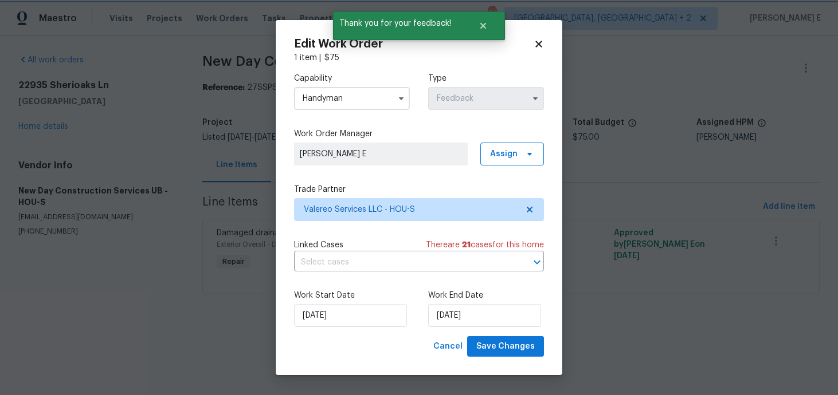
scroll to position [0, 0]
click at [467, 315] on input "29/08/2025" at bounding box center [484, 315] width 113 height 23
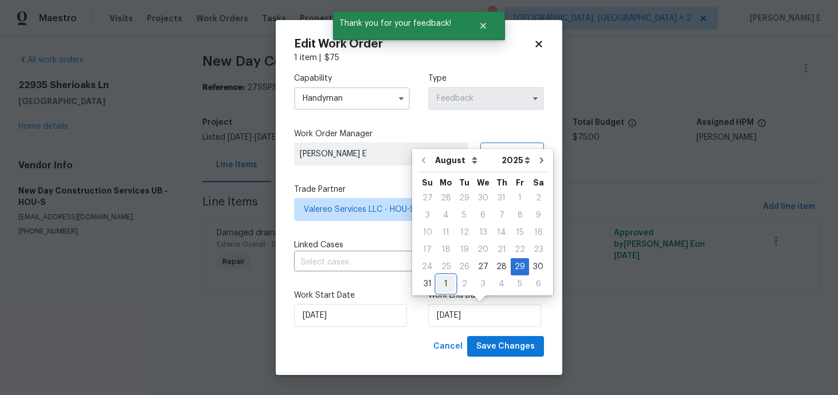
click at [441, 282] on div "1" at bounding box center [446, 284] width 18 height 16
type input "01/09/2025"
select select "8"
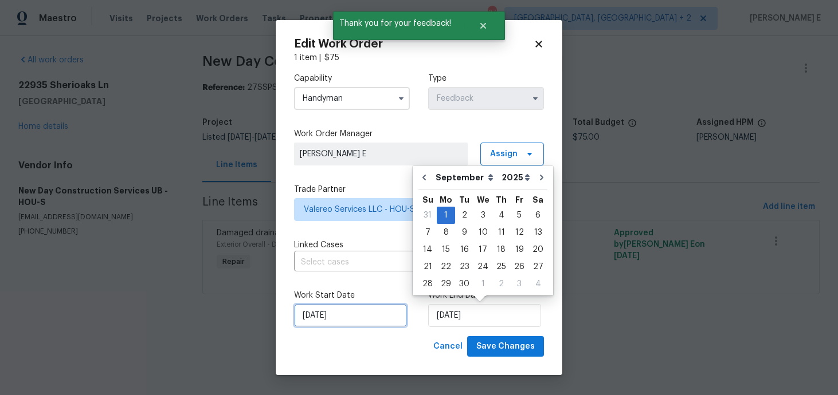
click at [316, 312] on input "27/08/2025" at bounding box center [350, 315] width 113 height 23
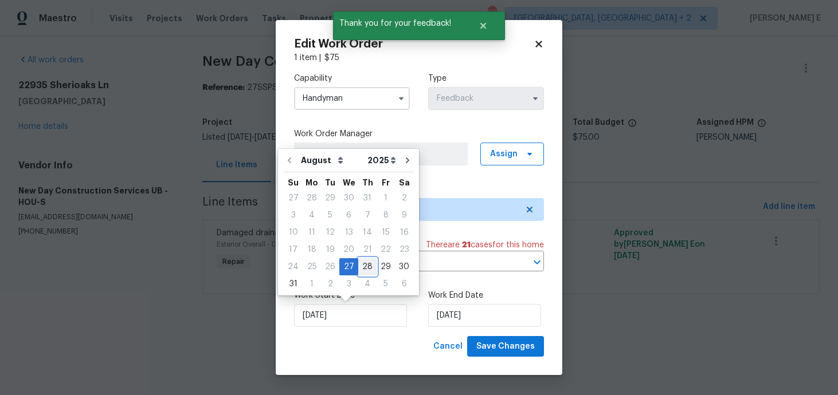
click at [358, 268] on div "28" at bounding box center [367, 267] width 18 height 16
type input "28/08/2025"
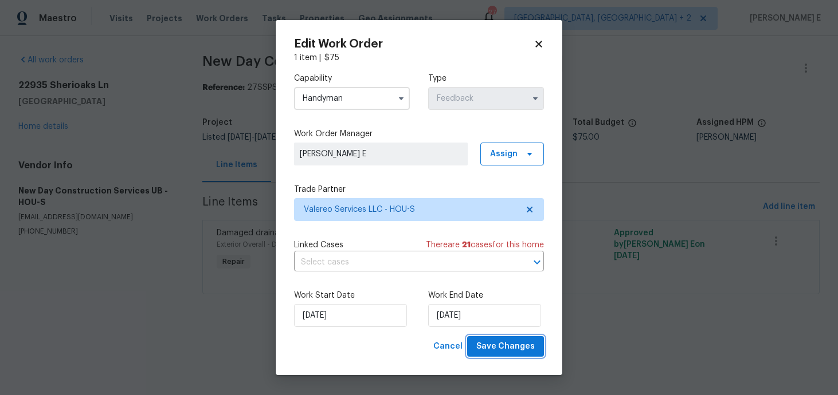
click at [488, 344] on span "Save Changes" at bounding box center [505, 347] width 58 height 14
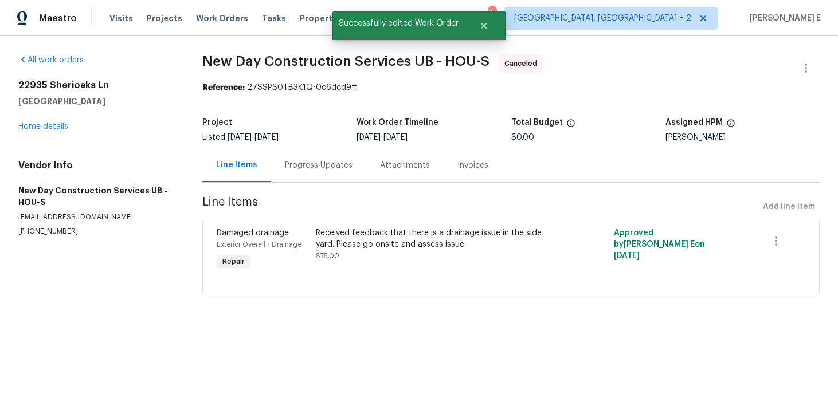
click at [51, 131] on div "22935 Sherioaks Ln Spring, TX 77389 Home details" at bounding box center [96, 106] width 156 height 53
click at [33, 128] on link "Home details" at bounding box center [43, 127] width 50 height 8
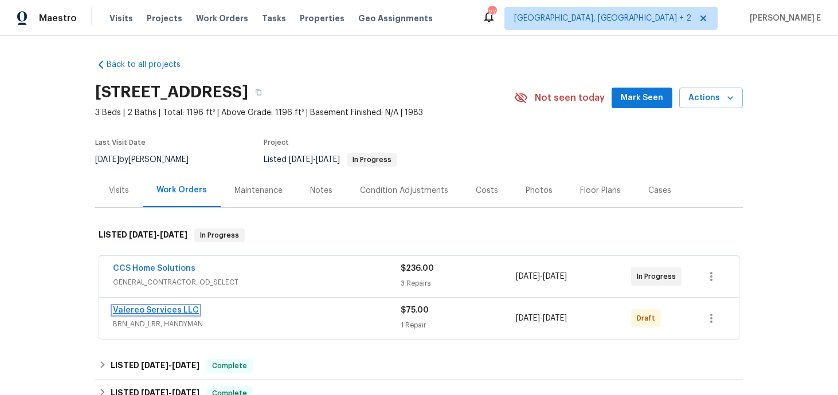
click at [153, 312] on link "Valereo Services LLC" at bounding box center [156, 311] width 86 height 8
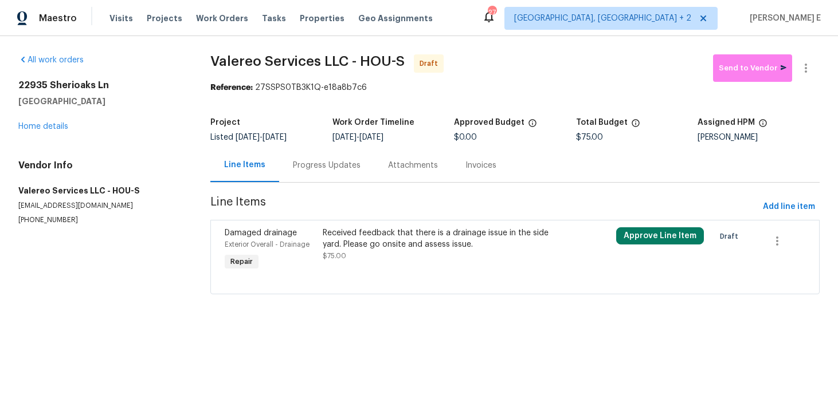
click at [357, 242] on div "Received feedback that there is a drainage issue in the side yard. Please go on…" at bounding box center [442, 239] width 238 height 23
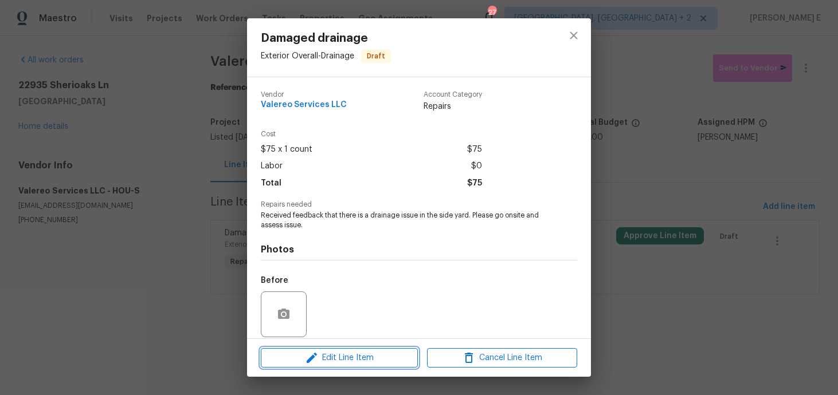
click at [303, 362] on span "Edit Line Item" at bounding box center [339, 358] width 150 height 14
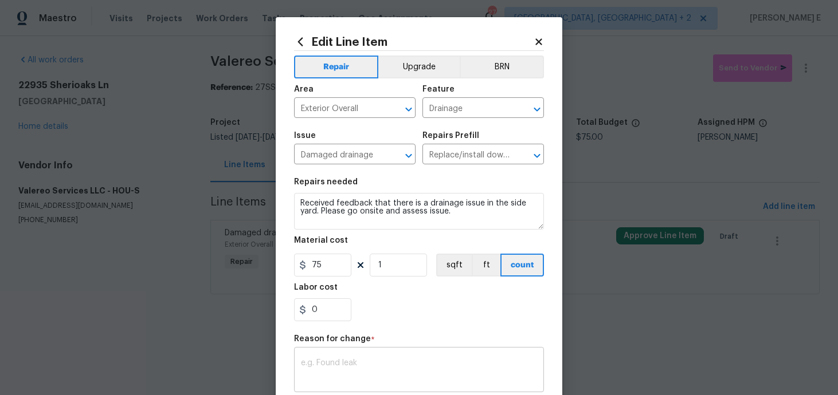
click at [335, 354] on div "x ​" at bounding box center [419, 371] width 250 height 42
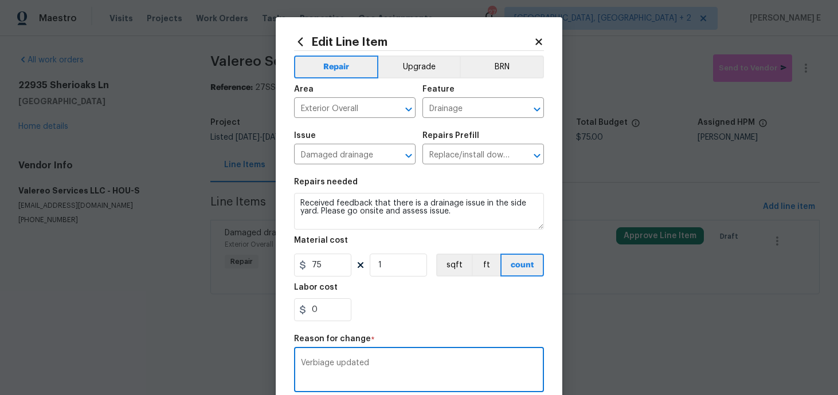
scroll to position [170, 0]
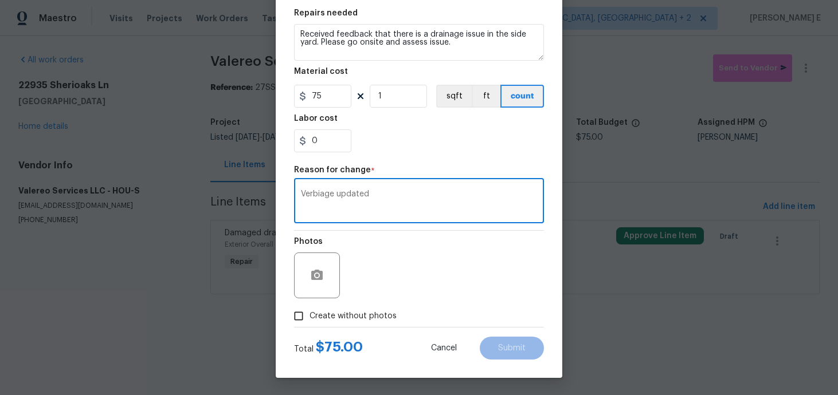
type textarea "Verbiage updated"
click at [338, 318] on span "Create without photos" at bounding box center [353, 317] width 87 height 12
click at [310, 318] on input "Create without photos" at bounding box center [299, 316] width 22 height 22
checkbox input "true"
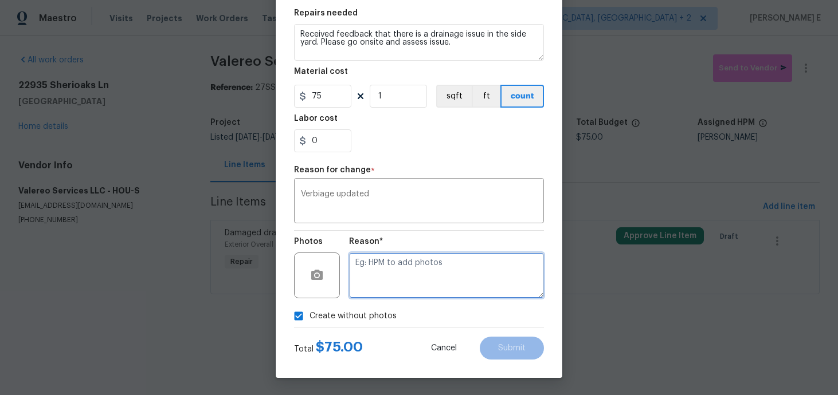
click at [401, 285] on textarea at bounding box center [446, 276] width 195 height 46
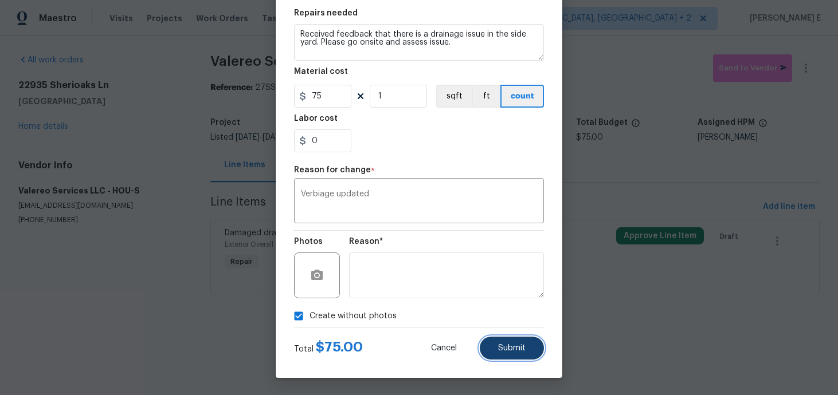
click at [529, 345] on button "Submit" at bounding box center [512, 348] width 64 height 23
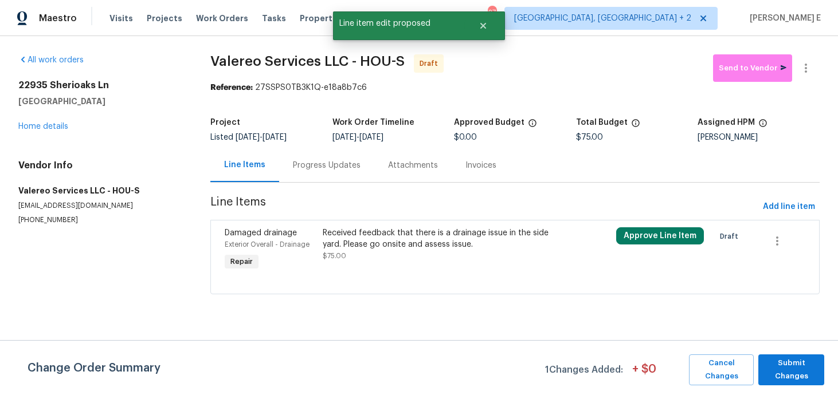
scroll to position [0, 0]
click at [772, 367] on span "Submit Changes" at bounding box center [791, 370] width 54 height 26
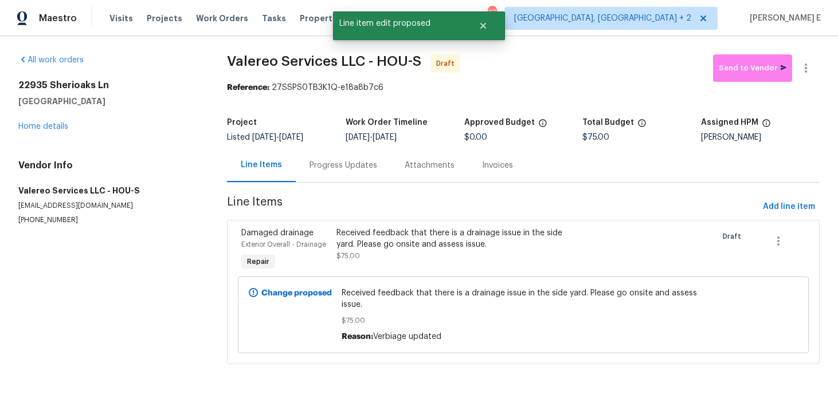
click at [330, 165] on div "Progress Updates" at bounding box center [344, 165] width 68 height 11
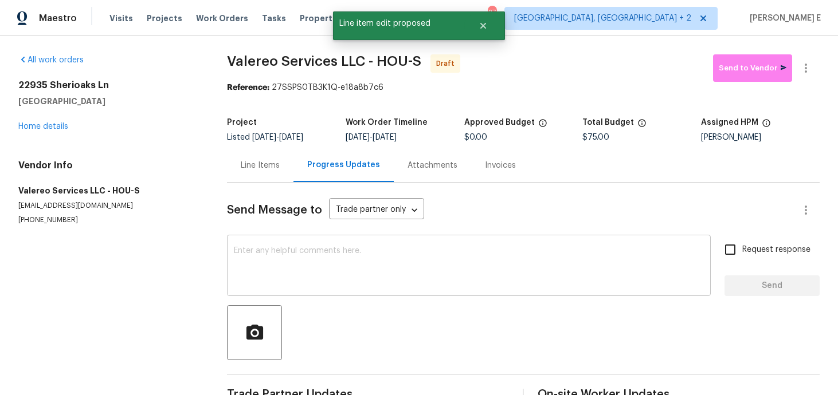
click at [327, 278] on textarea at bounding box center [469, 267] width 470 height 40
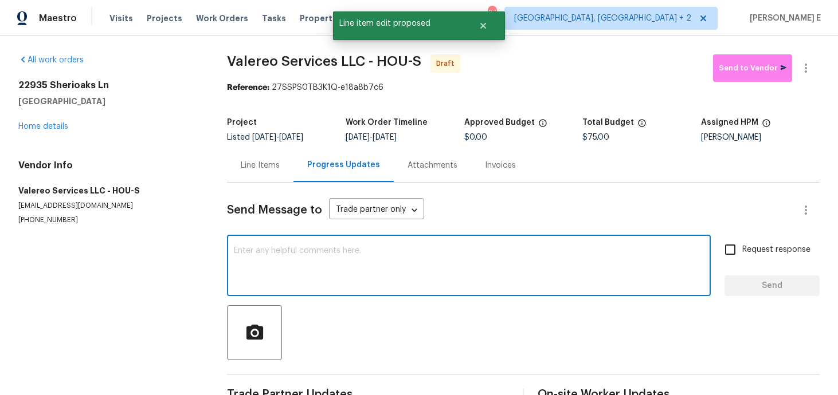
paste textarea "Hi this is Keerthana with Opendoor. I’m confirming you received the WO for the …"
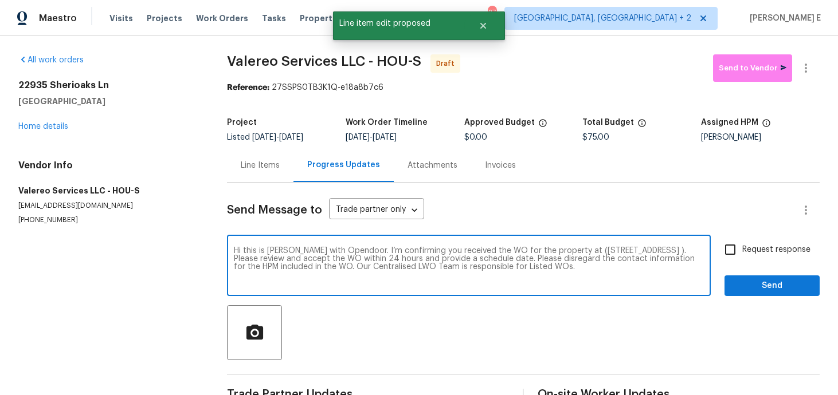
type textarea "Hi this is Keerthana with Opendoor. I’m confirming you received the WO for the …"
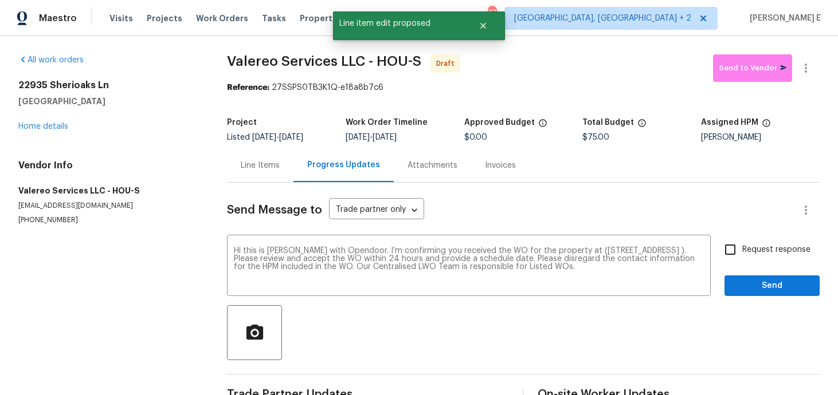
click at [772, 257] on label "Request response" at bounding box center [764, 250] width 92 height 24
click at [742, 257] on input "Request response" at bounding box center [730, 250] width 24 height 24
checkbox input "true"
click at [762, 300] on div "Send Message to Trade partner only Trade partner only ​ Hi this is Keerthana wi…" at bounding box center [523, 295] width 593 height 225
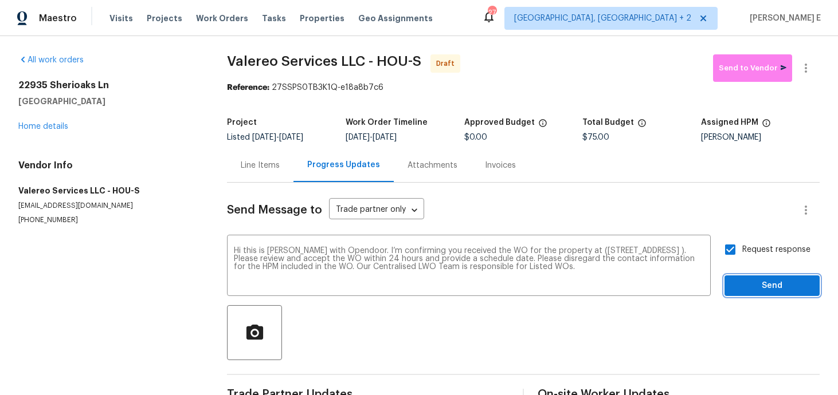
click at [777, 292] on span "Send" at bounding box center [772, 286] width 77 height 14
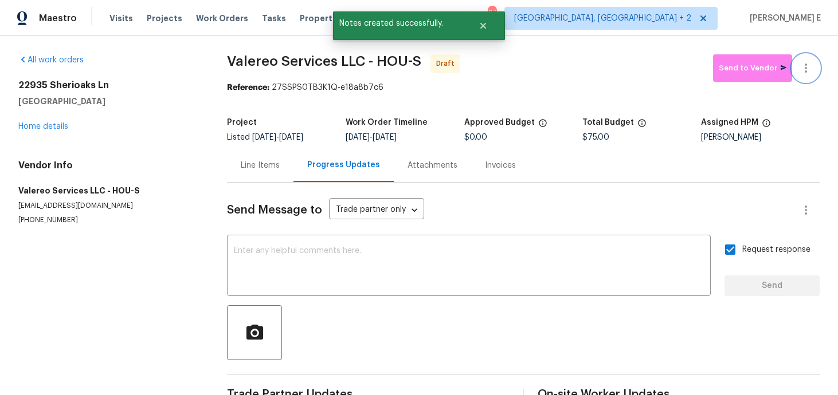
click at [804, 72] on icon "button" at bounding box center [806, 68] width 14 height 14
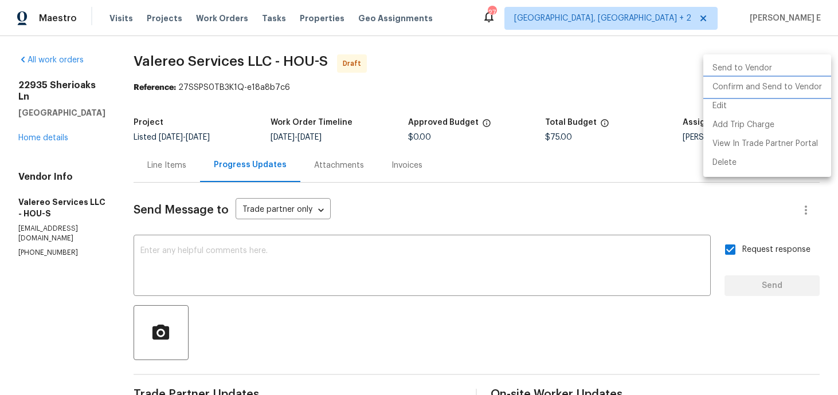
click at [789, 88] on li "Confirm and Send to Vendor" at bounding box center [767, 87] width 128 height 19
click at [586, 140] on div at bounding box center [419, 197] width 838 height 395
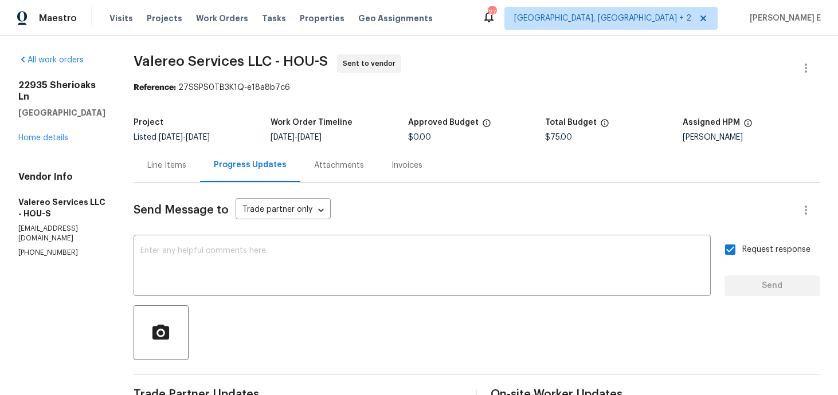
click at [277, 131] on div "Work Order Timeline" at bounding box center [339, 126] width 137 height 15
drag, startPoint x: 132, startPoint y: 65, endPoint x: 266, endPoint y: 69, distance: 133.6
click at [266, 69] on span "Valereo Services LLC - HOU-S Sent to vendor" at bounding box center [463, 68] width 659 height 28
copy span "Valereo Services LLC"
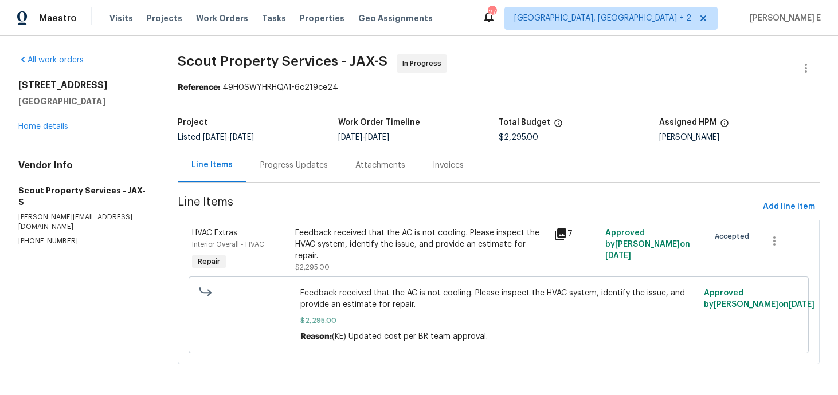
click at [258, 186] on section "Scout Property Services - JAX-S In Progress Reference: 49H0SWYHRHQA1-6c219ce24 …" at bounding box center [499, 216] width 642 height 324
click at [276, 165] on div "Progress Updates" at bounding box center [294, 165] width 68 height 11
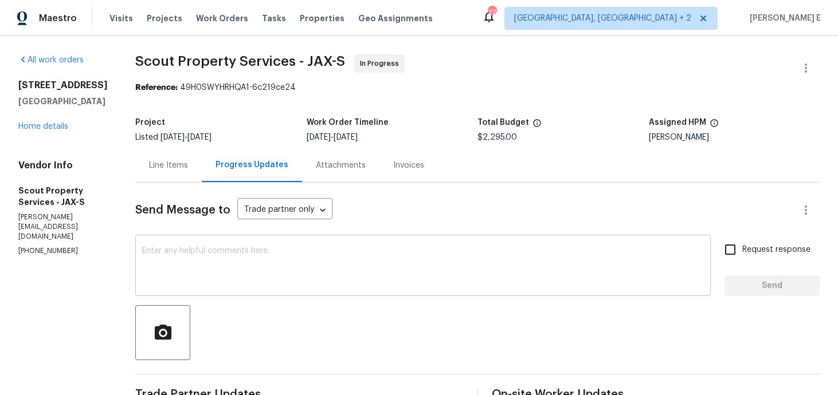
click at [289, 273] on textarea at bounding box center [423, 267] width 562 height 40
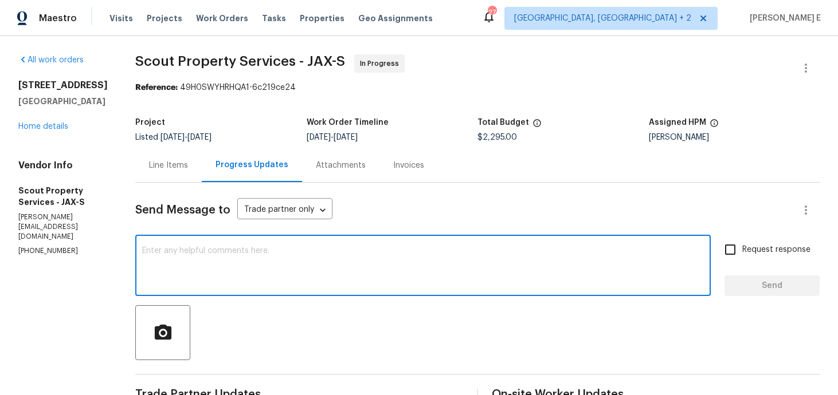
scroll to position [402, 0]
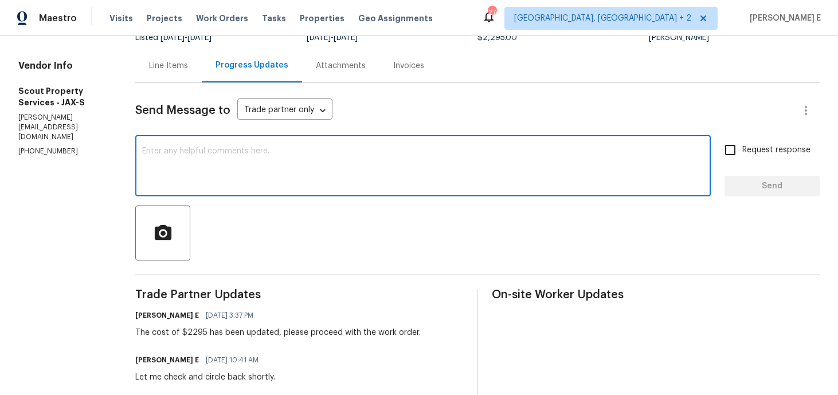
click at [364, 190] on div "x ​" at bounding box center [422, 167] width 575 height 58
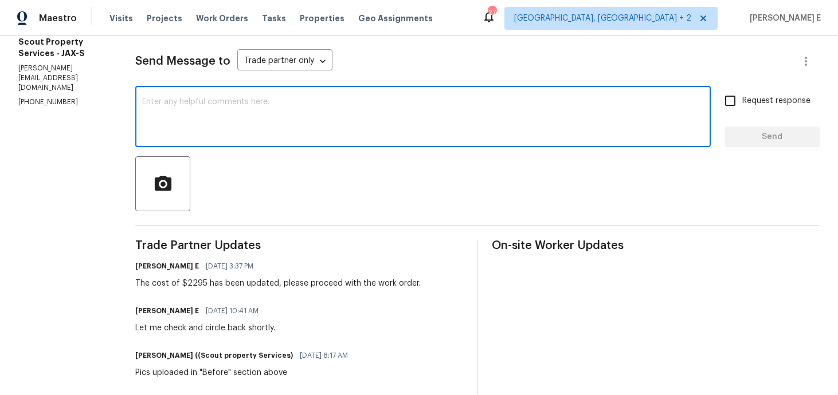
scroll to position [144, 0]
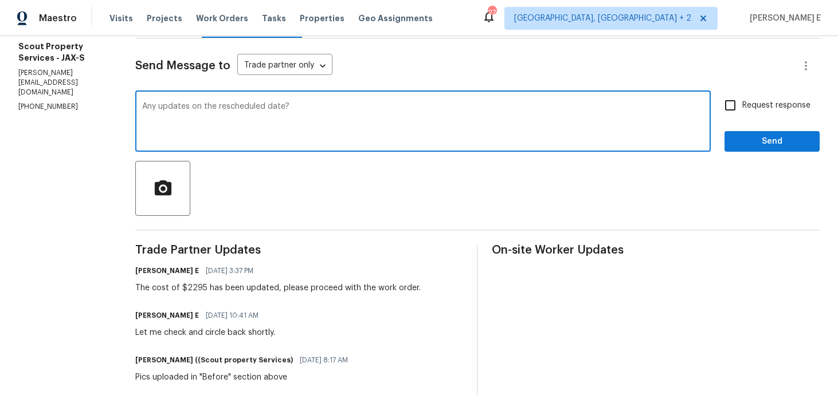
type textarea "Any updates on the rescheduled date?"
click at [791, 103] on span "Request response" at bounding box center [776, 106] width 68 height 12
click at [742, 103] on input "Request response" at bounding box center [730, 105] width 24 height 24
checkbox input "true"
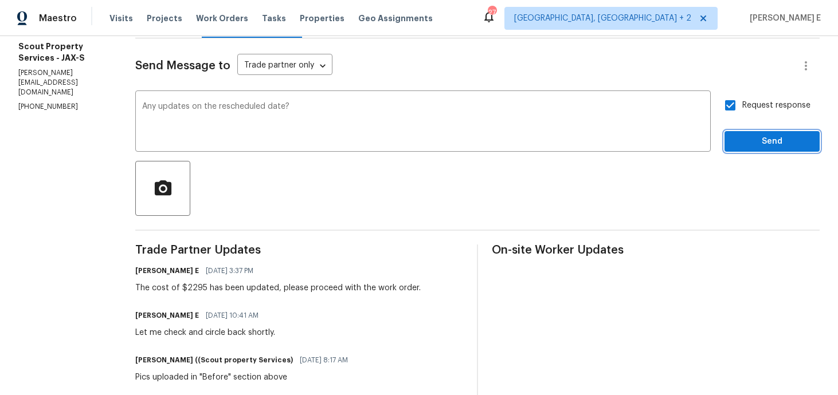
click at [780, 149] on button "Send" at bounding box center [771, 141] width 95 height 21
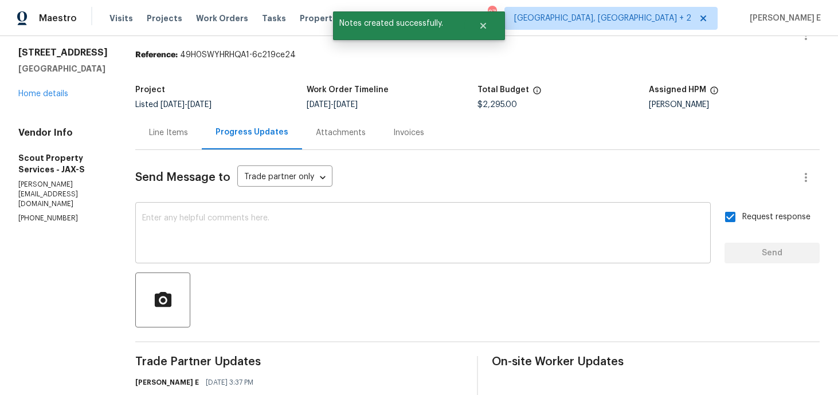
scroll to position [0, 0]
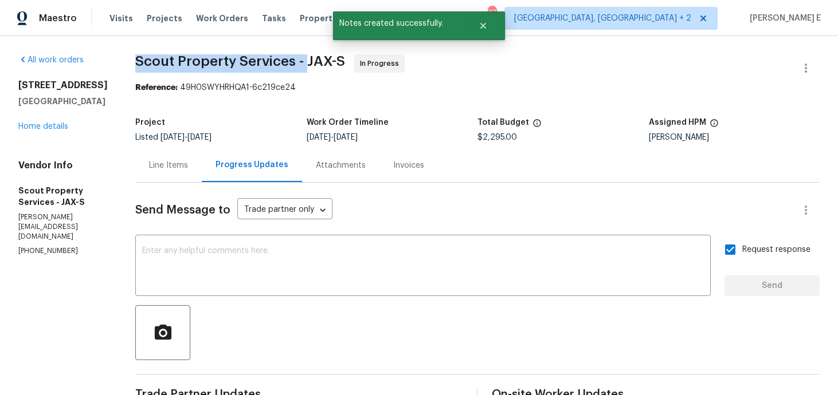
drag, startPoint x: 109, startPoint y: 60, endPoint x: 278, endPoint y: 65, distance: 168.6
click at [278, 65] on span "Scout Property Services - JAX-S" at bounding box center [240, 61] width 210 height 14
copy span "Scout Property Services -"
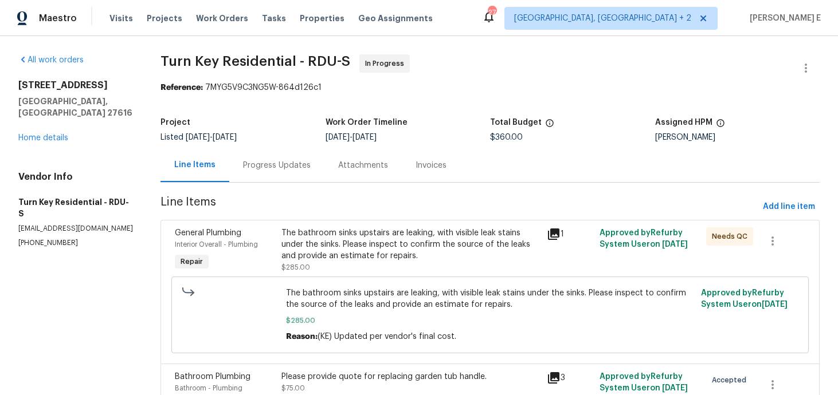
click at [316, 171] on div "Progress Updates" at bounding box center [276, 165] width 95 height 34
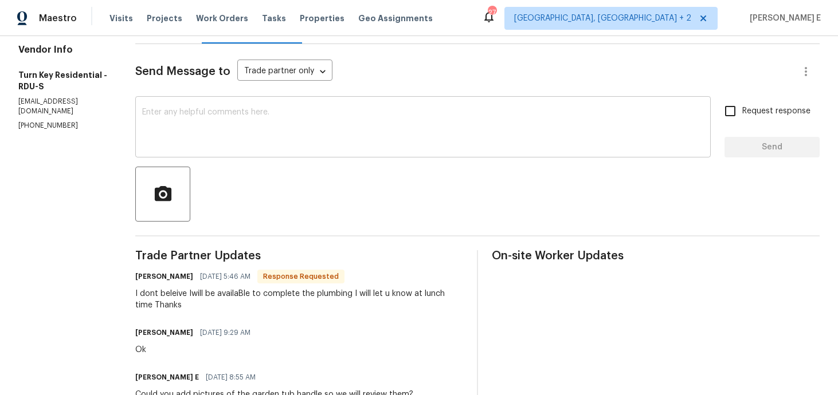
scroll to position [117, 0]
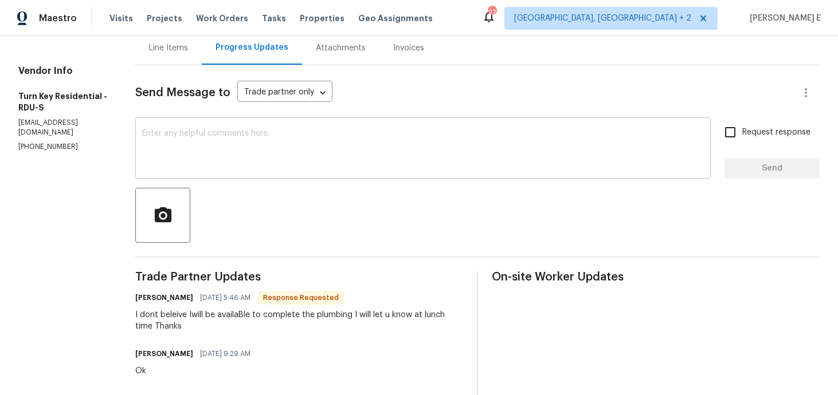
click at [358, 161] on textarea at bounding box center [423, 150] width 562 height 40
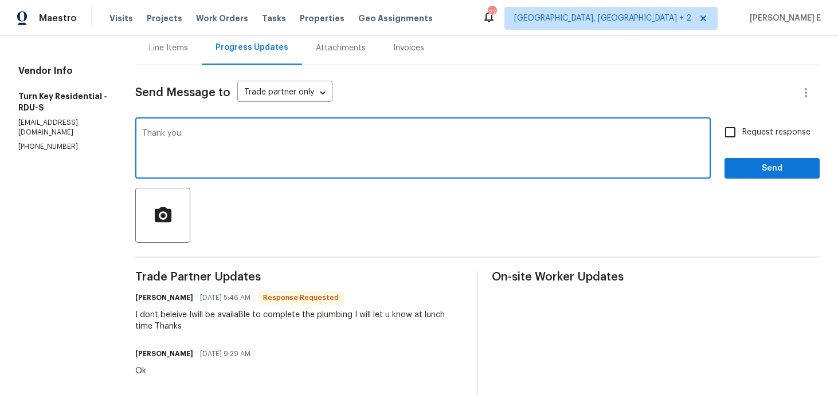
type textarea "Thank you."
click at [771, 155] on div "Request response Send" at bounding box center [771, 149] width 95 height 58
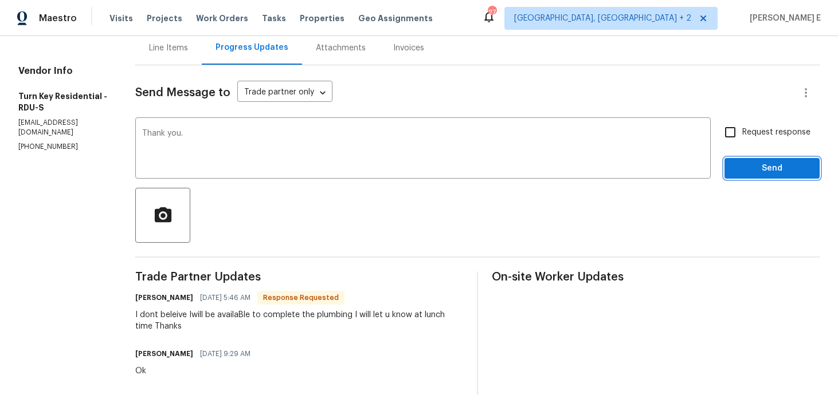
click at [764, 161] on button "Send" at bounding box center [771, 168] width 95 height 21
